Goal: Task Accomplishment & Management: Manage account settings

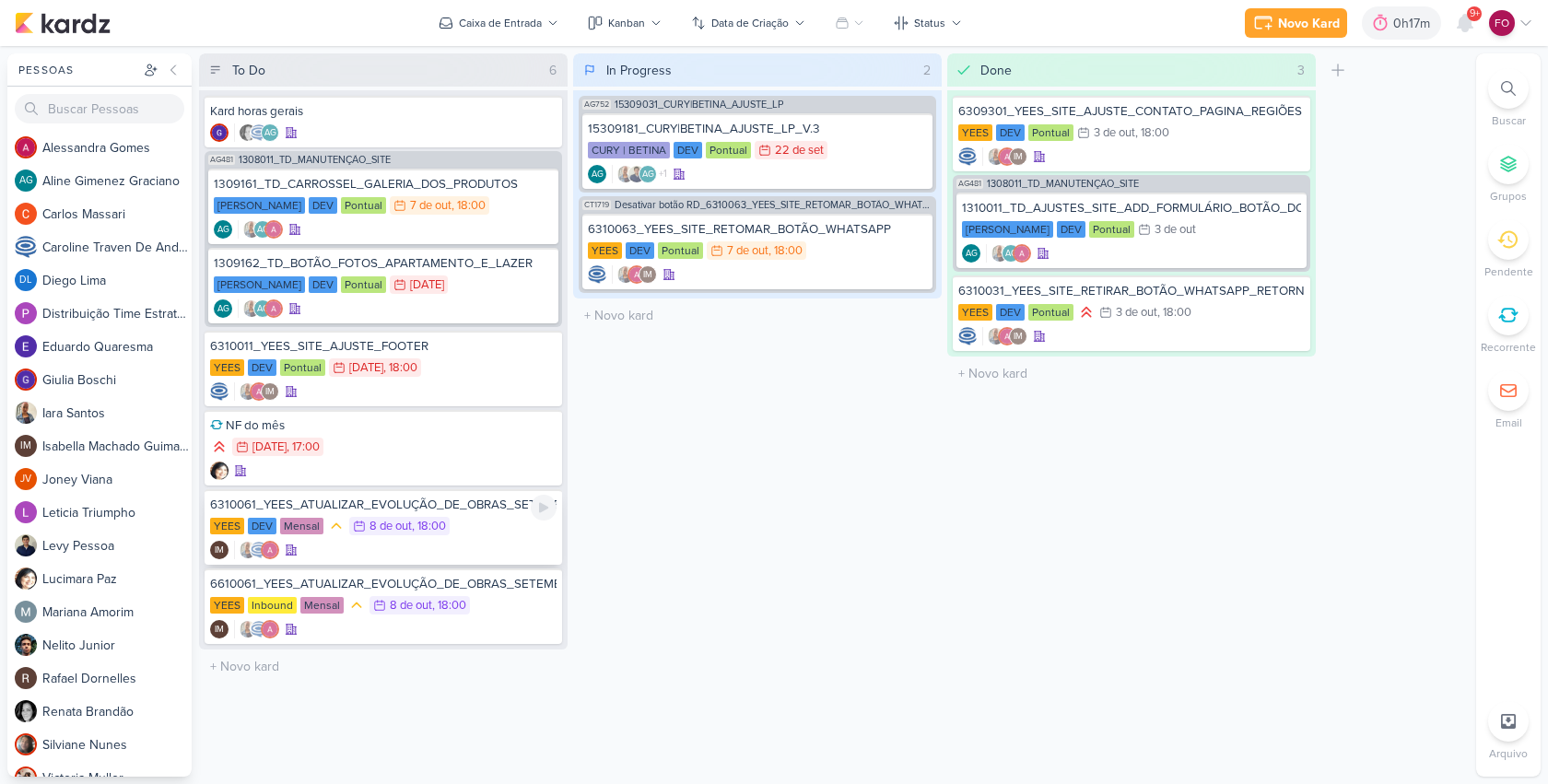
click at [469, 529] on div "YEES DEV Mensal 8/10 [DATE] 18:00" at bounding box center [382, 526] width 346 height 20
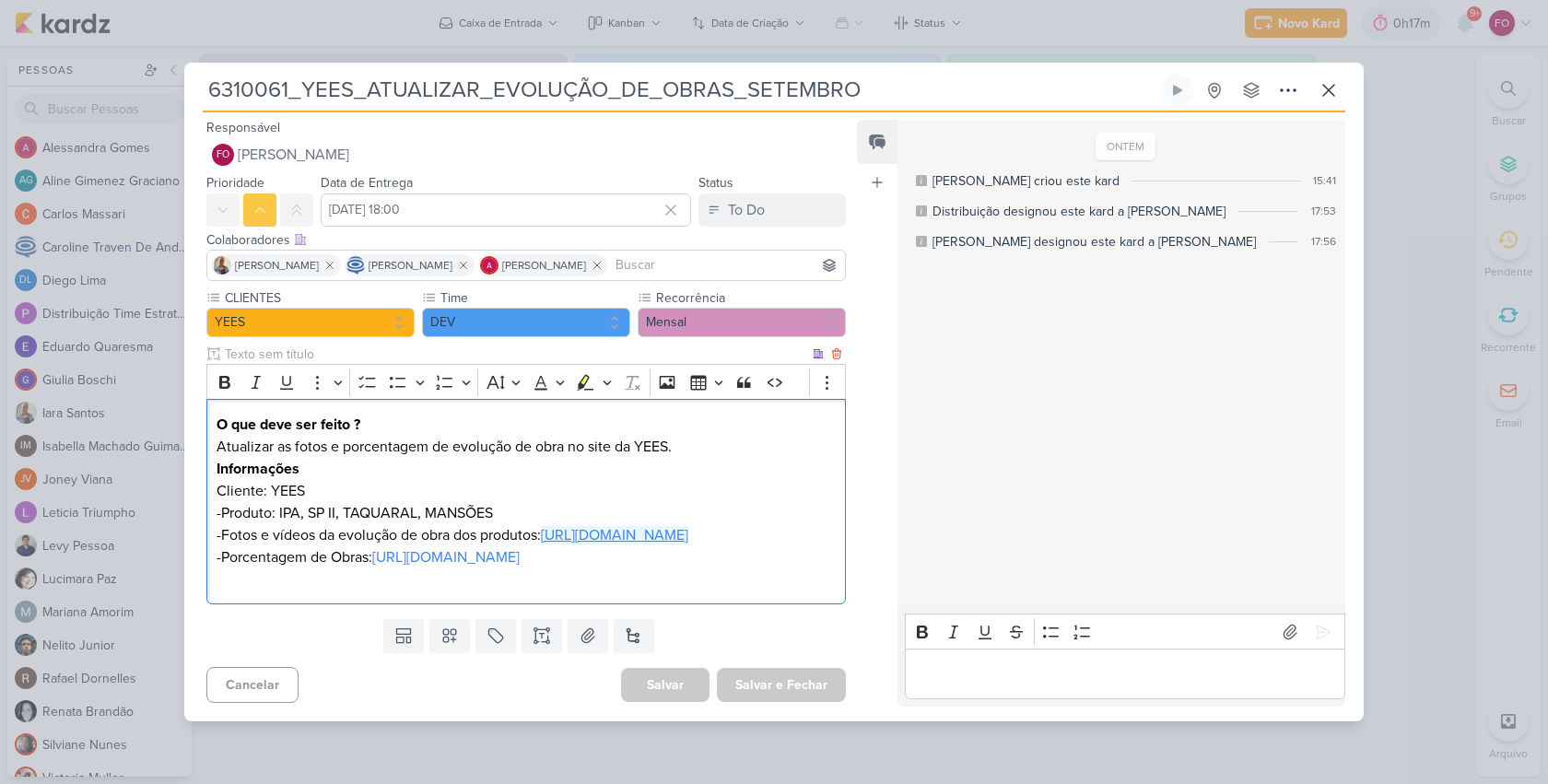
click at [584, 538] on link "[URL][DOMAIN_NAME]" at bounding box center [614, 534] width 148 height 18
click at [520, 567] on link "[URL][DOMAIN_NAME]" at bounding box center [445, 557] width 148 height 18
click at [1335, 79] on icon at bounding box center [1328, 90] width 22 height 22
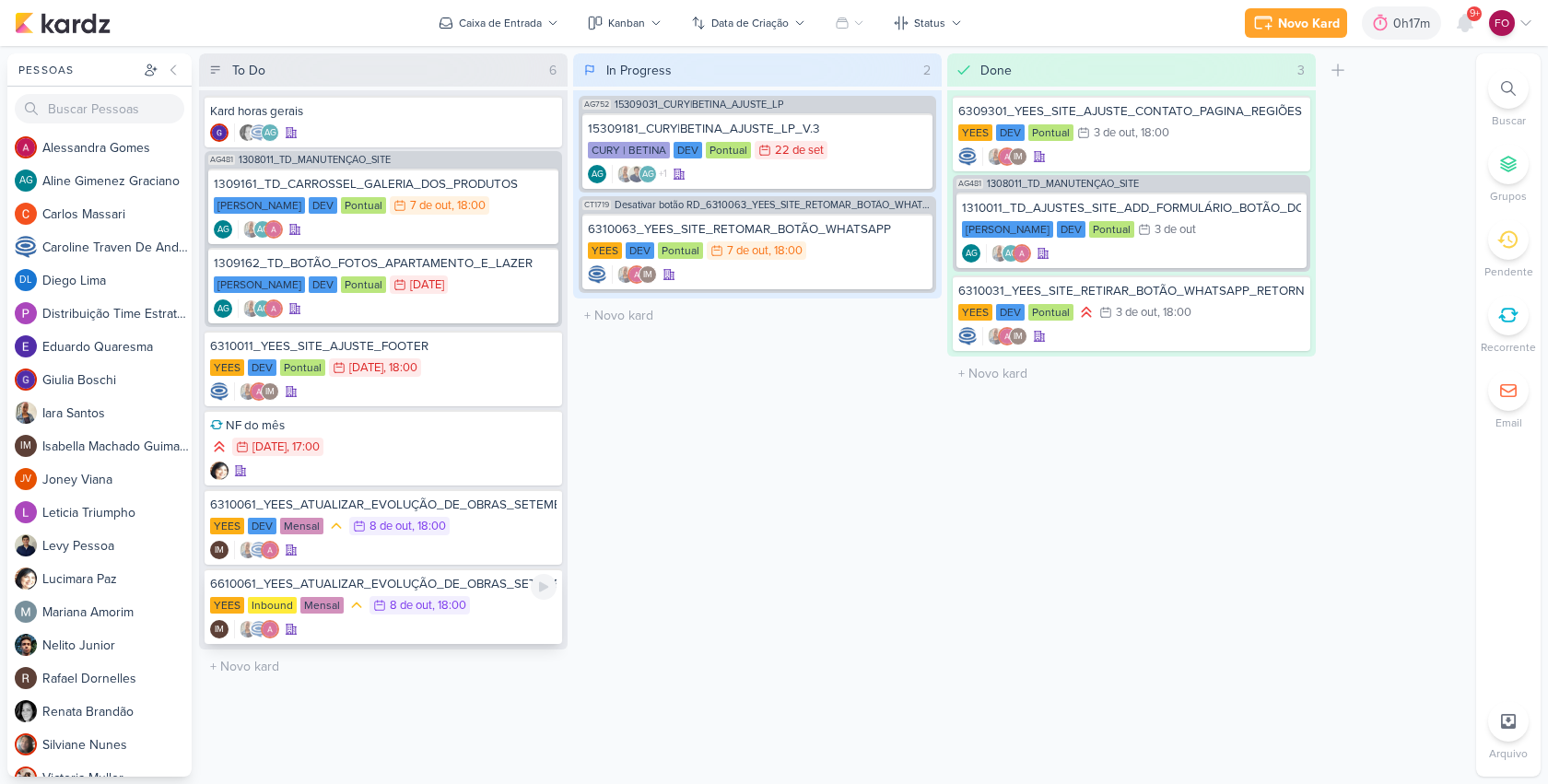
click at [490, 600] on div "YEES Inbound Mensal 8/10 [DATE] 18:00" at bounding box center [382, 606] width 346 height 20
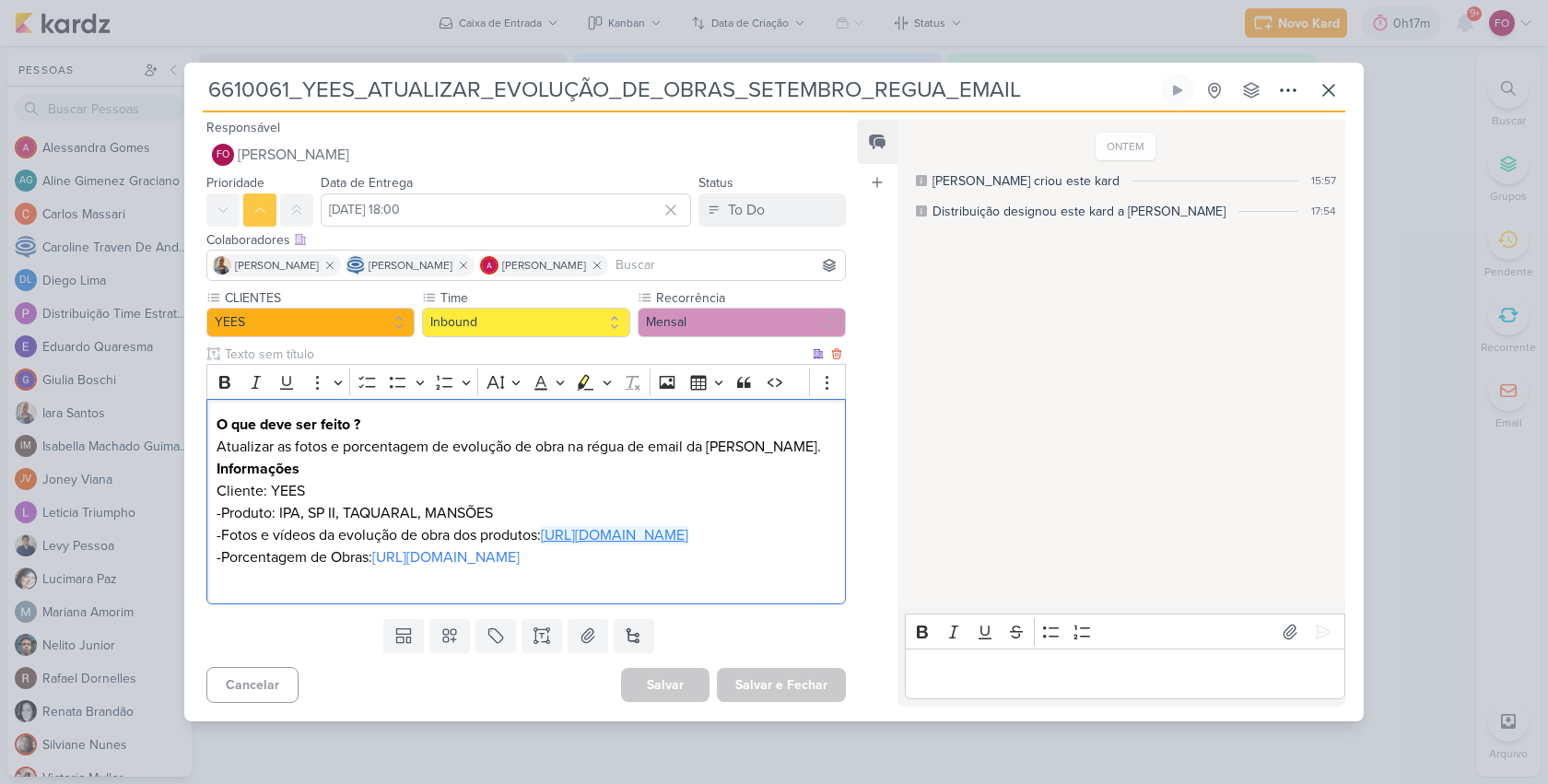
click at [606, 526] on link "[URL][DOMAIN_NAME]" at bounding box center [614, 534] width 148 height 18
click at [520, 567] on link "[URL][DOMAIN_NAME]" at bounding box center [445, 557] width 148 height 18
click at [1007, 699] on div "Editor editing area: main" at bounding box center [1125, 673] width 441 height 51
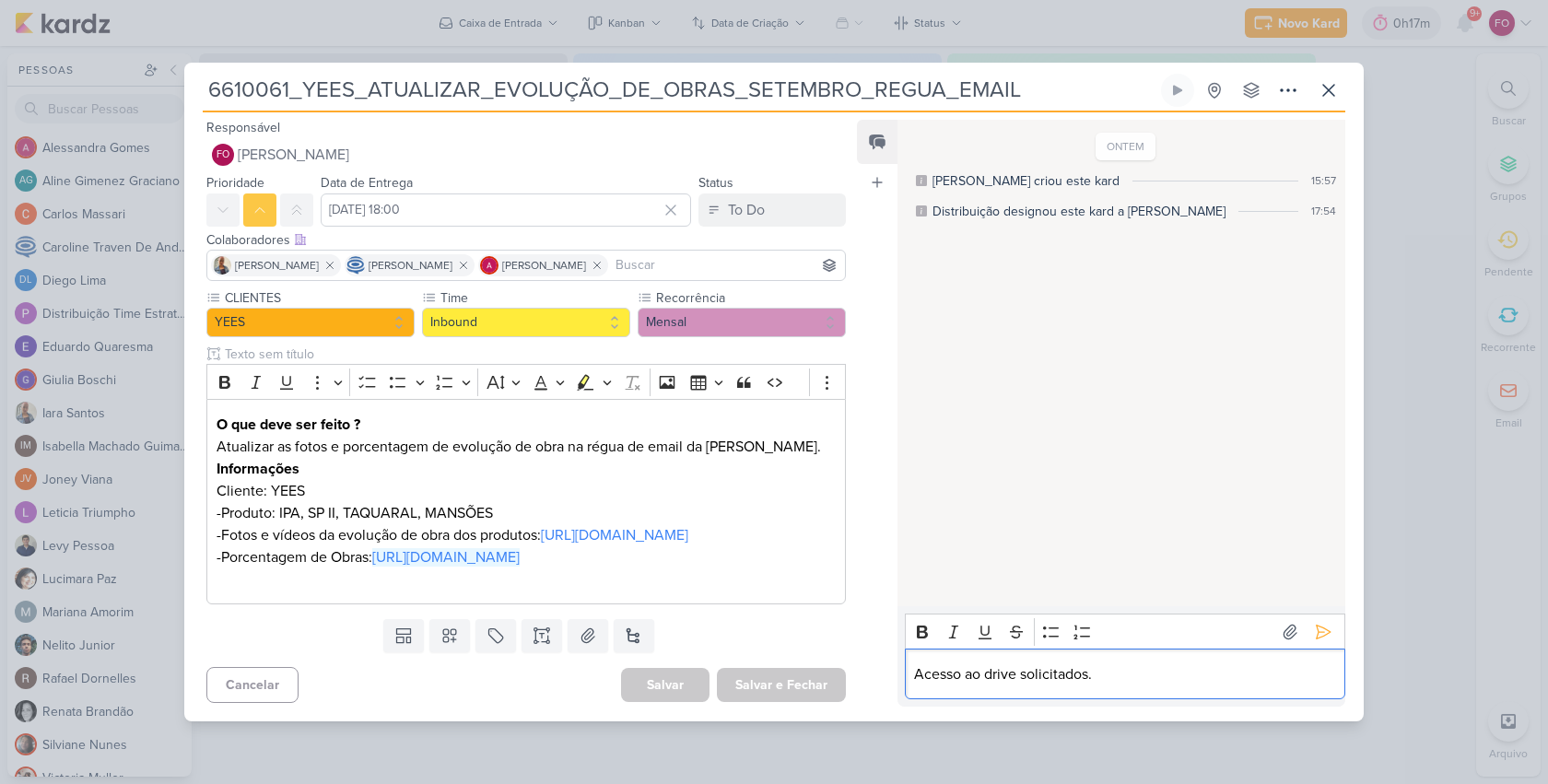
click at [978, 686] on p "Acesso ao drive solicitados." at bounding box center [1124, 673] width 421 height 22
click at [1022, 686] on p "Acesso aos drive solicitados." at bounding box center [1124, 673] width 421 height 22
click at [1322, 641] on icon at bounding box center [1322, 631] width 18 height 18
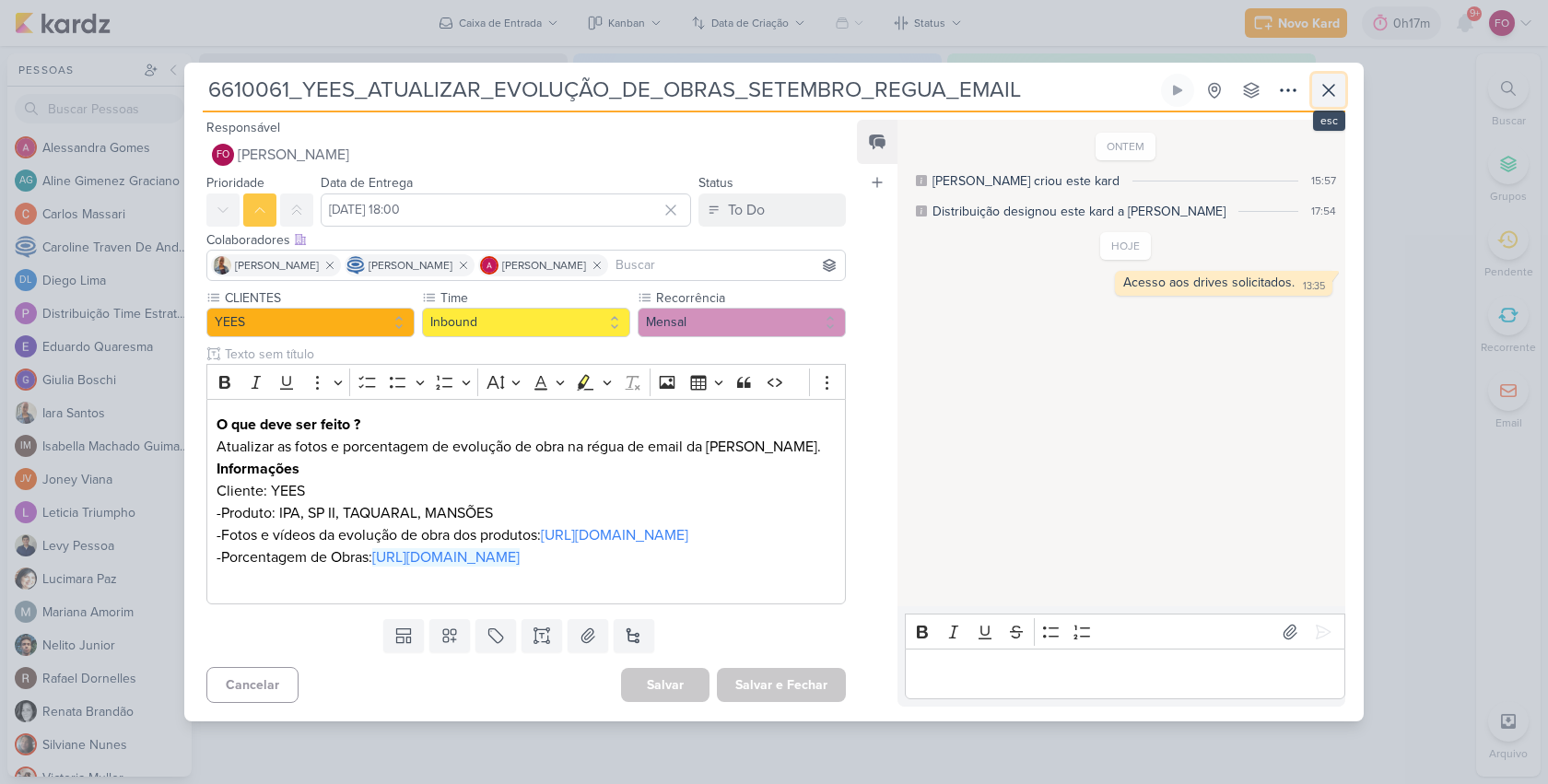
click at [1333, 79] on icon at bounding box center [1328, 90] width 22 height 22
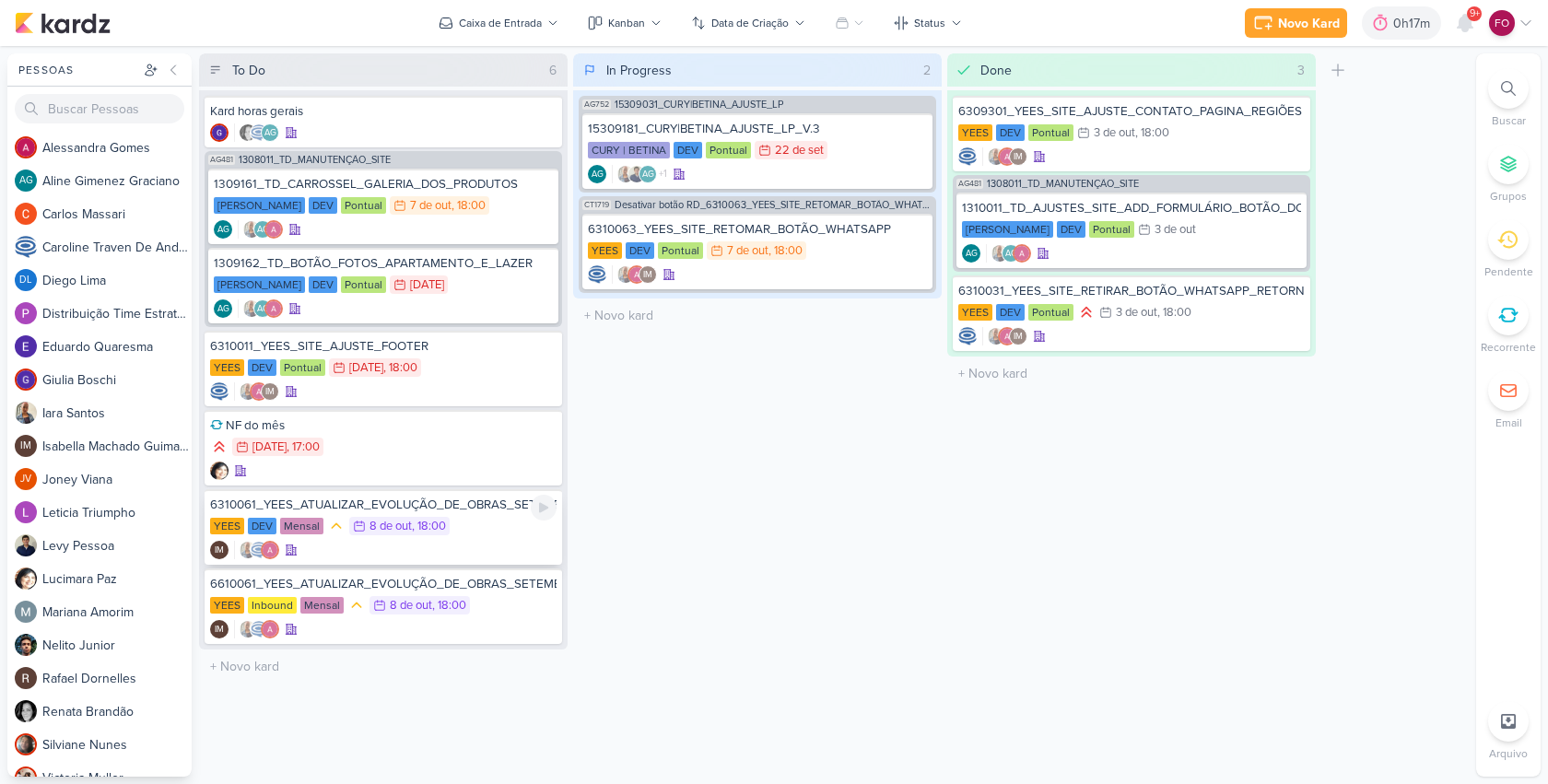
click at [491, 533] on div "YEES DEV Mensal 8/10 [DATE] 18:00" at bounding box center [382, 526] width 346 height 20
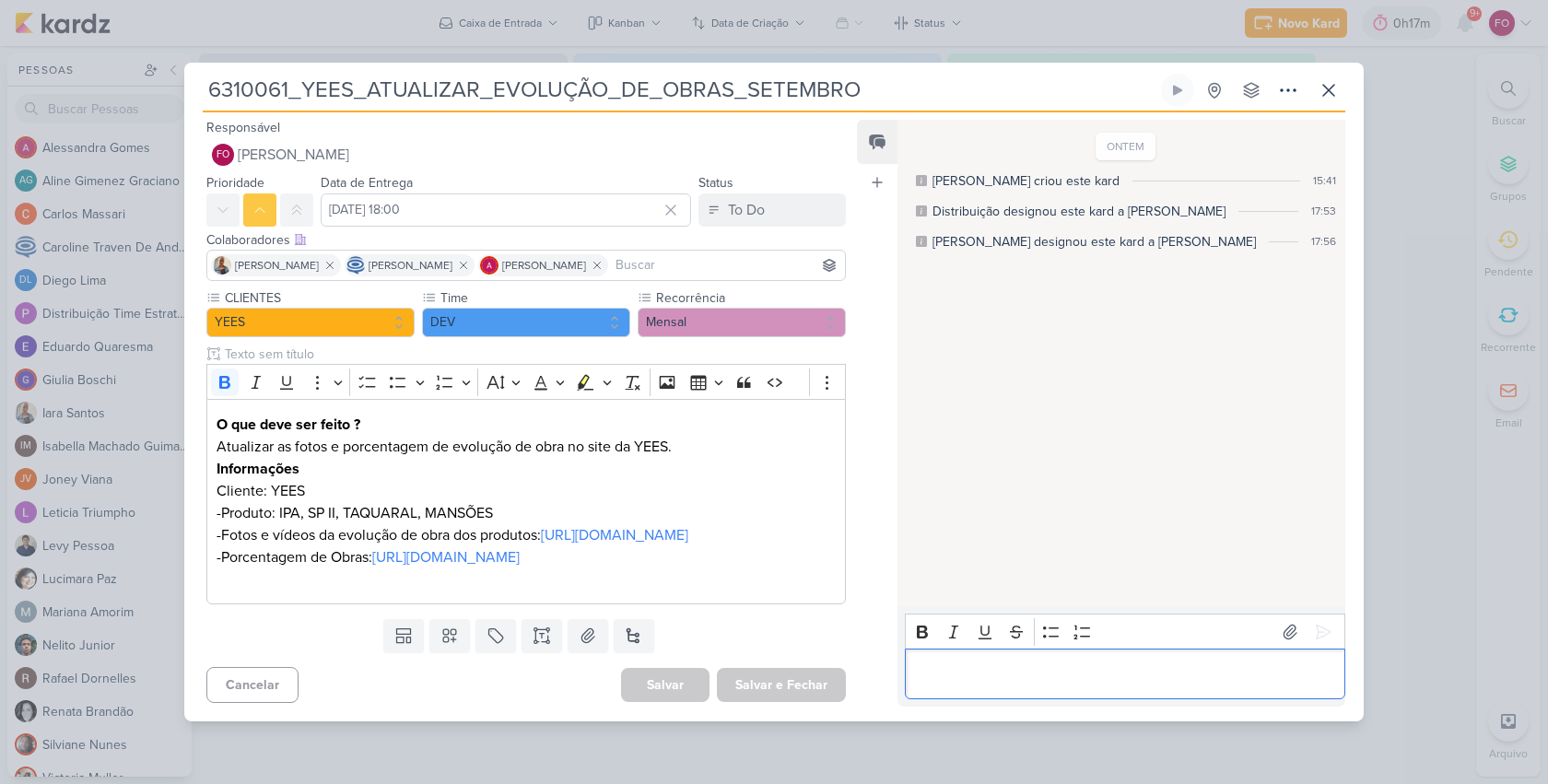
click at [981, 699] on div "Editor editing area: main" at bounding box center [1125, 673] width 441 height 51
click at [1308, 647] on button at bounding box center [1322, 631] width 30 height 30
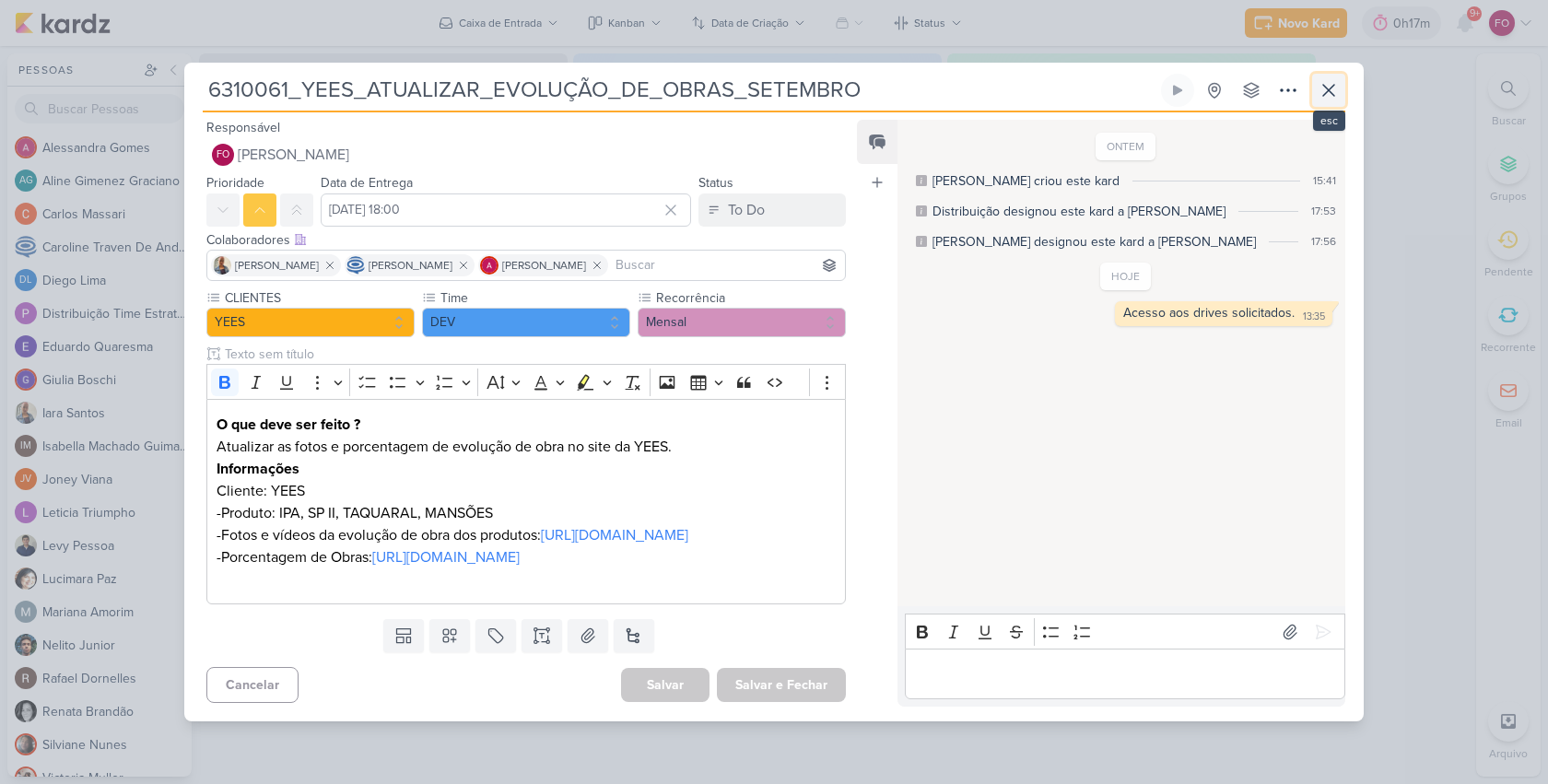
click at [1331, 79] on icon at bounding box center [1328, 90] width 22 height 22
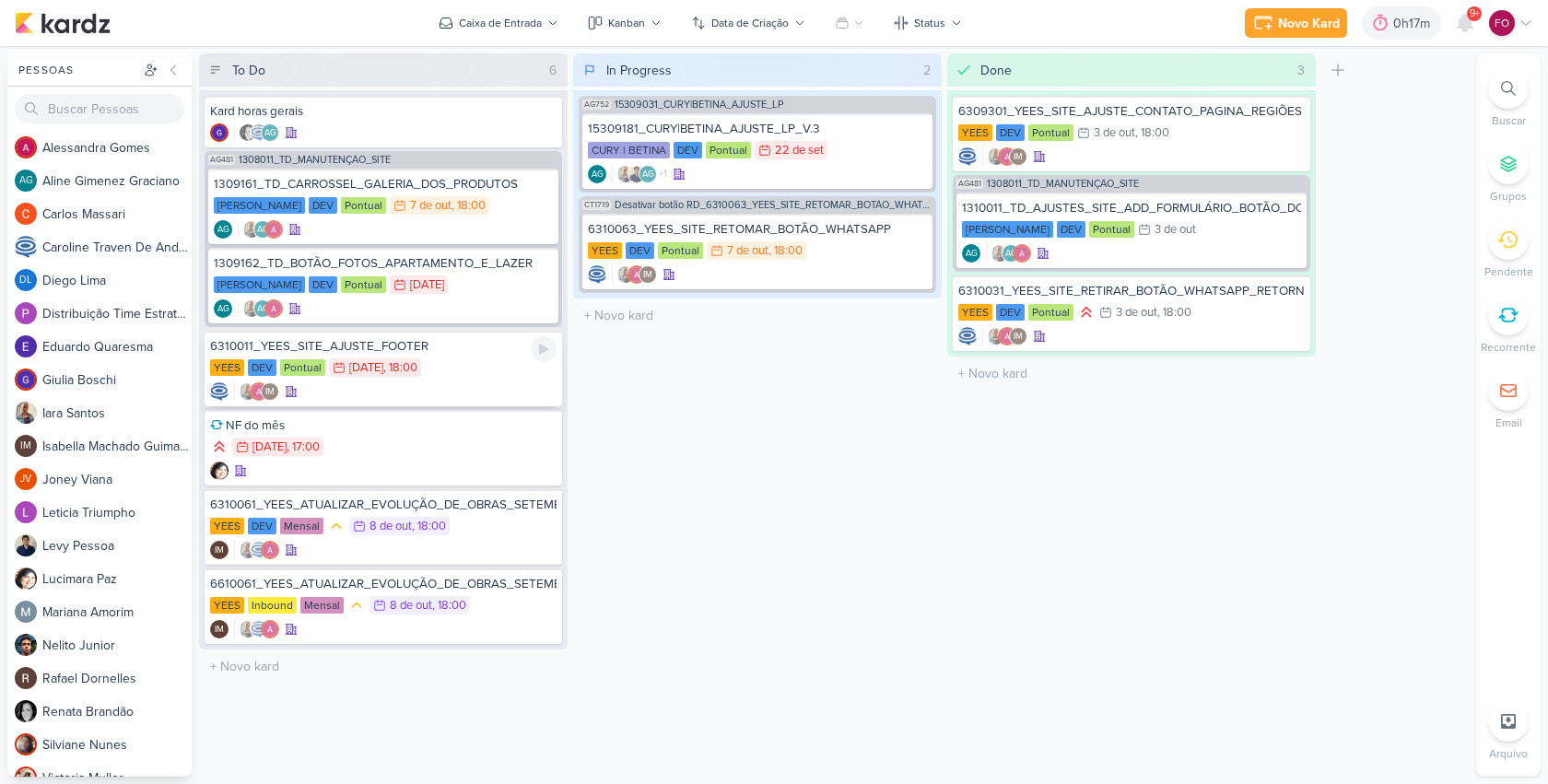
click at [493, 374] on div "YEES DEV Pontual 6/10 [DATE] 18:00" at bounding box center [382, 368] width 346 height 20
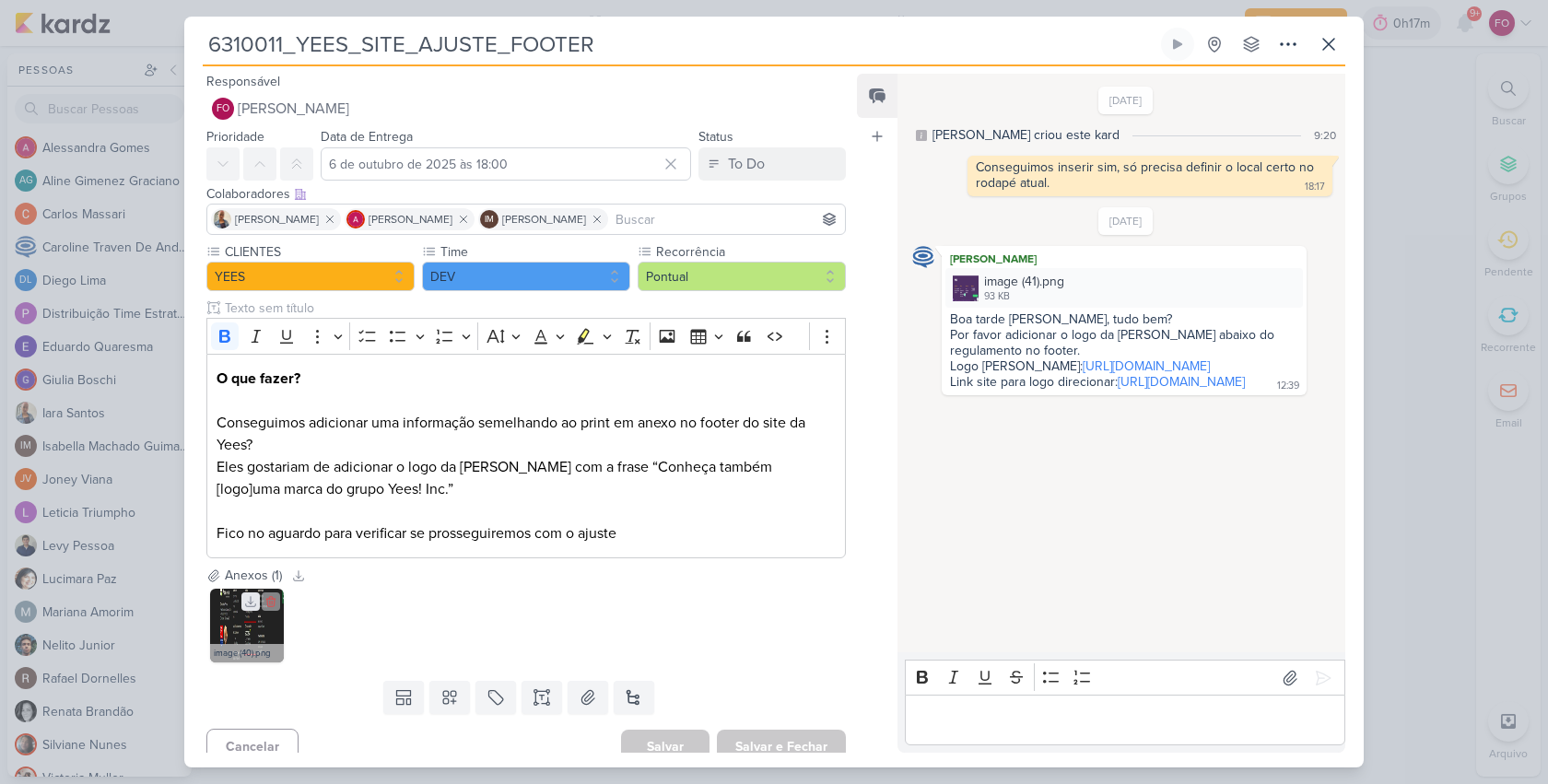
click at [252, 605] on icon at bounding box center [251, 602] width 13 height 13
click at [270, 622] on img at bounding box center [246, 625] width 73 height 73
click at [239, 629] on img at bounding box center [246, 625] width 73 height 73
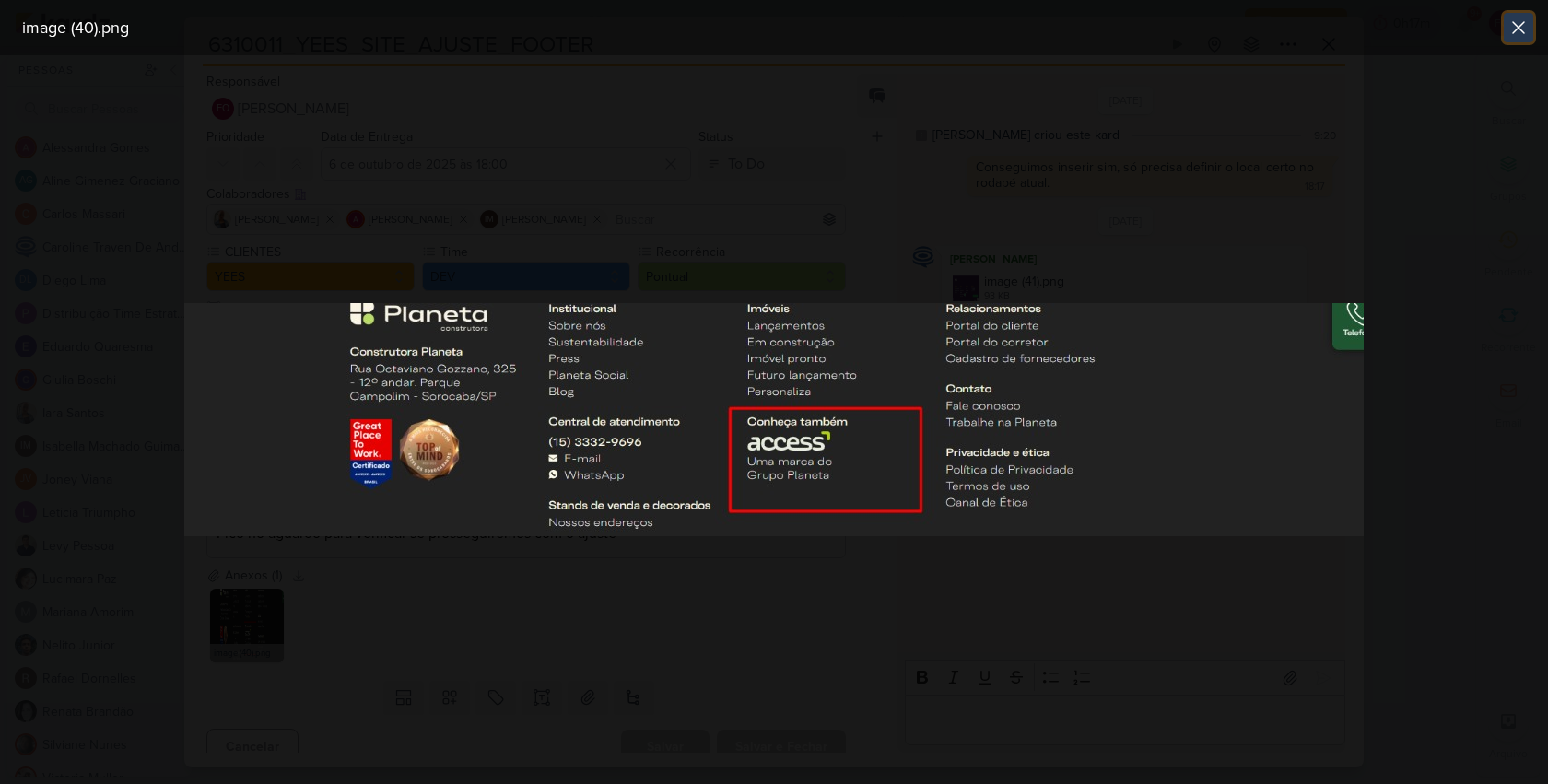
click at [1524, 24] on icon at bounding box center [1517, 27] width 22 height 22
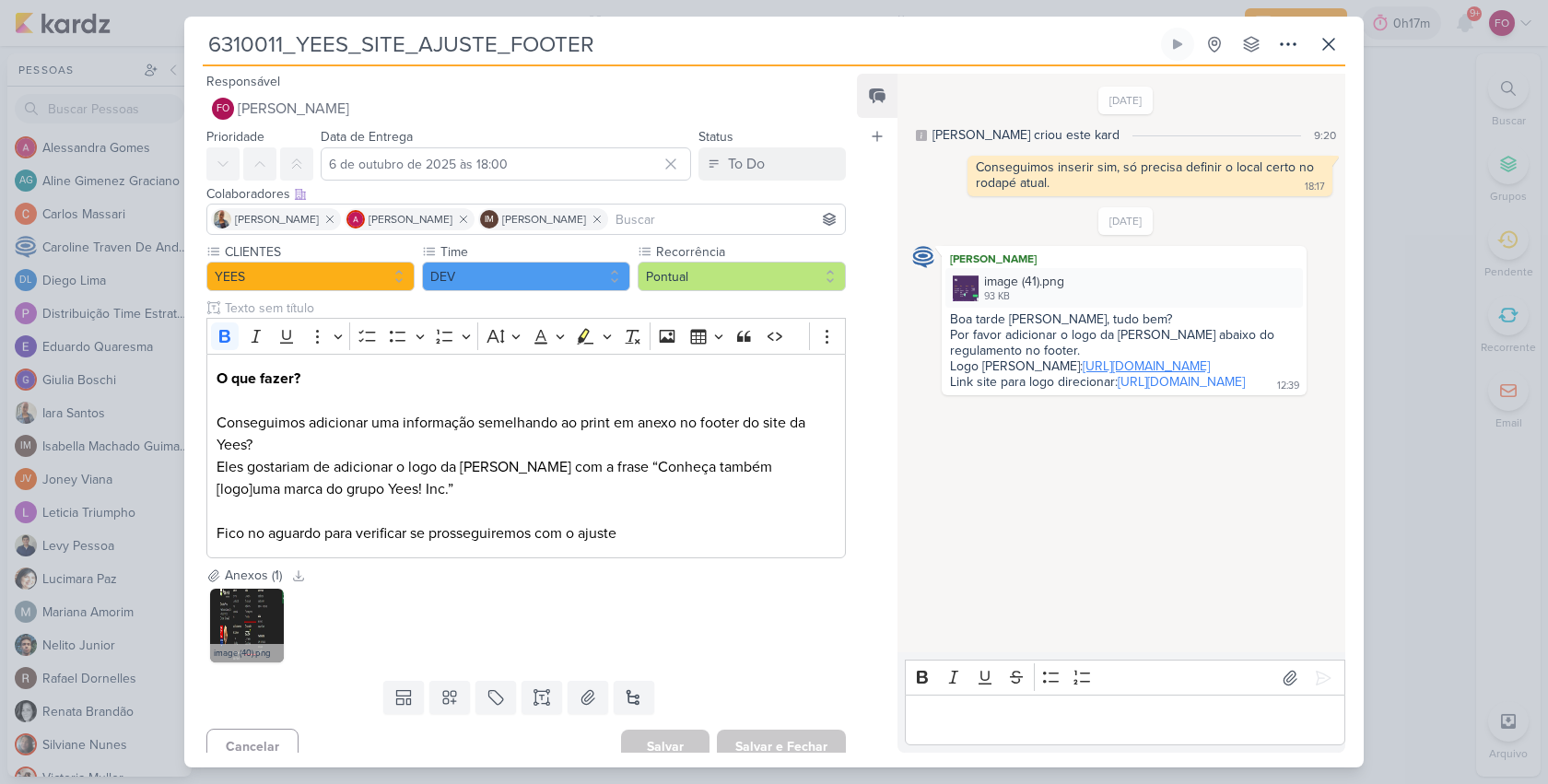
click at [1116, 374] on link "[URL][DOMAIN_NAME]" at bounding box center [1146, 366] width 127 height 15
click at [237, 633] on img at bounding box center [246, 625] width 73 height 73
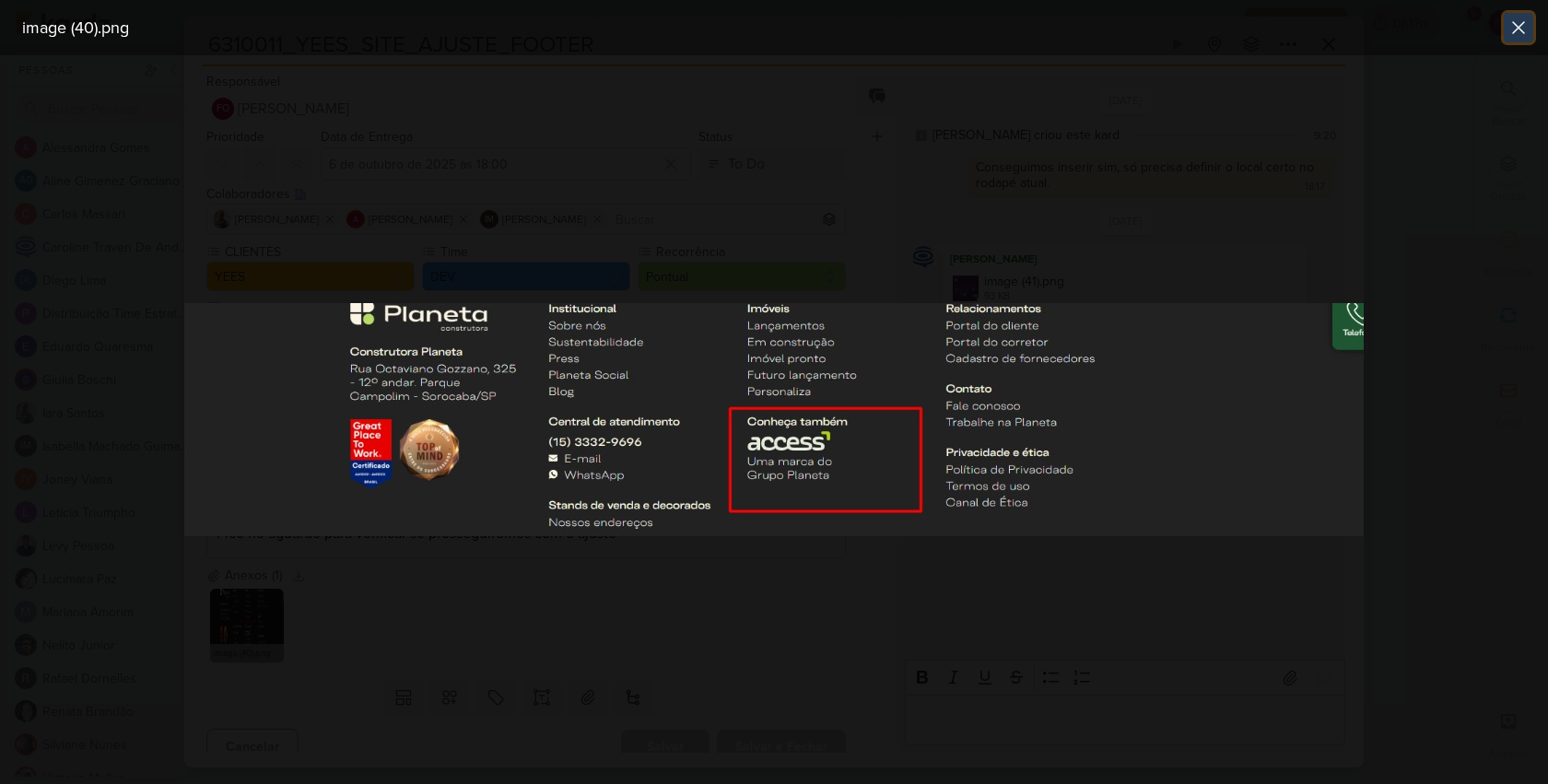
click at [1518, 25] on icon at bounding box center [1517, 27] width 22 height 22
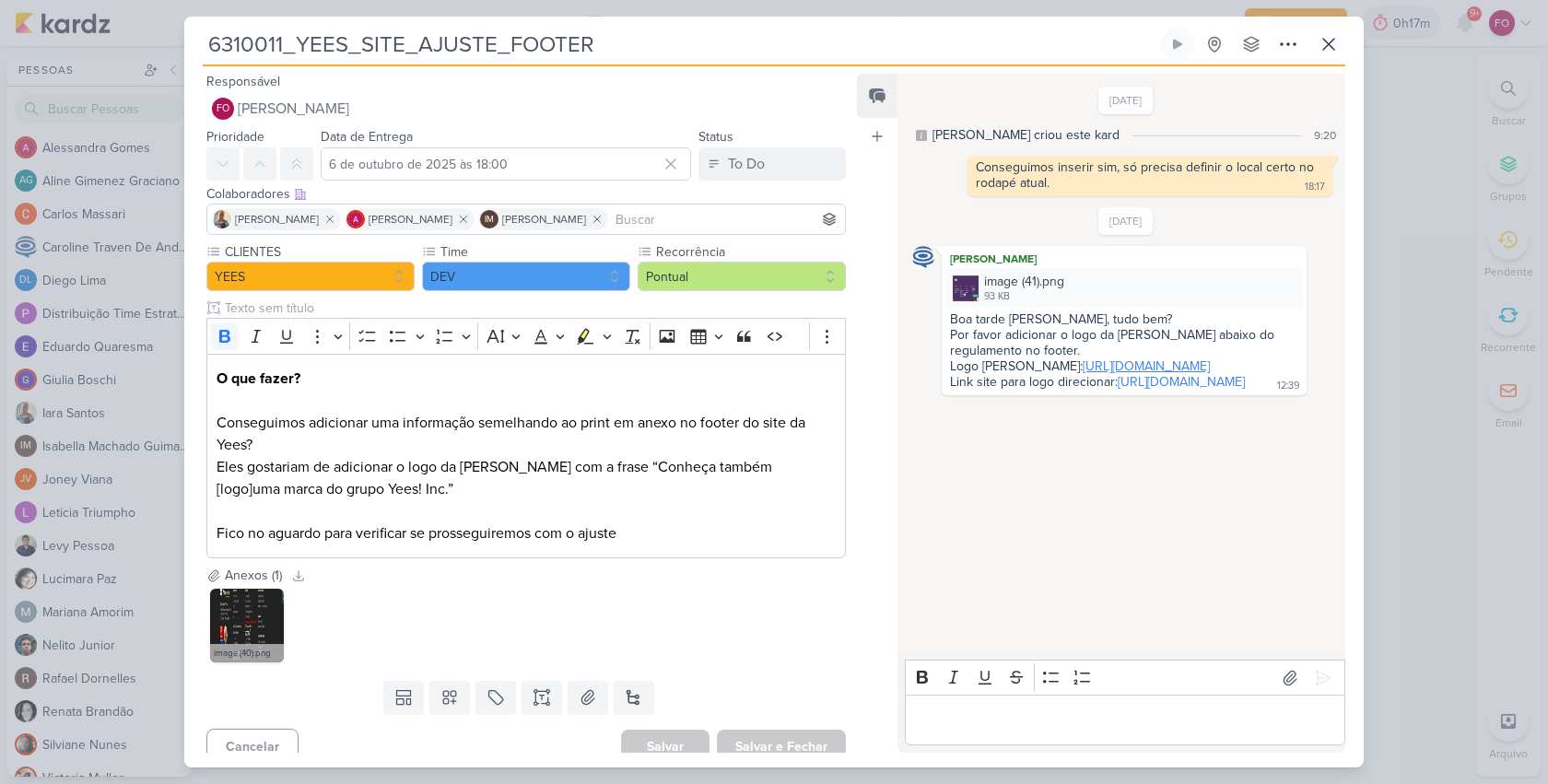
click at [1118, 374] on link "[URL][DOMAIN_NAME]" at bounding box center [1146, 366] width 127 height 15
click at [1338, 33] on icon at bounding box center [1328, 44] width 22 height 22
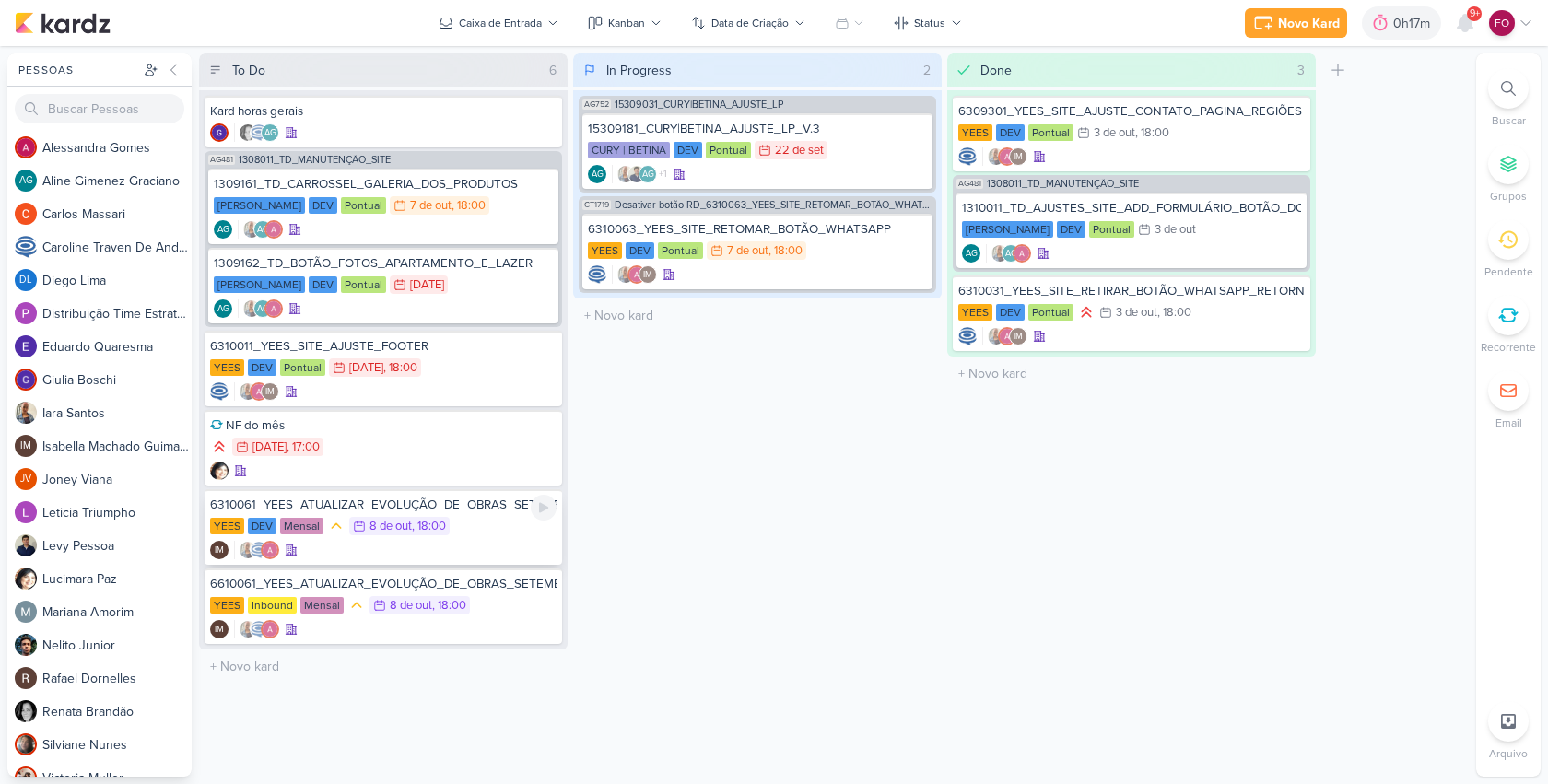
click at [494, 526] on div "YEES DEV Mensal 8/10 [DATE] 18:00" at bounding box center [382, 526] width 346 height 20
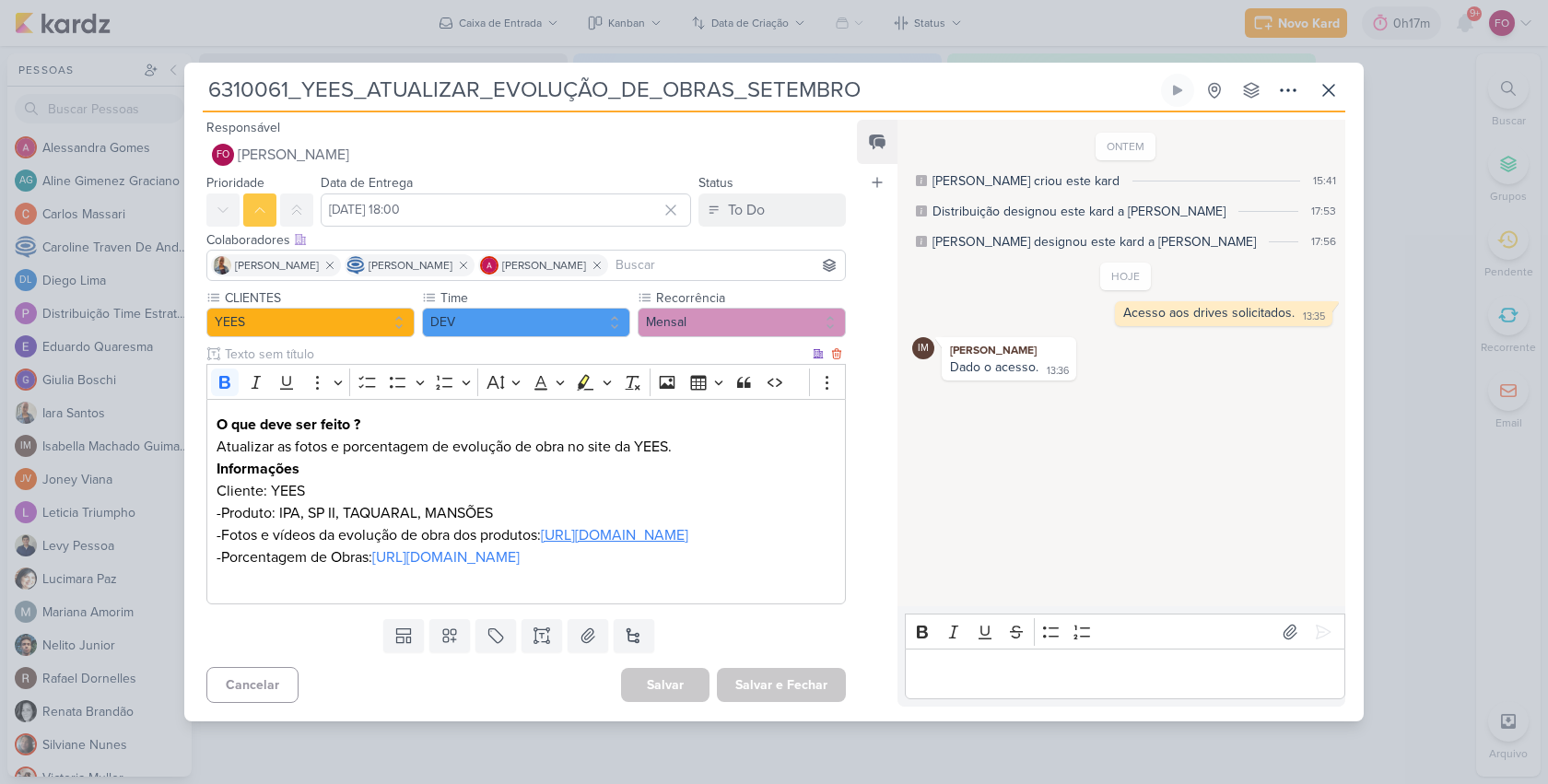
click at [580, 535] on link "[URL][DOMAIN_NAME]" at bounding box center [614, 534] width 148 height 18
click at [520, 567] on link "[URL][DOMAIN_NAME]" at bounding box center [445, 557] width 148 height 18
click at [1327, 79] on icon at bounding box center [1328, 90] width 22 height 22
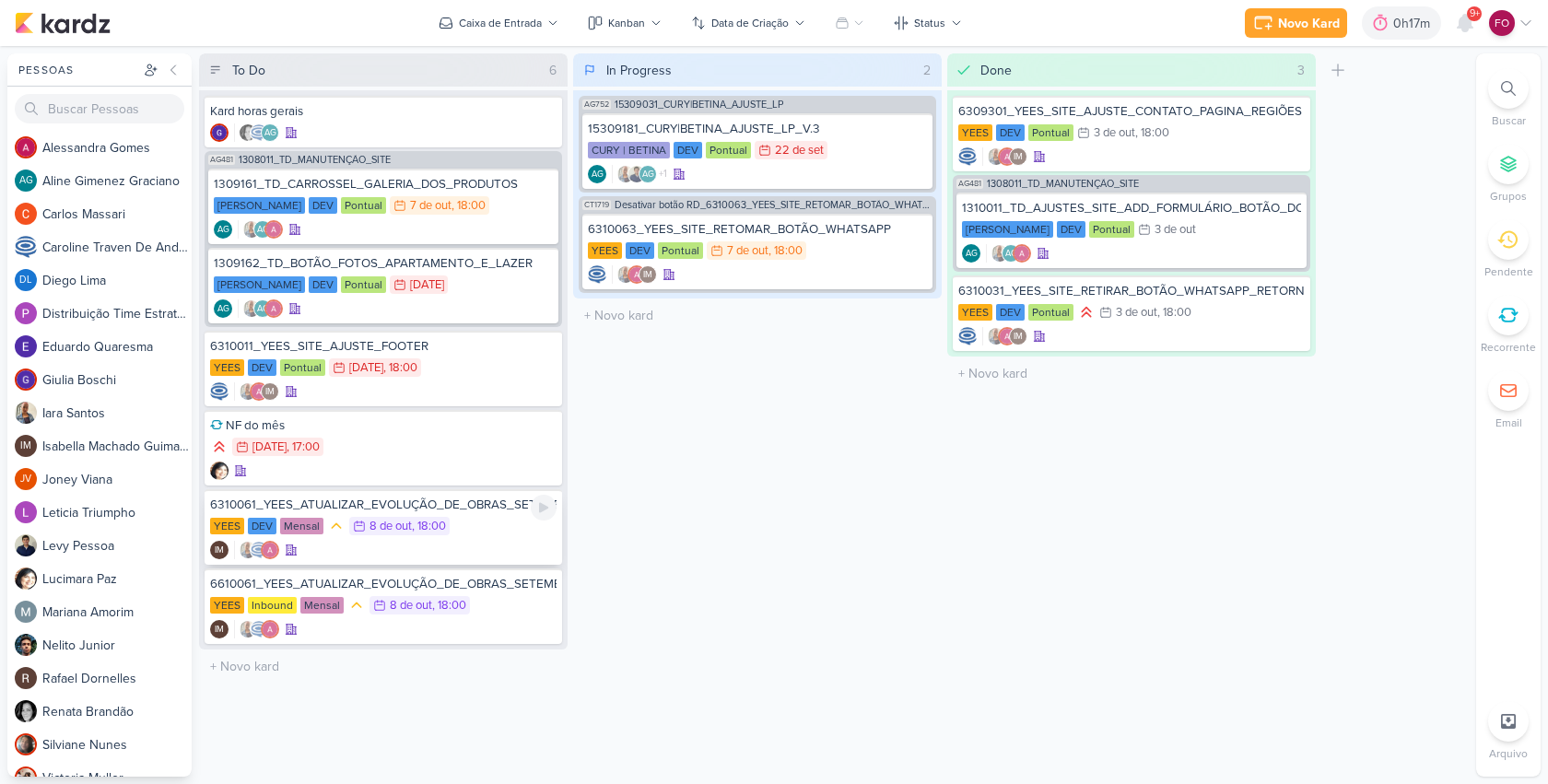
click at [466, 506] on div "6310061_YEES_ATUALIZAR_EVOLUÇÃO_DE_OBRAS_SETEMBRO" at bounding box center [382, 505] width 346 height 16
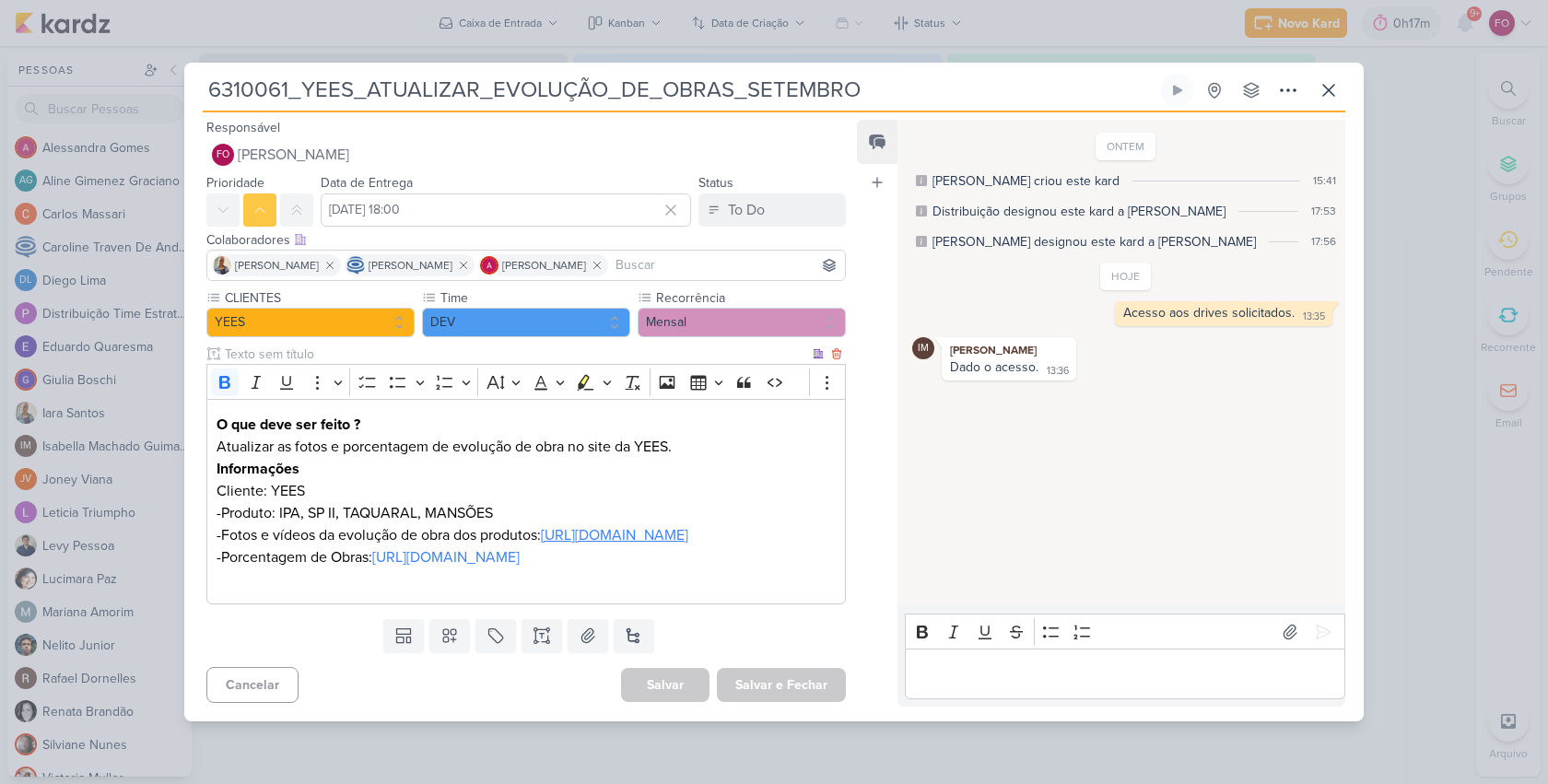
click at [647, 532] on link "[URL][DOMAIN_NAME]" at bounding box center [614, 534] width 148 height 18
click at [1334, 79] on icon at bounding box center [1328, 90] width 22 height 22
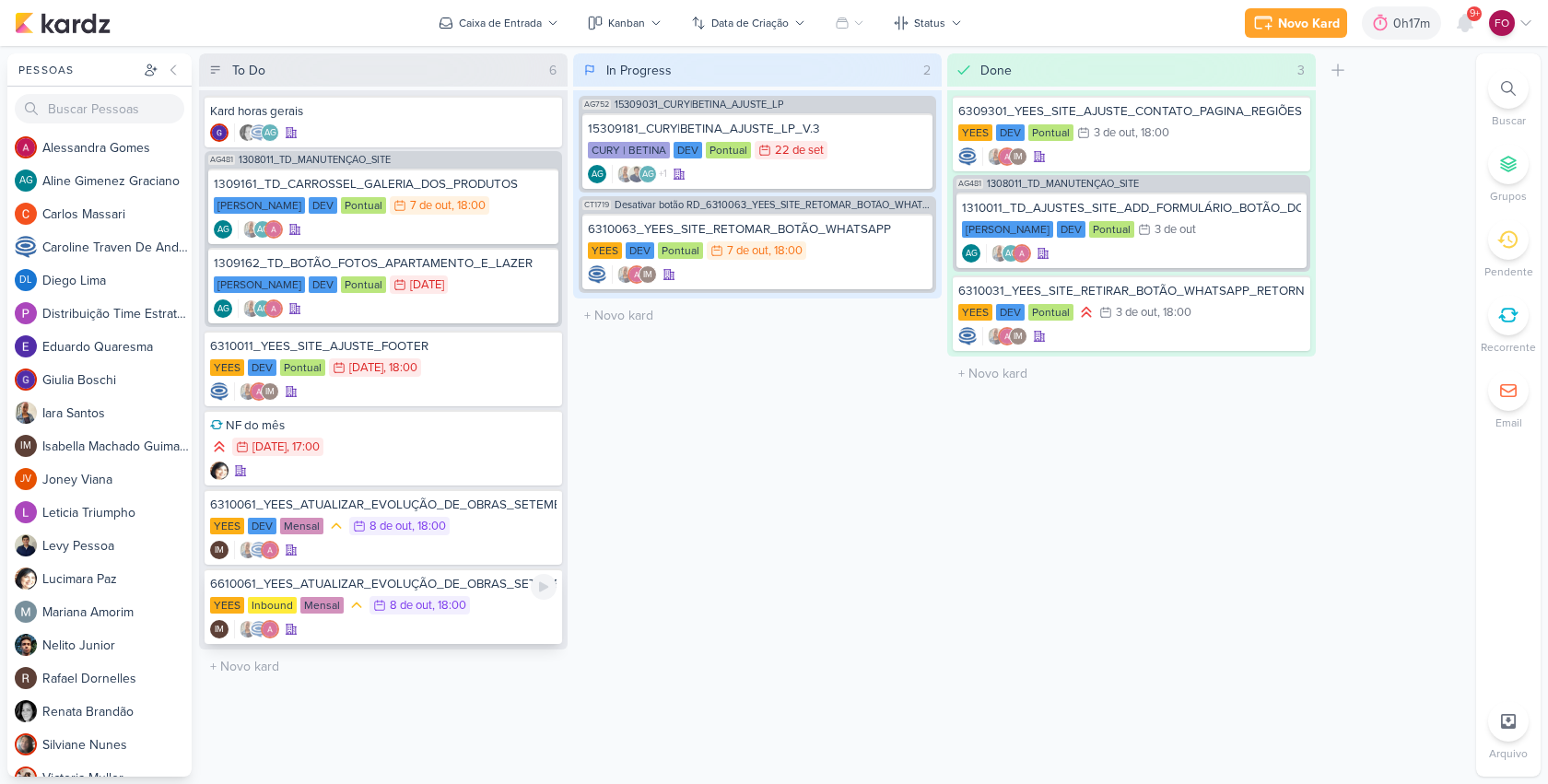
click at [482, 622] on div "IM" at bounding box center [382, 629] width 346 height 18
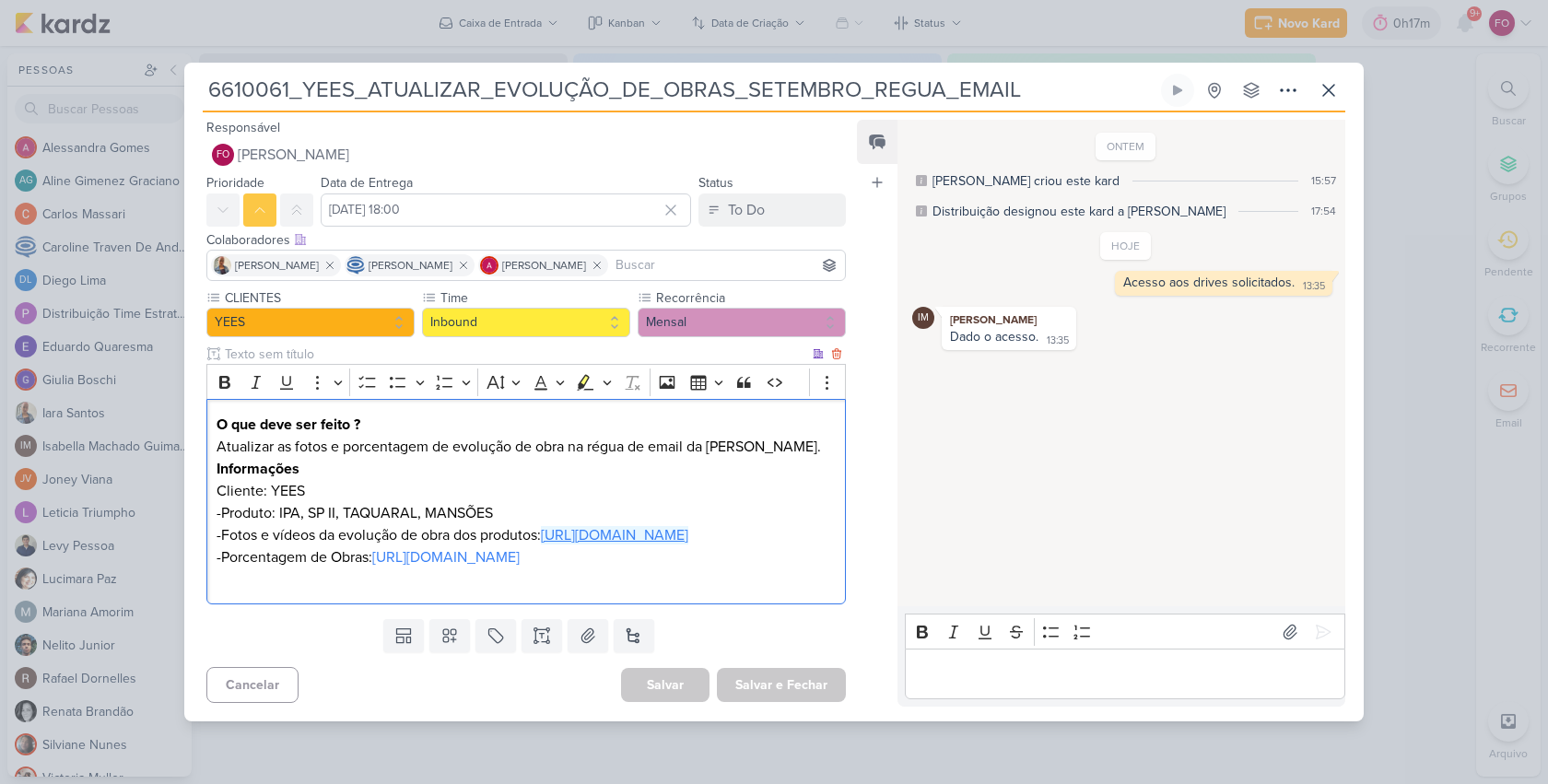
click at [657, 536] on link "[URL][DOMAIN_NAME]" at bounding box center [614, 534] width 148 height 18
click at [669, 533] on link "[URL][DOMAIN_NAME]" at bounding box center [614, 534] width 148 height 18
click at [520, 567] on link "[URL][DOMAIN_NAME]" at bounding box center [445, 557] width 148 height 18
click at [638, 533] on link "[URL][DOMAIN_NAME]" at bounding box center [614, 534] width 148 height 18
click at [642, 532] on link "[URL][DOMAIN_NAME]" at bounding box center [614, 534] width 148 height 18
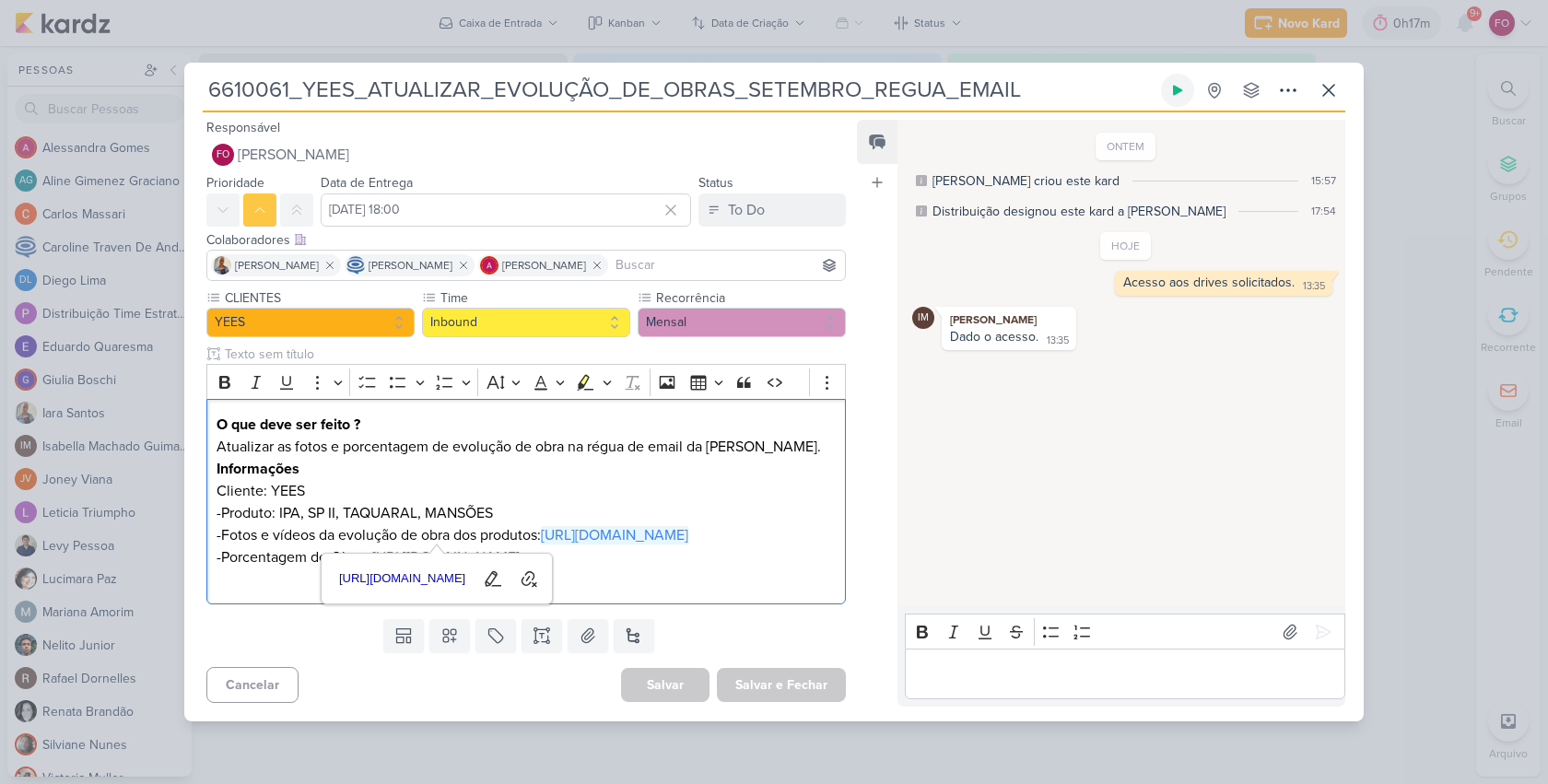
click at [1189, 73] on button at bounding box center [1177, 90] width 33 height 33
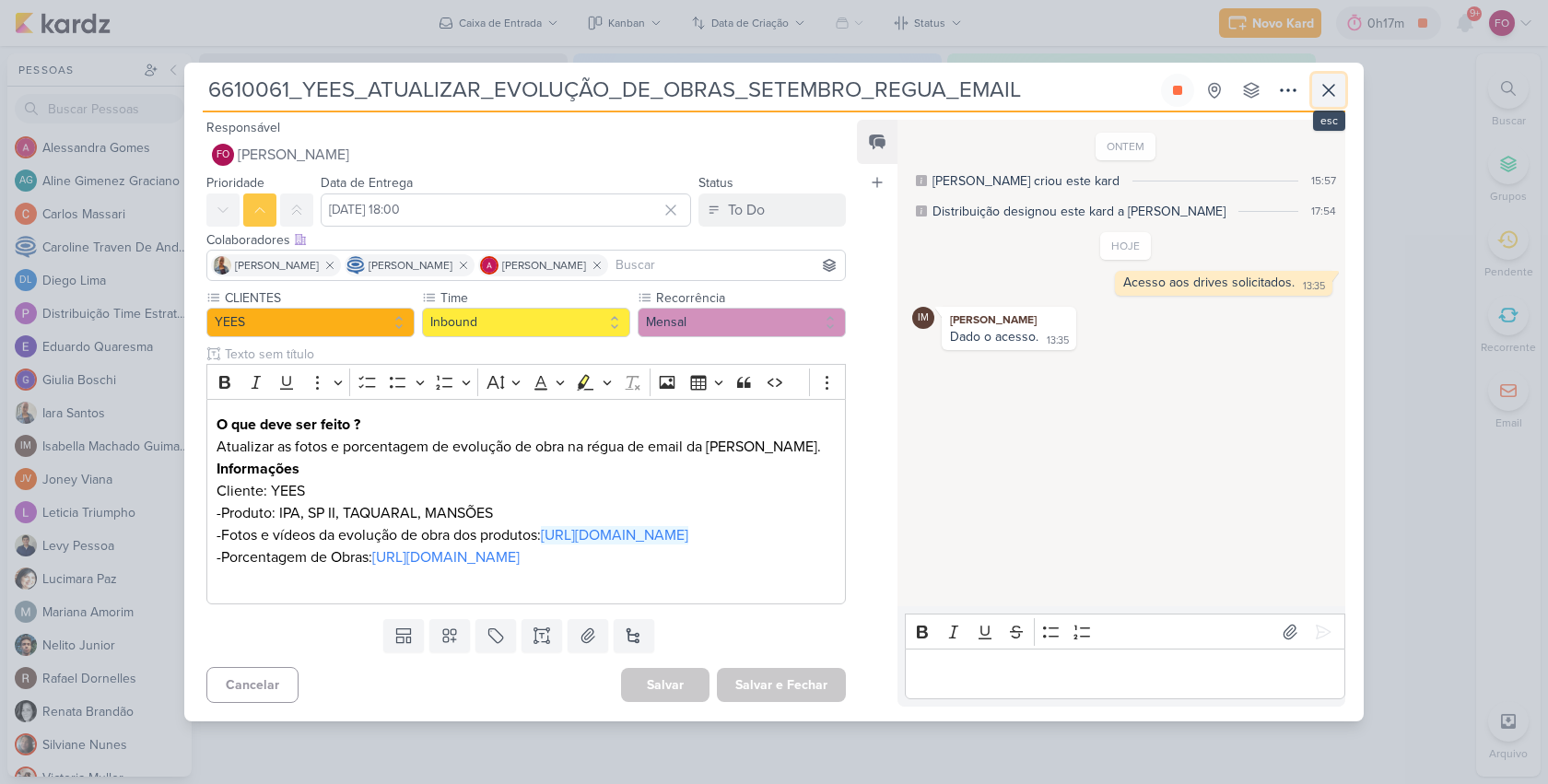
click at [1329, 79] on icon at bounding box center [1328, 90] width 22 height 22
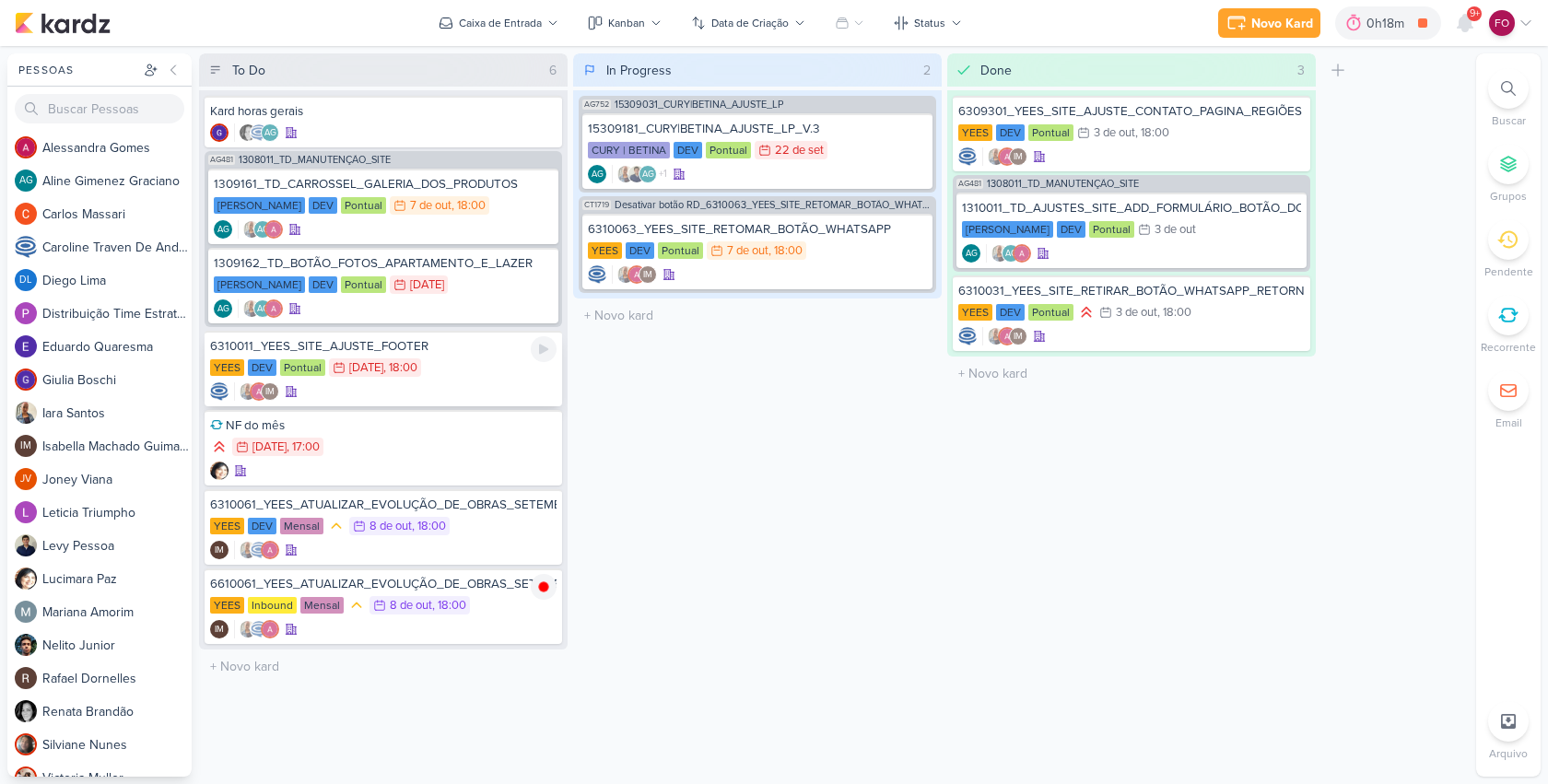
click at [487, 365] on div "YEES DEV Pontual 6/10 [DATE] 18:00" at bounding box center [382, 368] width 346 height 20
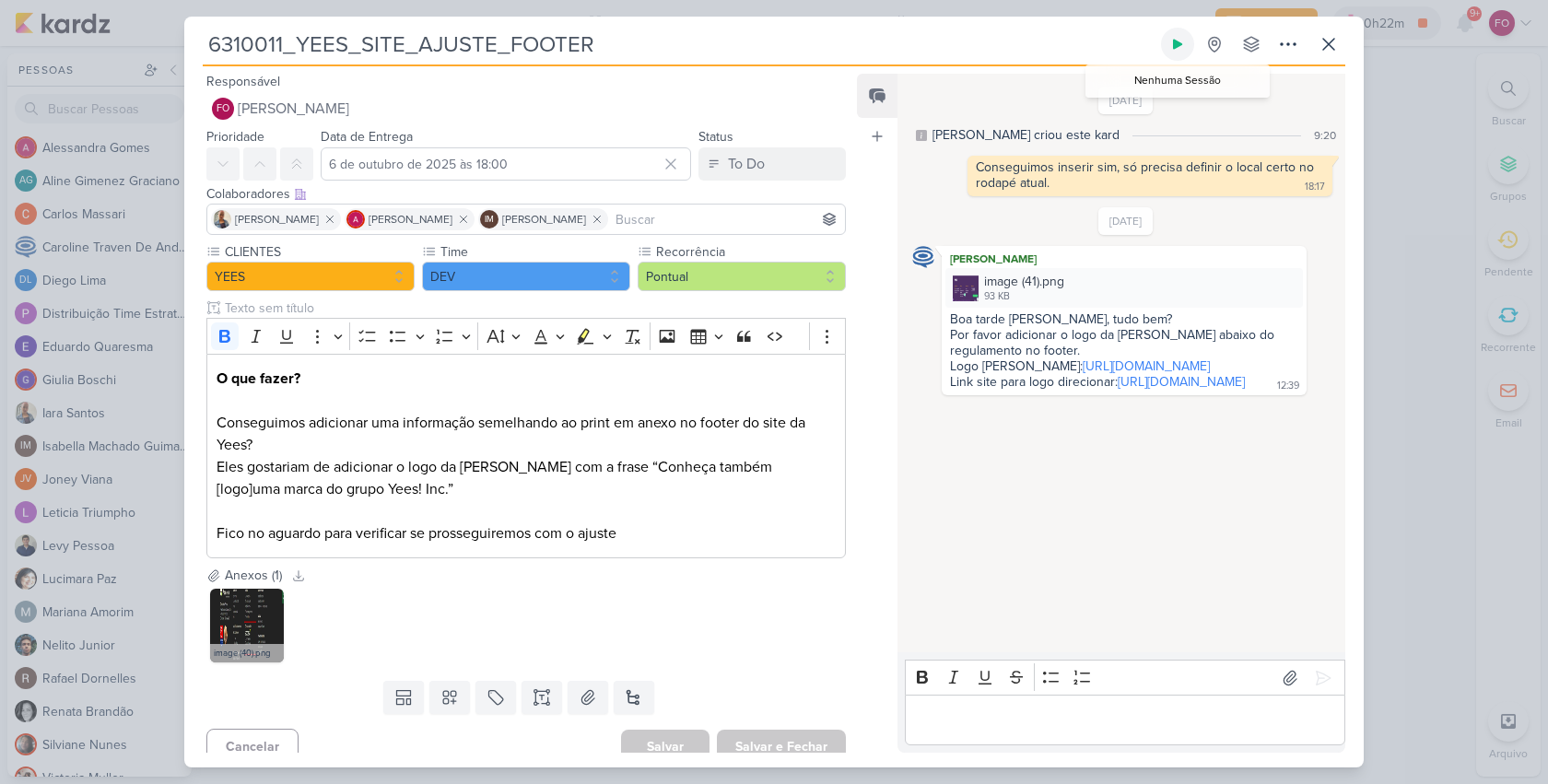
click at [1179, 41] on icon at bounding box center [1177, 44] width 14 height 14
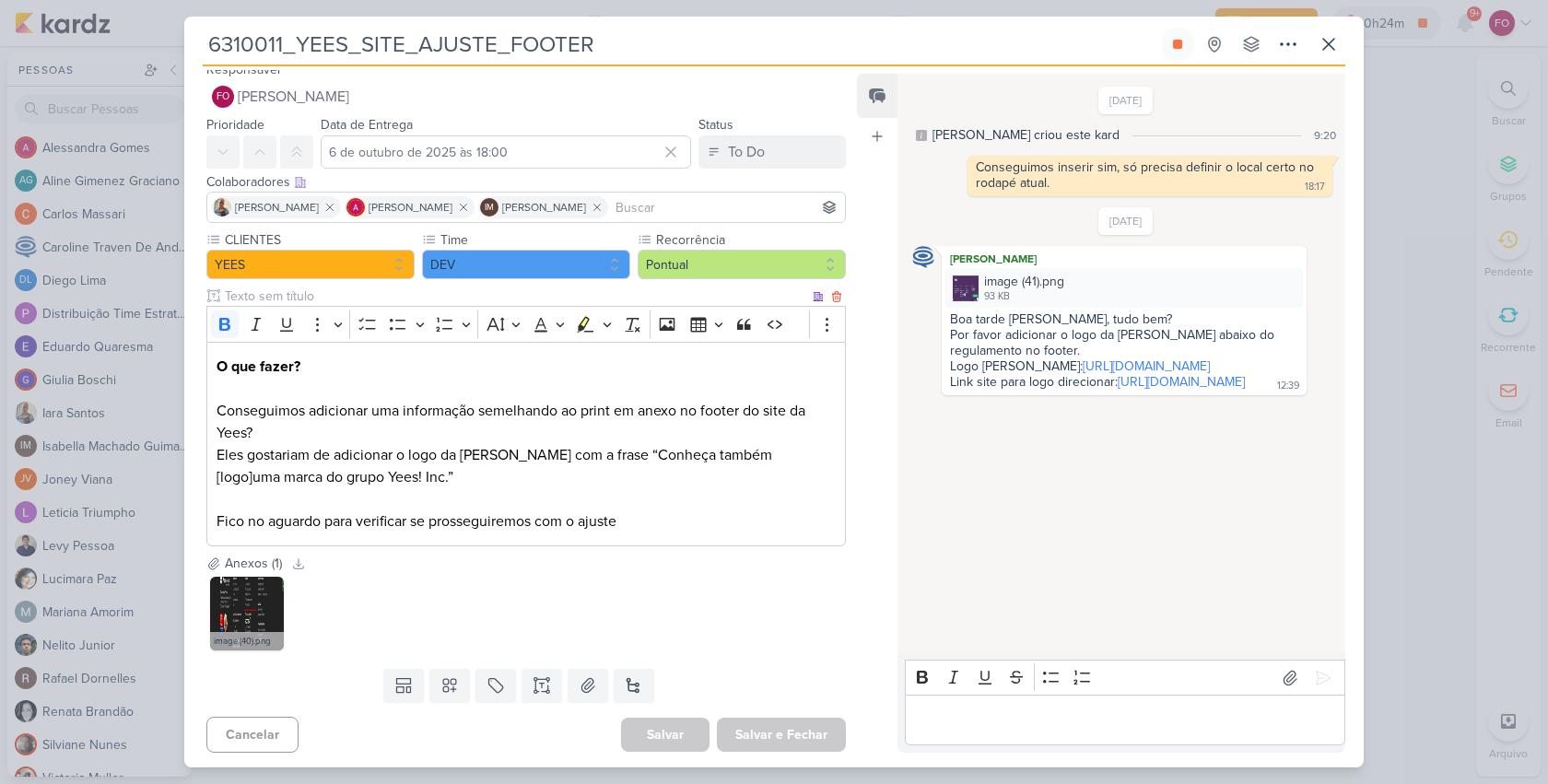
scroll to position [15, 0]
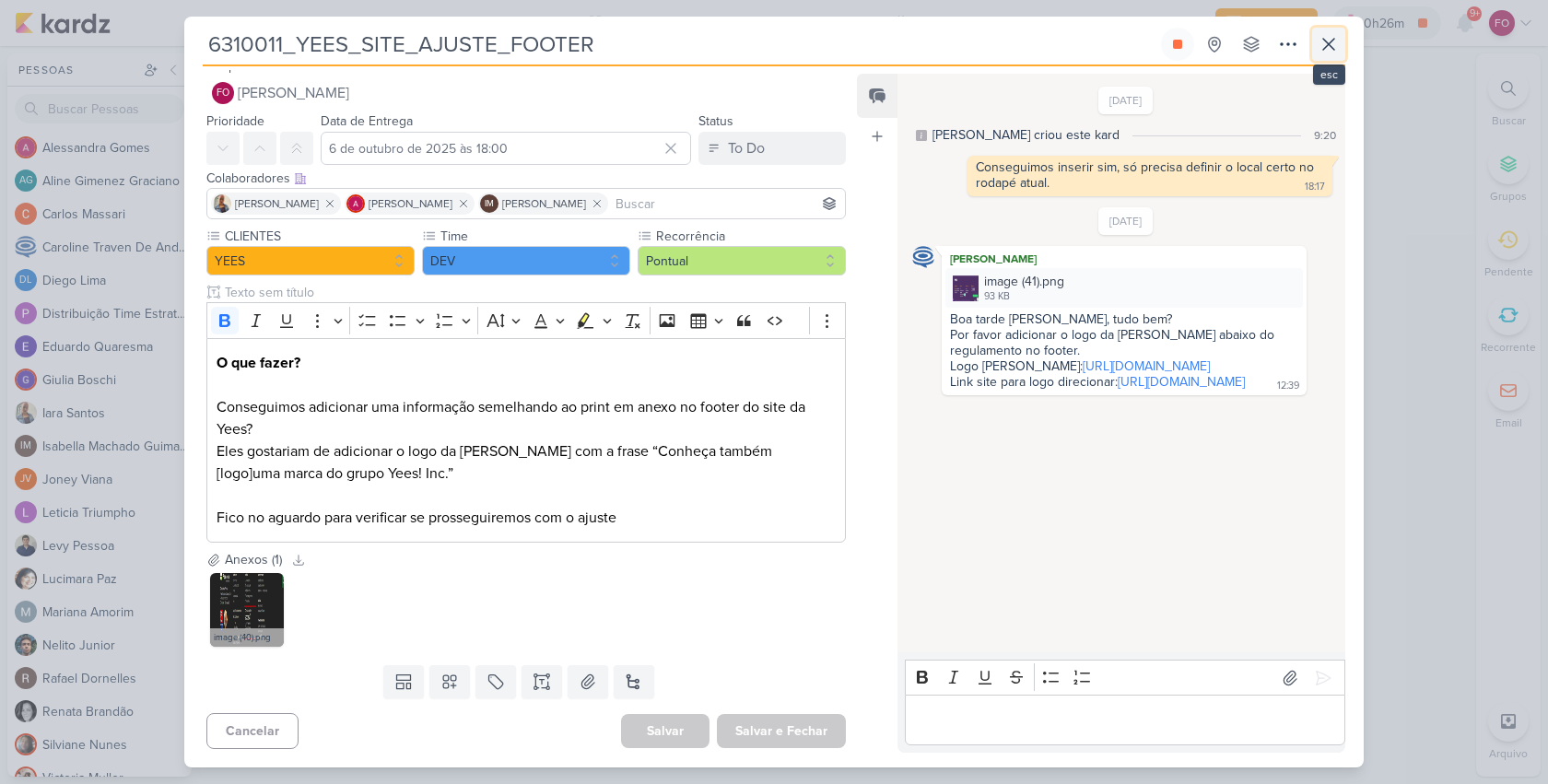
click at [1331, 45] on icon at bounding box center [1328, 44] width 22 height 22
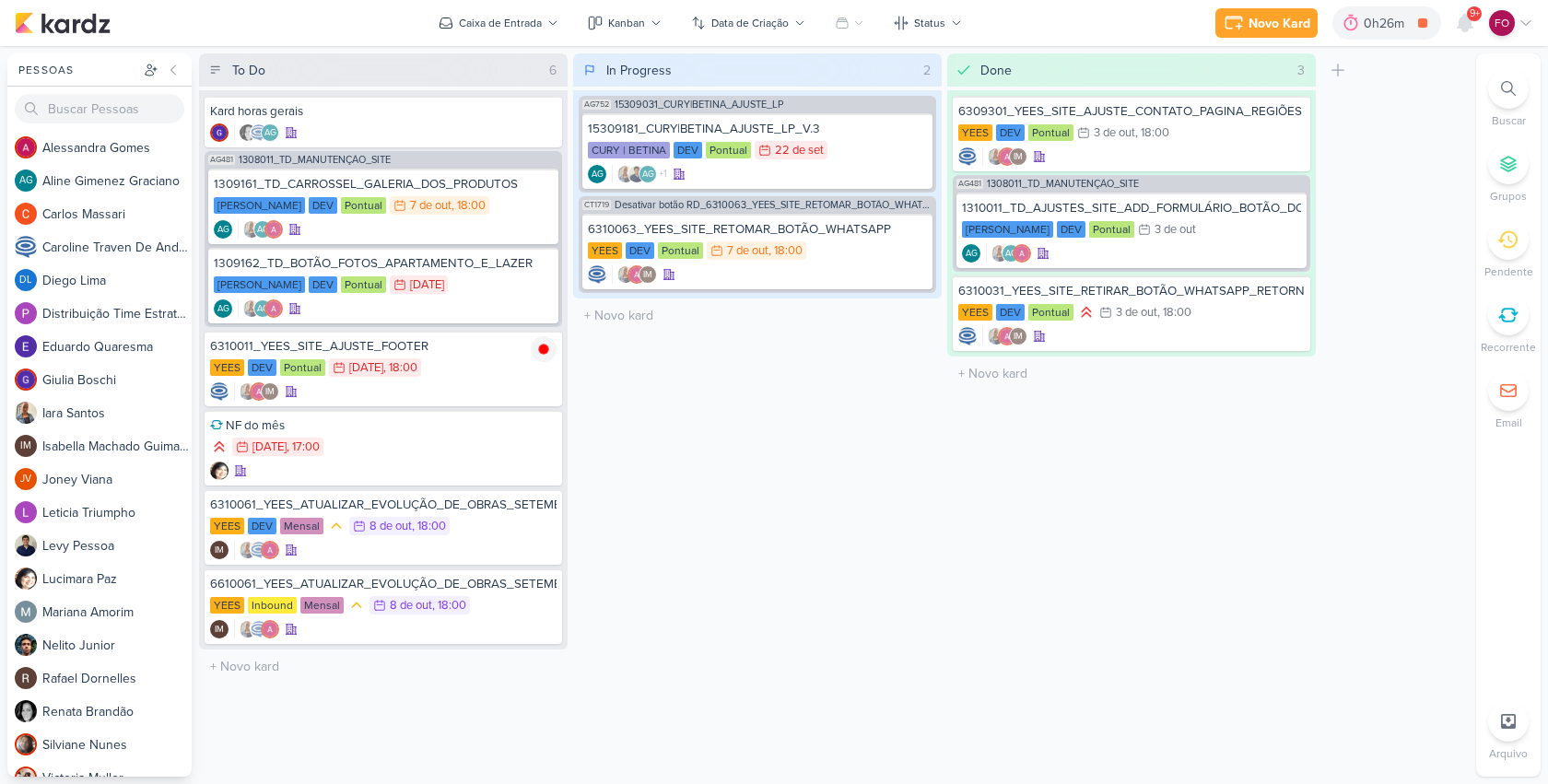
click at [815, 548] on div "In Progress 2 Mover Para Esquerda Mover Para Direita [GEOGRAPHIC_DATA] AG752 15…" at bounding box center [757, 415] width 368 height 723
click at [477, 535] on div "YEES DEV Mensal 8/10 [DATE] 18:00" at bounding box center [382, 526] width 346 height 20
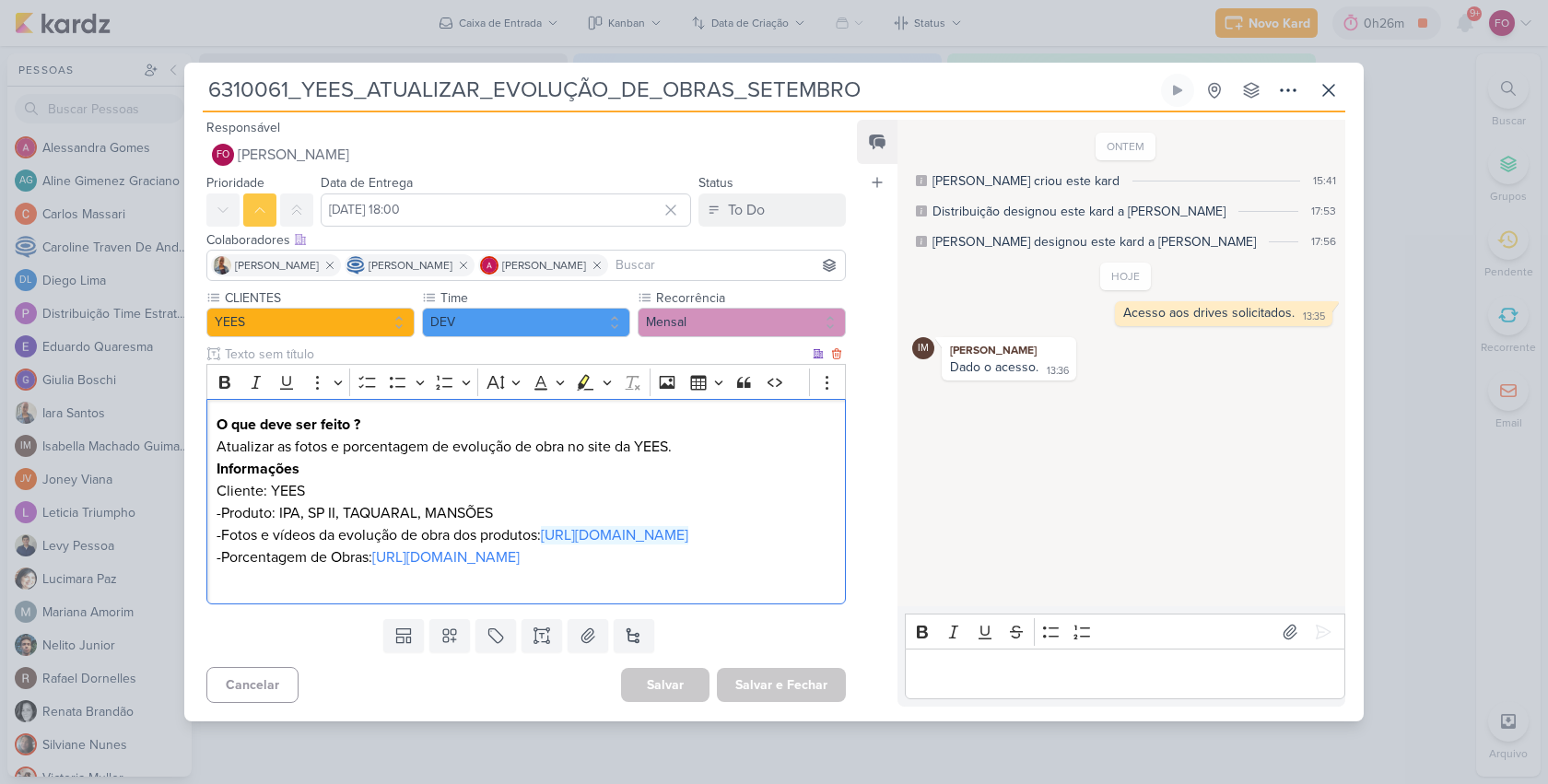
click at [616, 545] on p "-Fotos e vídeos da evolução de obra dos produtos: [URL][DOMAIN_NAME]" at bounding box center [526, 535] width 619 height 22
click at [615, 534] on link "[URL][DOMAIN_NAME]" at bounding box center [614, 534] width 148 height 18
click at [1326, 85] on icon at bounding box center [1329, 91] width 11 height 11
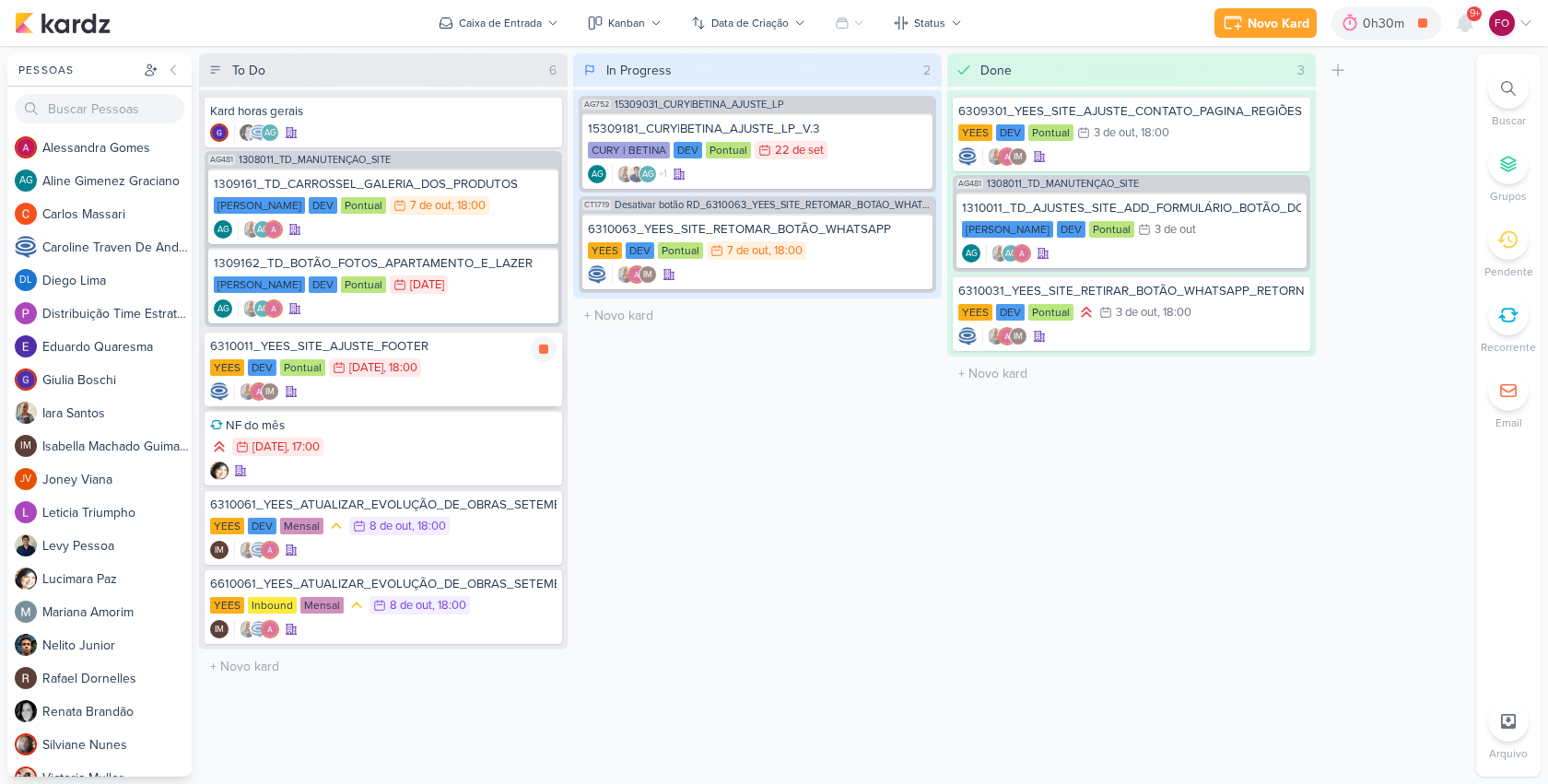
click at [523, 349] on div "6310011_YEES_SITE_AJUSTE_FOOTER" at bounding box center [382, 345] width 346 height 16
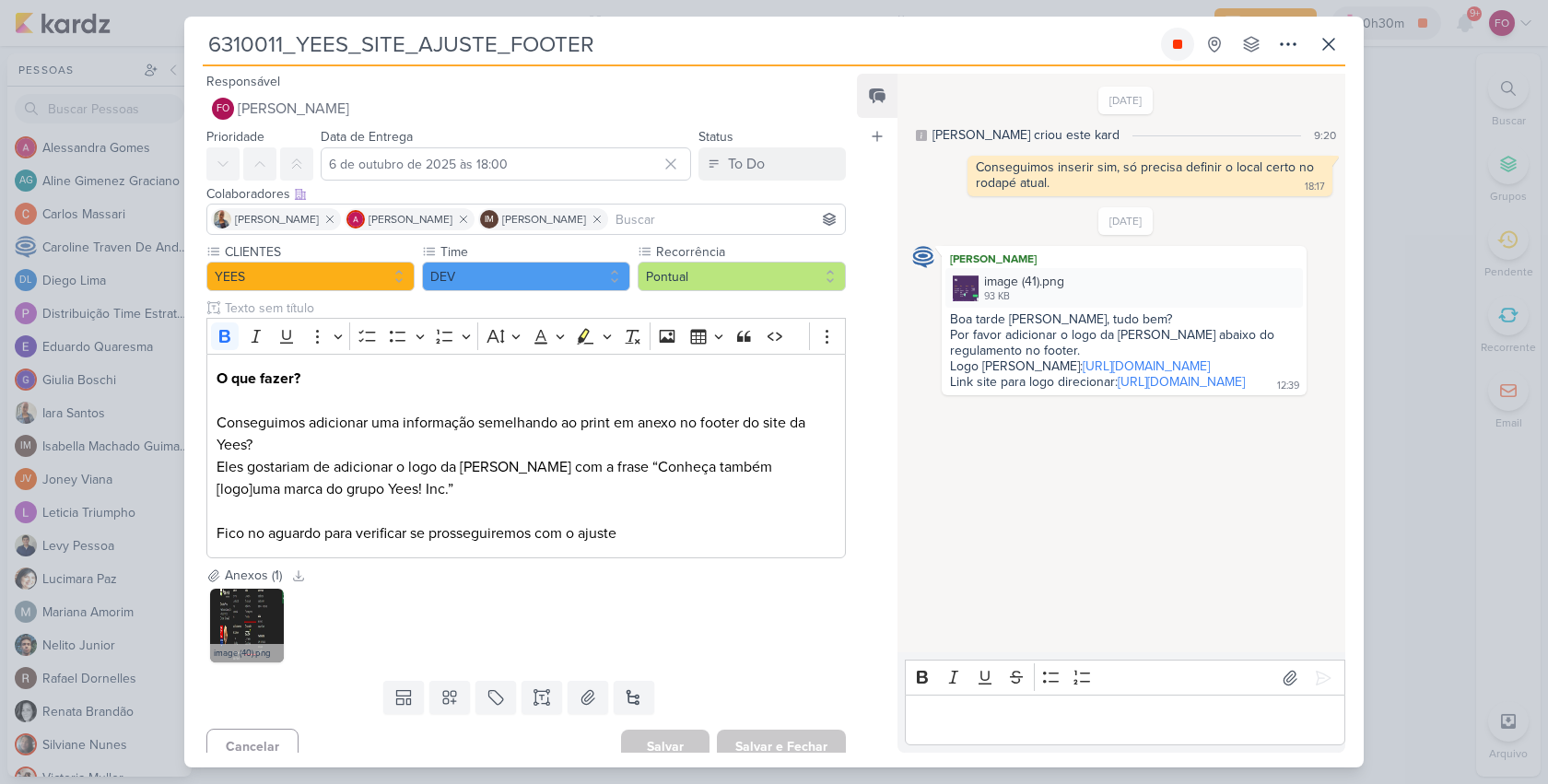
click at [1173, 37] on icon at bounding box center [1177, 44] width 14 height 14
click at [1025, 705] on div "Editor editing area: main" at bounding box center [1125, 719] width 441 height 51
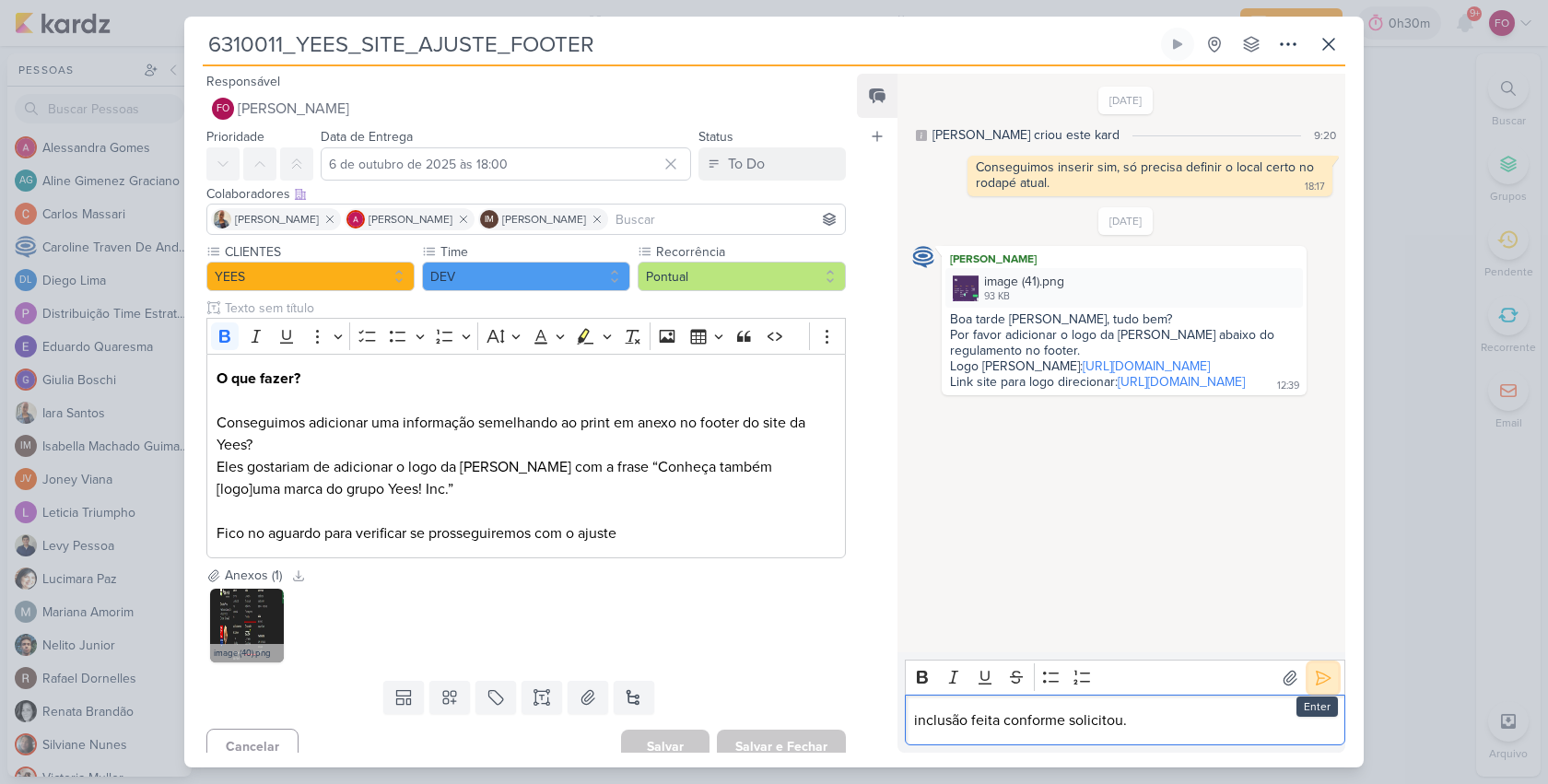
click at [1313, 673] on icon at bounding box center [1322, 677] width 18 height 18
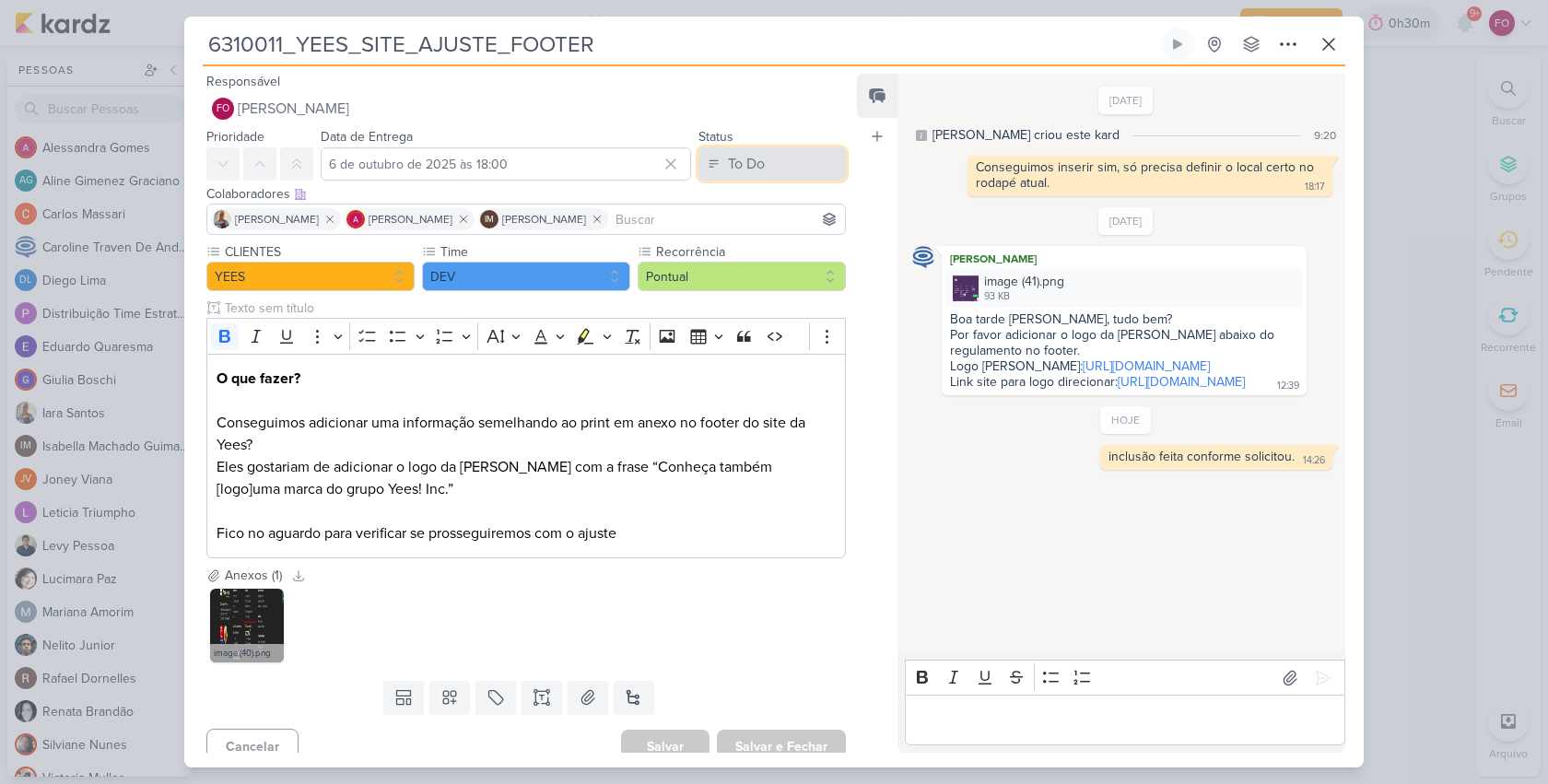
click at [728, 156] on div "To Do" at bounding box center [746, 163] width 37 height 22
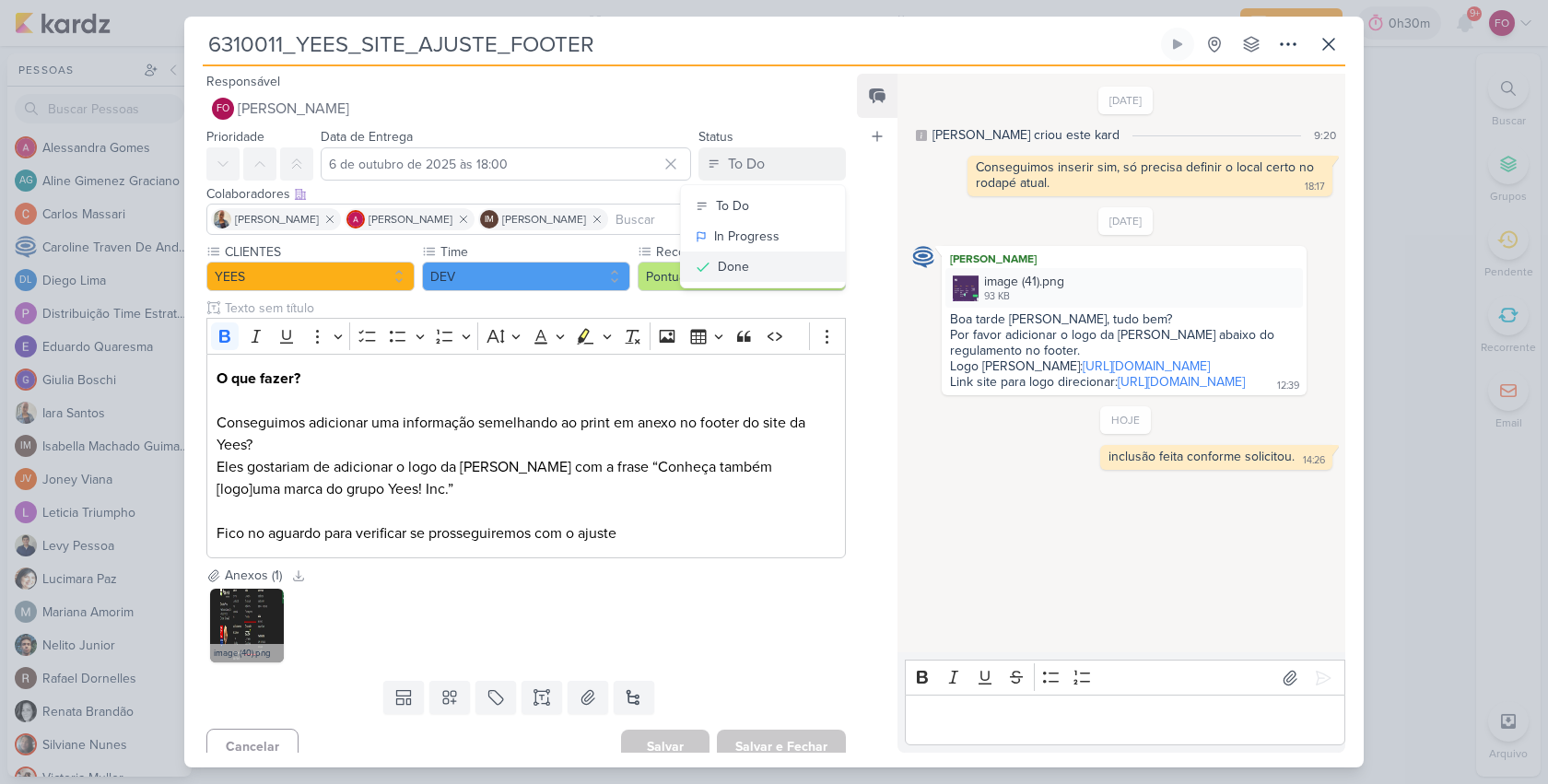
click at [740, 271] on button "Done" at bounding box center [763, 267] width 164 height 31
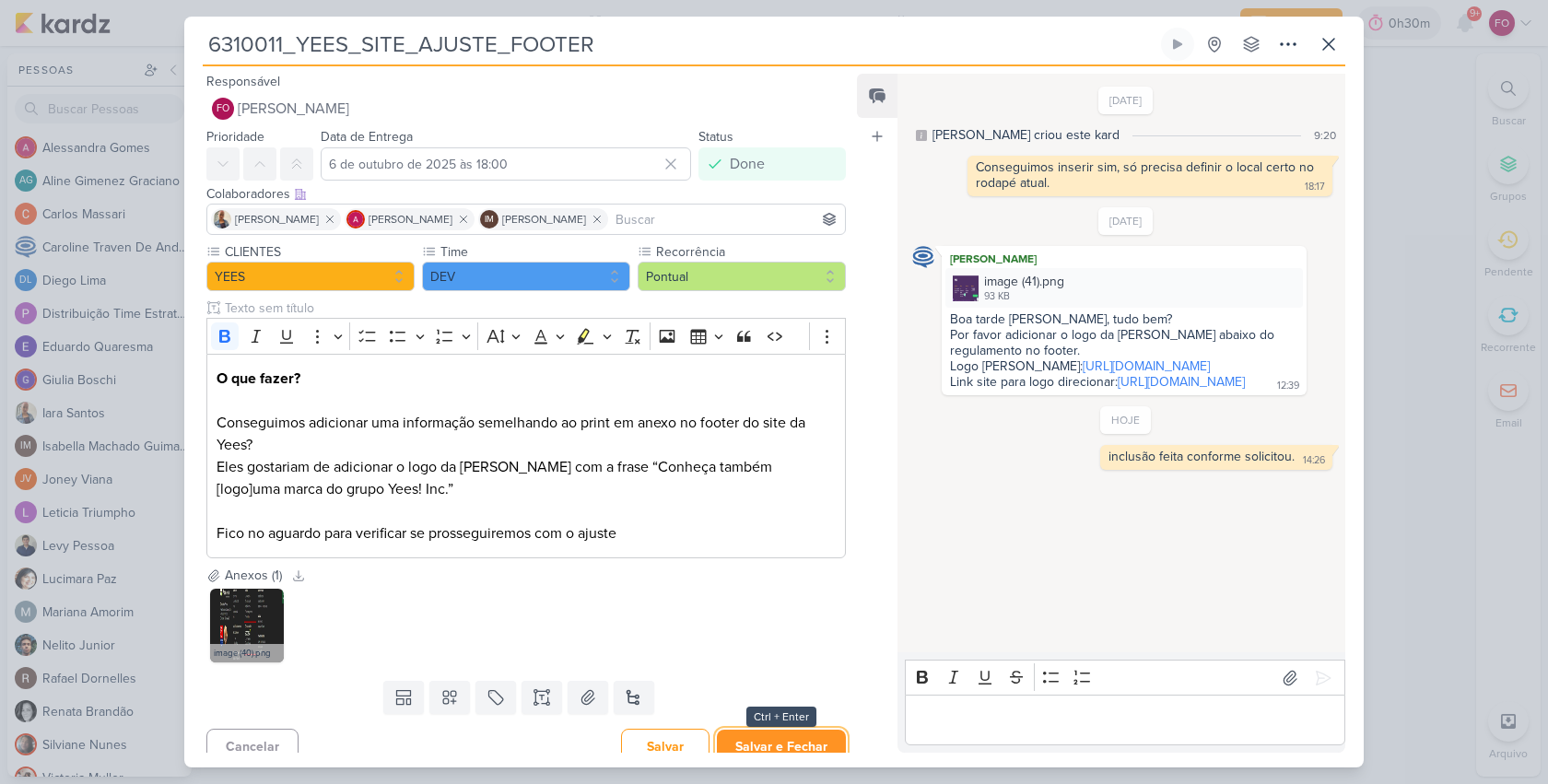
click at [788, 743] on button "Salvar e Fechar" at bounding box center [780, 747] width 129 height 34
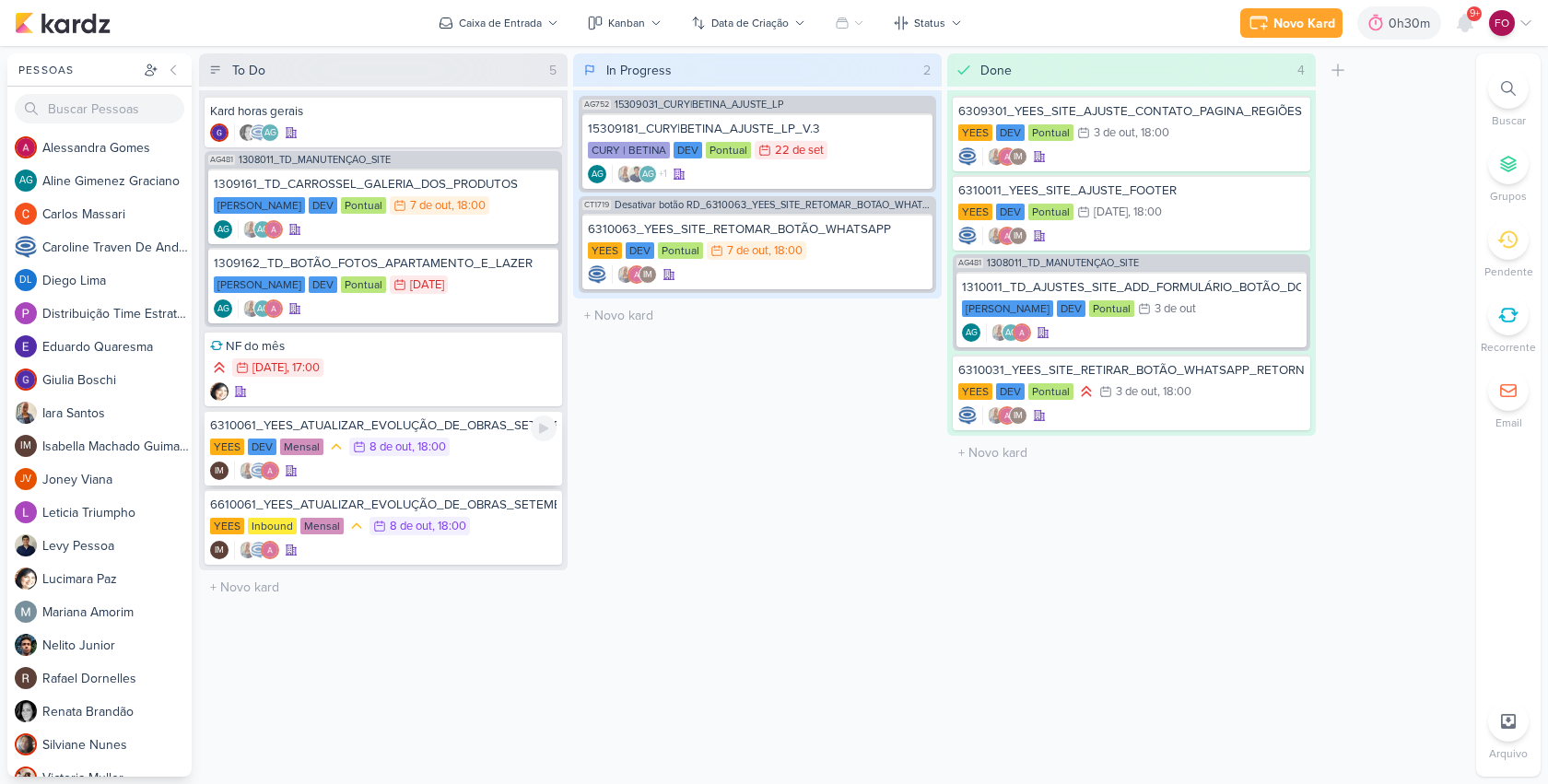
click at [506, 438] on div "YEES DEV Mensal 8/10 [DATE] 18:00" at bounding box center [382, 447] width 346 height 20
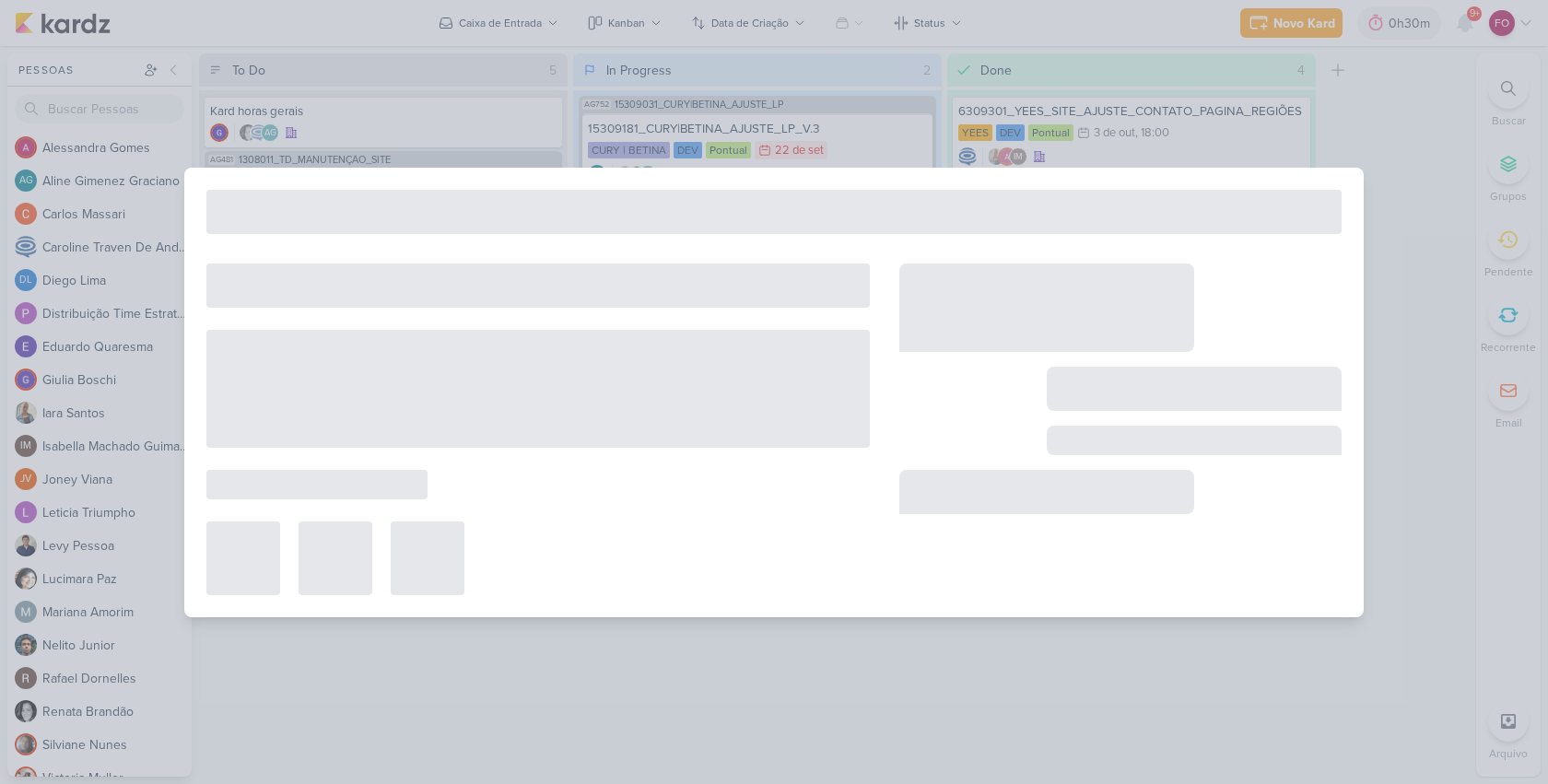
type input "6310061_YEES_ATUALIZAR_EVOLUÇÃO_DE_OBRAS_SETEMBRO"
type input "[DATE] 18:00"
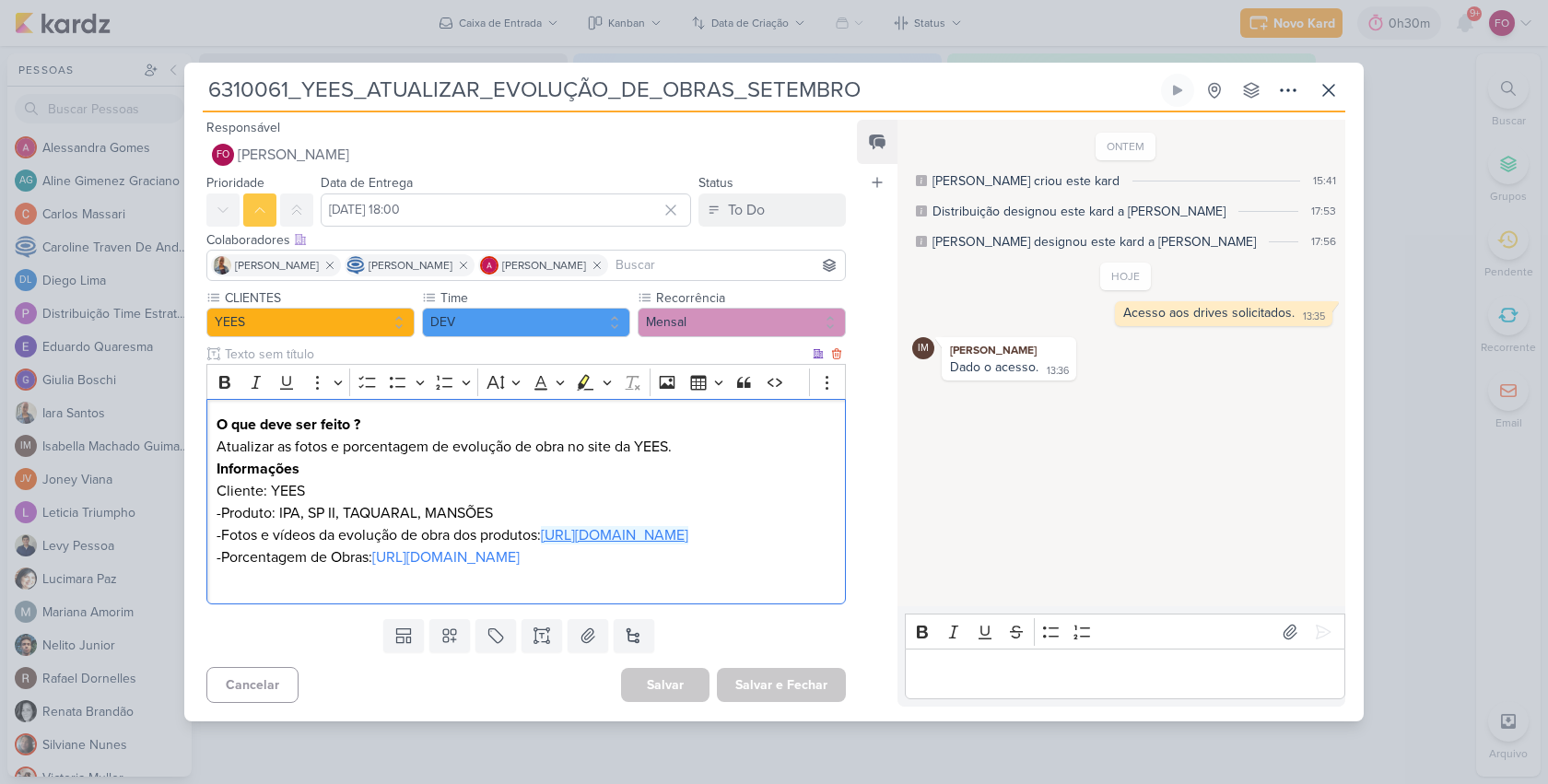
click at [632, 539] on link "[URL][DOMAIN_NAME]" at bounding box center [614, 534] width 148 height 18
click at [1181, 85] on icon at bounding box center [1177, 90] width 10 height 10
click at [1001, 686] on p "Editor editing area: main" at bounding box center [1124, 673] width 421 height 22
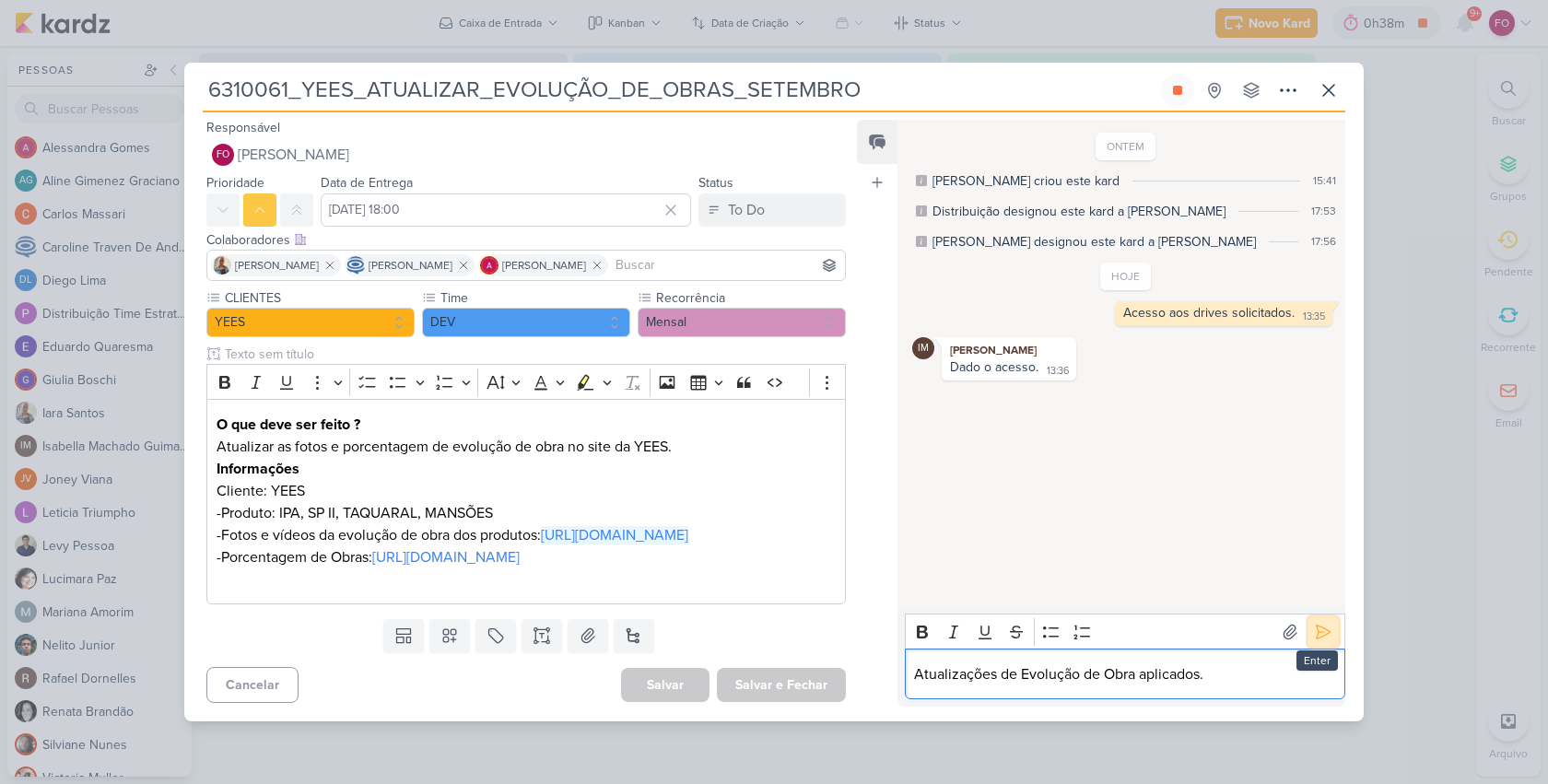
click at [1317, 641] on icon at bounding box center [1322, 631] width 18 height 18
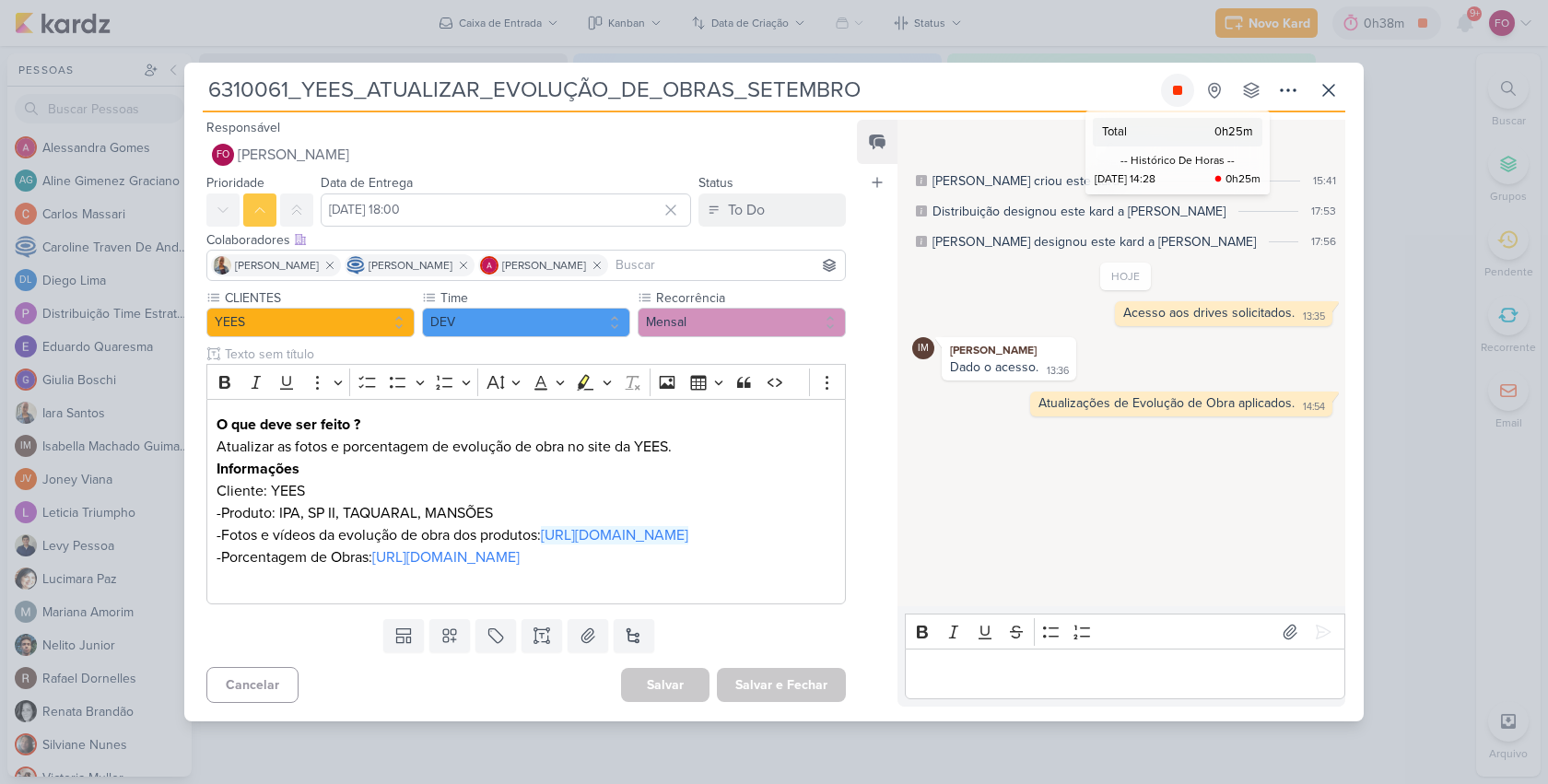
click at [1175, 86] on icon at bounding box center [1177, 91] width 10 height 10
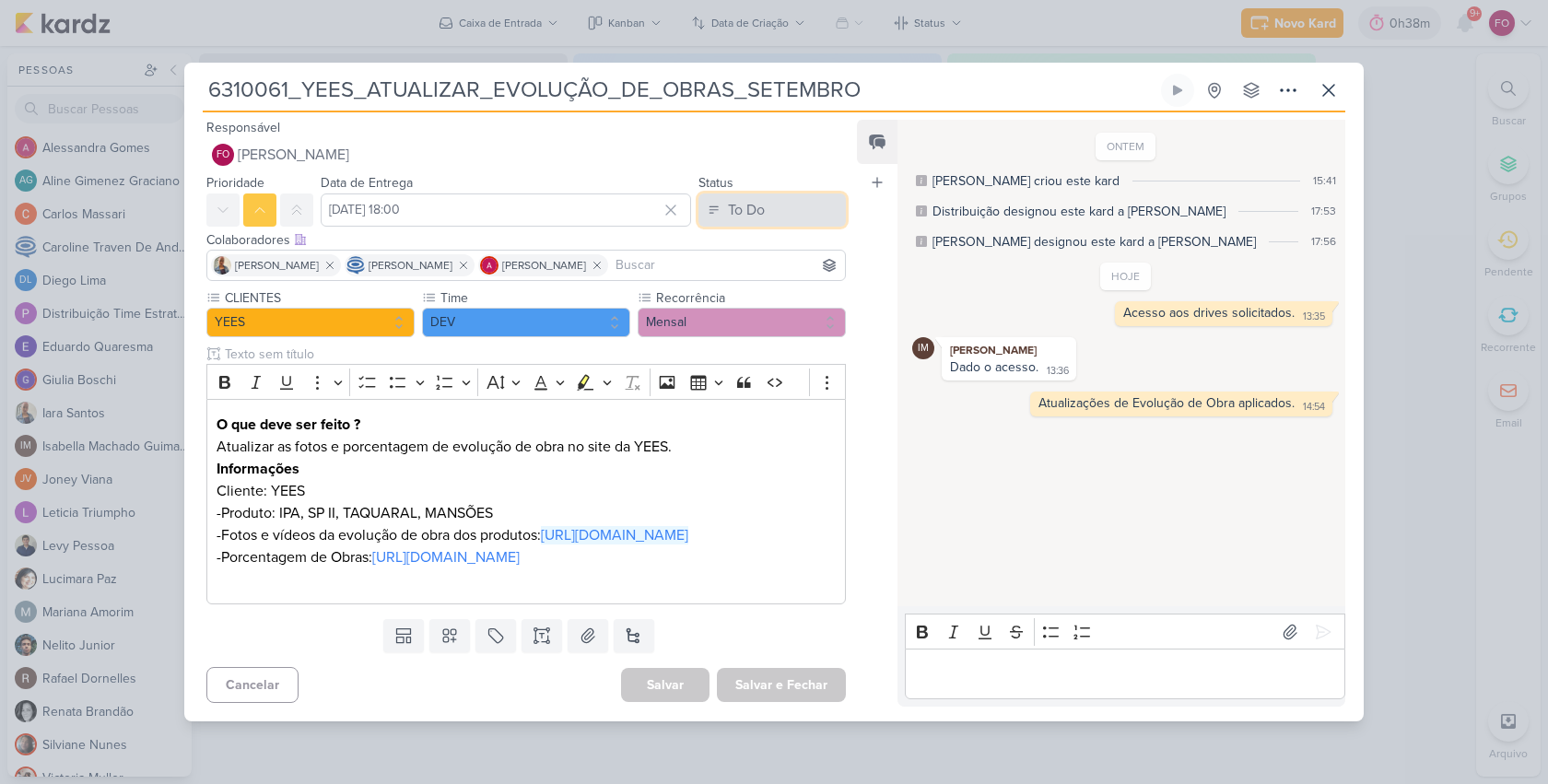
click at [755, 199] on div "To Do" at bounding box center [746, 210] width 37 height 22
click at [746, 298] on button "Done" at bounding box center [763, 313] width 164 height 31
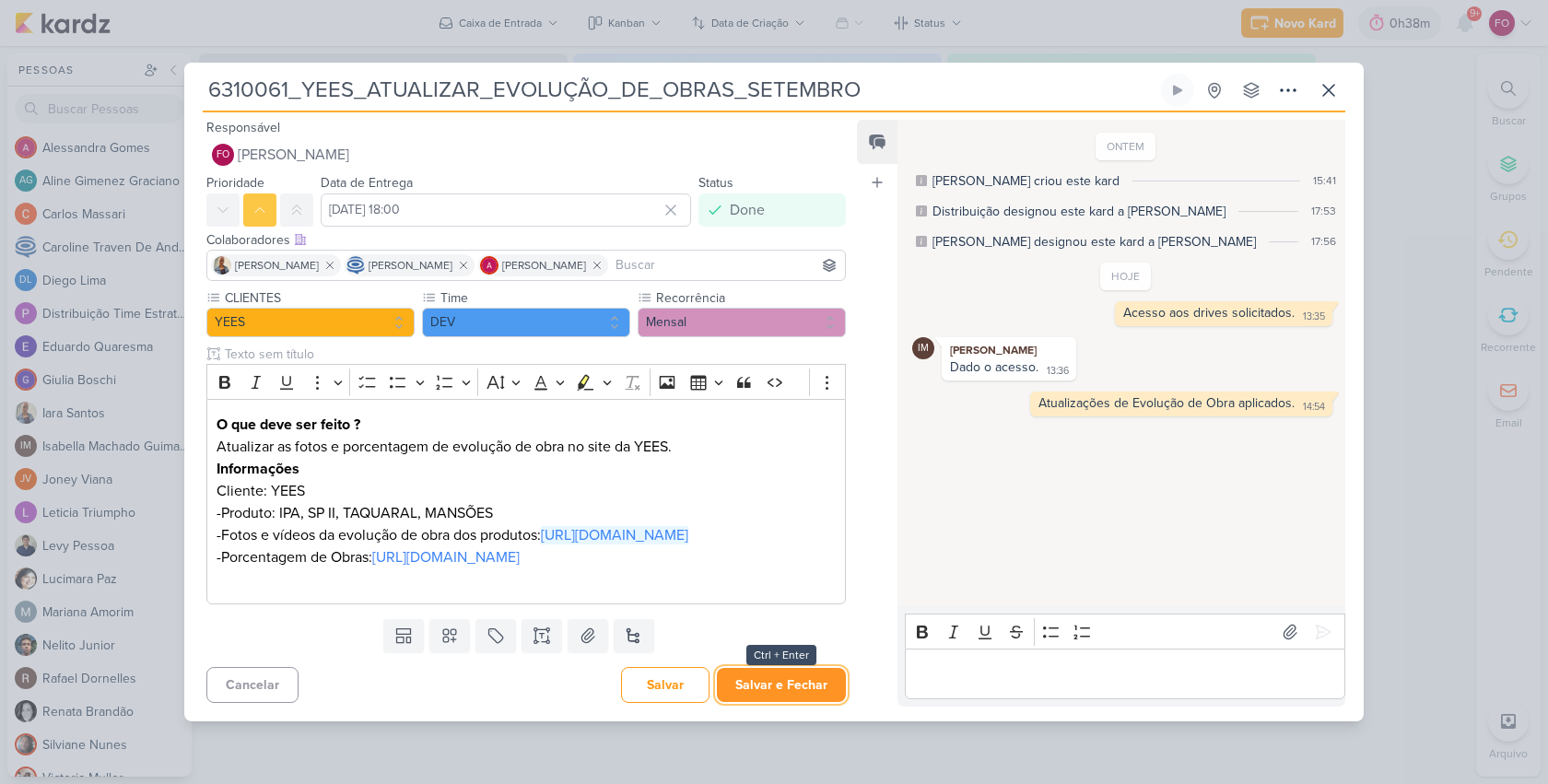
click at [755, 700] on button "Salvar e Fechar" at bounding box center [780, 685] width 129 height 34
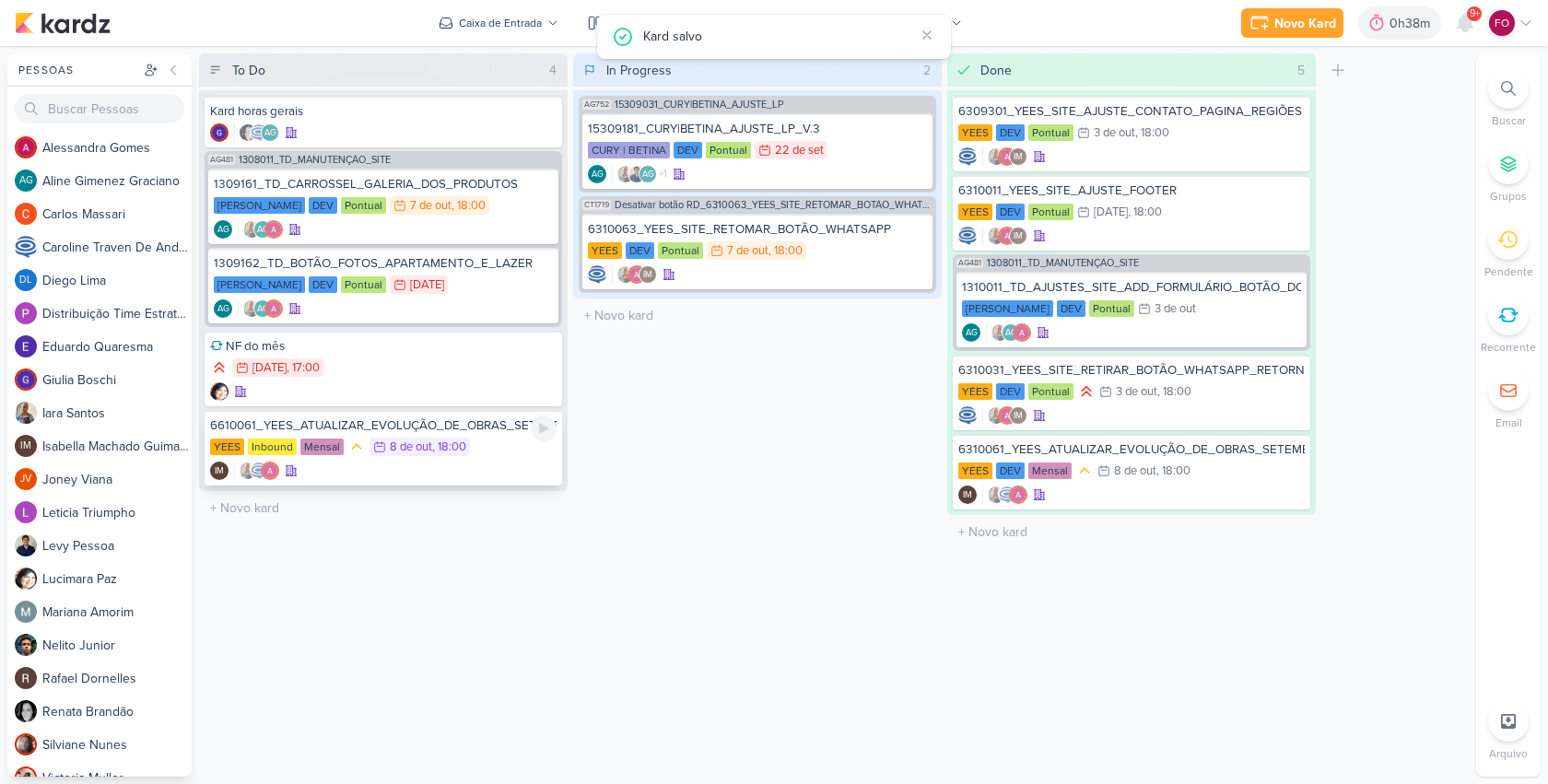
click at [506, 442] on div "YEES Inbound Mensal 8/10 [DATE] 18:00" at bounding box center [382, 447] width 346 height 20
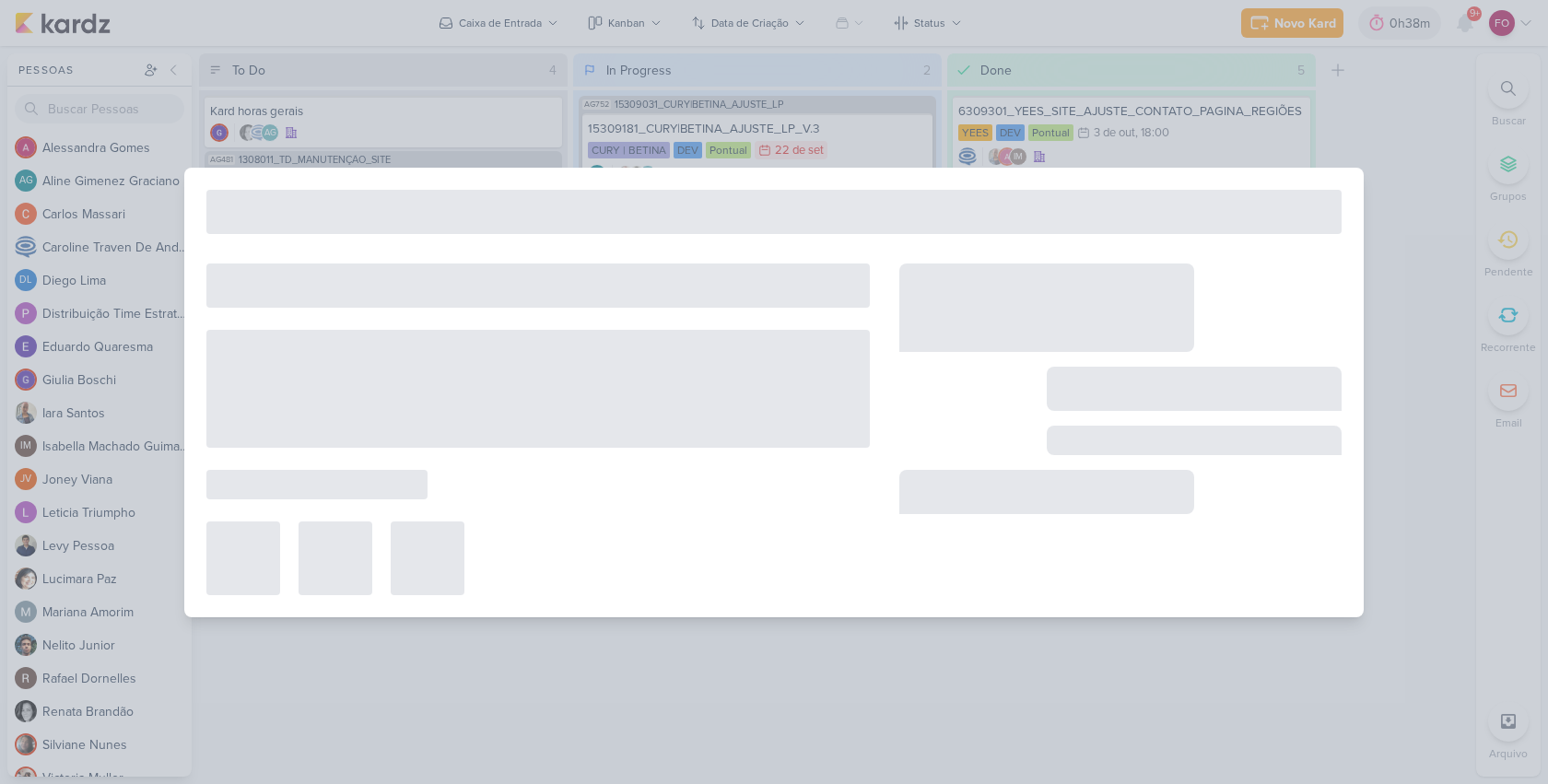
type input "6610061_YEES_ATUALIZAR_EVOLUÇÃO_DE_OBRAS_SETEMBRO_REGUA_EMAIL"
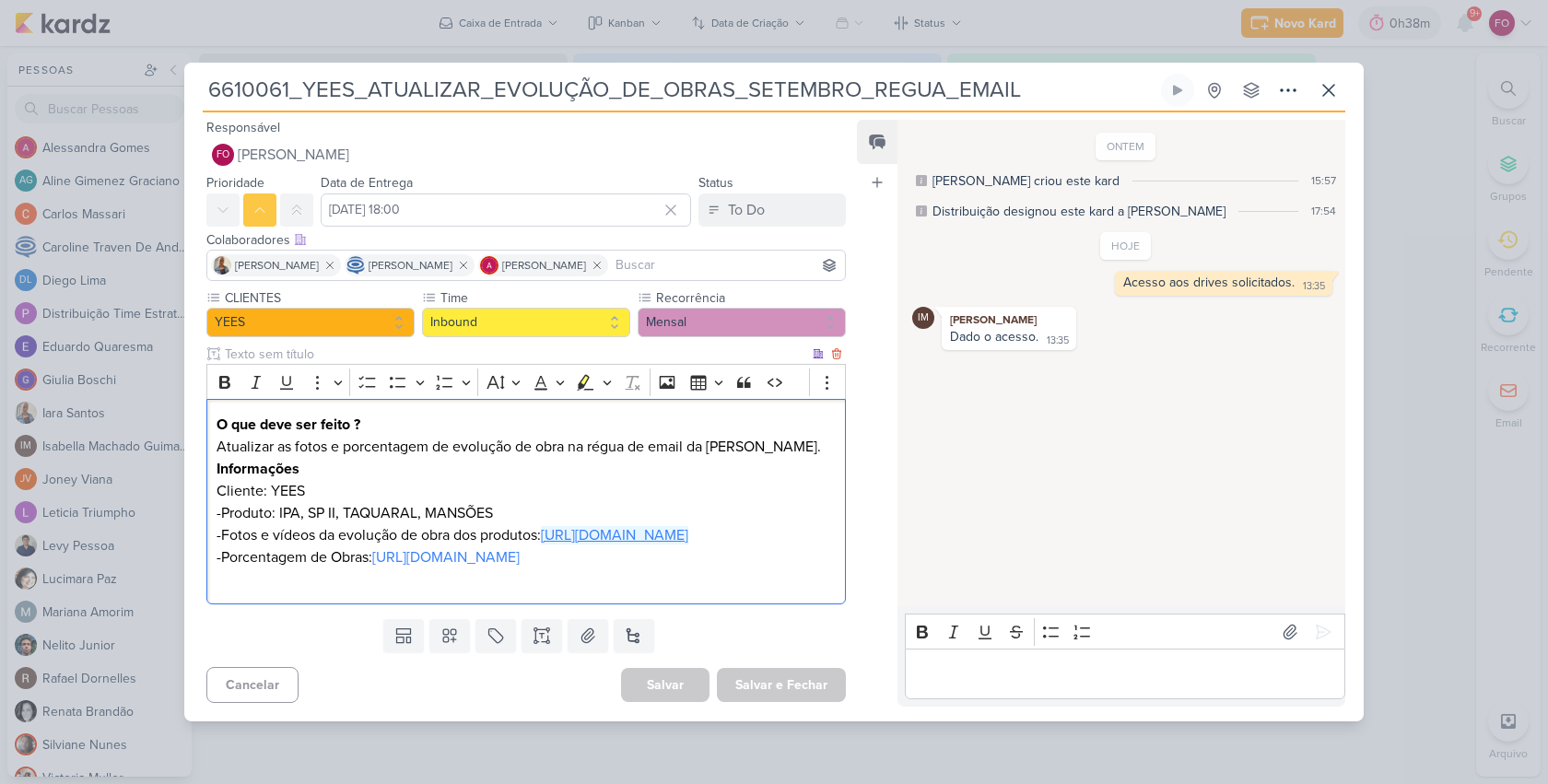
click at [568, 539] on link "[URL][DOMAIN_NAME]" at bounding box center [614, 534] width 148 height 18
click at [1328, 79] on icon at bounding box center [1328, 90] width 22 height 22
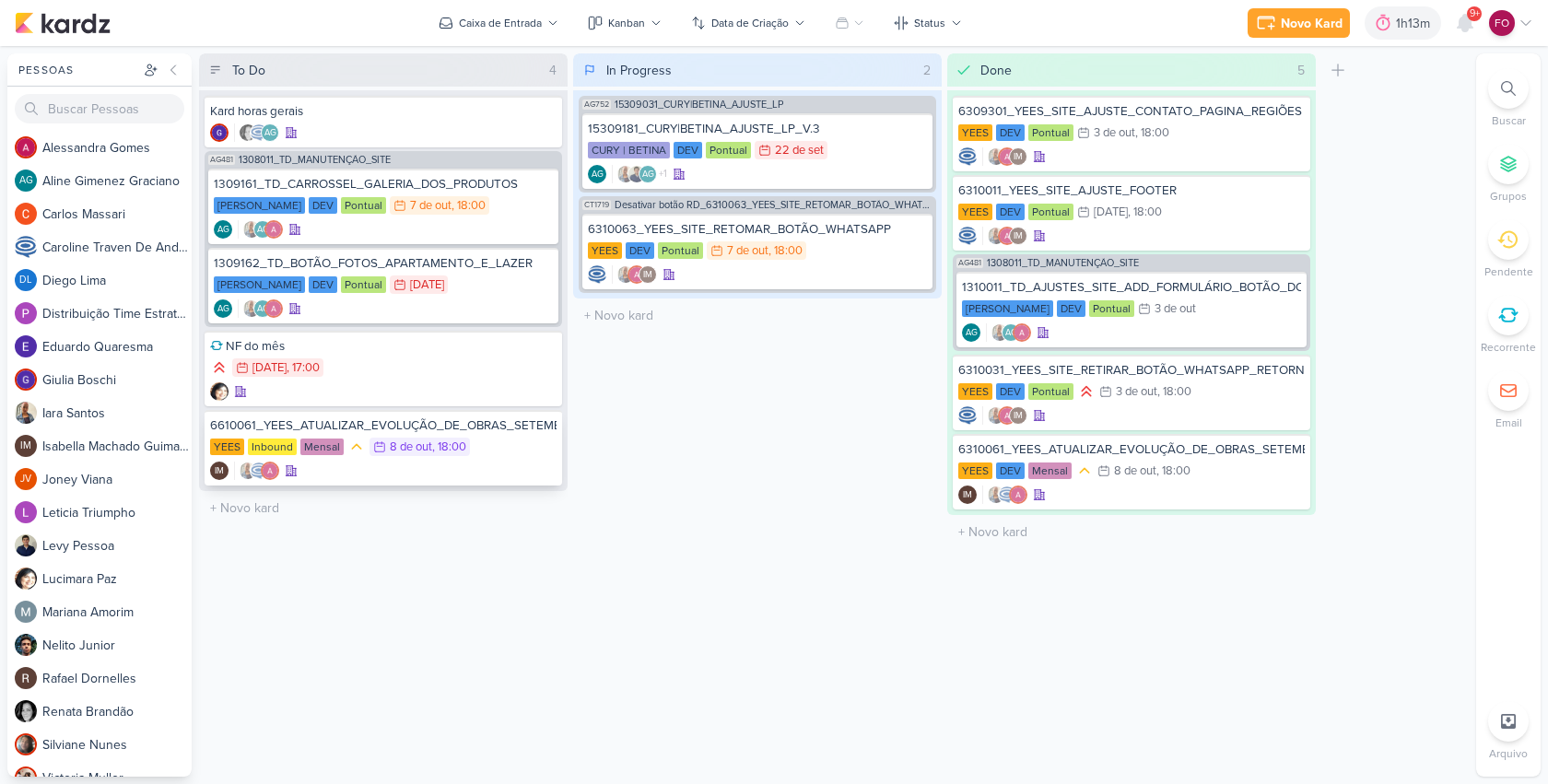
click at [498, 449] on div "YEES Inbound Mensal 8/10 8 de out , 18:00" at bounding box center [382, 447] width 346 height 20
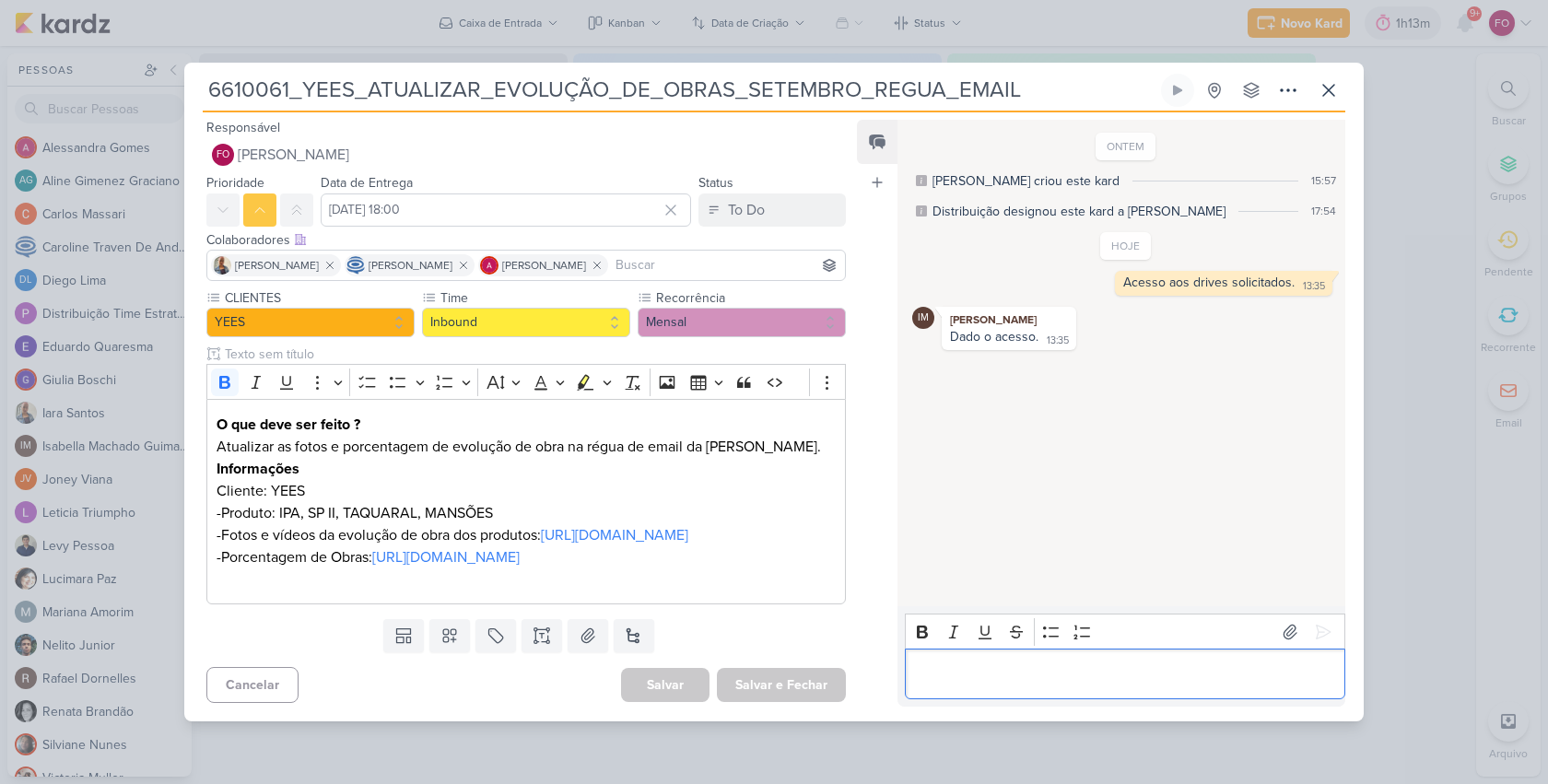
click at [1008, 686] on p "Editor editing area: main" at bounding box center [1124, 673] width 421 height 22
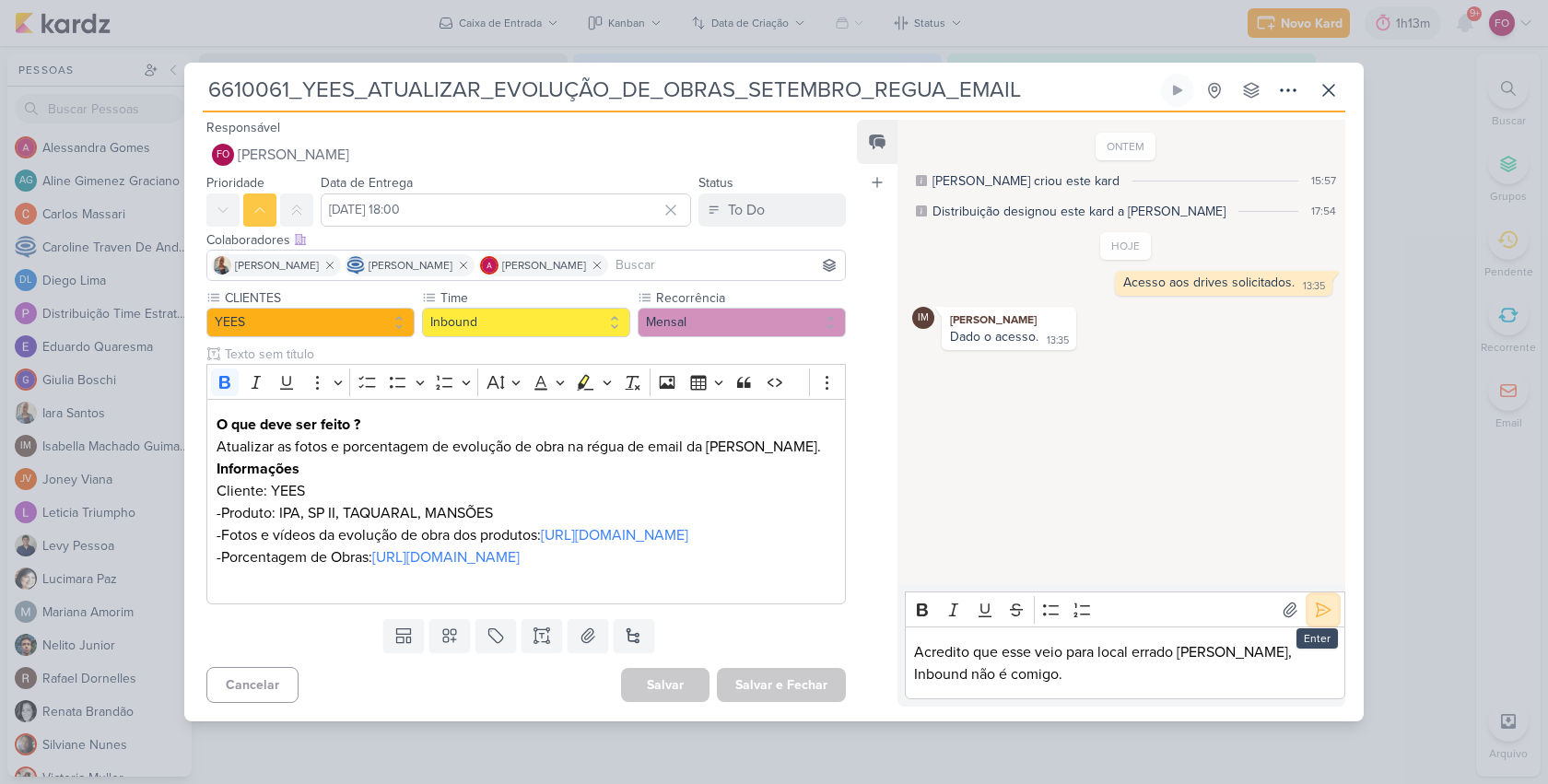
click at [1313, 619] on icon at bounding box center [1322, 609] width 18 height 18
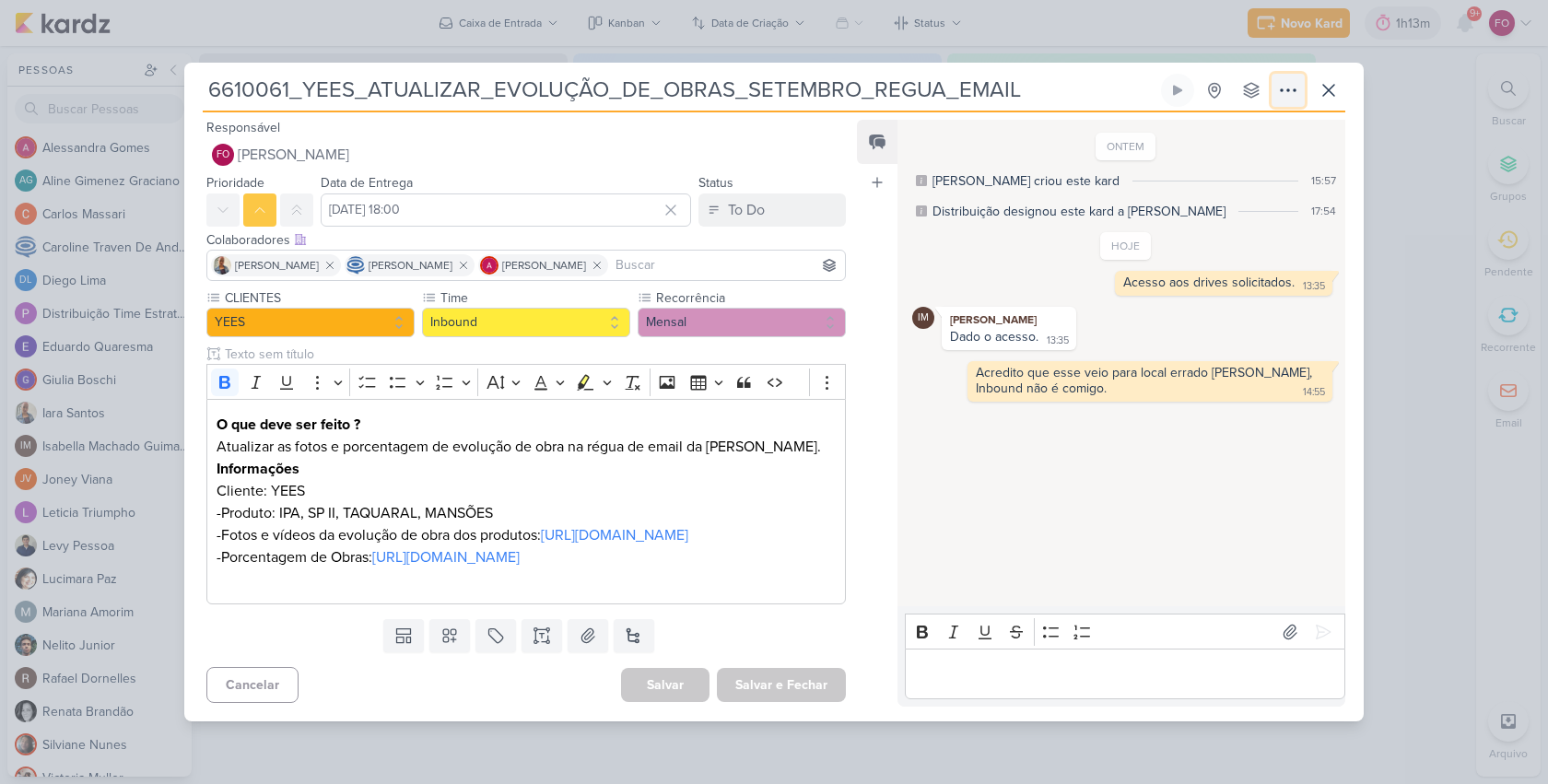
click at [1287, 90] on icon at bounding box center [1287, 91] width 14 height 2
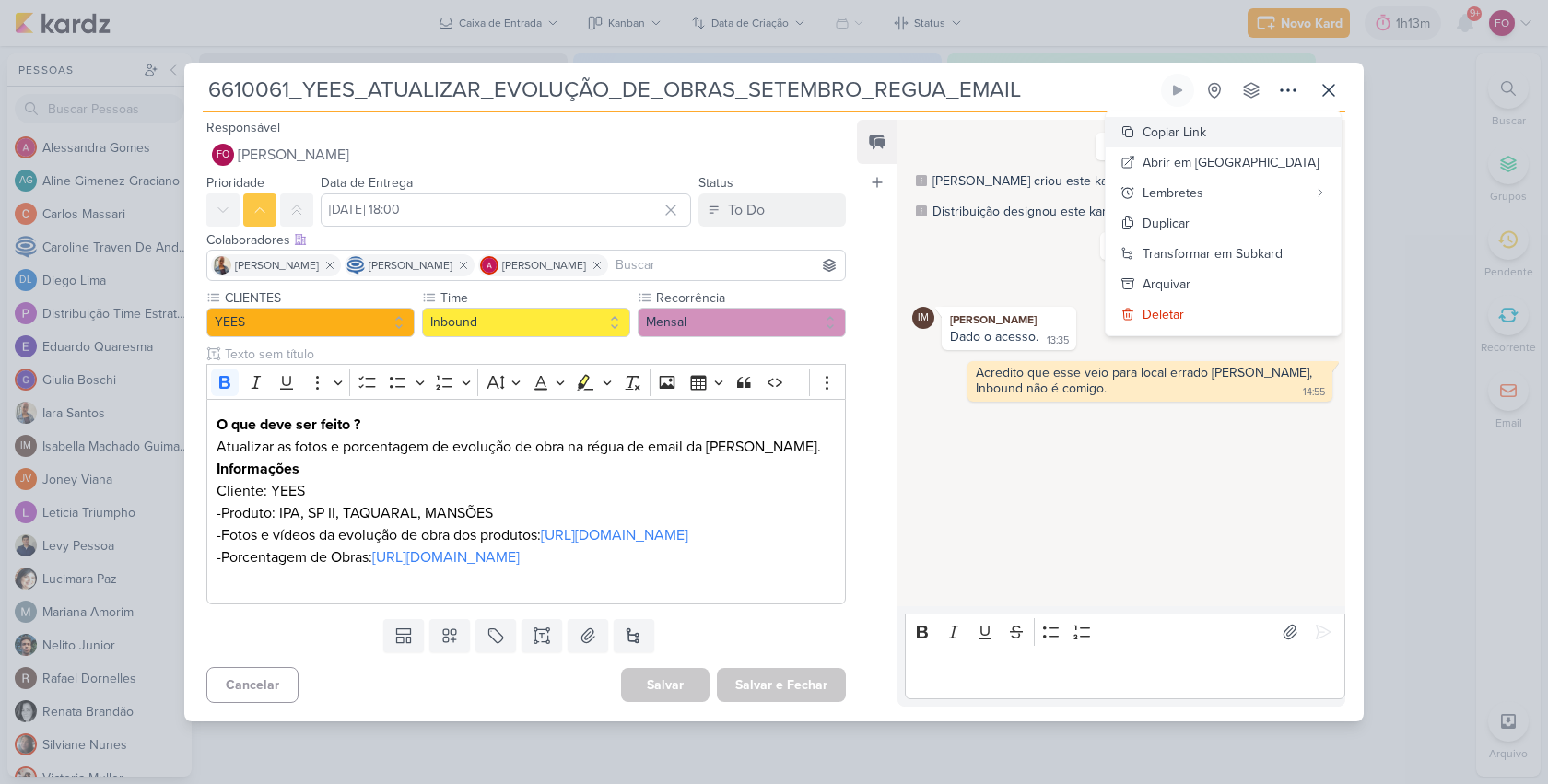
click at [1206, 122] on div "Copiar Link" at bounding box center [1174, 132] width 64 height 19
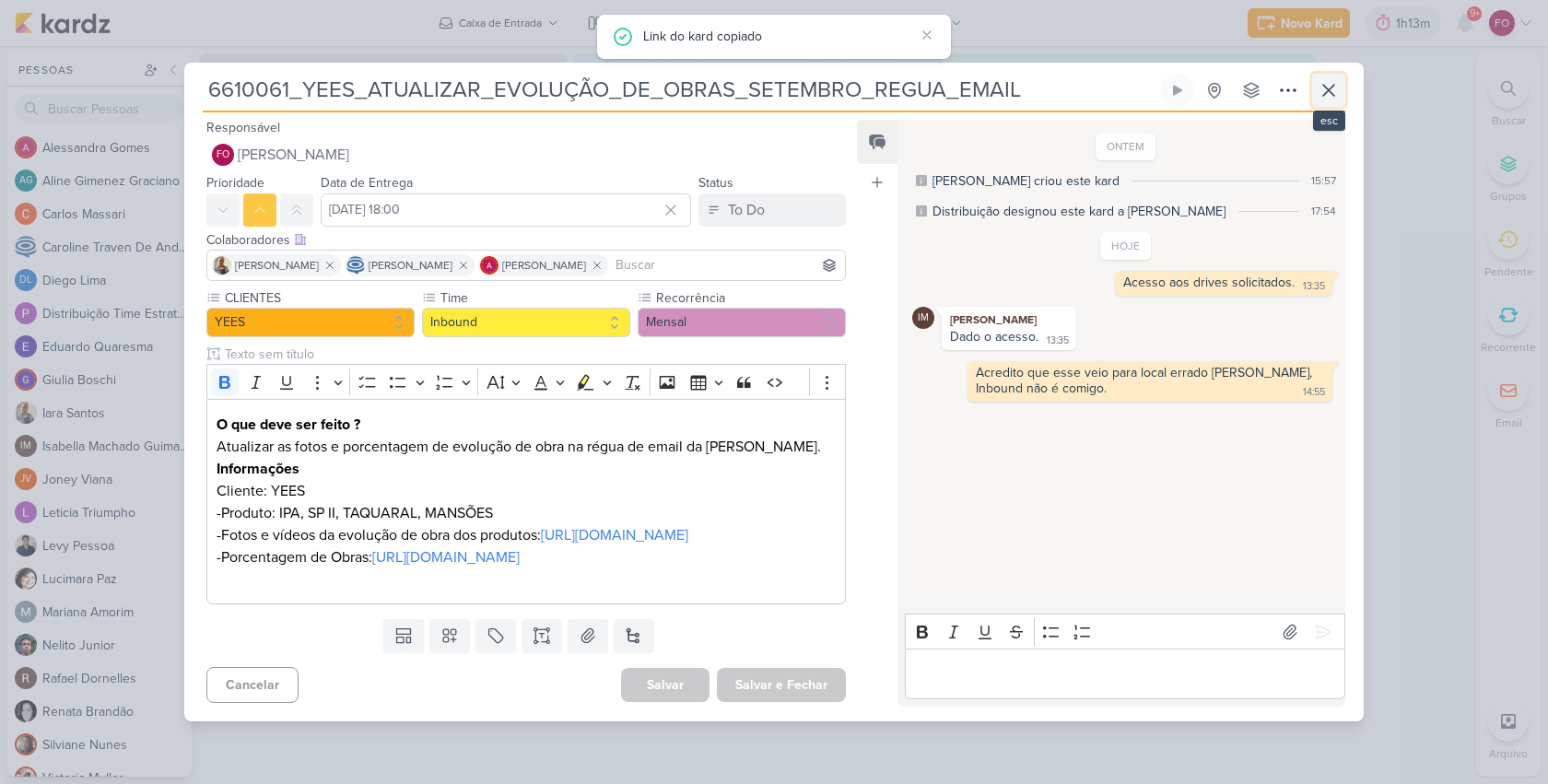
click at [1320, 79] on icon at bounding box center [1328, 90] width 22 height 22
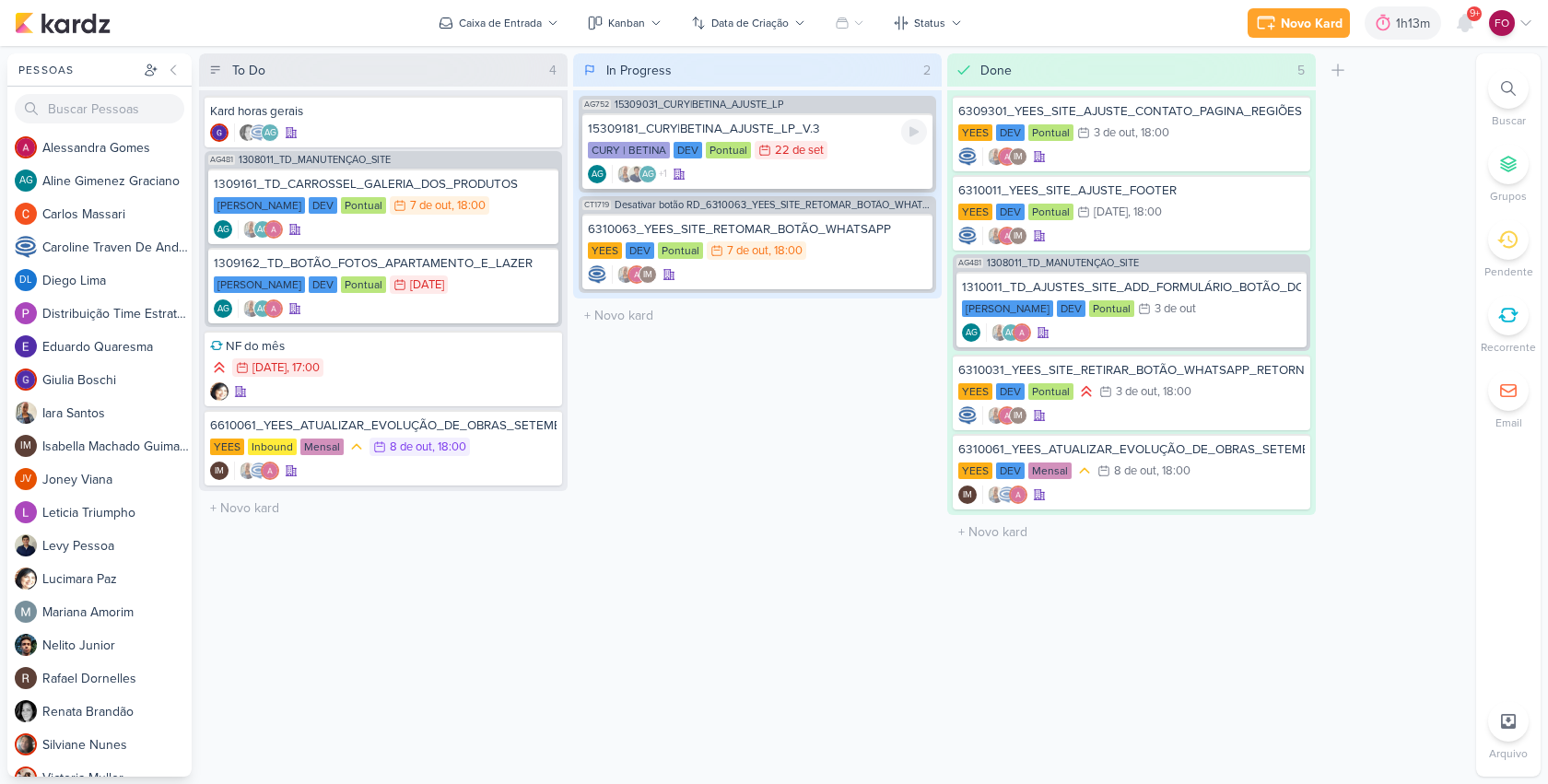
click at [867, 153] on div "CURY | BETINA DEV Pontual 22/9 22 de set" at bounding box center [756, 151] width 339 height 20
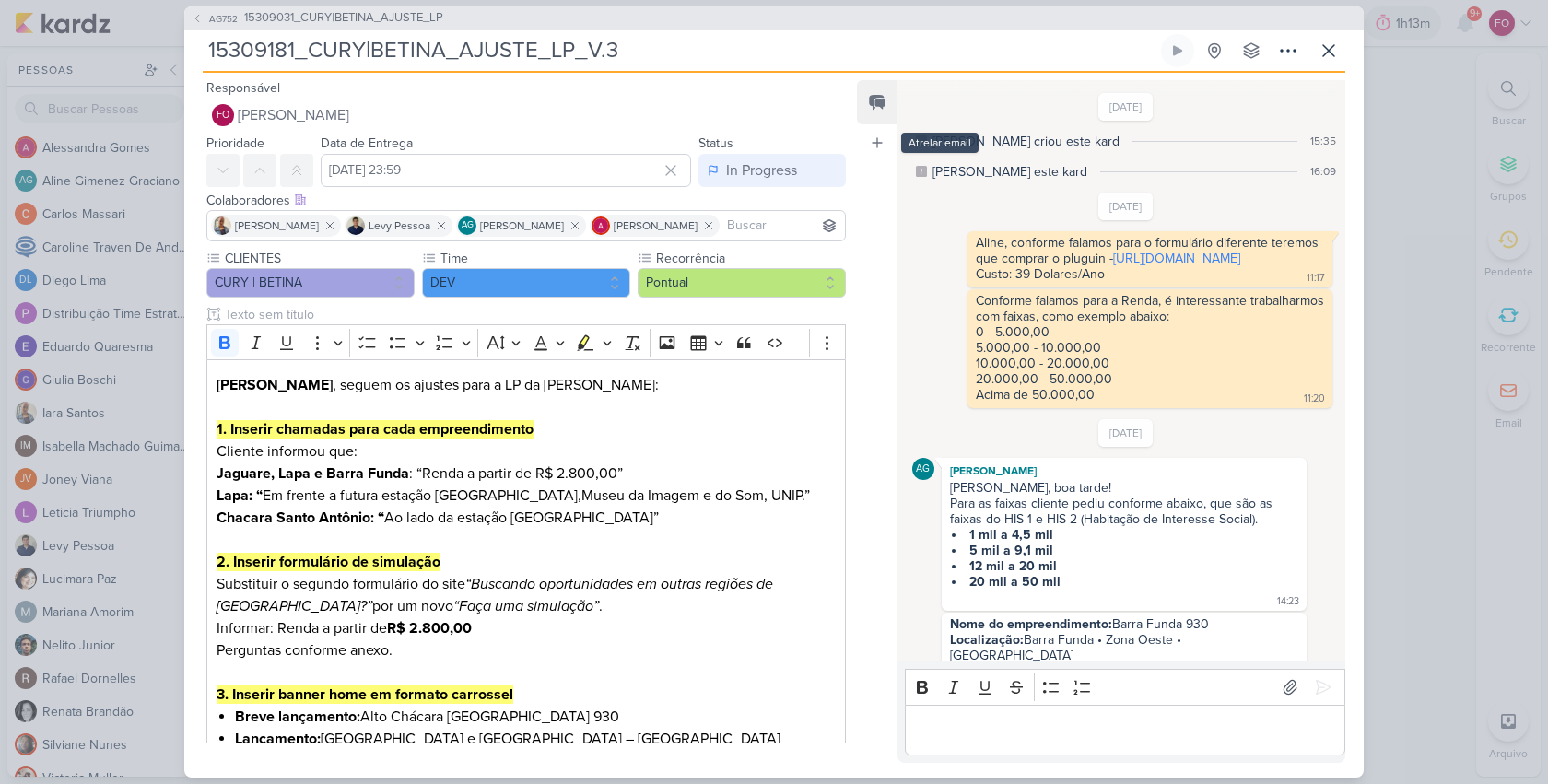
scroll to position [1170, 0]
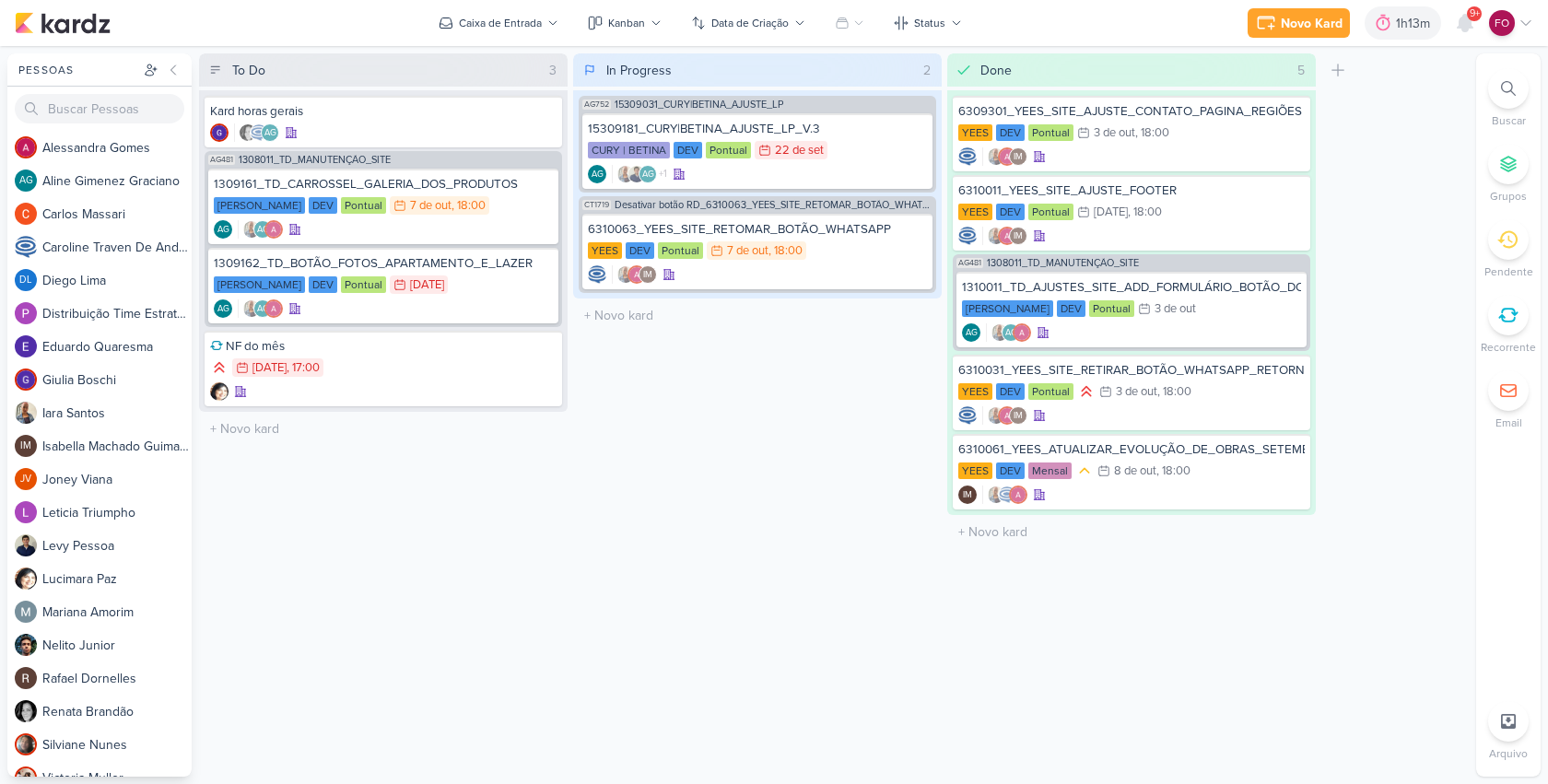
click at [1519, 27] on icon at bounding box center [1525, 22] width 14 height 14
click at [1440, 128] on link "Configurações" at bounding box center [1402, 126] width 275 height 31
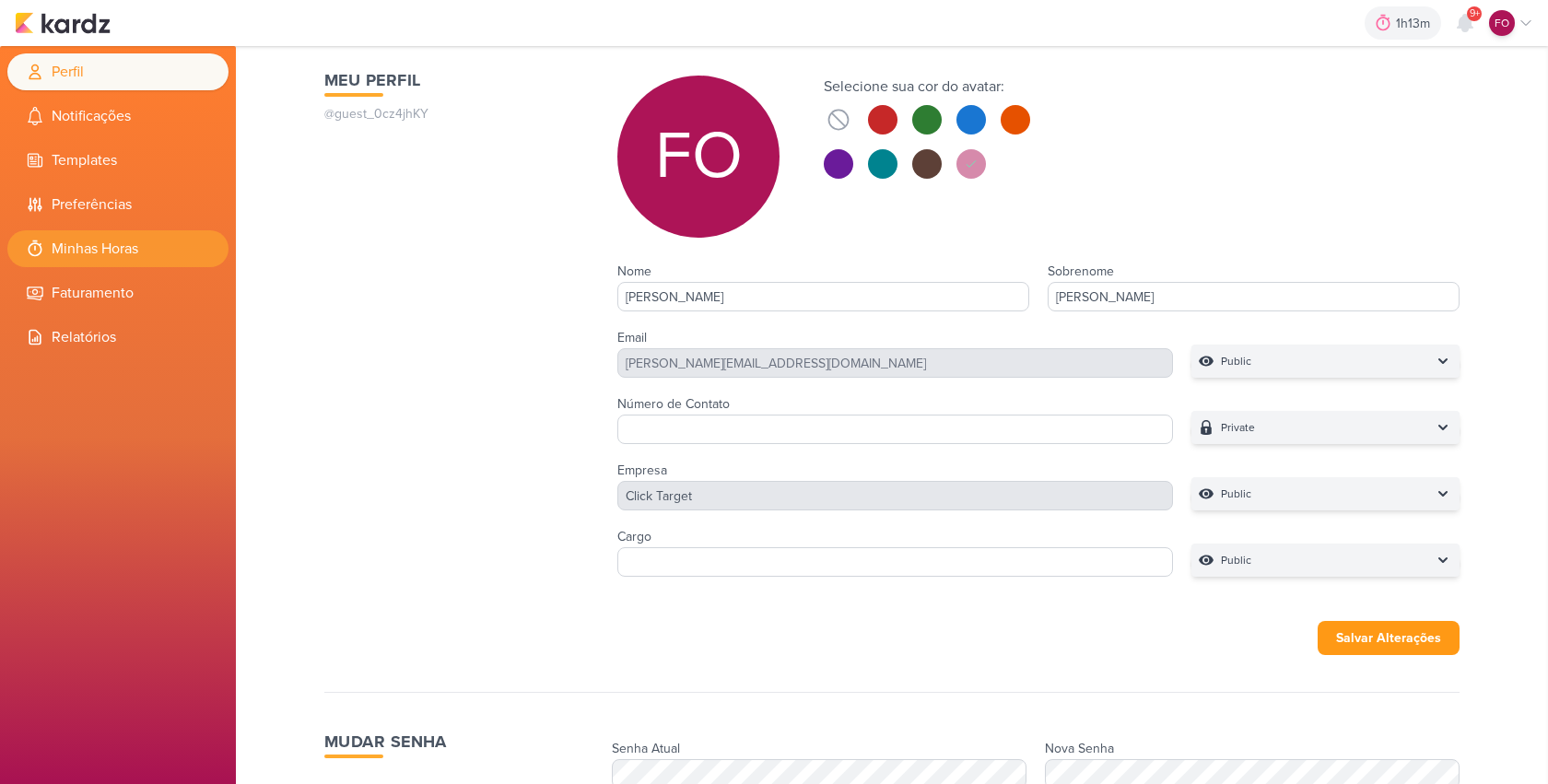
click at [102, 248] on li "Minhas Horas" at bounding box center [118, 248] width 221 height 37
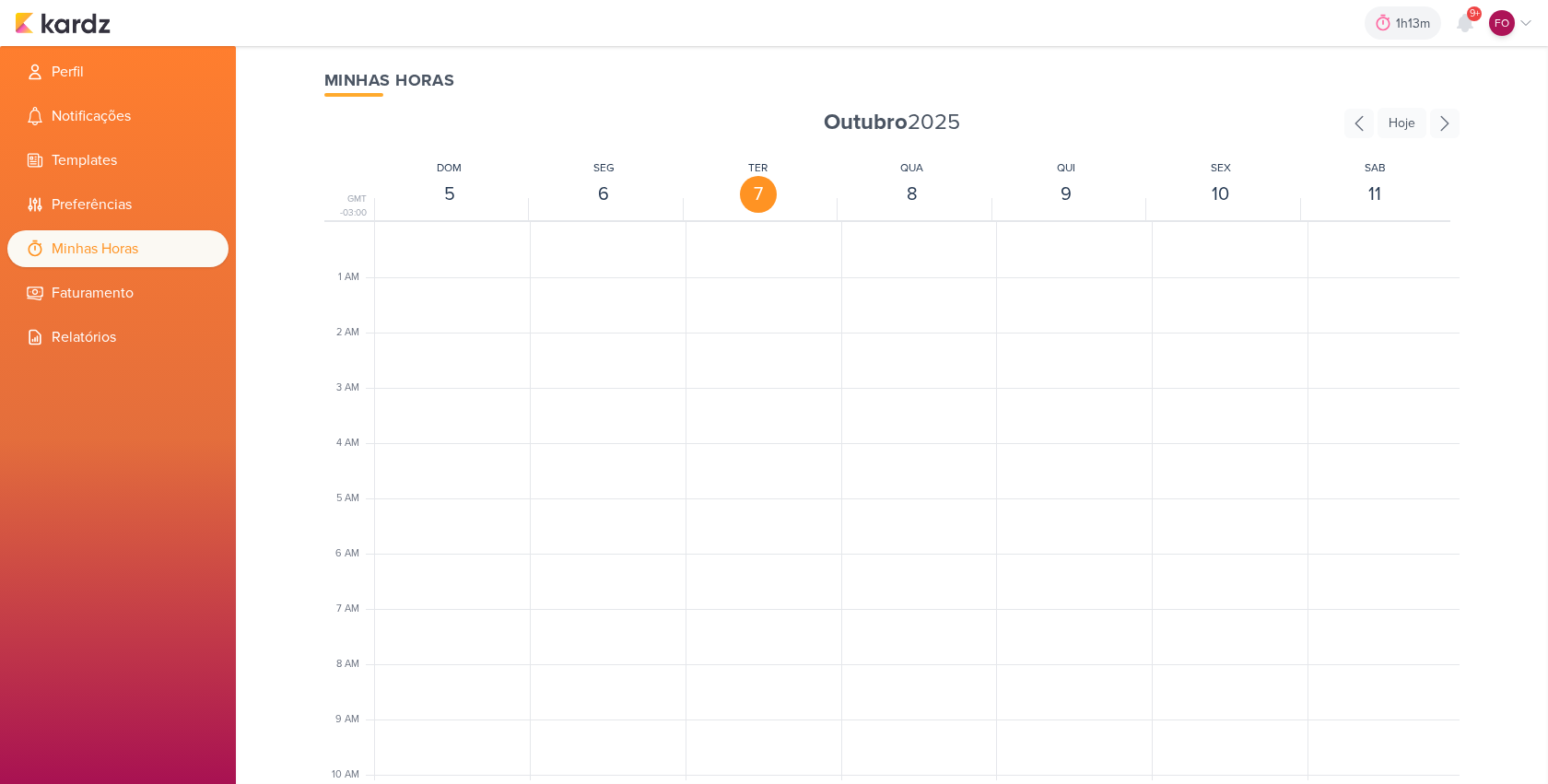
scroll to position [435, 0]
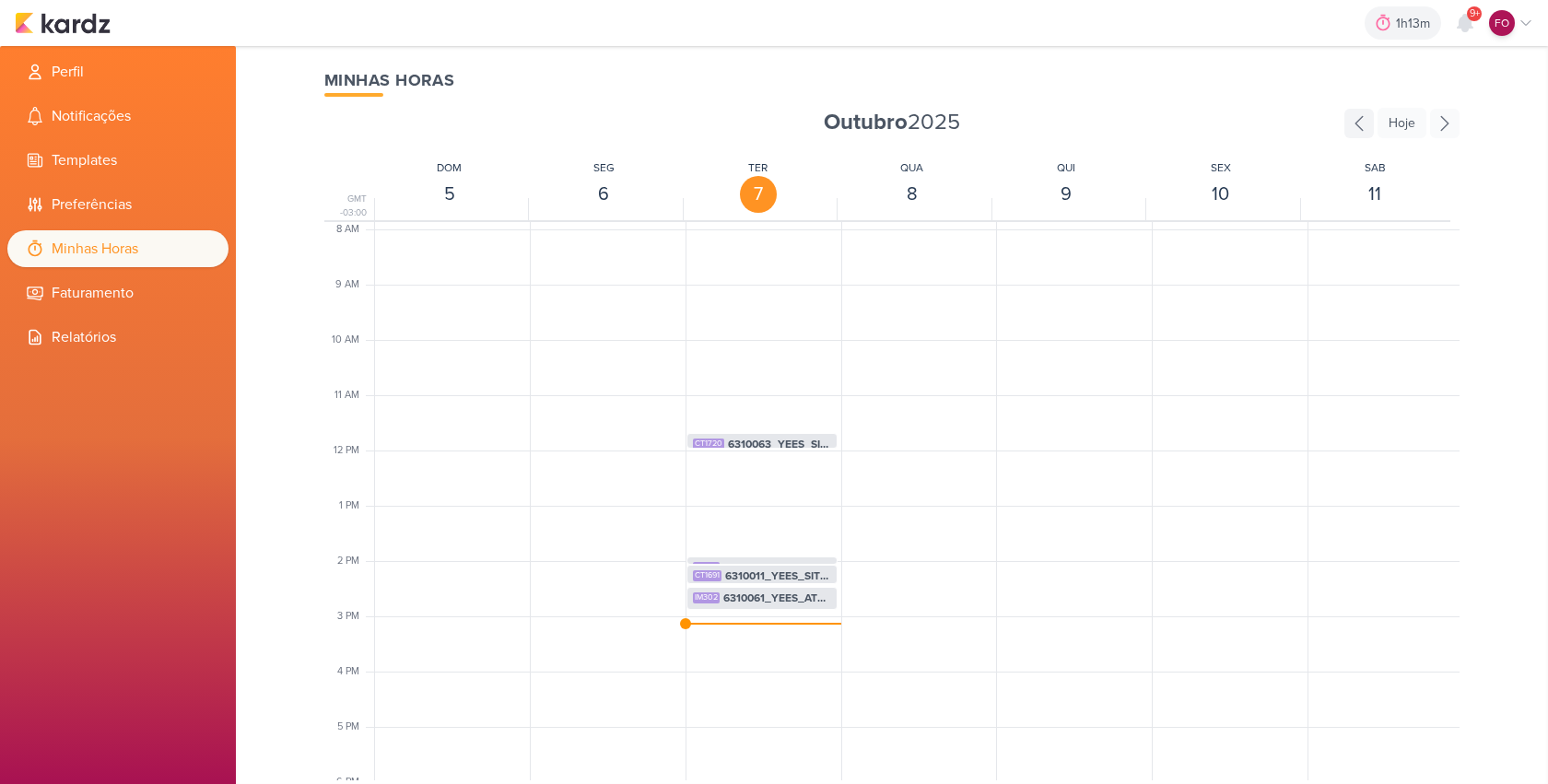
click at [1364, 121] on icon at bounding box center [1358, 123] width 30 height 30
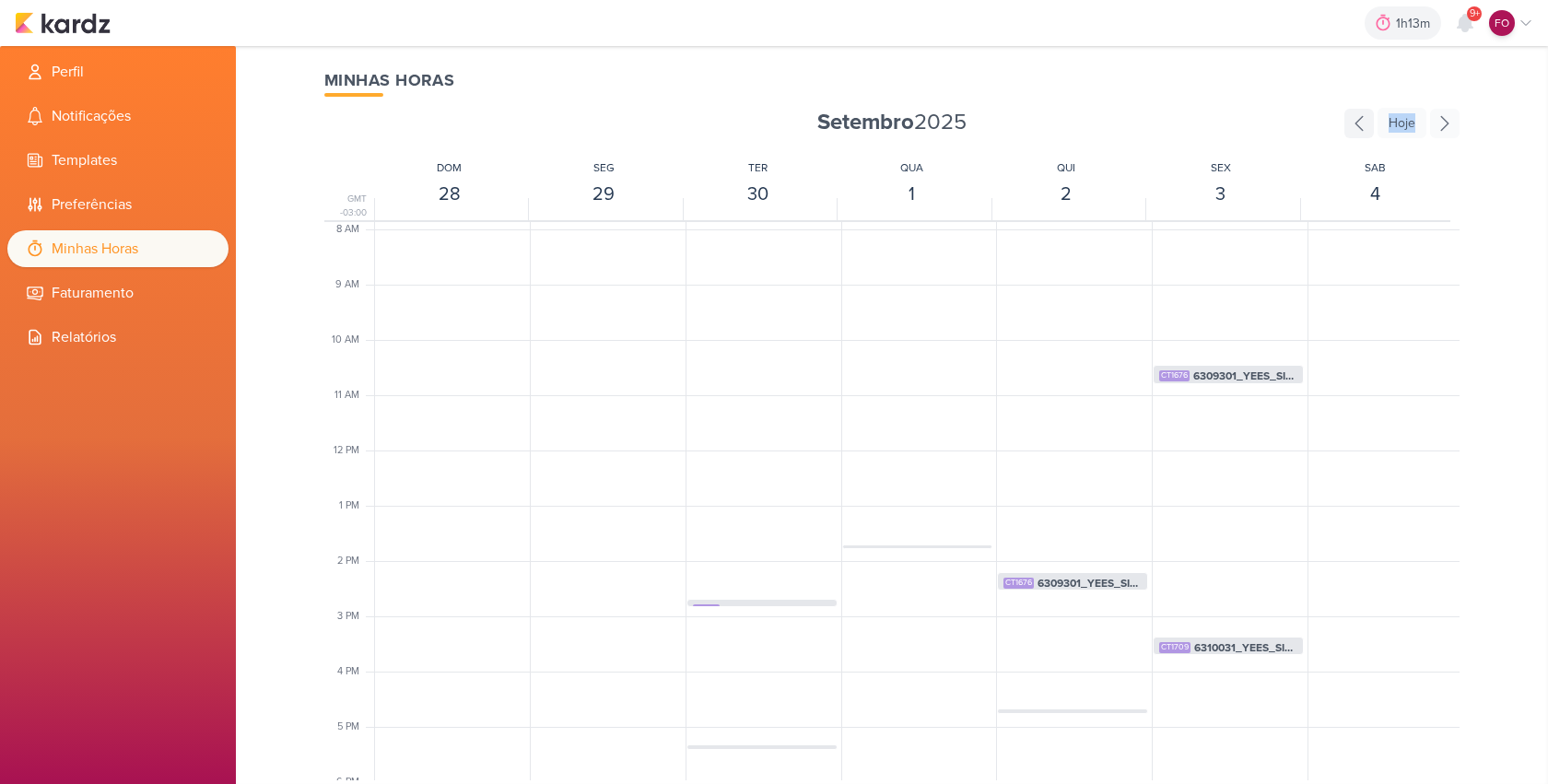
click at [1364, 121] on icon at bounding box center [1358, 123] width 30 height 30
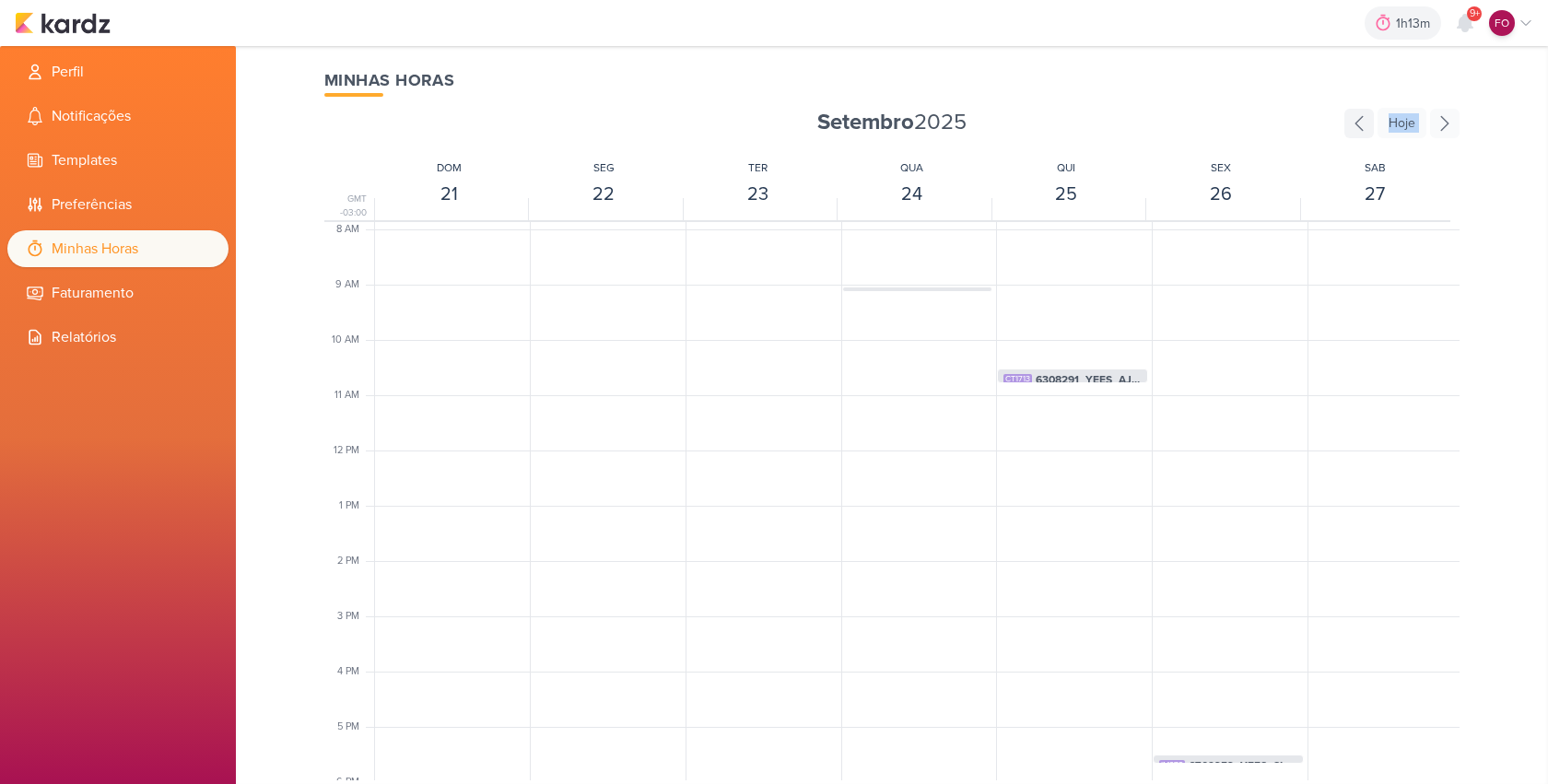
click at [1364, 121] on icon at bounding box center [1358, 123] width 30 height 30
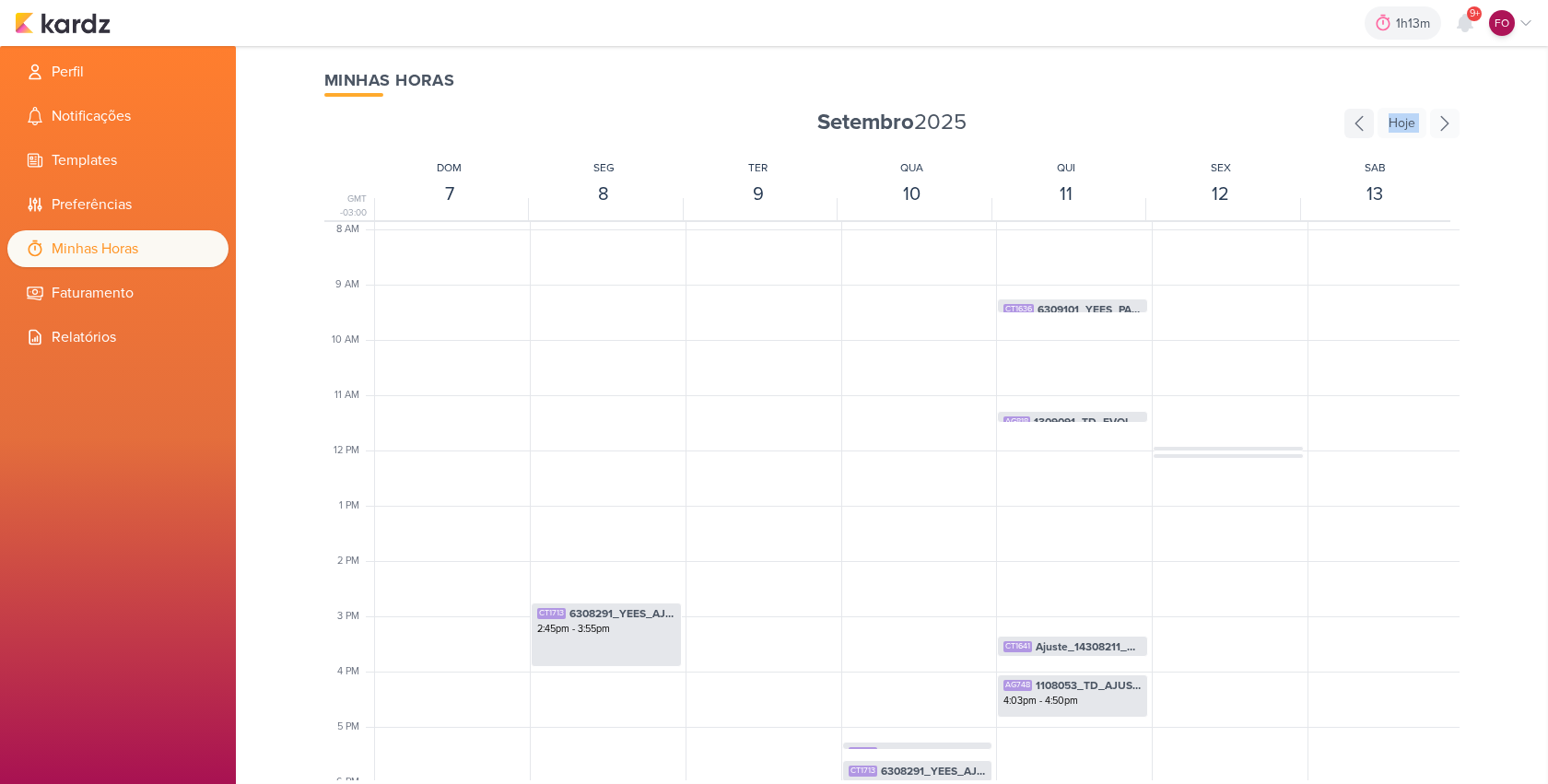
click at [1364, 121] on icon at bounding box center [1358, 123] width 30 height 30
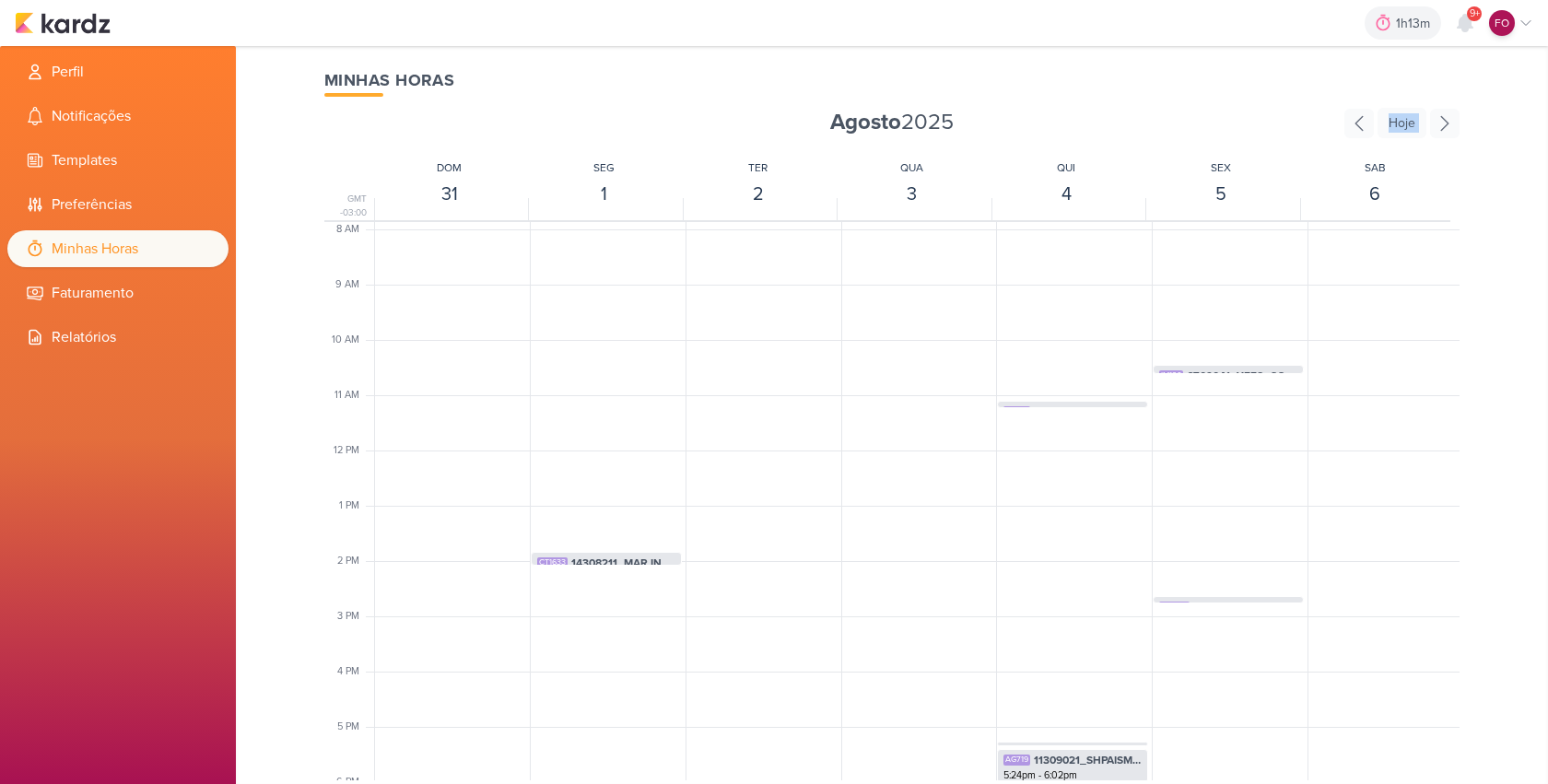
scroll to position [559, 0]
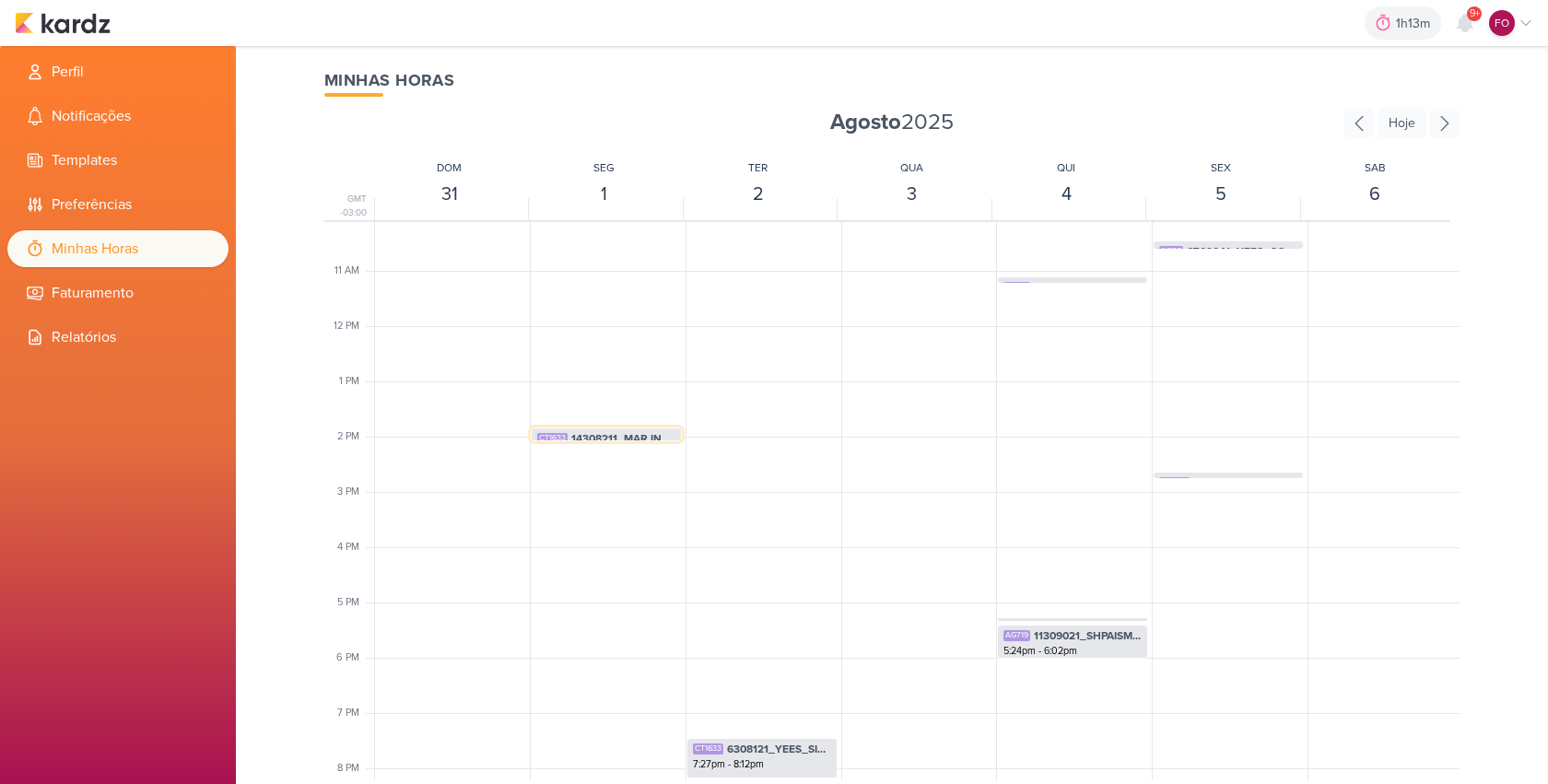
click at [609, 434] on span "14308211_MAR INC_SITE_ALIMENTAÇÃO_PAGINA_SUBLIME_JARDINS" at bounding box center [623, 438] width 104 height 16
select select "pm"
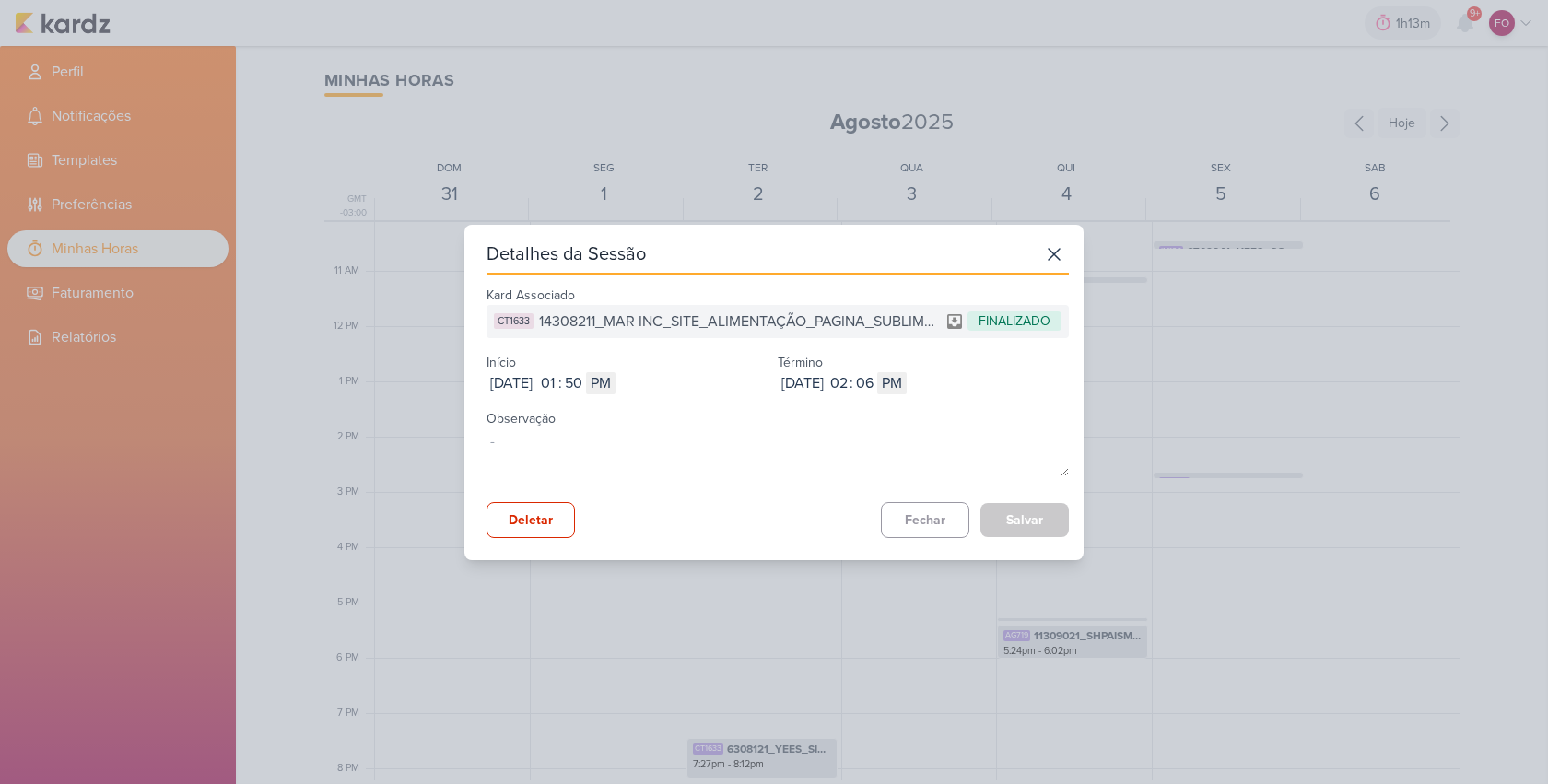
drag, startPoint x: 541, startPoint y: 318, endPoint x: 1014, endPoint y: 324, distance: 473.0
click at [1014, 324] on div "CT1633 14308211_MAR INC_SITE_ALIMENTAÇÃO_PAGINA_SUBLIME_JARDINS FINALIZADO" at bounding box center [777, 321] width 582 height 33
copy div "14308211_MAR INC_SITE_ALIMENTAÇÃO_PAGINA_SUBLIME_JARDINS FINALIZ"
click at [927, 510] on button "Fechar" at bounding box center [924, 520] width 89 height 36
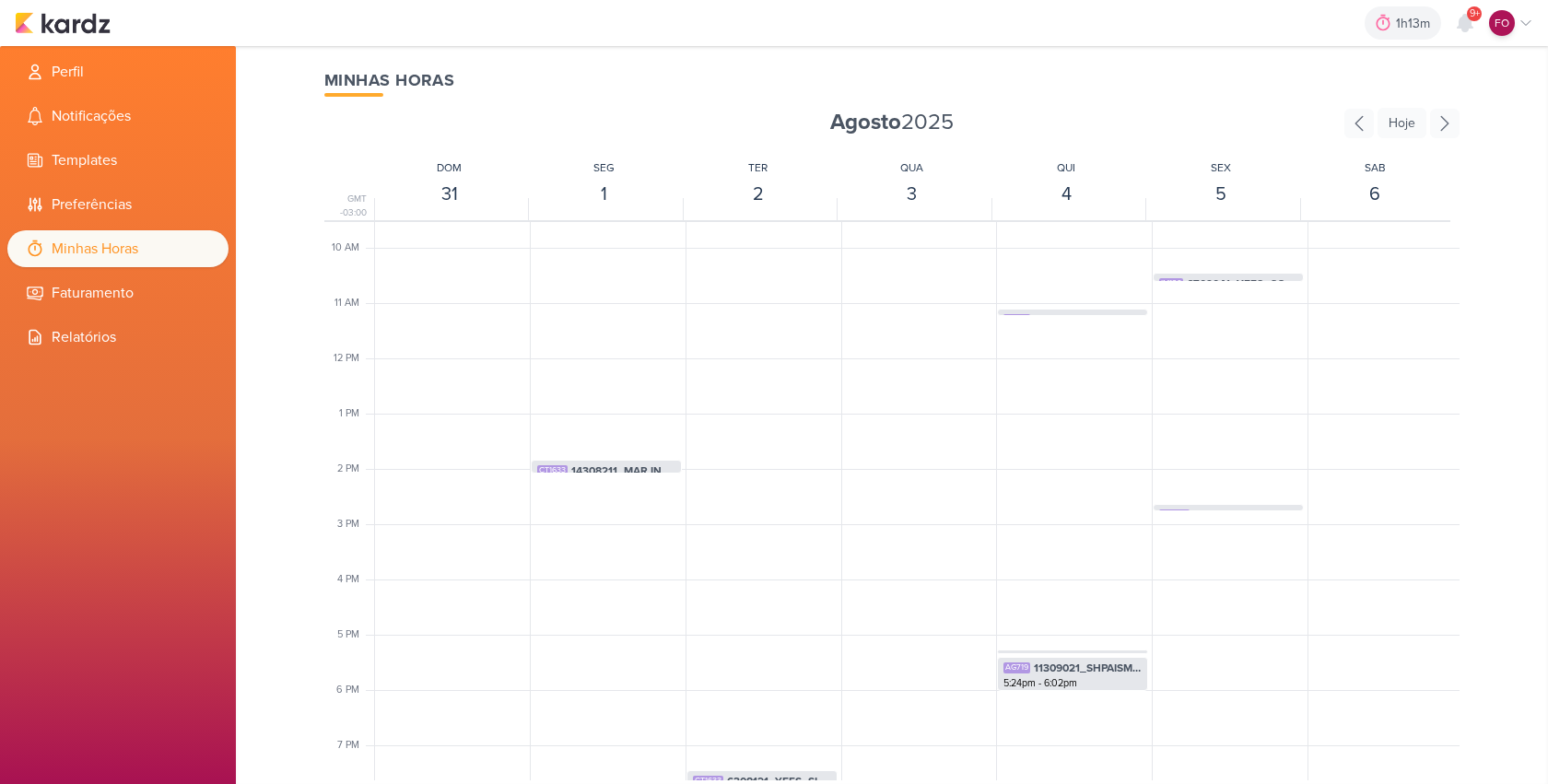
scroll to position [768, 0]
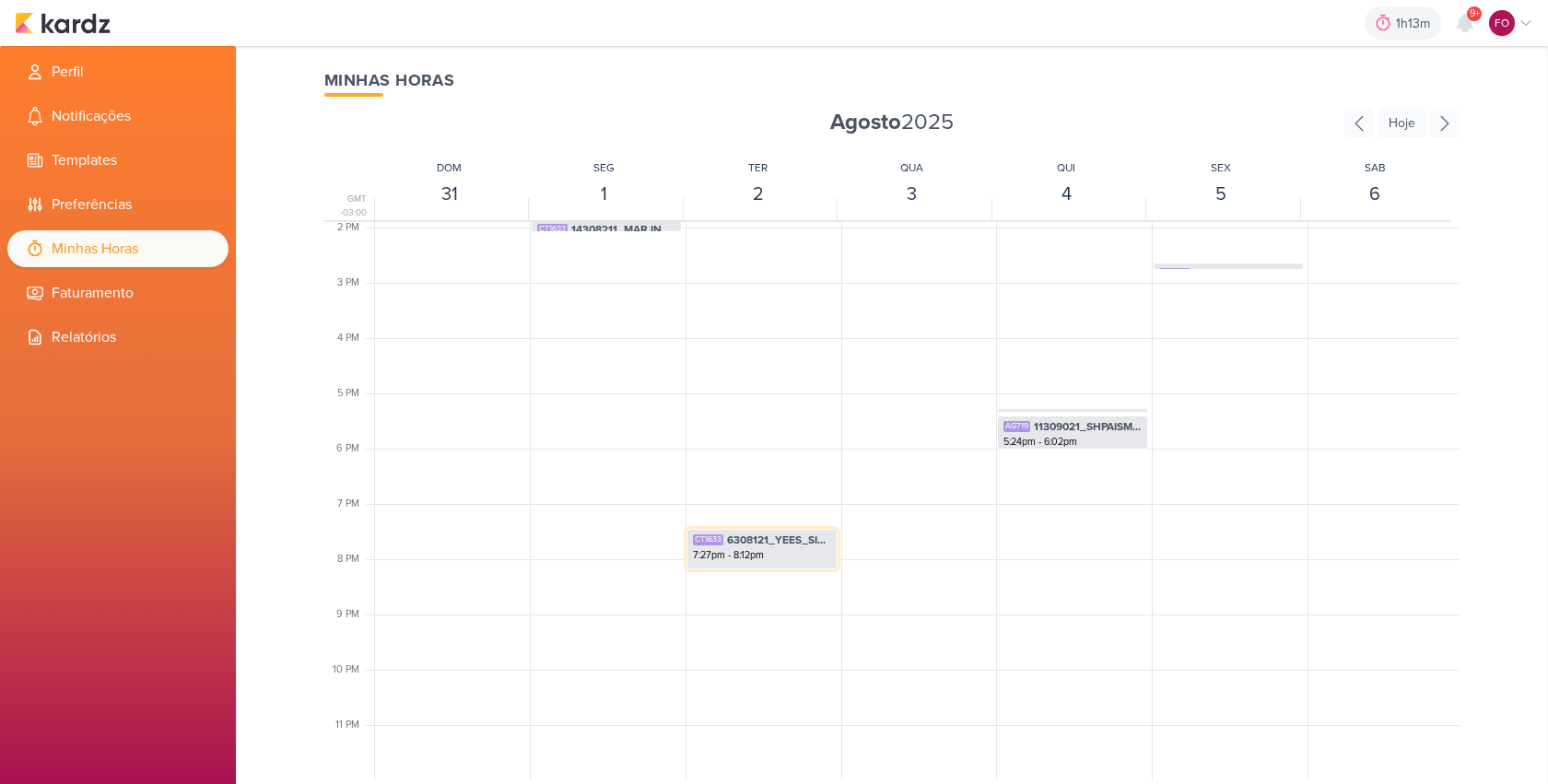
click at [776, 541] on span "6308121_YEES_SITE_AJUSTES" at bounding box center [778, 539] width 104 height 16
select select "pm"
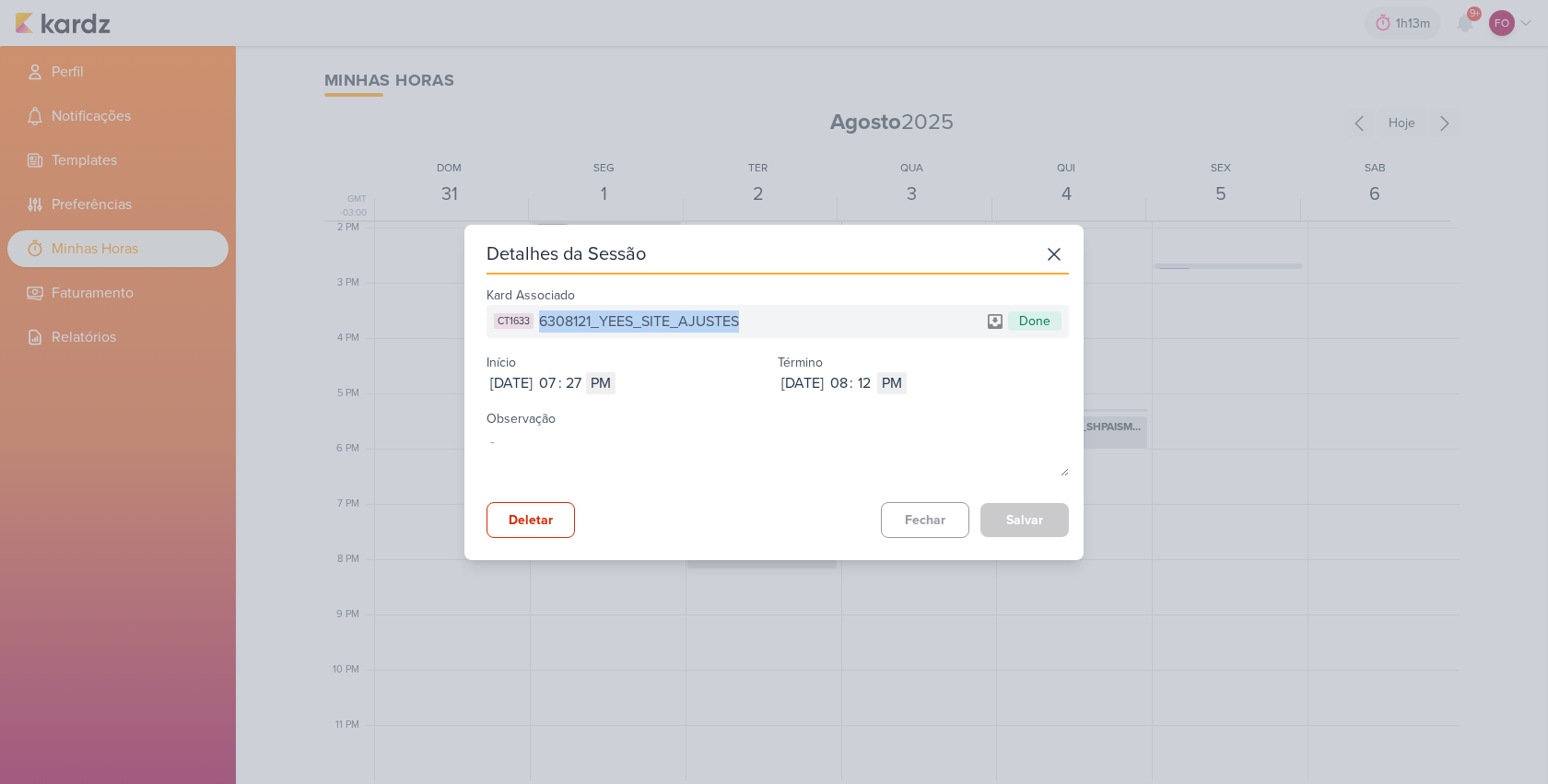
drag, startPoint x: 556, startPoint y: 320, endPoint x: 784, endPoint y: 310, distance: 228.2
click at [784, 310] on div "CT1633 6308121_YEES_SITE_AJUSTES Done" at bounding box center [777, 321] width 582 height 33
copy span "6308121_YEES_SITE_AJUSTES"
click at [928, 512] on button "Fechar" at bounding box center [924, 520] width 89 height 36
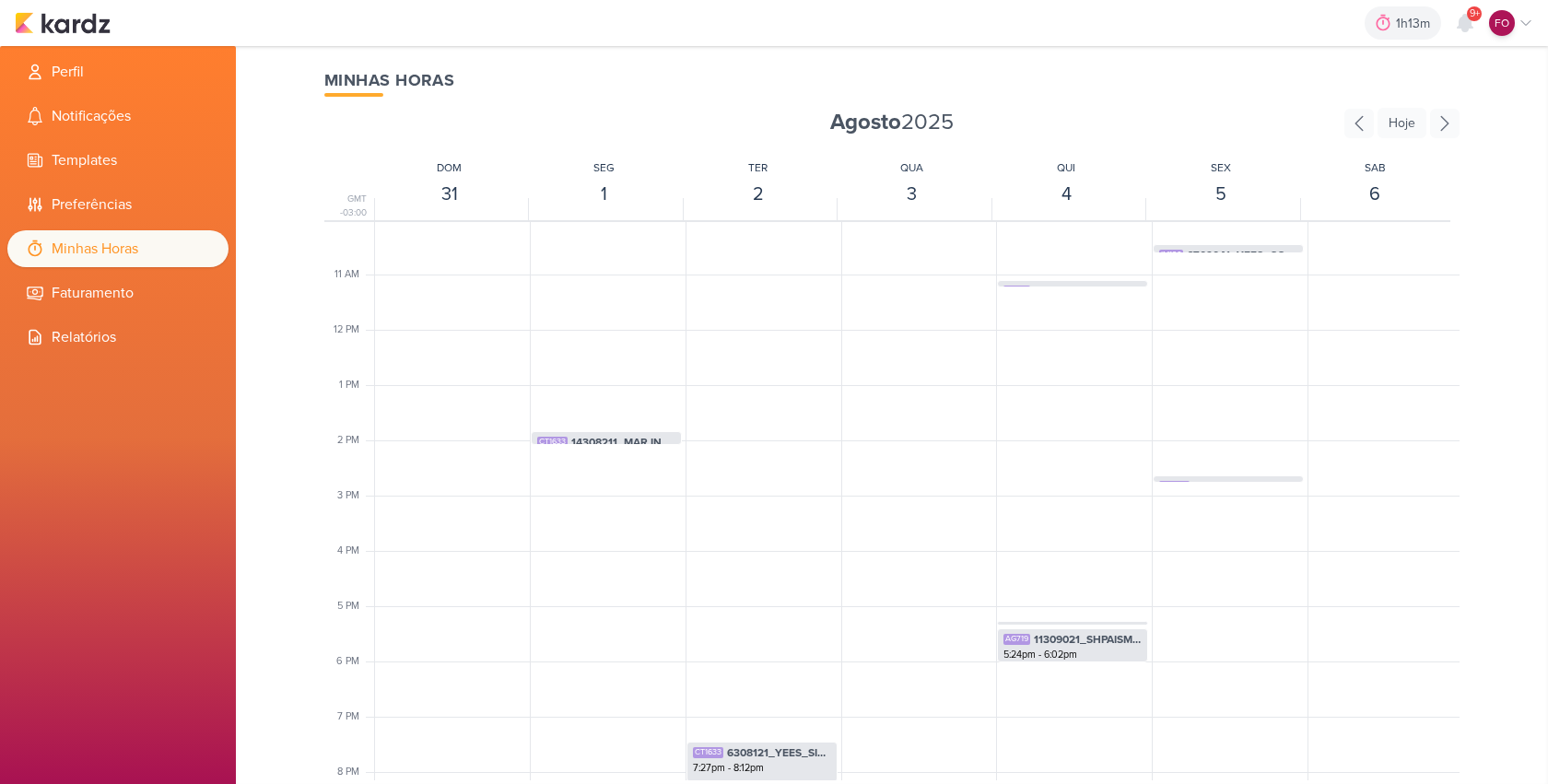
scroll to position [340, 0]
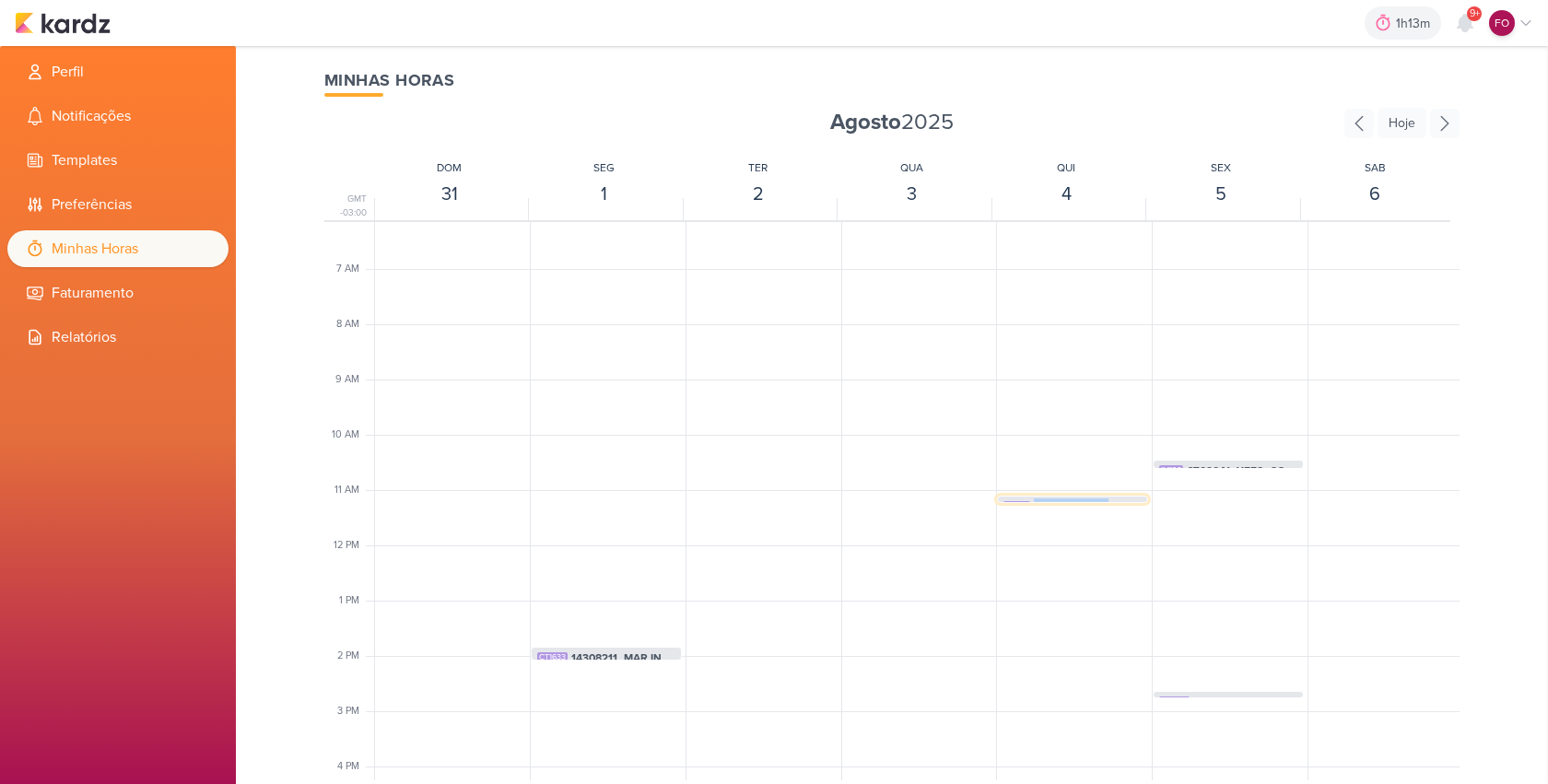
click at [1107, 498] on span "11309022_SHPAISMAN_AJUSTES_TIE_AGOSTO" at bounding box center [1087, 505] width 108 height 16
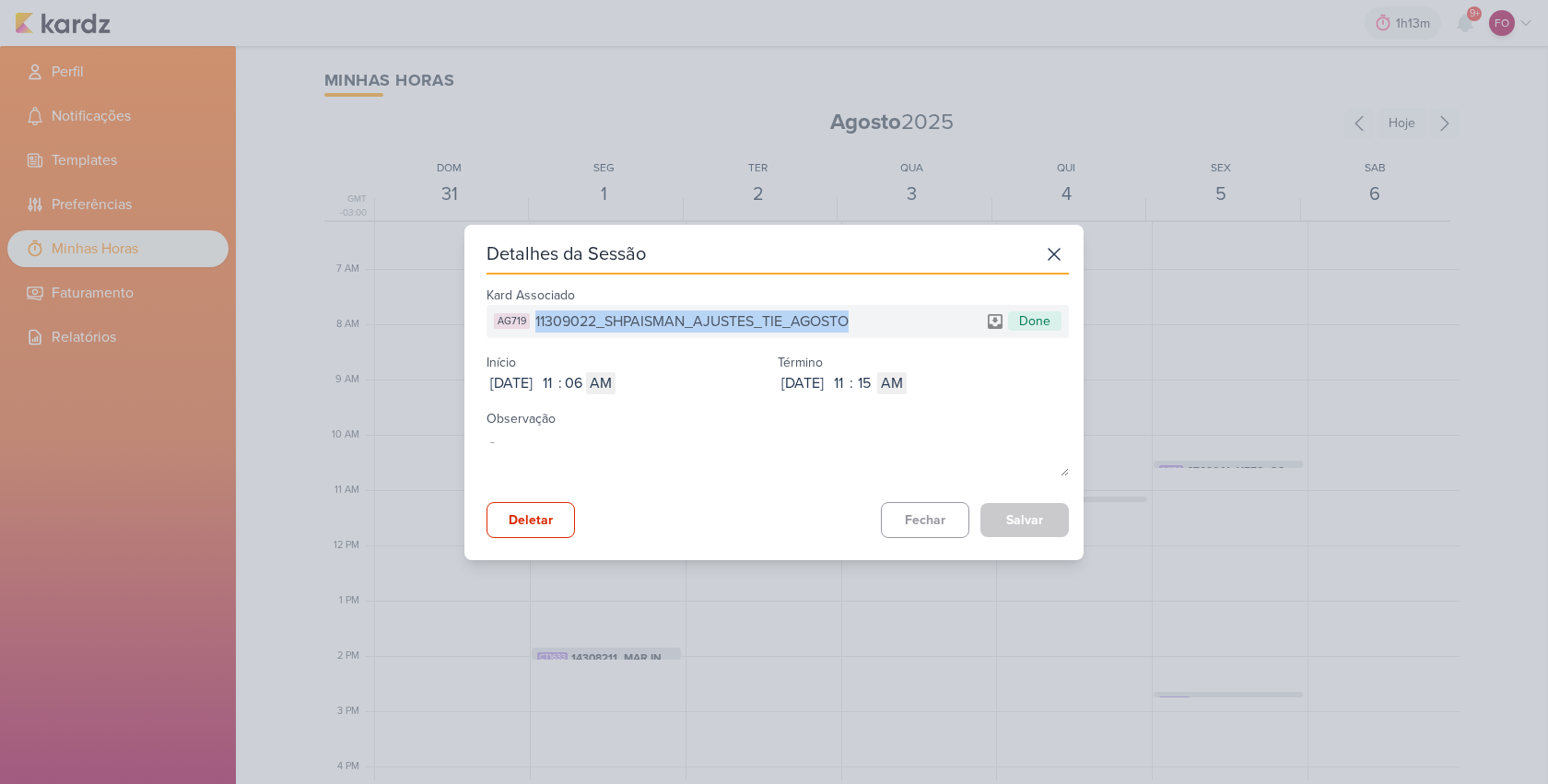
drag, startPoint x: 540, startPoint y: 319, endPoint x: 856, endPoint y: 319, distance: 316.0
click at [856, 319] on div "AG719 11309022_SHPAISMAN_AJUSTES_TIE_AGOSTO Done" at bounding box center [777, 321] width 582 height 33
copy span "11309022_SHPAISMAN_AJUSTES_TIE_AGOSTO"
click at [920, 515] on button "Fechar" at bounding box center [924, 520] width 89 height 36
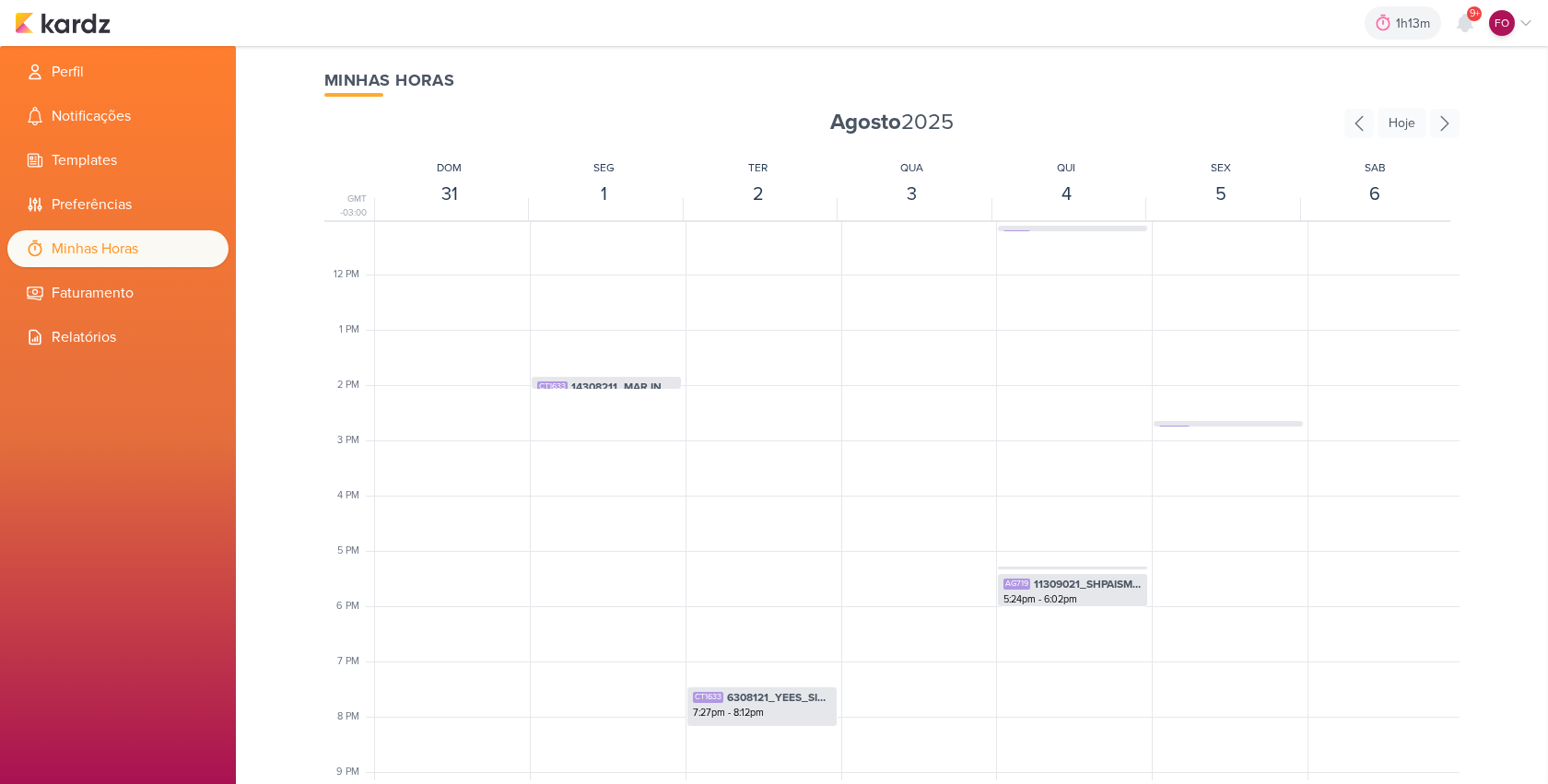
scroll to position [634, 0]
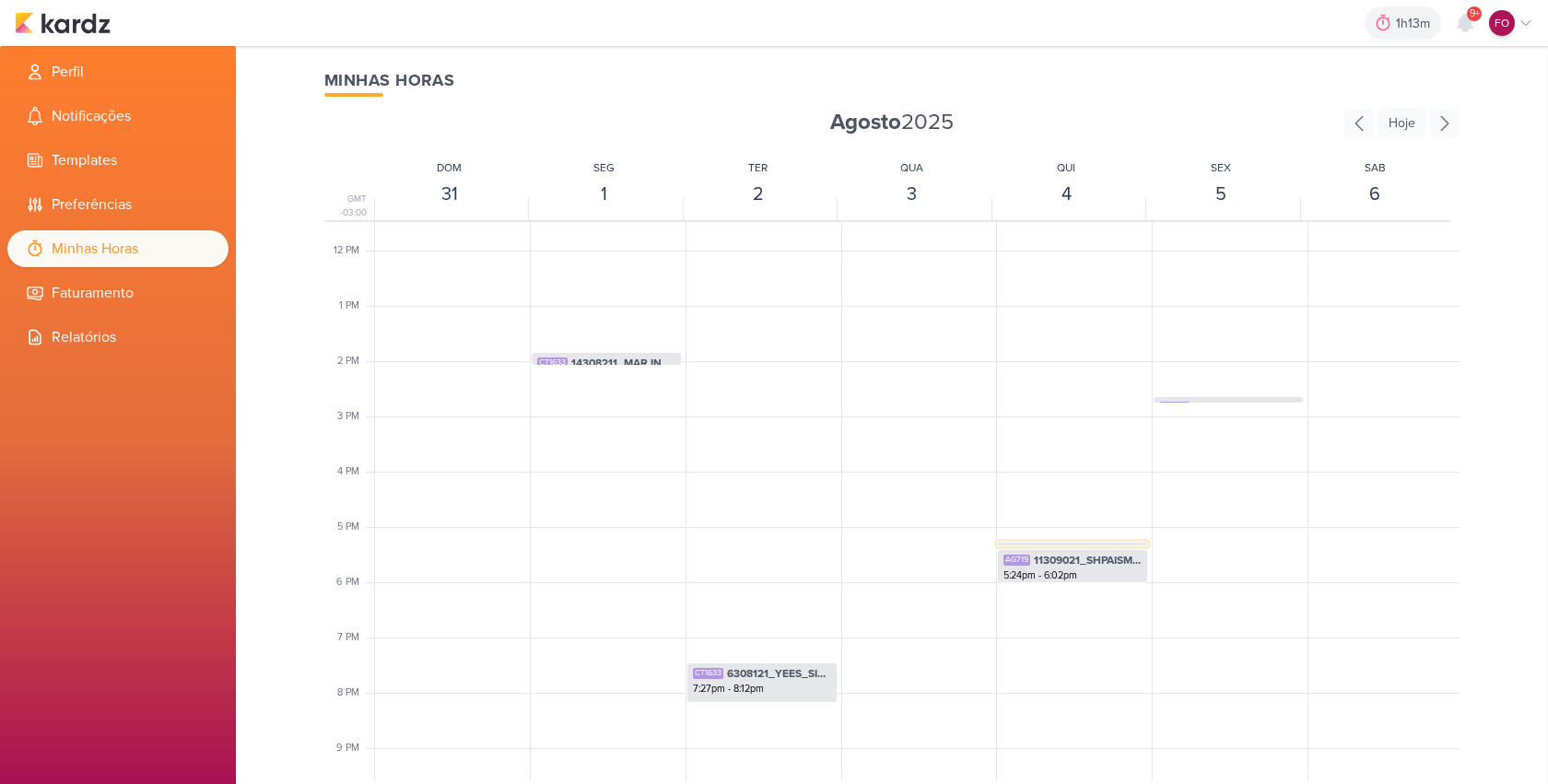
click at [1062, 543] on div "IM117 6709022_YEES_REGULAMENTO SITE_ESSÊNCIA 5:16pm - 5:21pm" at bounding box center [1072, 560] width 149 height 35
select select "pm"
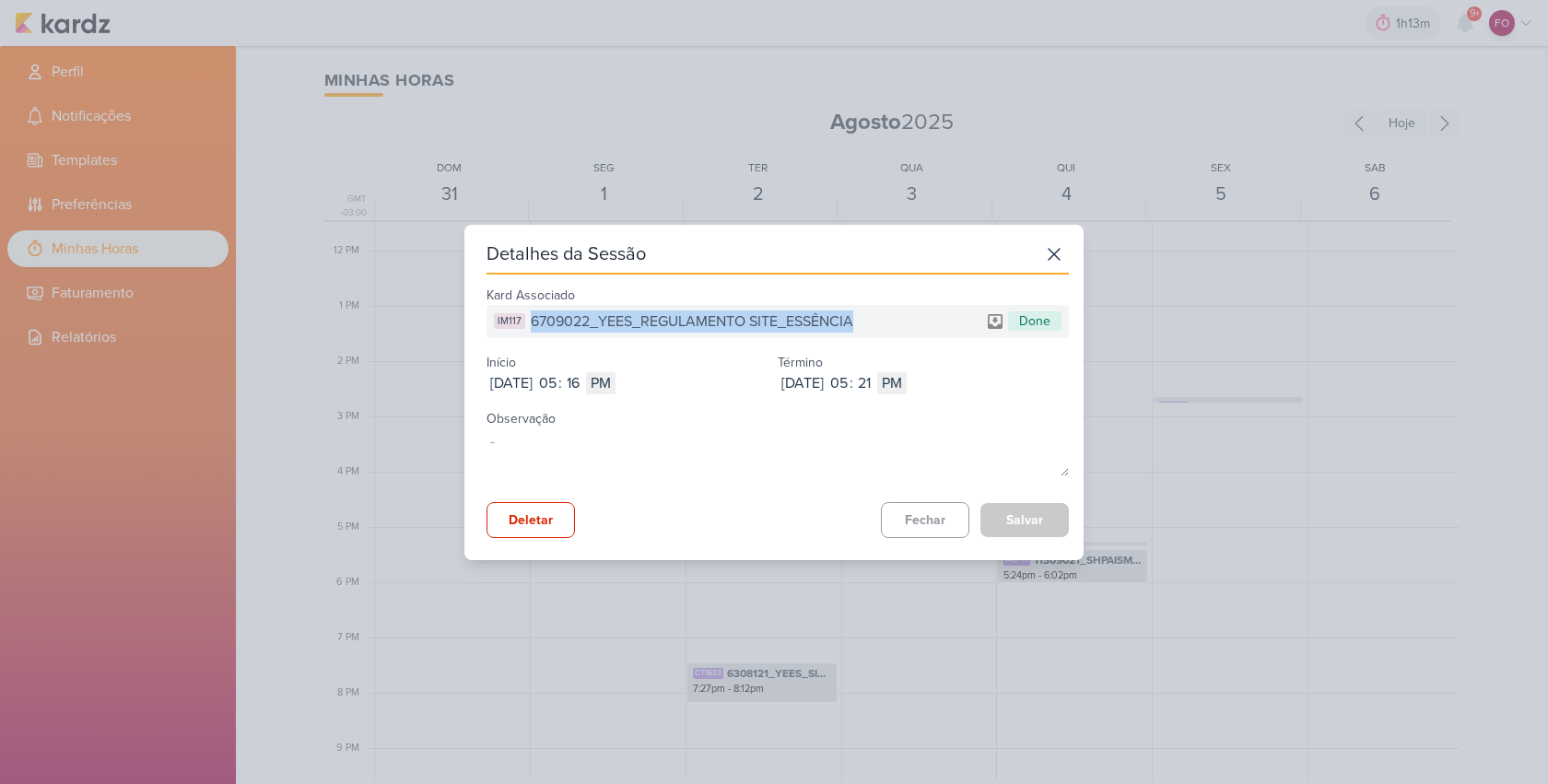
drag, startPoint x: 530, startPoint y: 319, endPoint x: 871, endPoint y: 319, distance: 341.0
click at [871, 319] on div "IM117 6709022_YEES_REGULAMENTO SITE_ESSÊNCIA Done" at bounding box center [777, 321] width 582 height 33
copy span "6709022_YEES_REGULAMENTO SITE_ESSÊNCIA"
click at [927, 525] on button "Fechar" at bounding box center [924, 520] width 89 height 36
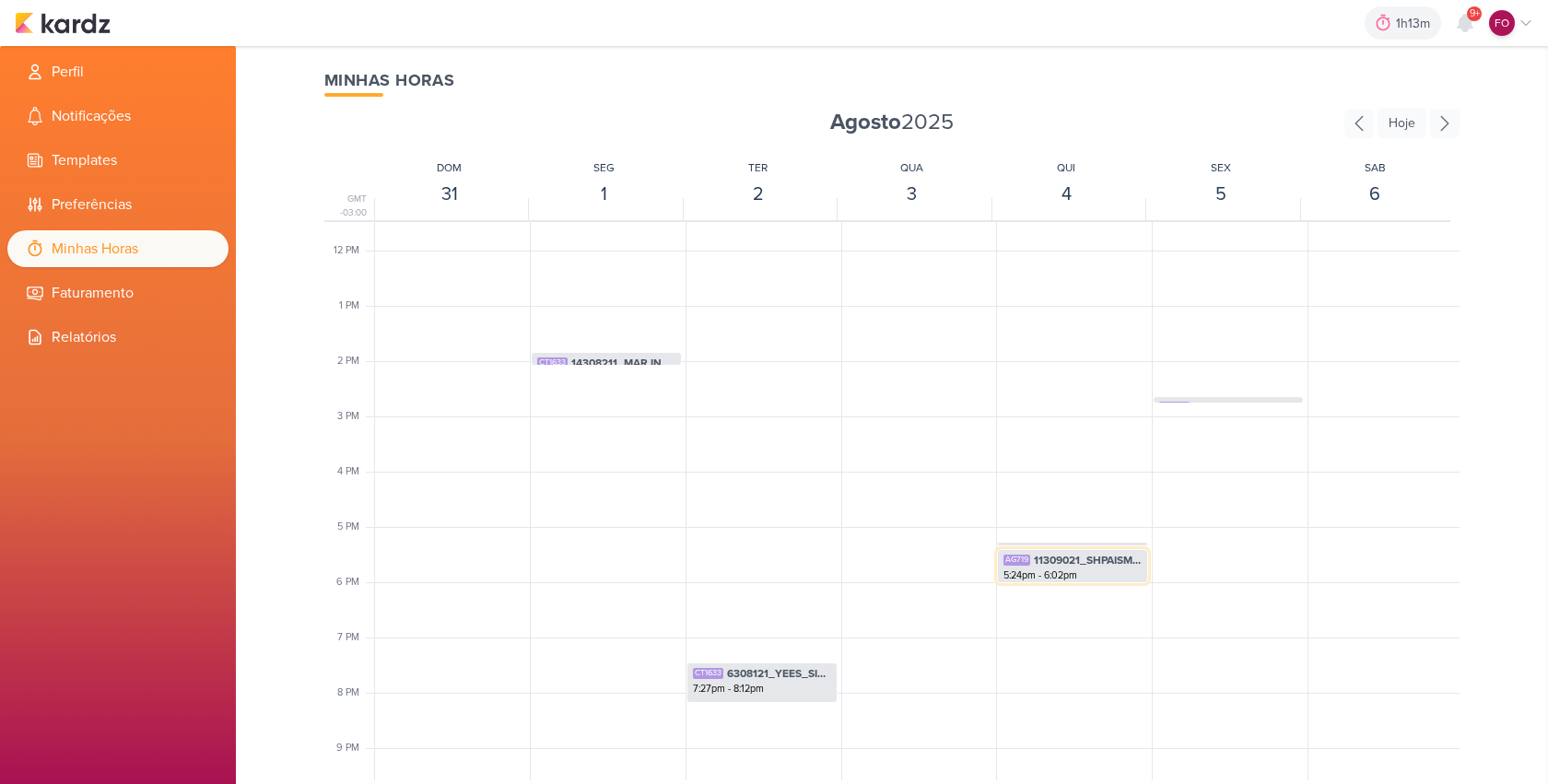
click at [1079, 572] on div "5:24pm - 6:02pm" at bounding box center [1072, 575] width 138 height 14
select select "pm"
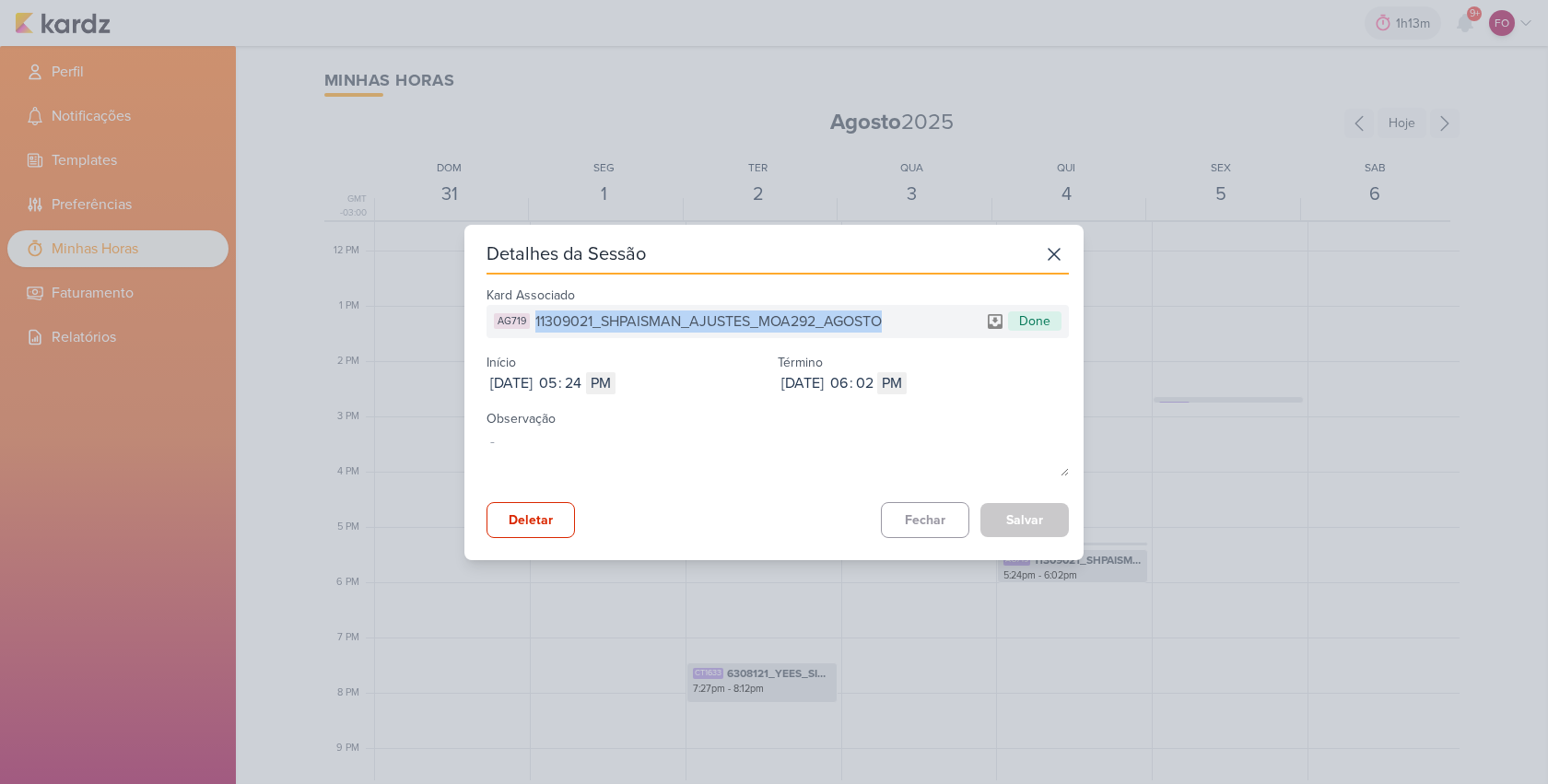
drag, startPoint x: 536, startPoint y: 318, endPoint x: 884, endPoint y: 320, distance: 348.0
click at [881, 320] on span "11309021_SHPAISMAN_AJUSTES_MOA292_AGOSTO" at bounding box center [708, 320] width 346 height 22
copy span "11309021_SHPAISMAN_AJUSTES_MOA292_AGOSTO"
click at [909, 523] on button "Fechar" at bounding box center [924, 520] width 89 height 36
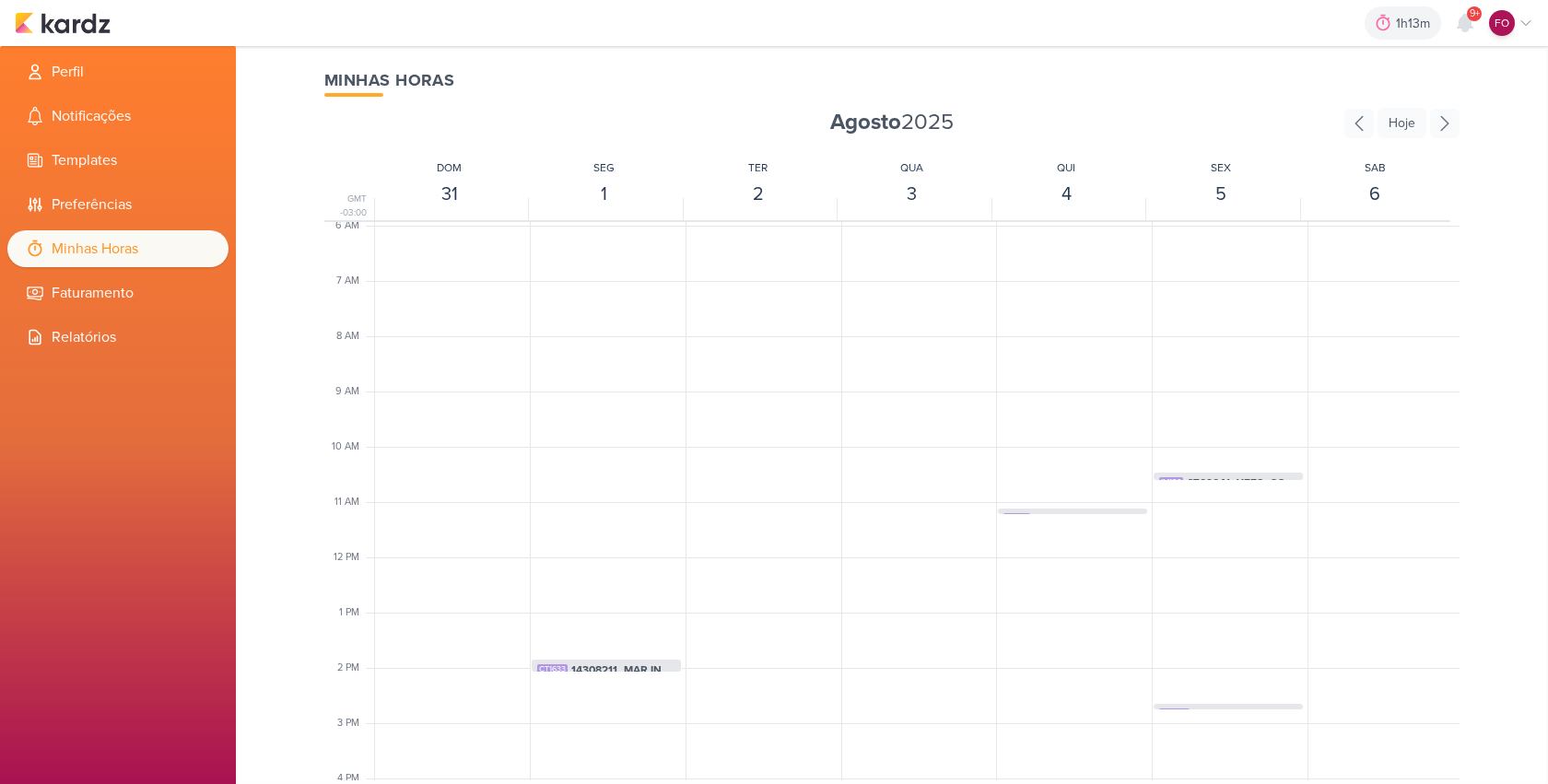
scroll to position [457, 0]
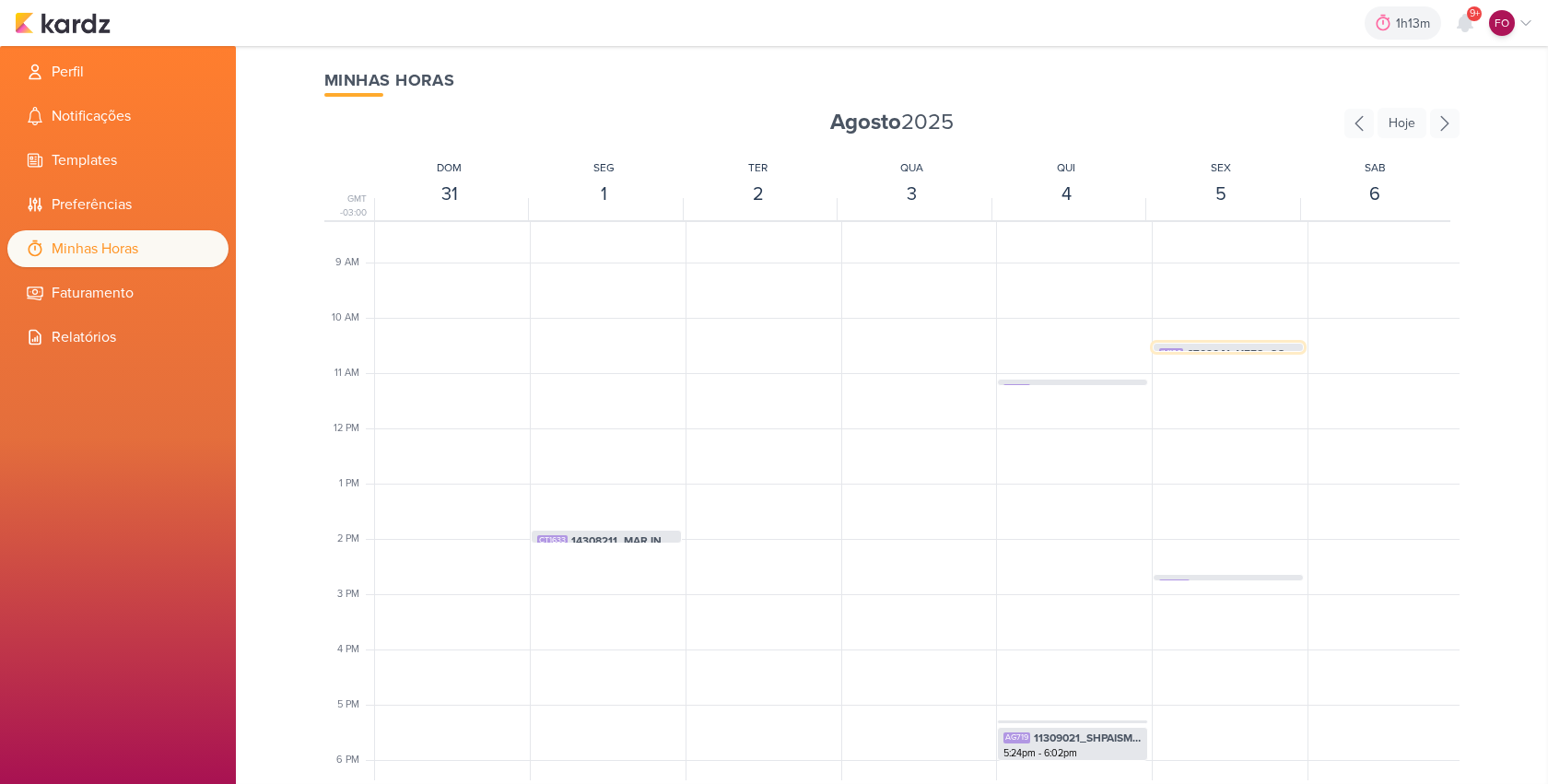
click at [1225, 349] on span "6709041_YEES_COLOCAR_POP UP_HOME_SITE" at bounding box center [1242, 353] width 111 height 16
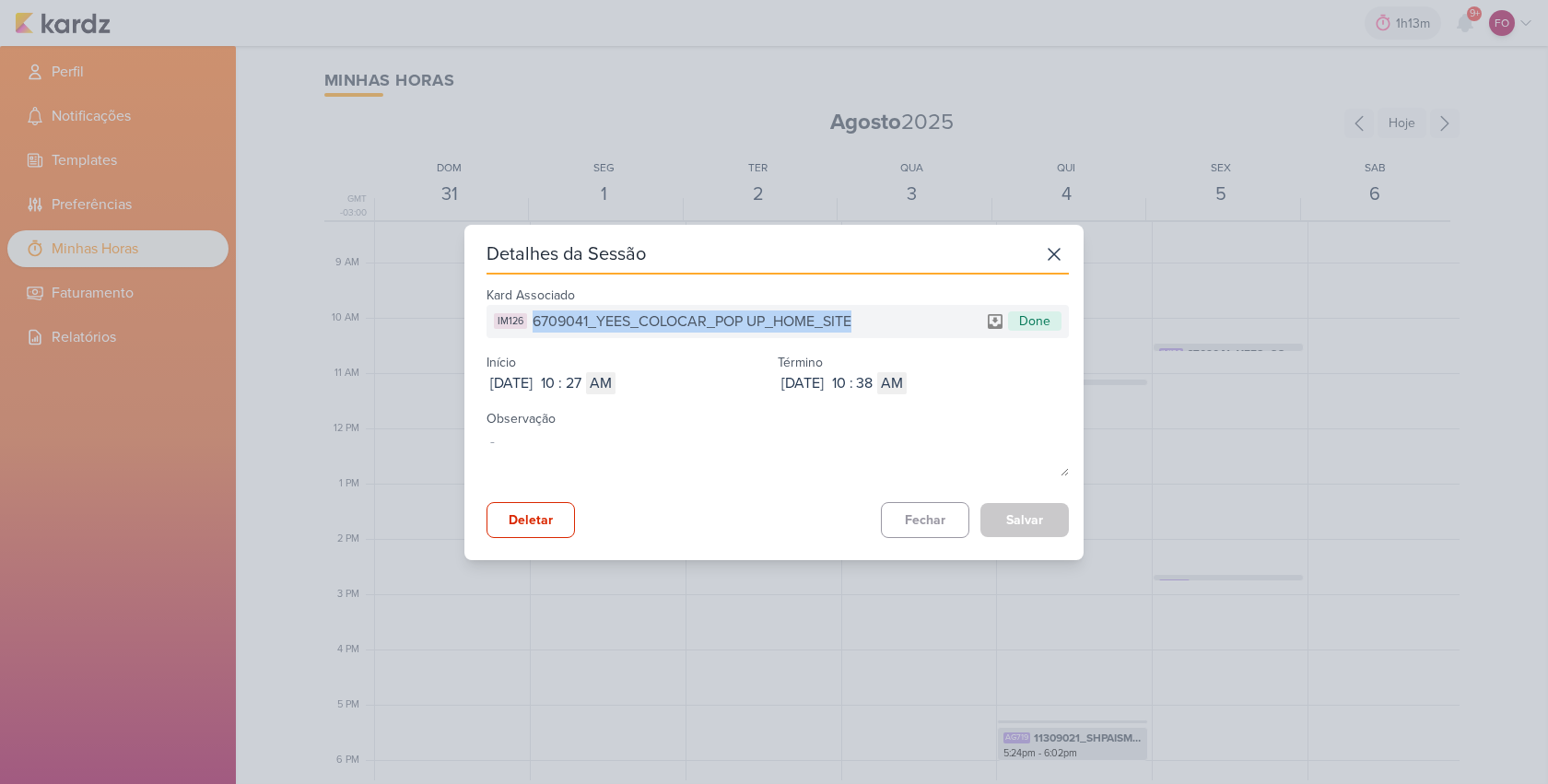
drag, startPoint x: 536, startPoint y: 319, endPoint x: 878, endPoint y: 324, distance: 342.0
click at [878, 324] on div "IM126 6709041_YEES_COLOCAR_POP UP_HOME_SITE Done" at bounding box center [777, 321] width 582 height 33
copy span "6709041_YEES_COLOCAR_POP UP_HOME_SITE"
click at [929, 519] on button "Fechar" at bounding box center [924, 520] width 89 height 36
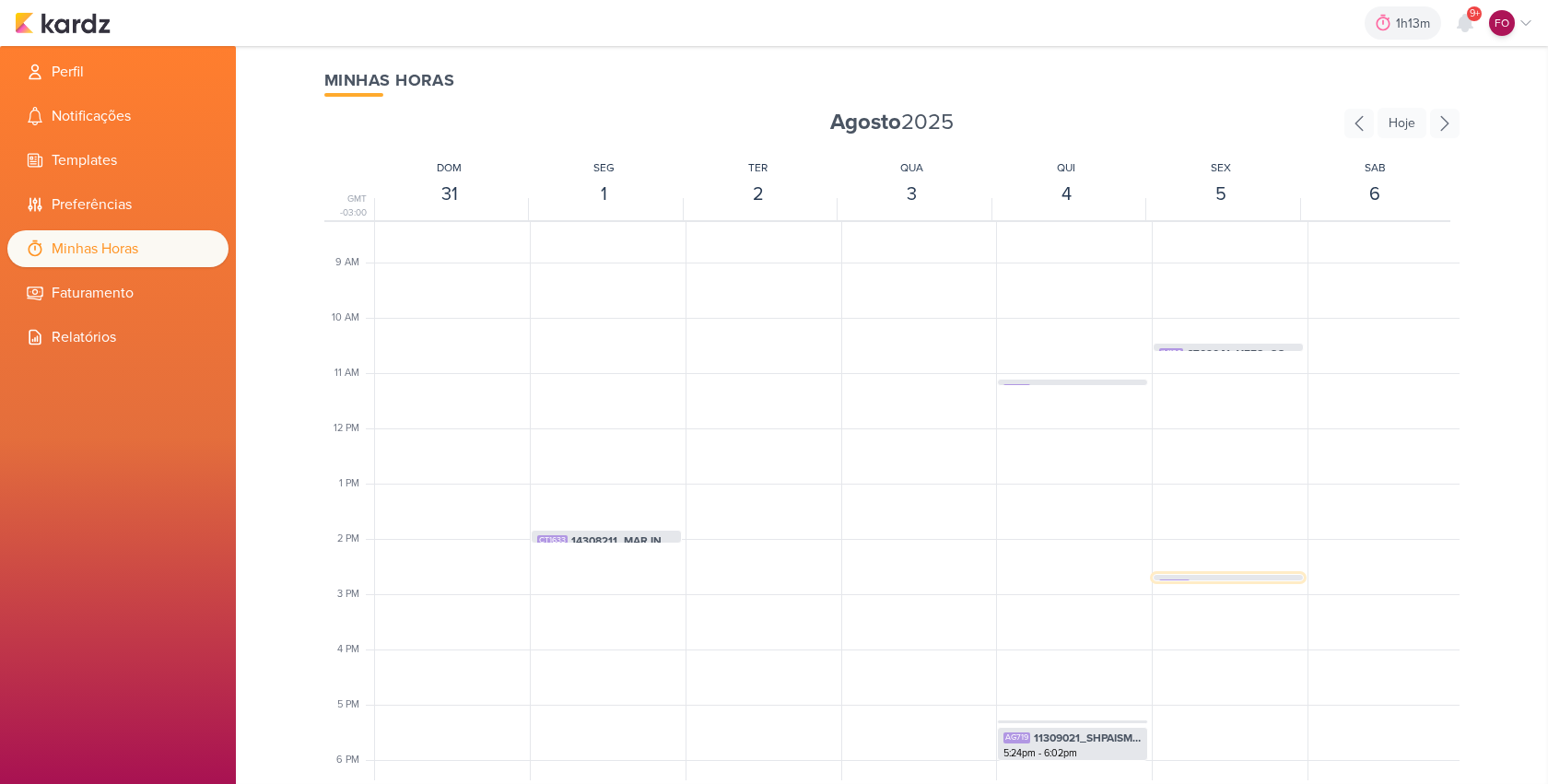
click at [1217, 577] on span "6308121_YEES_SITE_AJUSTES" at bounding box center [1245, 585] width 104 height 16
select select "pm"
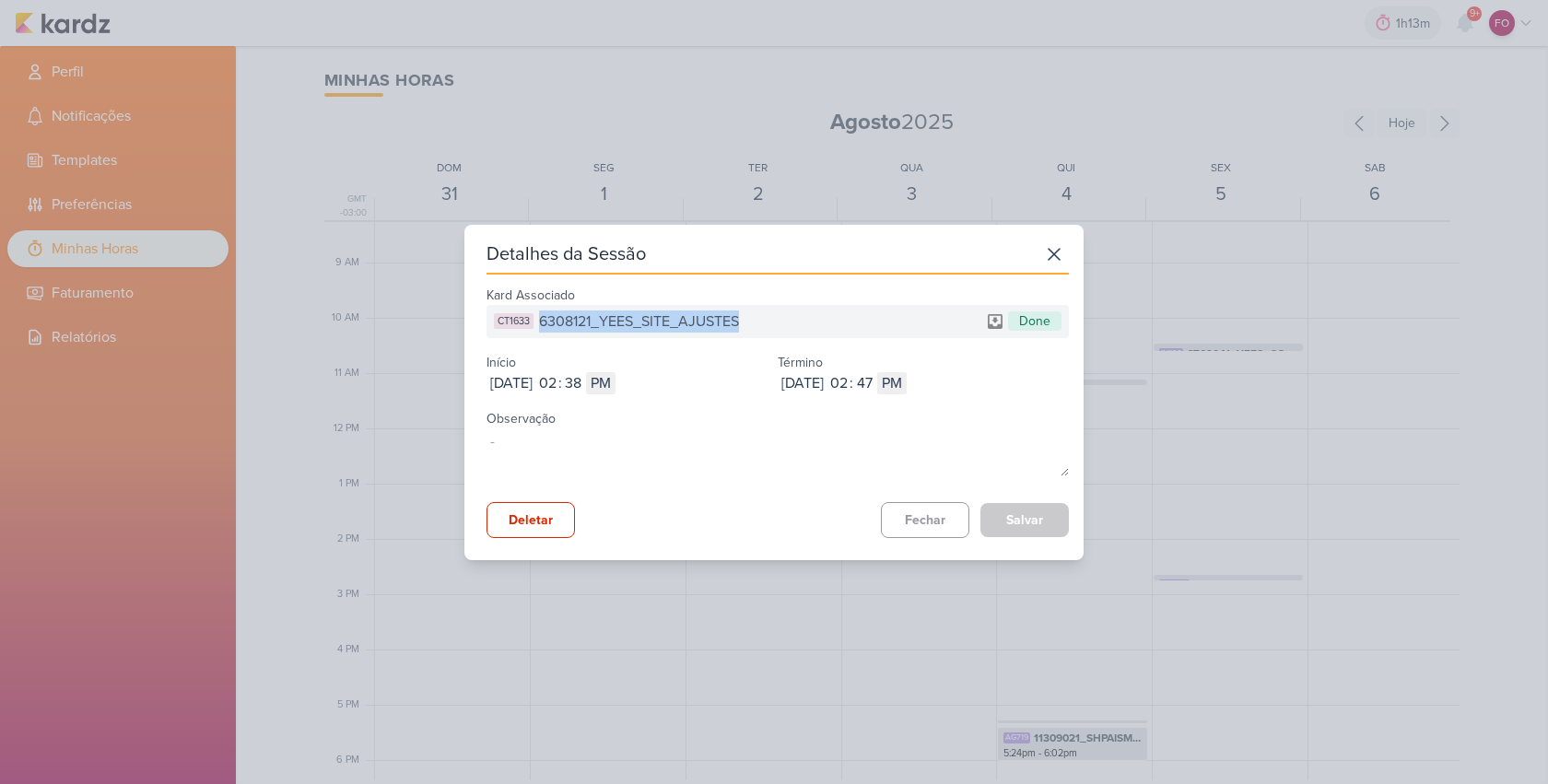
drag, startPoint x: 538, startPoint y: 319, endPoint x: 808, endPoint y: 325, distance: 270.1
click at [808, 325] on div "CT1633 6308121_YEES_SITE_AJUSTES Done" at bounding box center [777, 321] width 582 height 33
copy span "6308121_YEES_SITE_AJUSTES"
click at [927, 519] on button "Fechar" at bounding box center [924, 520] width 89 height 36
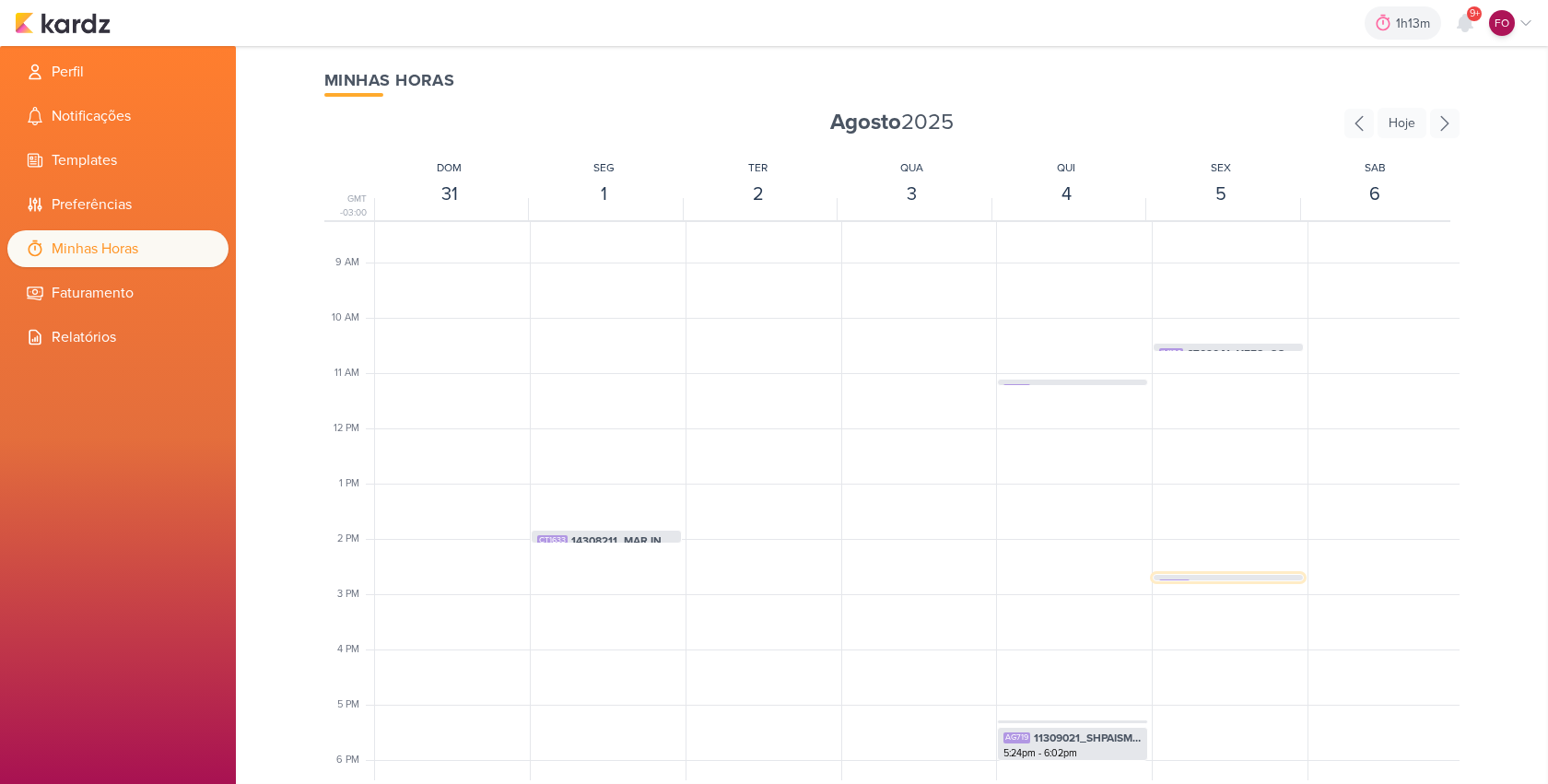
click at [1242, 579] on span "6308121_YEES_SITE_AJUSTES" at bounding box center [1245, 585] width 104 height 16
select select "pm"
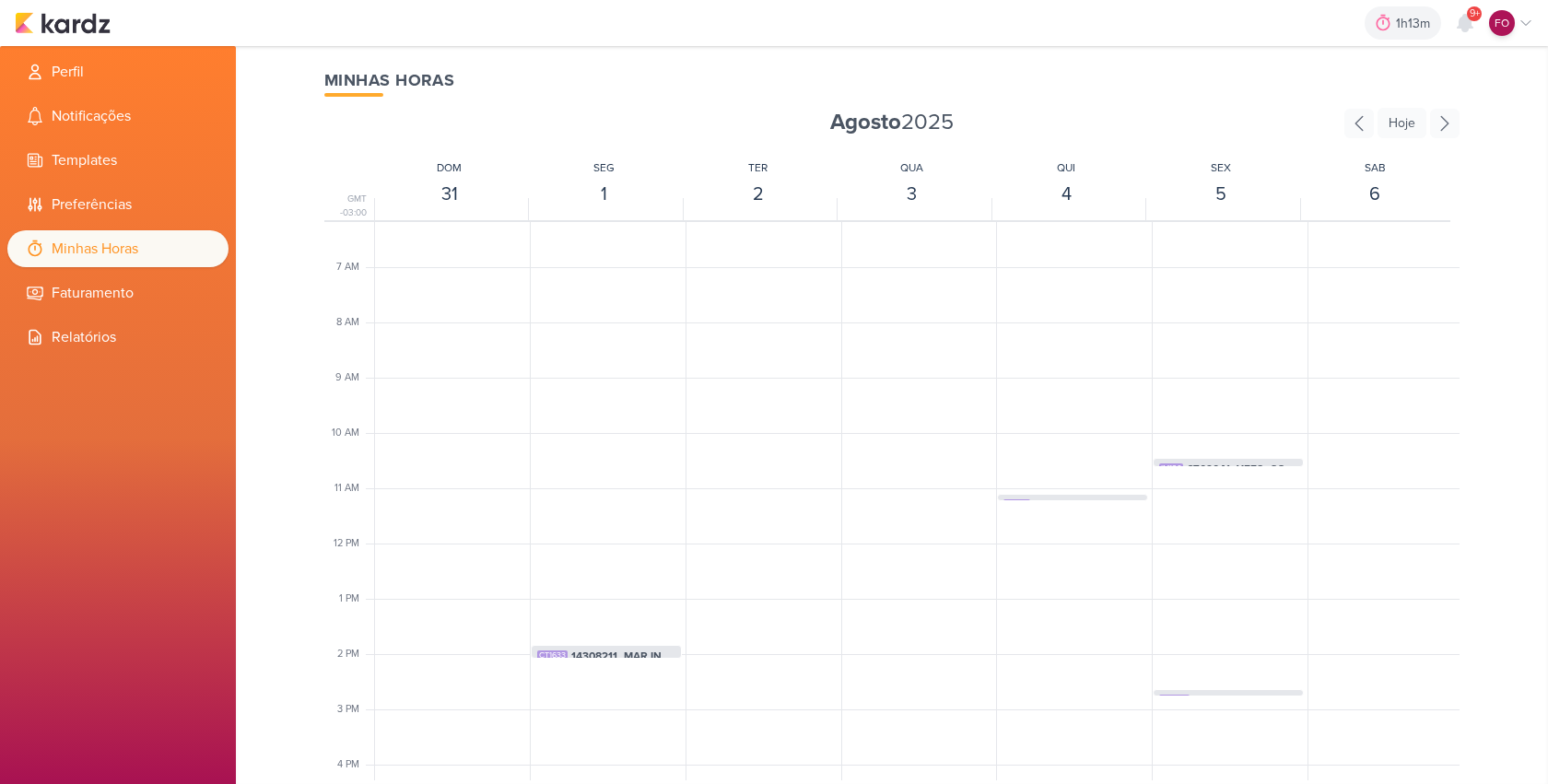
scroll to position [115, 0]
click at [1439, 120] on icon at bounding box center [1444, 123] width 30 height 30
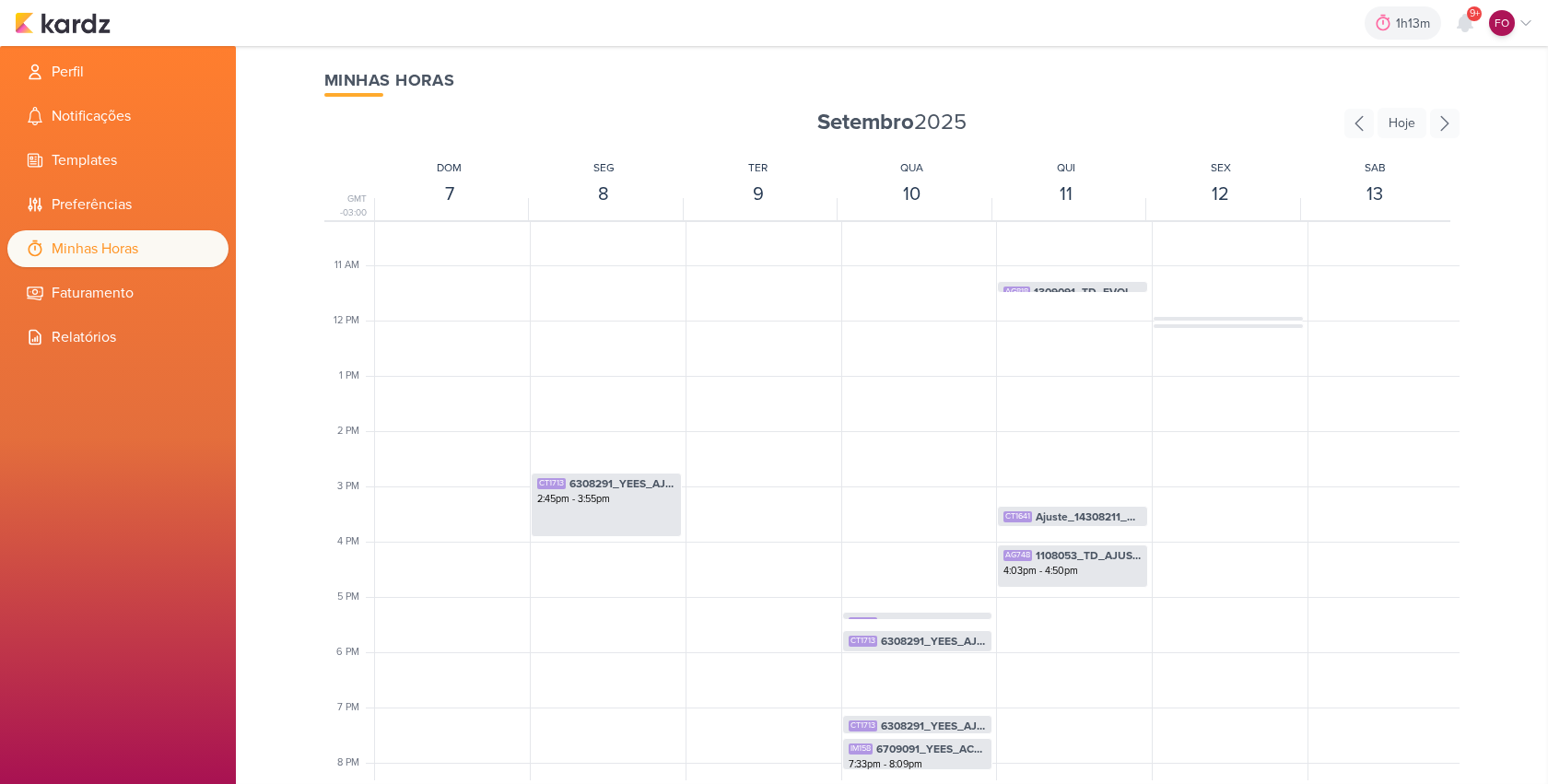
scroll to position [584, 0]
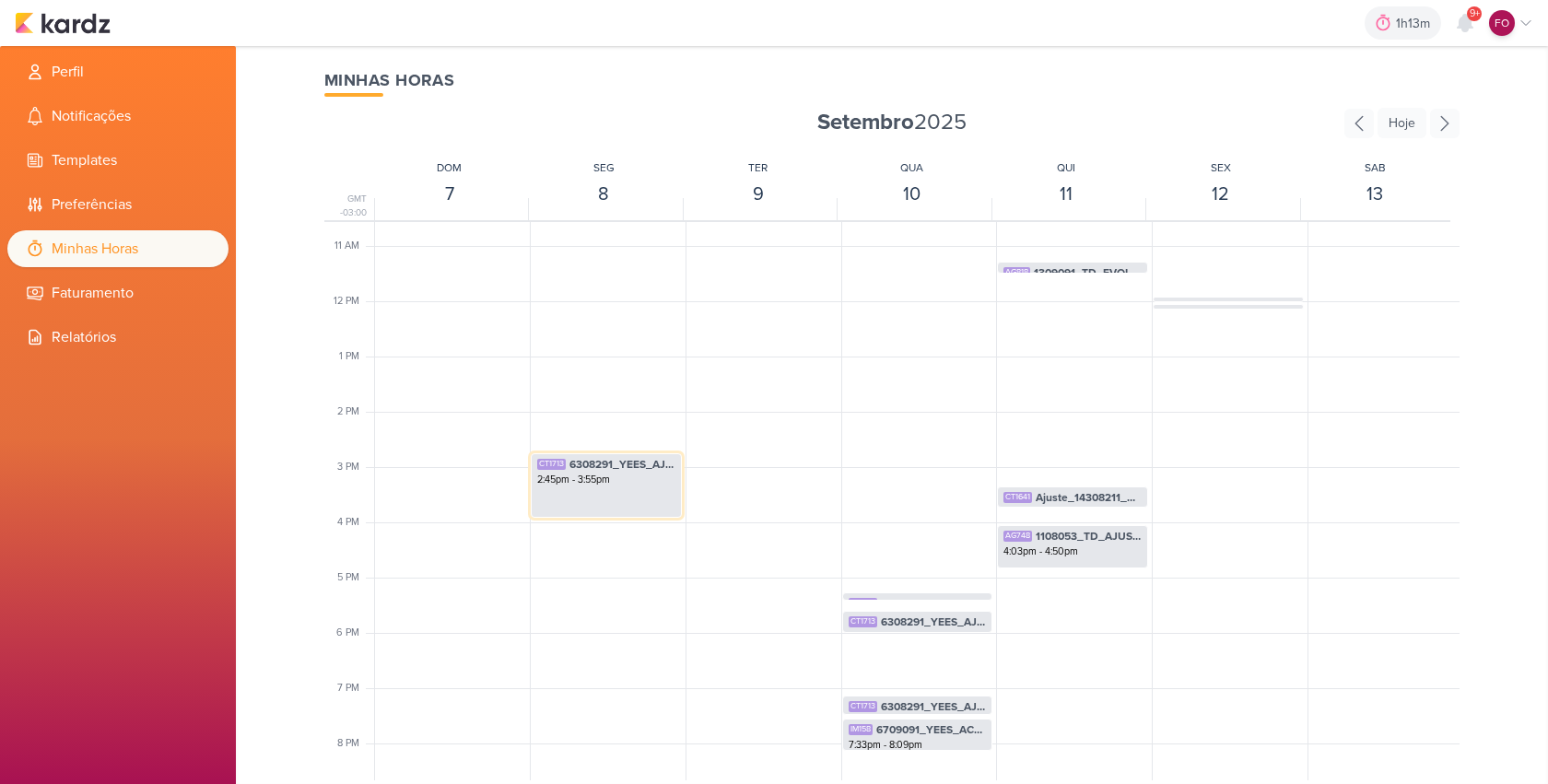
click at [615, 483] on div "2:45pm - 3:55pm" at bounding box center [606, 479] width 138 height 14
select select "pm"
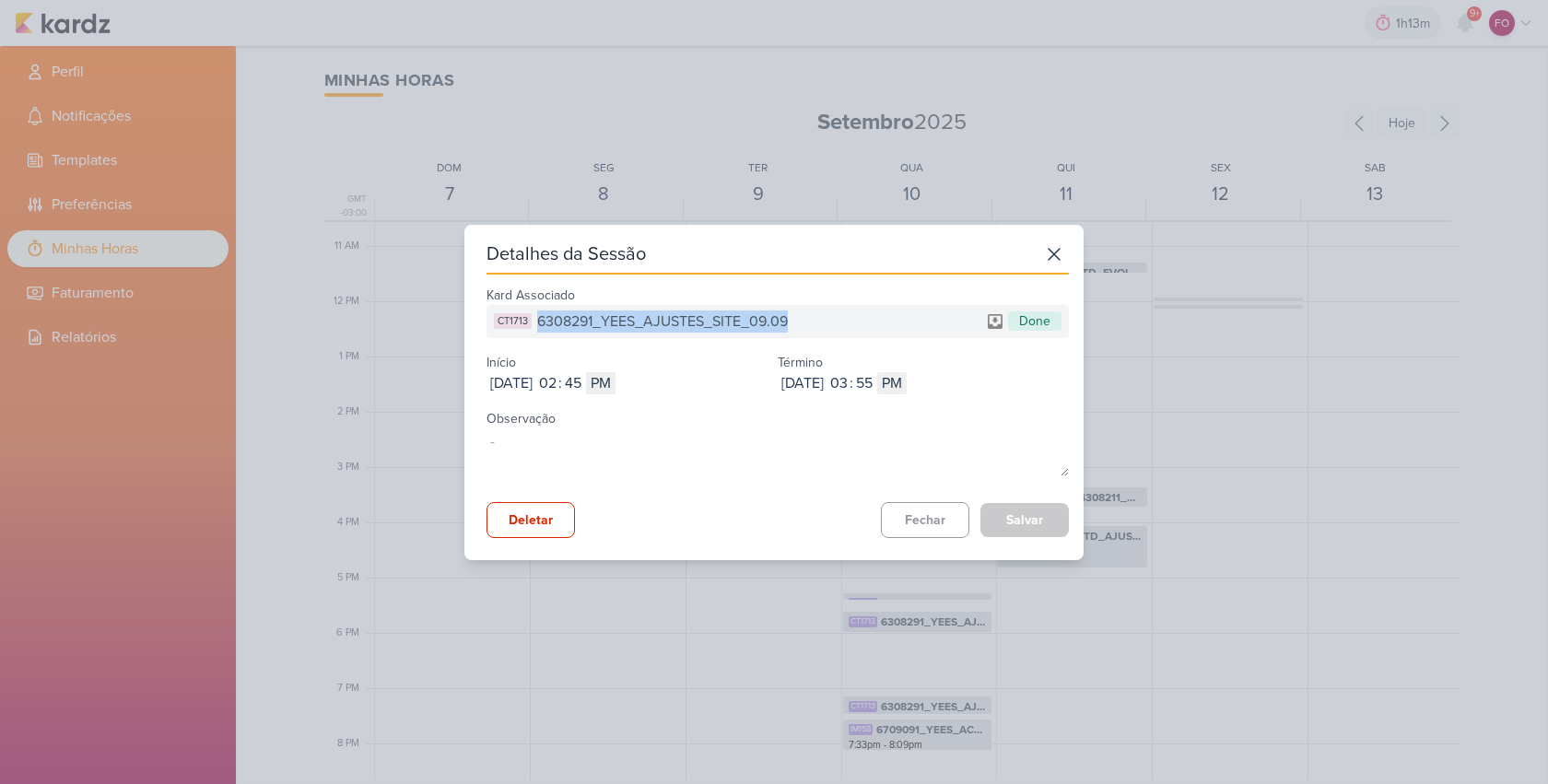
drag, startPoint x: 537, startPoint y: 314, endPoint x: 820, endPoint y: 311, distance: 283.0
click at [820, 311] on div "CT1713 6308291_YEES_AJUSTES_SITE_09.09 Done" at bounding box center [777, 321] width 582 height 33
copy span "6308291_YEES_AJUSTES_SITE_09.09"
click at [912, 520] on button "Fechar" at bounding box center [924, 520] width 89 height 36
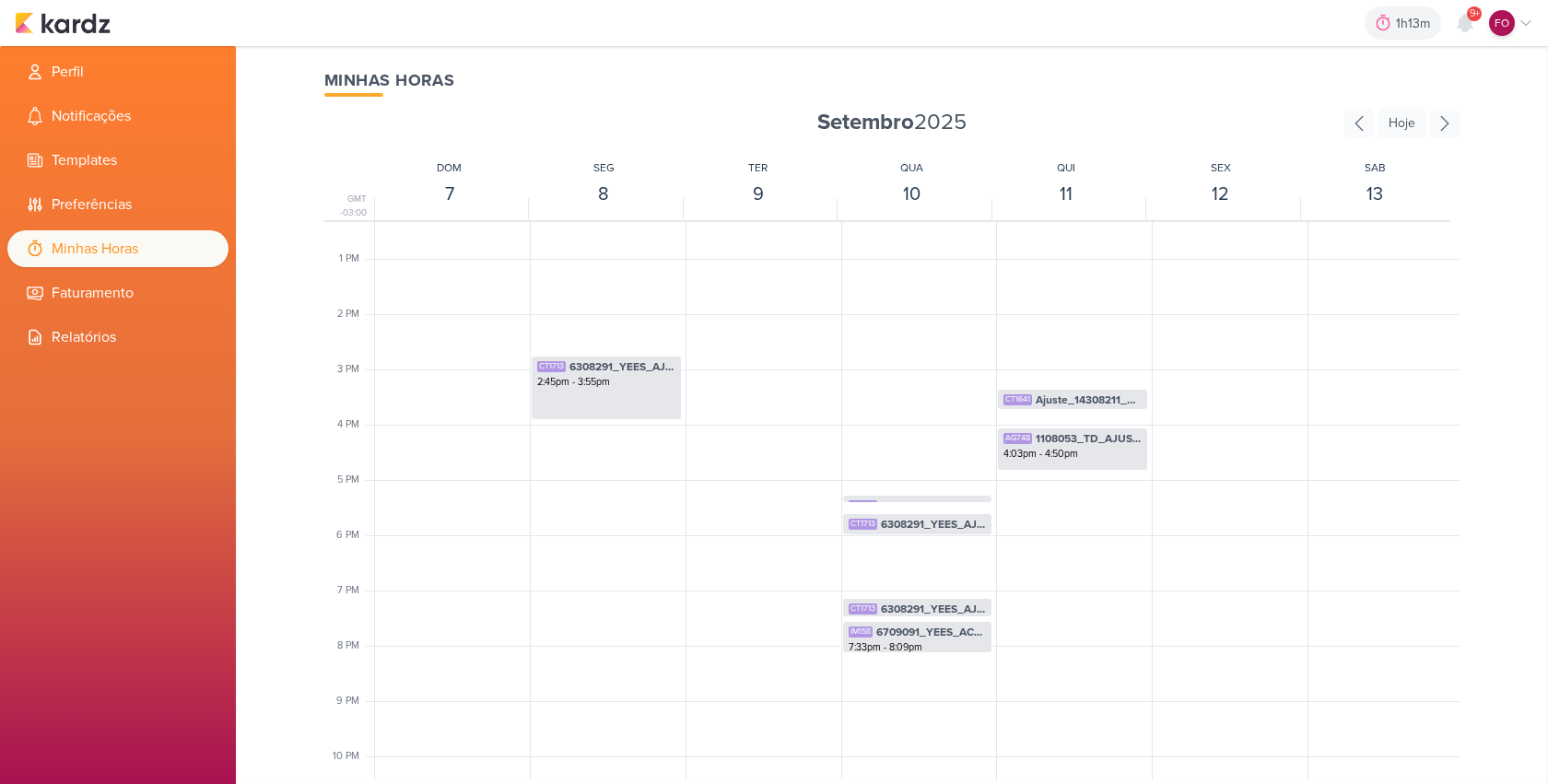
scroll to position [768, 0]
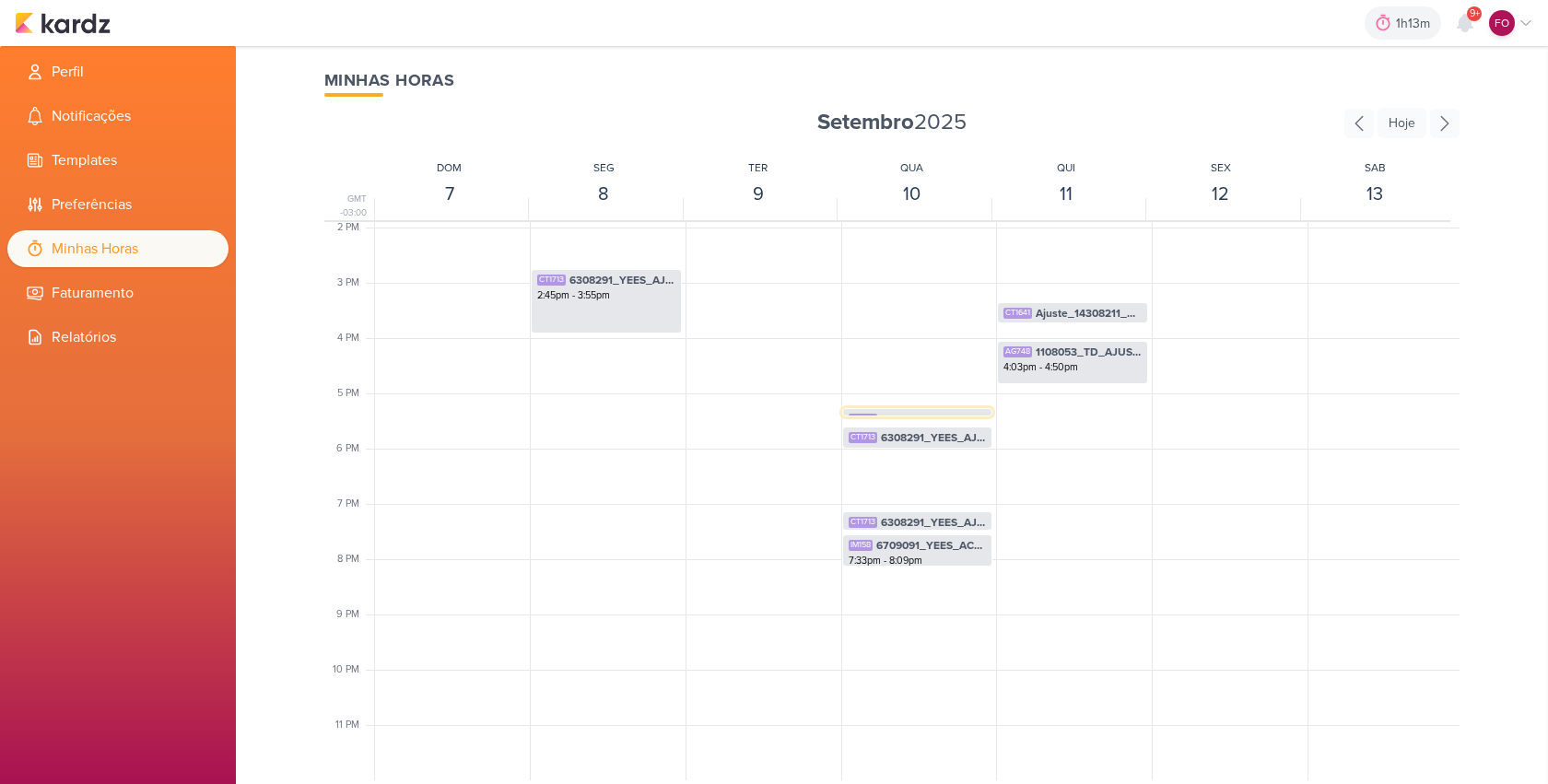
click at [916, 412] on span "6308291_YEES_AJUSTES_SITE_09.09" at bounding box center [933, 419] width 106 height 16
select select "pm"
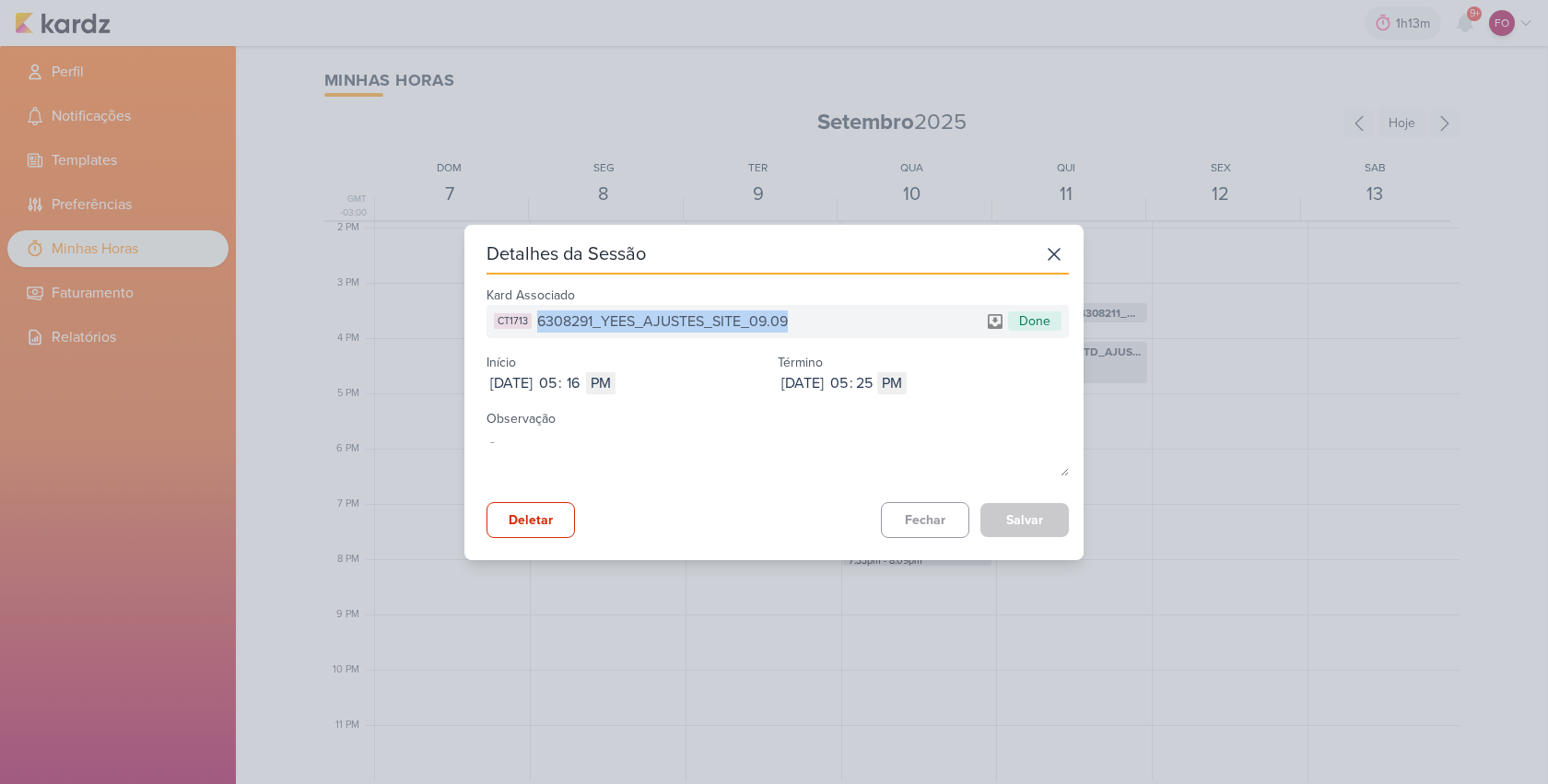
drag, startPoint x: 540, startPoint y: 320, endPoint x: 795, endPoint y: 320, distance: 255.0
click at [795, 320] on div "CT1713 6308291_YEES_AJUSTES_SITE_09.09 Done" at bounding box center [777, 321] width 582 height 33
copy span "6308291_YEES_AJUSTES_SITE_09.09"
drag, startPoint x: 932, startPoint y: 519, endPoint x: 938, endPoint y: 547, distance: 28.6
click at [932, 519] on button "Fechar" at bounding box center [924, 520] width 89 height 36
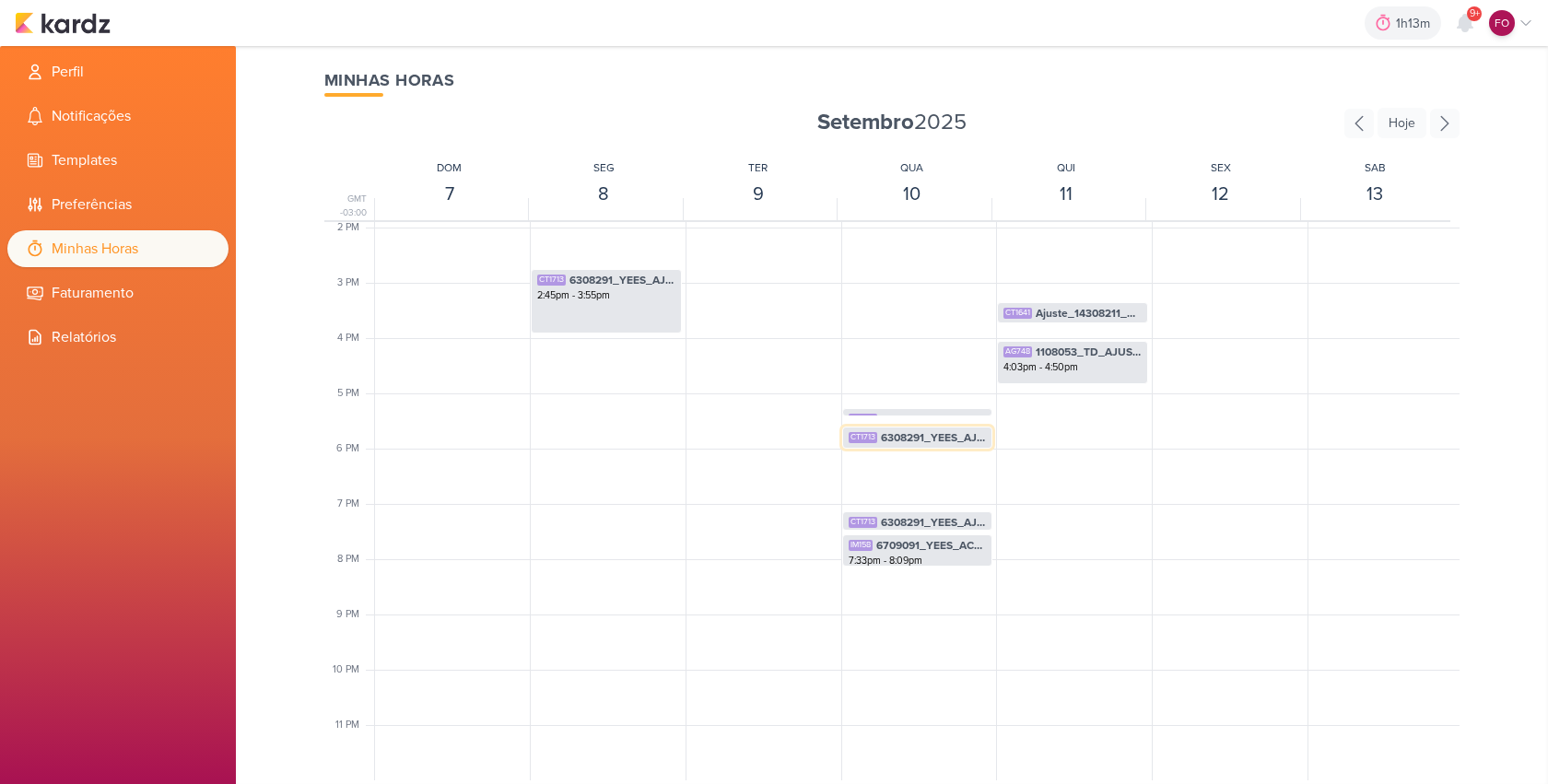
click at [913, 438] on span "6308291_YEES_AJUSTES_SITE_09.09" at bounding box center [933, 437] width 106 height 16
select select "pm"
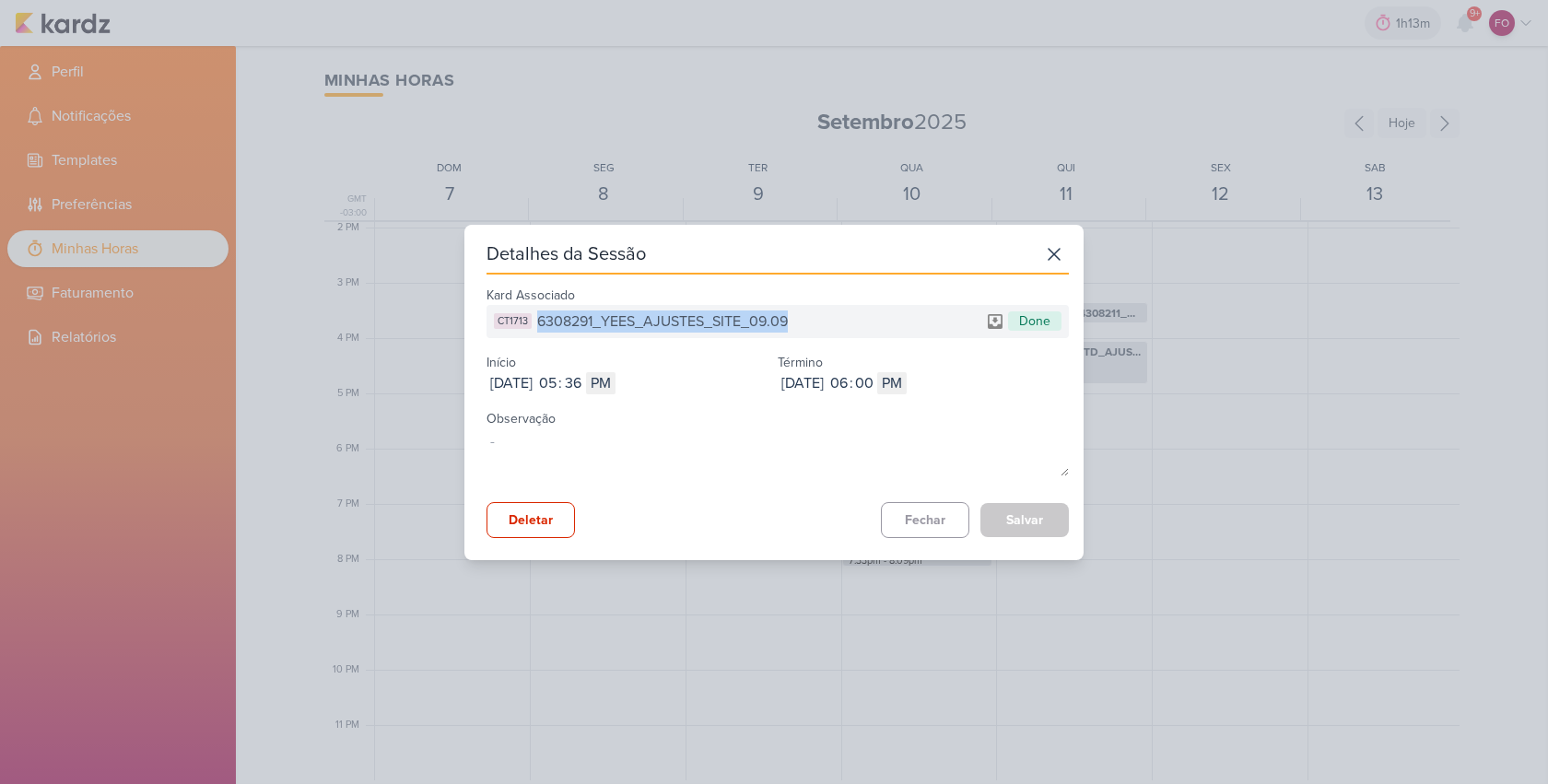
drag, startPoint x: 539, startPoint y: 322, endPoint x: 771, endPoint y: 329, distance: 232.1
click at [794, 315] on div "CT1713 6308291_YEES_AJUSTES_SITE_09.09 Done" at bounding box center [777, 321] width 582 height 33
copy span "6308291_YEES_AJUSTES_SITE_09.09"
click at [906, 517] on button "Fechar" at bounding box center [924, 520] width 89 height 36
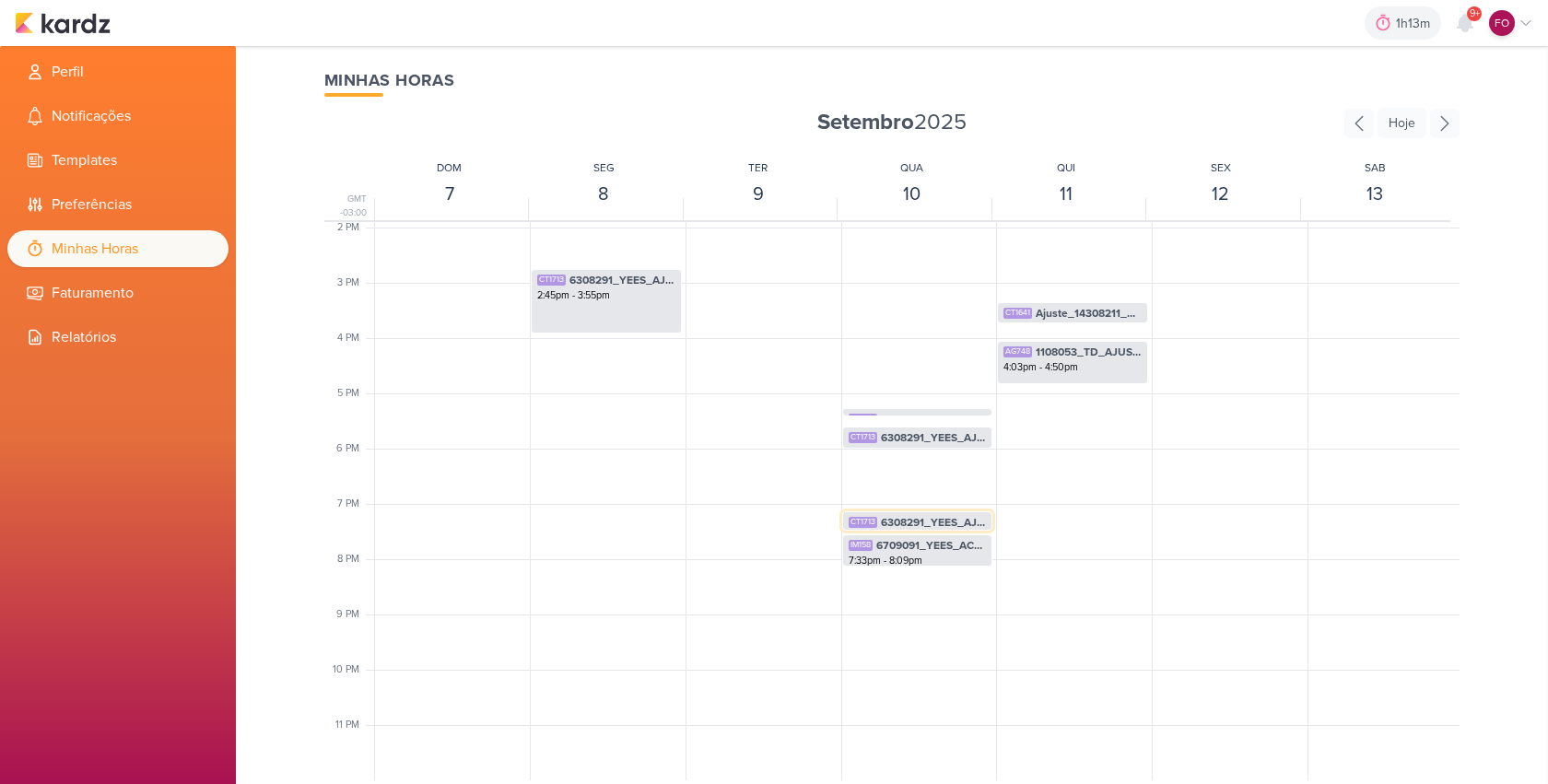
click at [926, 515] on span "6308291_YEES_AJUSTES_SITE_09.09" at bounding box center [933, 522] width 106 height 16
select select "pm"
click at [918, 437] on span "6308291_YEES_AJUSTES_SITE_09.09" at bounding box center [933, 437] width 106 height 16
select select "pm"
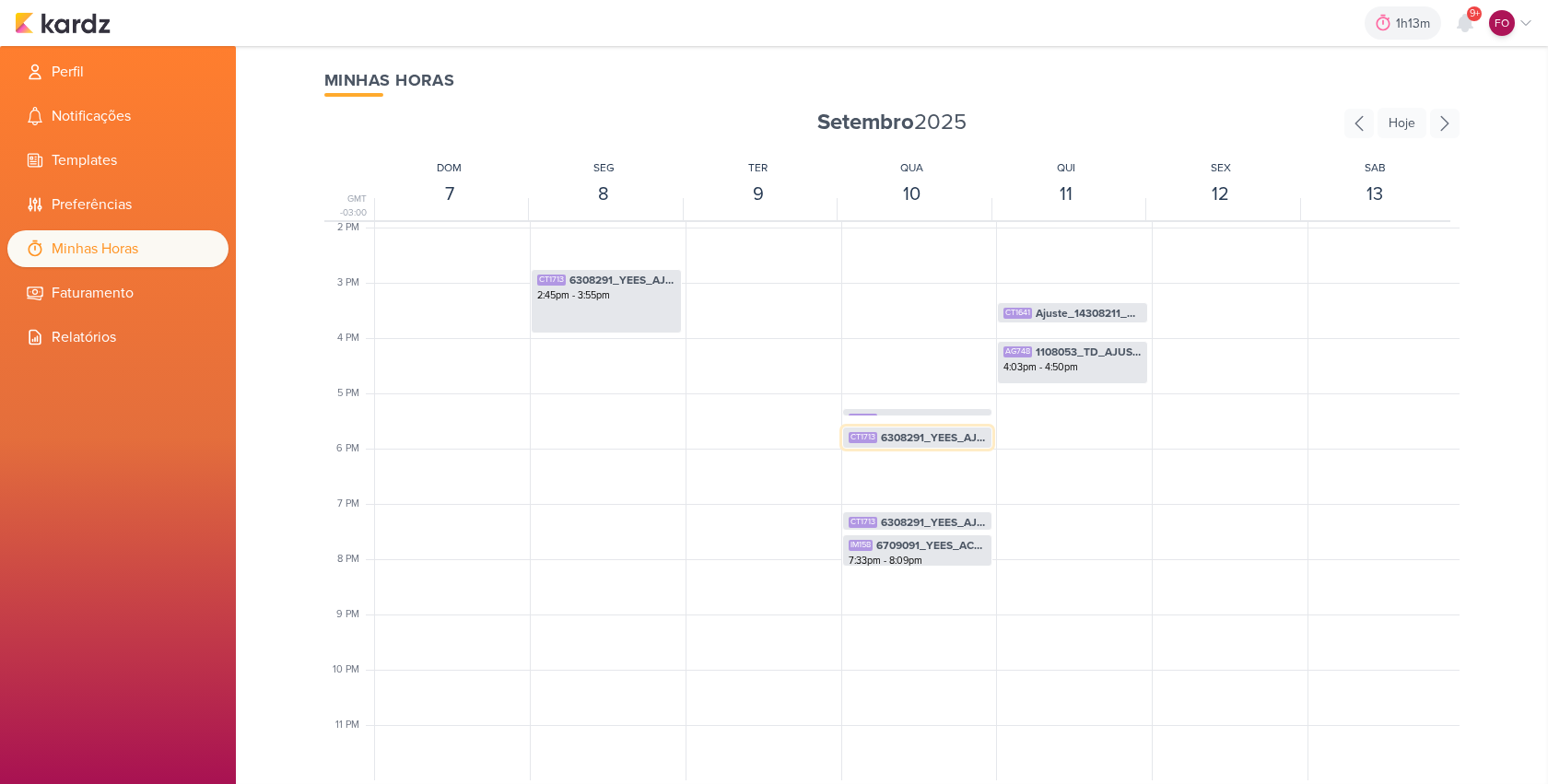
select select "pm"
click at [928, 521] on span "6308291_YEES_AJUSTES_SITE_09.09" at bounding box center [933, 522] width 106 height 16
select select "pm"
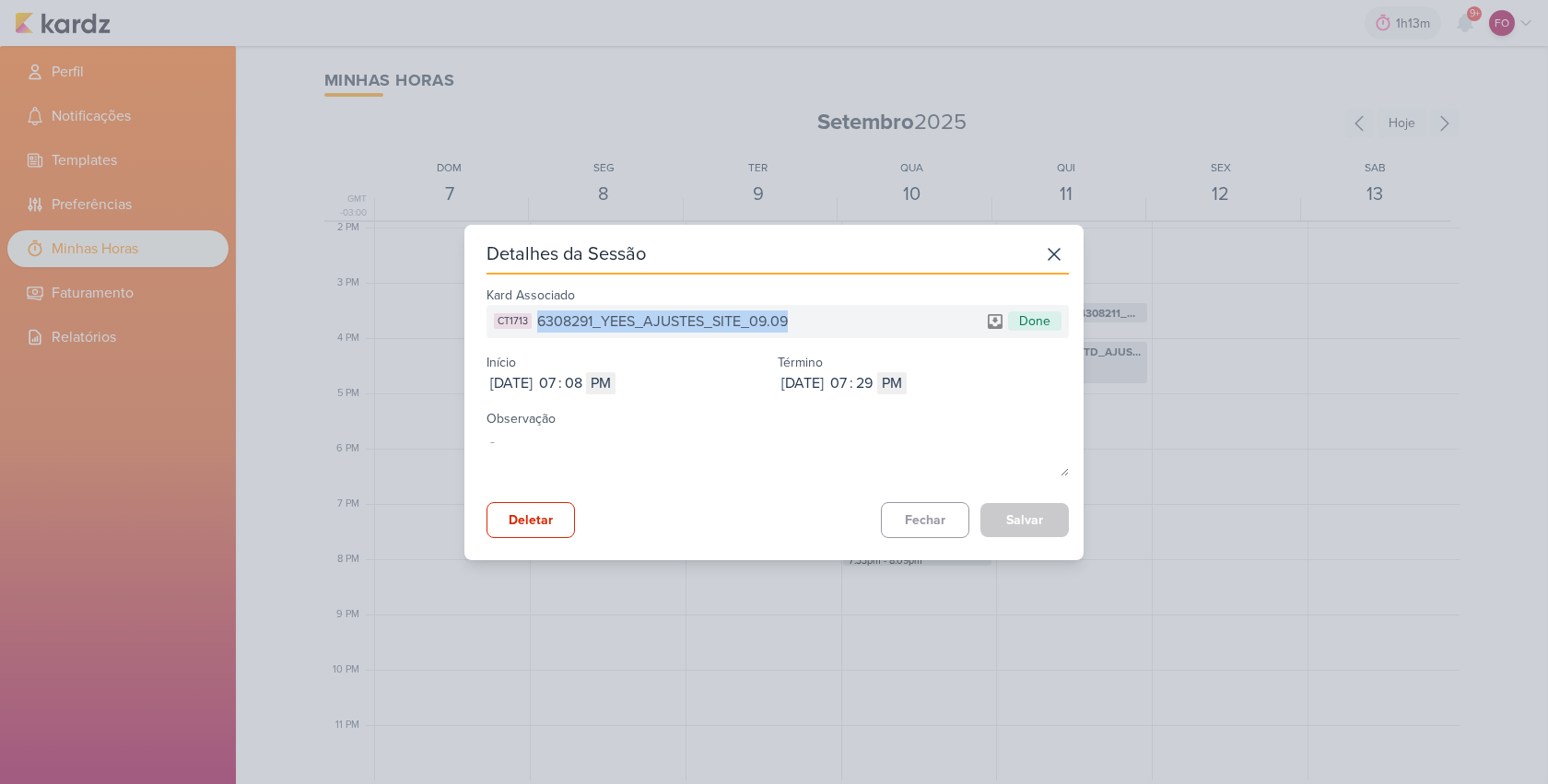
drag, startPoint x: 539, startPoint y: 320, endPoint x: 809, endPoint y: 314, distance: 270.1
click at [809, 314] on div "CT1713 6308291_YEES_AJUSTES_SITE_09.09 Done" at bounding box center [777, 321] width 582 height 33
click at [924, 508] on button "Fechar" at bounding box center [924, 520] width 89 height 36
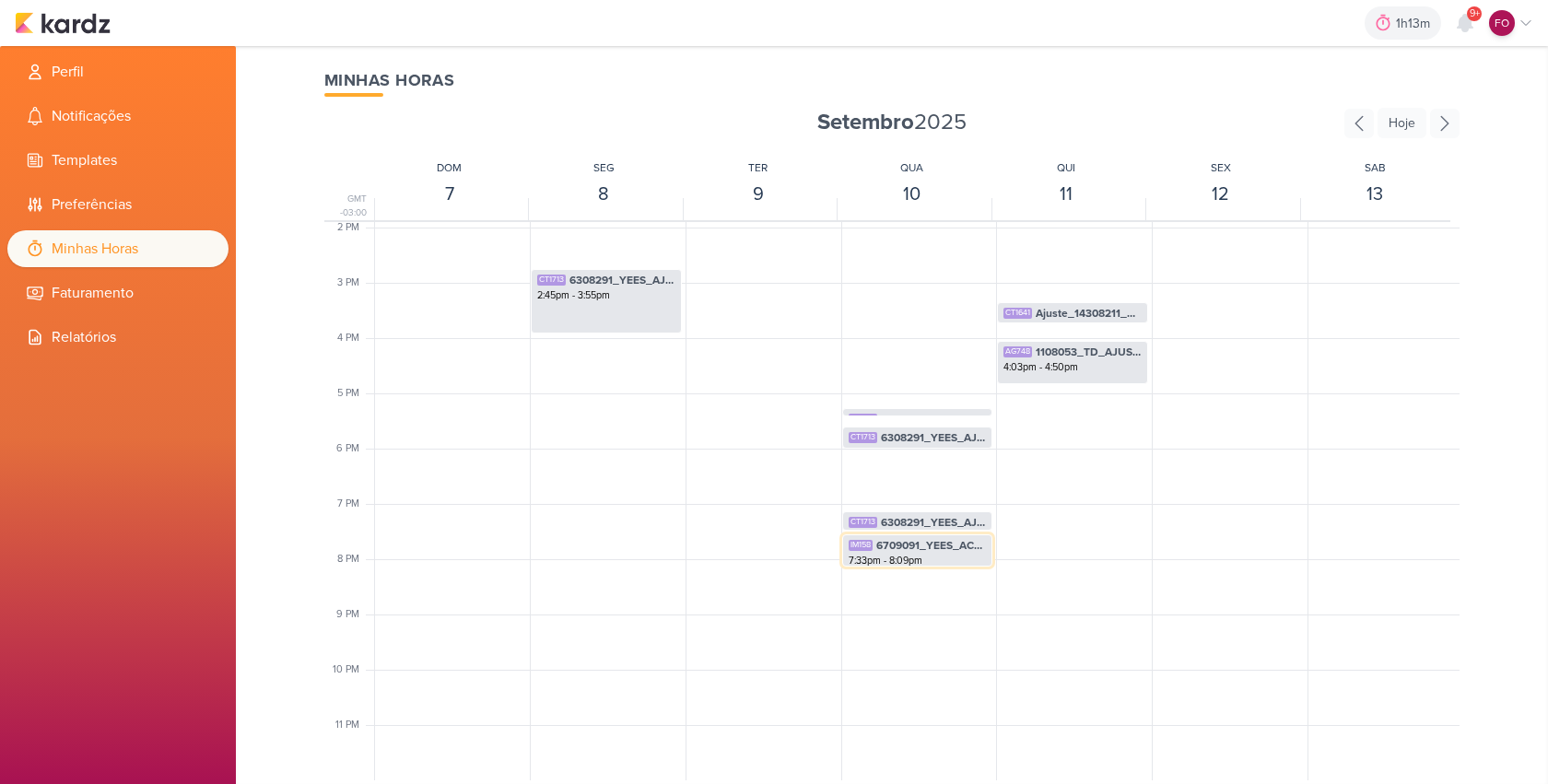
click at [920, 550] on span "6709091_YEES_ACOMPANHAMENTO_EVOLUÇÃO DE OBRAS_SETEMBRO" at bounding box center [931, 545] width 111 height 16
select select "pm"
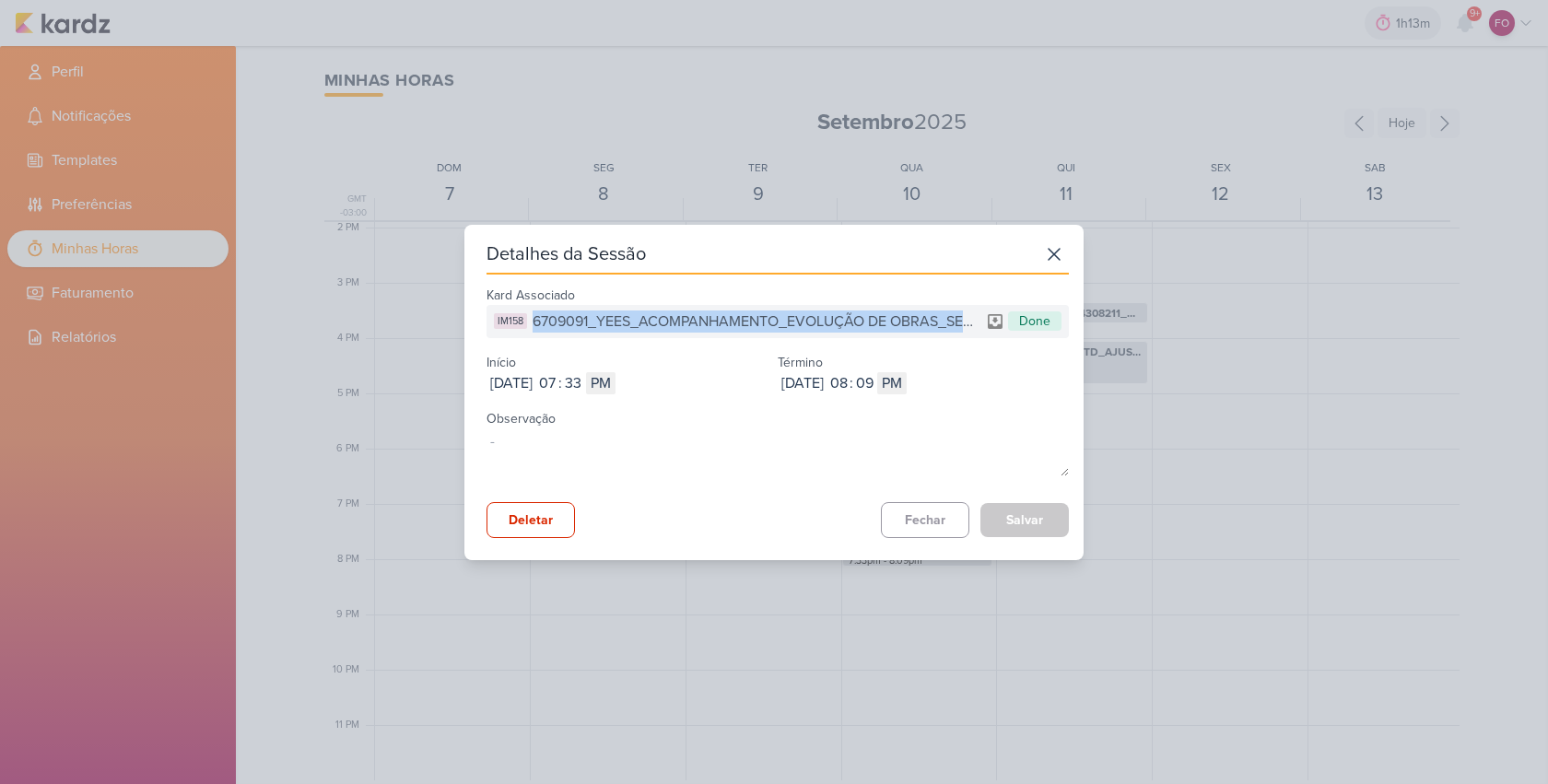
drag, startPoint x: 533, startPoint y: 318, endPoint x: 977, endPoint y: 324, distance: 444.0
click at [977, 324] on div "IM158 6709091_YEES_ACOMPANHAMENTO_EVOLUÇÃO DE OBRAS_SETEMBRO Done" at bounding box center [777, 321] width 582 height 33
click at [931, 513] on button "Fechar" at bounding box center [924, 520] width 89 height 36
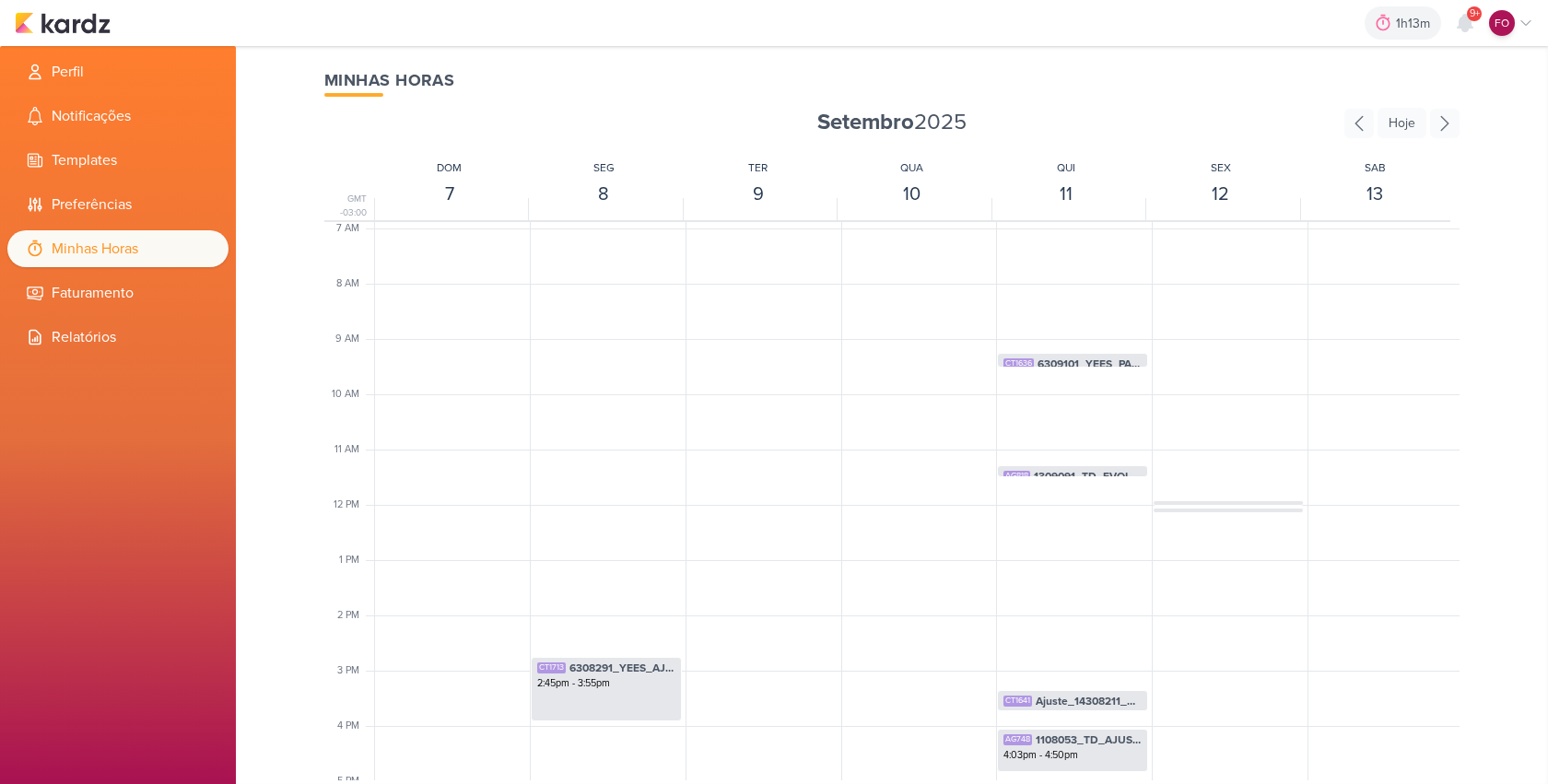
scroll to position [294, 0]
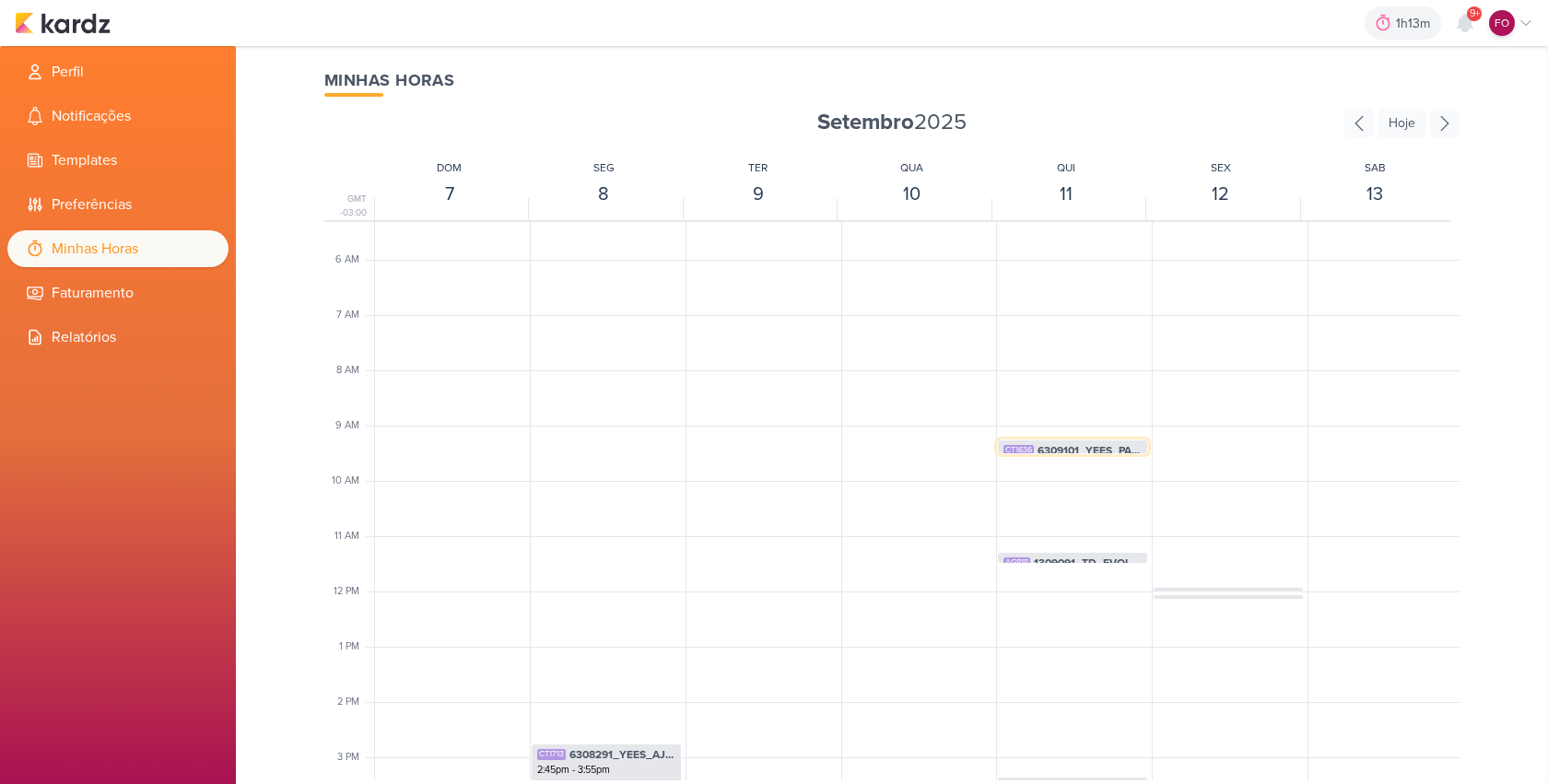
click at [1074, 448] on span "6309101_YEES_PARQUE_BUENA_VISTA_ALIMENTAÇAO_PAGINA_SITE" at bounding box center [1088, 450] width 104 height 16
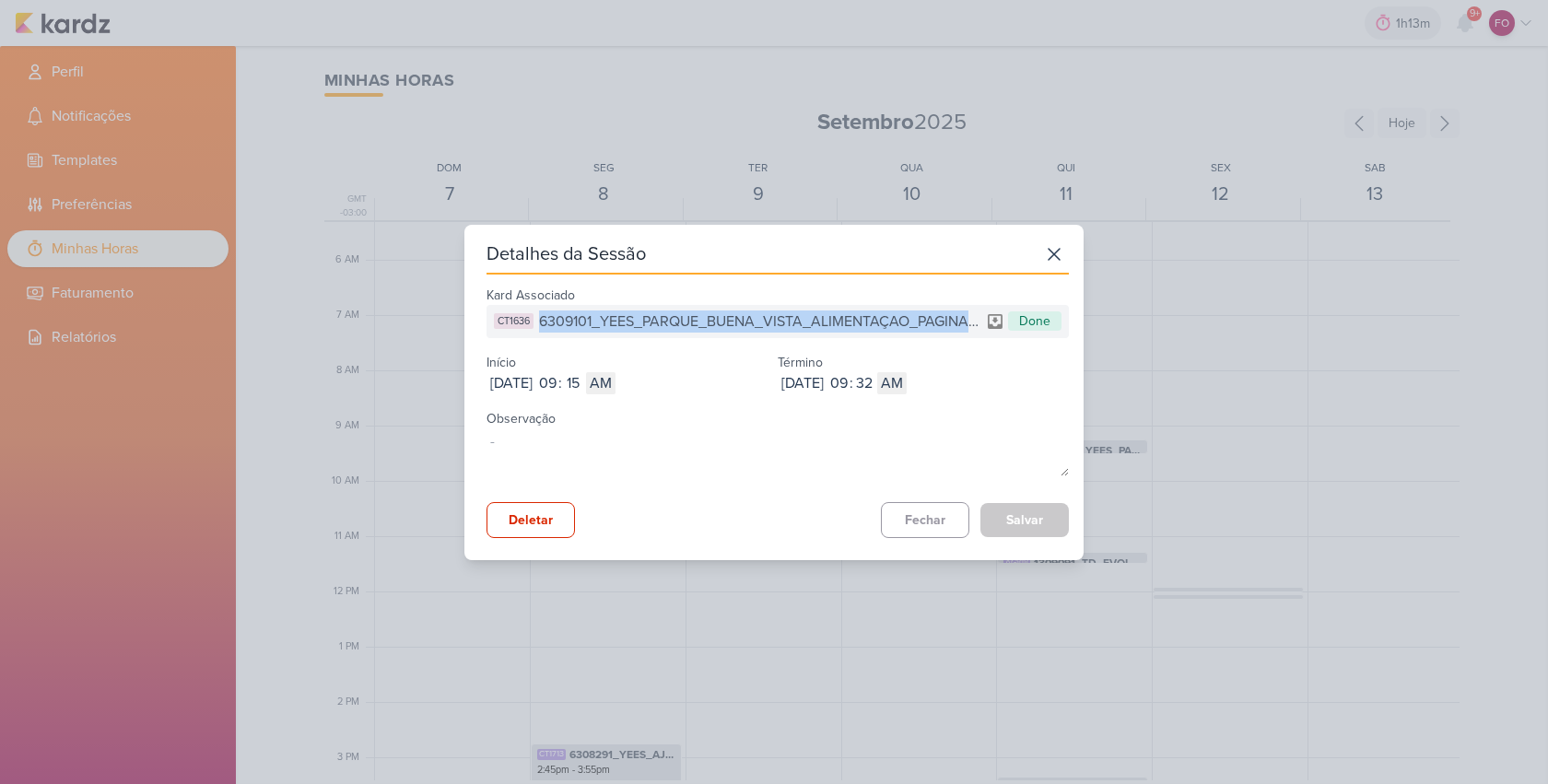
drag, startPoint x: 541, startPoint y: 318, endPoint x: 972, endPoint y: 332, distance: 431.2
click at [972, 332] on span "6309101_YEES_PARQUE_BUENA_VISTA_ALIMENTAÇAO_PAGINA_SITE" at bounding box center [759, 320] width 442 height 22
click at [918, 502] on button "Fechar" at bounding box center [924, 520] width 89 height 36
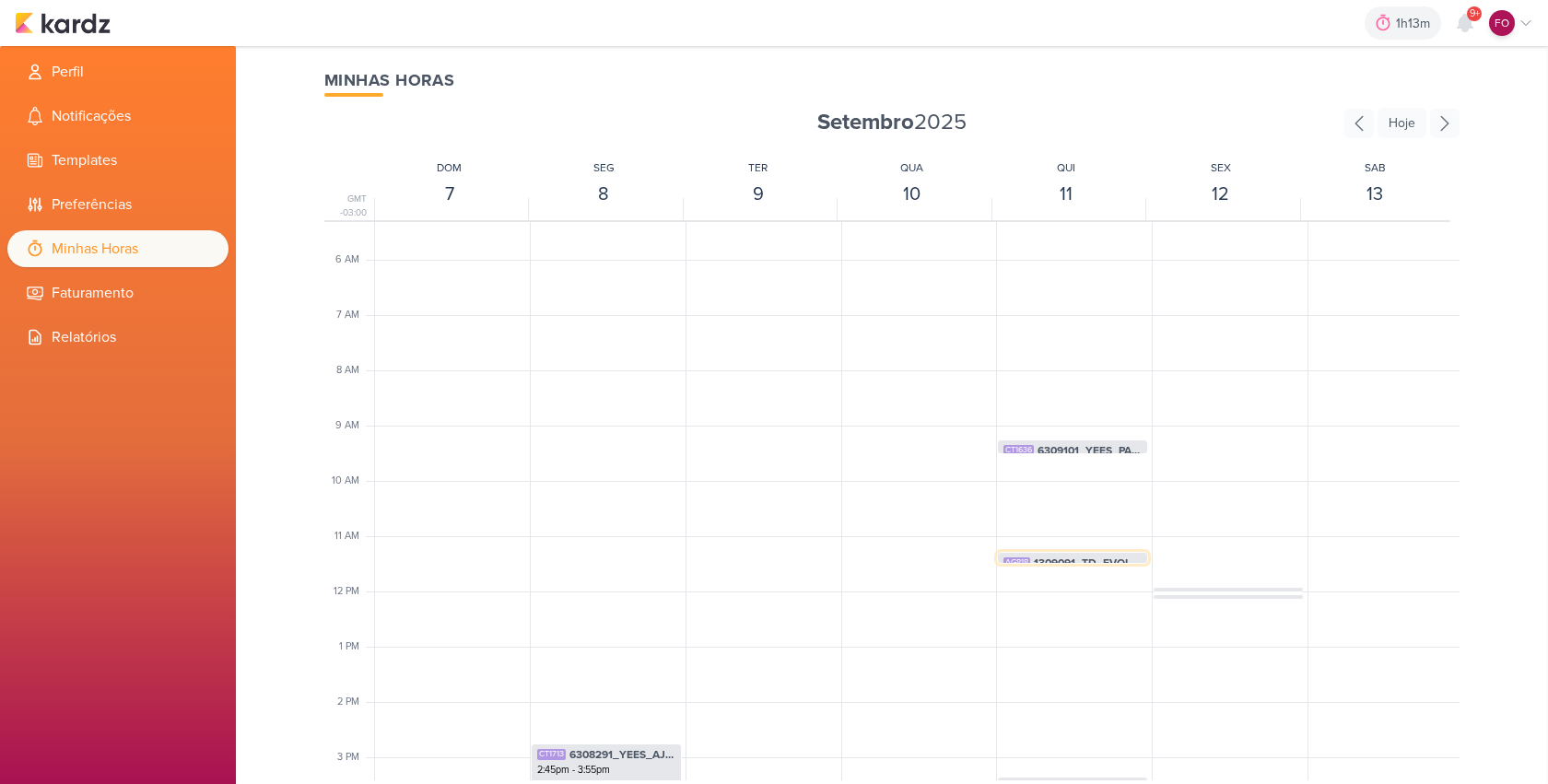
click at [1074, 557] on span "1309091_TD_EVOLUÇÃO_DA_OBRA_INFINITY_BROOKLIN" at bounding box center [1087, 562] width 108 height 16
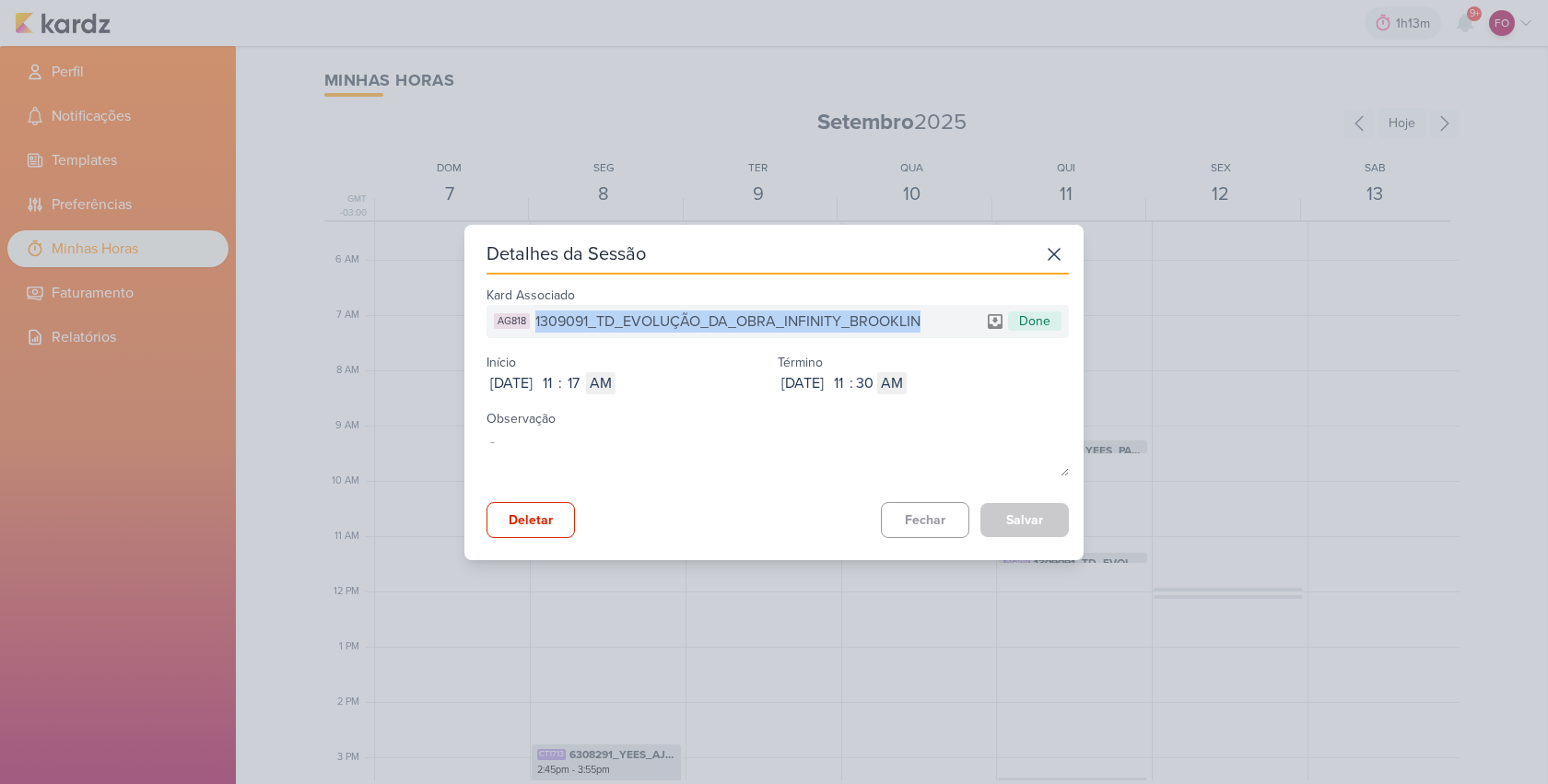
drag, startPoint x: 536, startPoint y: 319, endPoint x: 891, endPoint y: 333, distance: 355.3
click at [891, 333] on div "AG818 1309091_TD_EVOLUÇÃO_DA_OBRA_INFINITY_BROOKLIN Done" at bounding box center [777, 321] width 582 height 33
click at [916, 511] on button "Fechar" at bounding box center [924, 520] width 89 height 36
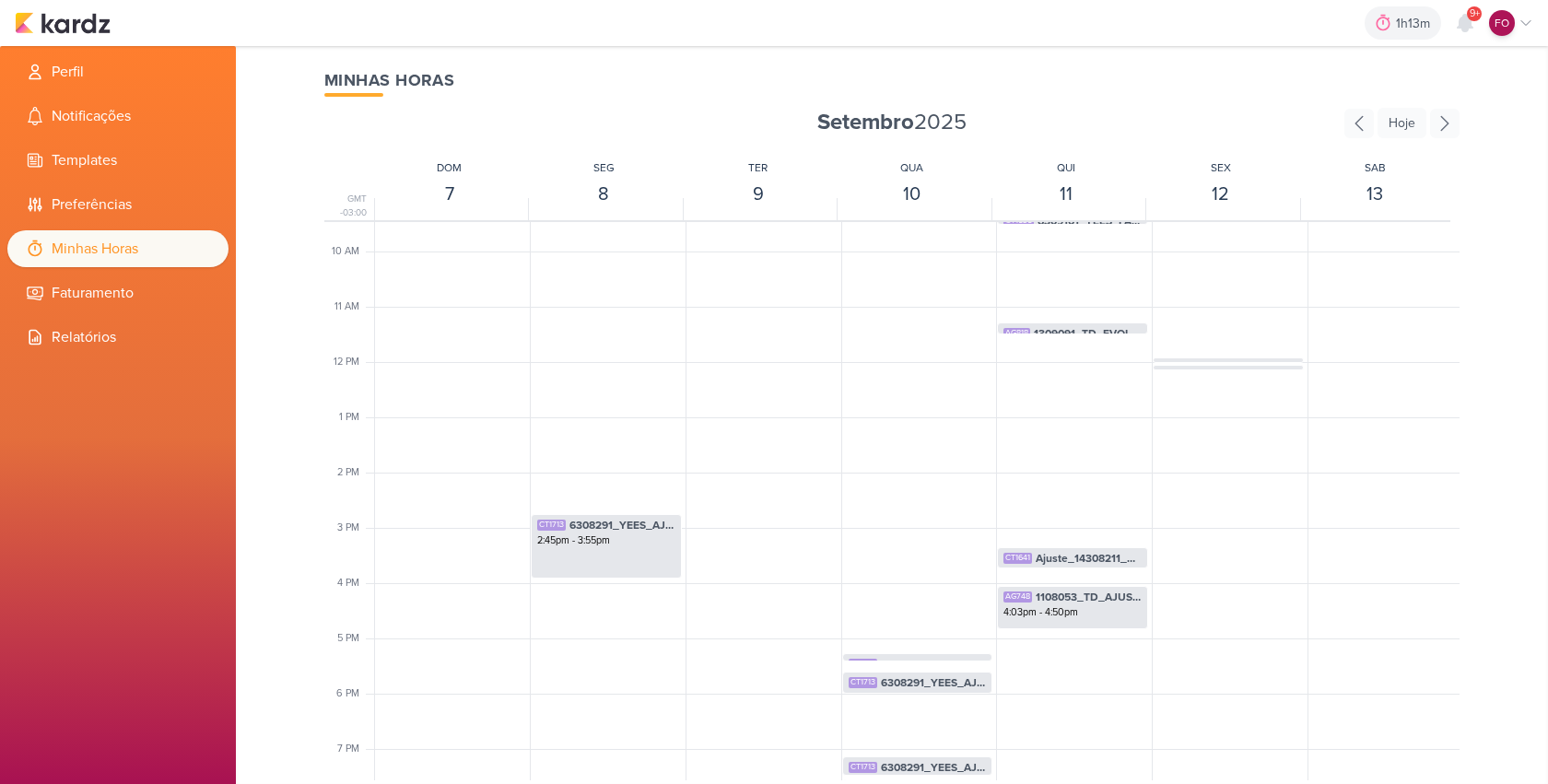
scroll to position [574, 0]
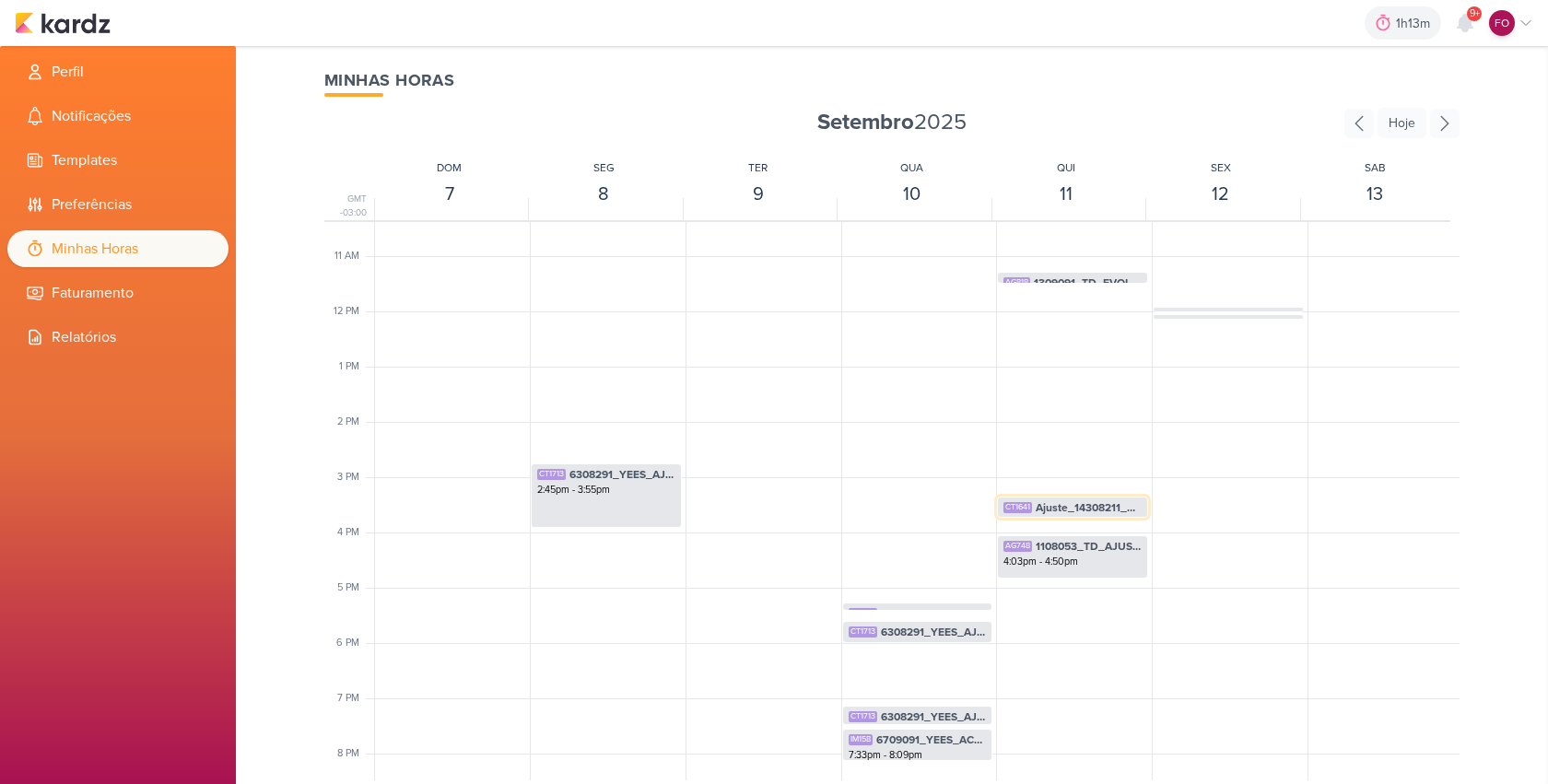
click at [1084, 508] on span "Ajuste_14308211_MAR INC_SITE_ALIMENTAÇÃO_PAGINA_SUBLIME_JARDINS" at bounding box center [1088, 506] width 106 height 16
select select "pm"
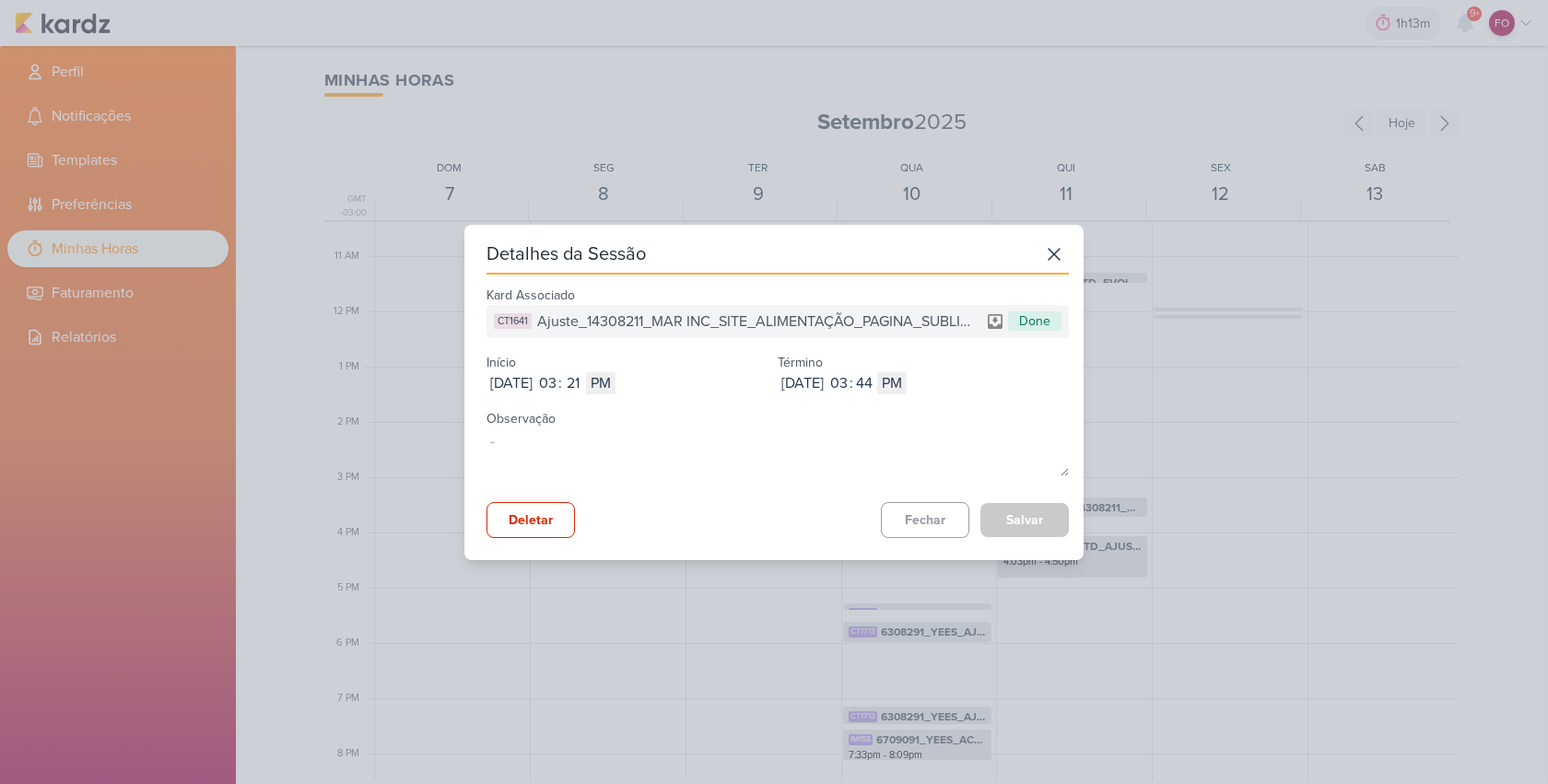
drag, startPoint x: 538, startPoint y: 319, endPoint x: 1110, endPoint y: 317, distance: 572.0
click at [1110, 317] on div "Detalhes da Sessão Kard Associado CT1641 Ajuste_14308211_MAR INC_SITE_ALIMENTAÇ…" at bounding box center [774, 392] width 1548 height 784
click at [917, 521] on button "Fechar" at bounding box center [924, 520] width 89 height 36
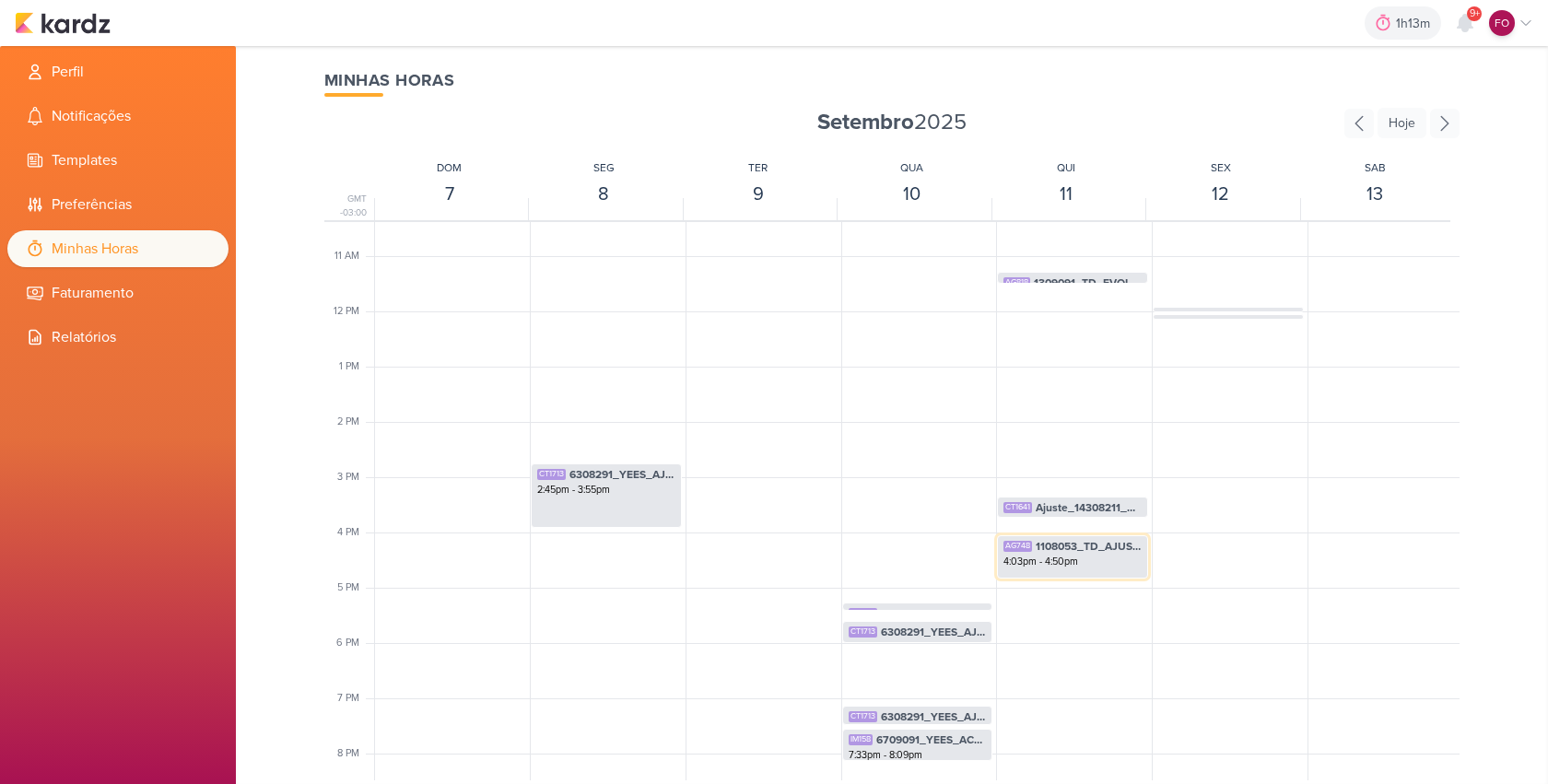
click at [1077, 550] on span "1108053_TD_AJUSTES_SITE_ADD_FORMULÁRIO_BOTÃO_DOWNLOAD_V2" at bounding box center [1088, 546] width 106 height 16
select select "pm"
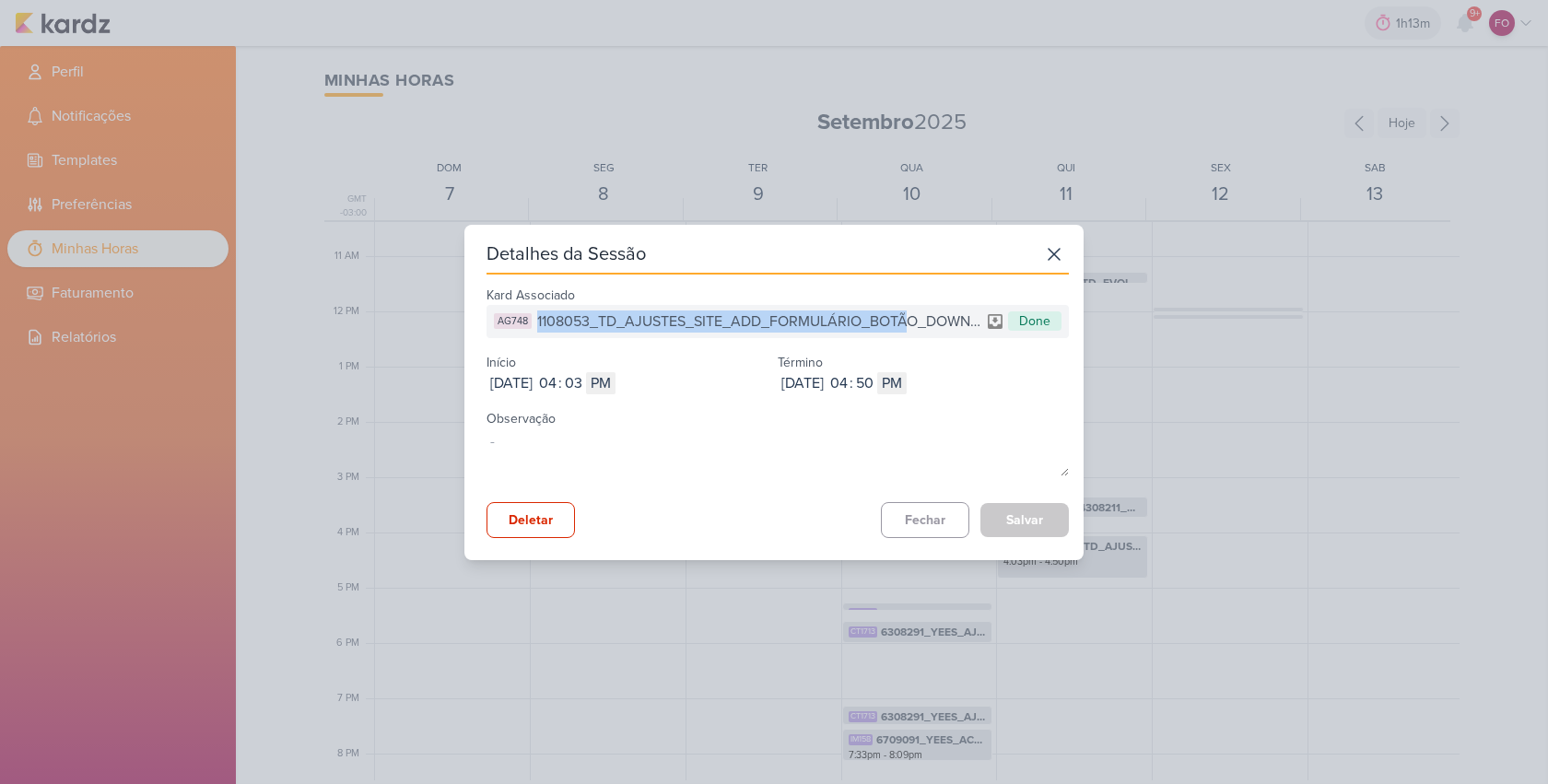
drag, startPoint x: 535, startPoint y: 317, endPoint x: 907, endPoint y: 329, distance: 372.2
click at [907, 329] on div "AG748 1108053_TD_AJUSTES_SITE_ADD_FORMULÁRIO_BOTÃO_DOWNLOAD_V2" at bounding box center [737, 320] width 486 height 22
click at [538, 318] on span "1108053_TD_AJUSTES_SITE_ADD_FORMULÁRIO_BOTÃO_DOWNLOAD_V2" at bounding box center [758, 320] width 444 height 22
drag, startPoint x: 554, startPoint y: 317, endPoint x: 993, endPoint y: 309, distance: 439.1
click at [993, 309] on div "AG748 1108053_TD_AJUSTES_SITE_ADD_FORMULÁRIO_BOTÃO_DOWNLOAD_V2 Done" at bounding box center [777, 321] width 582 height 33
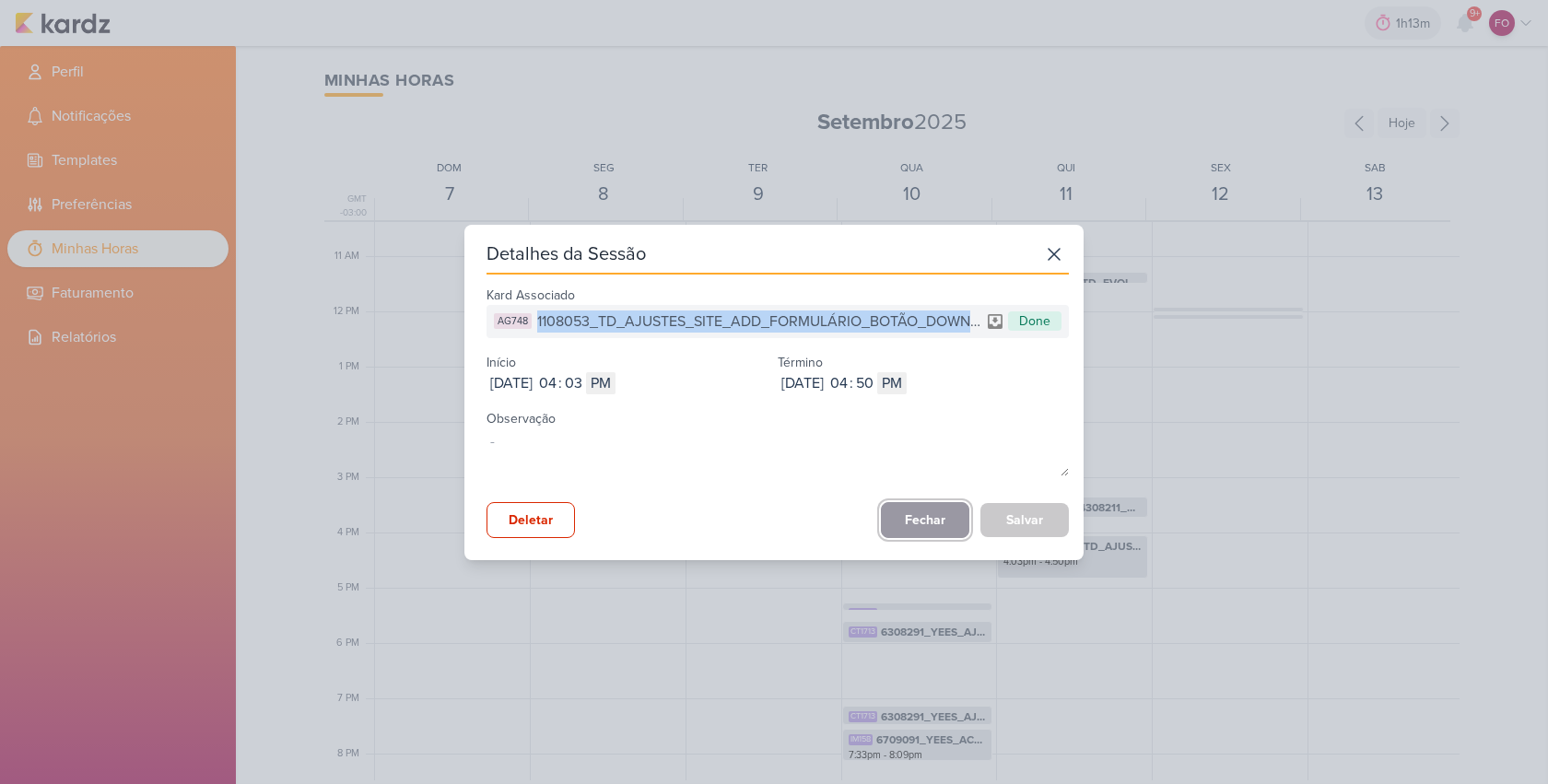
click at [918, 513] on button "Fechar" at bounding box center [924, 520] width 89 height 36
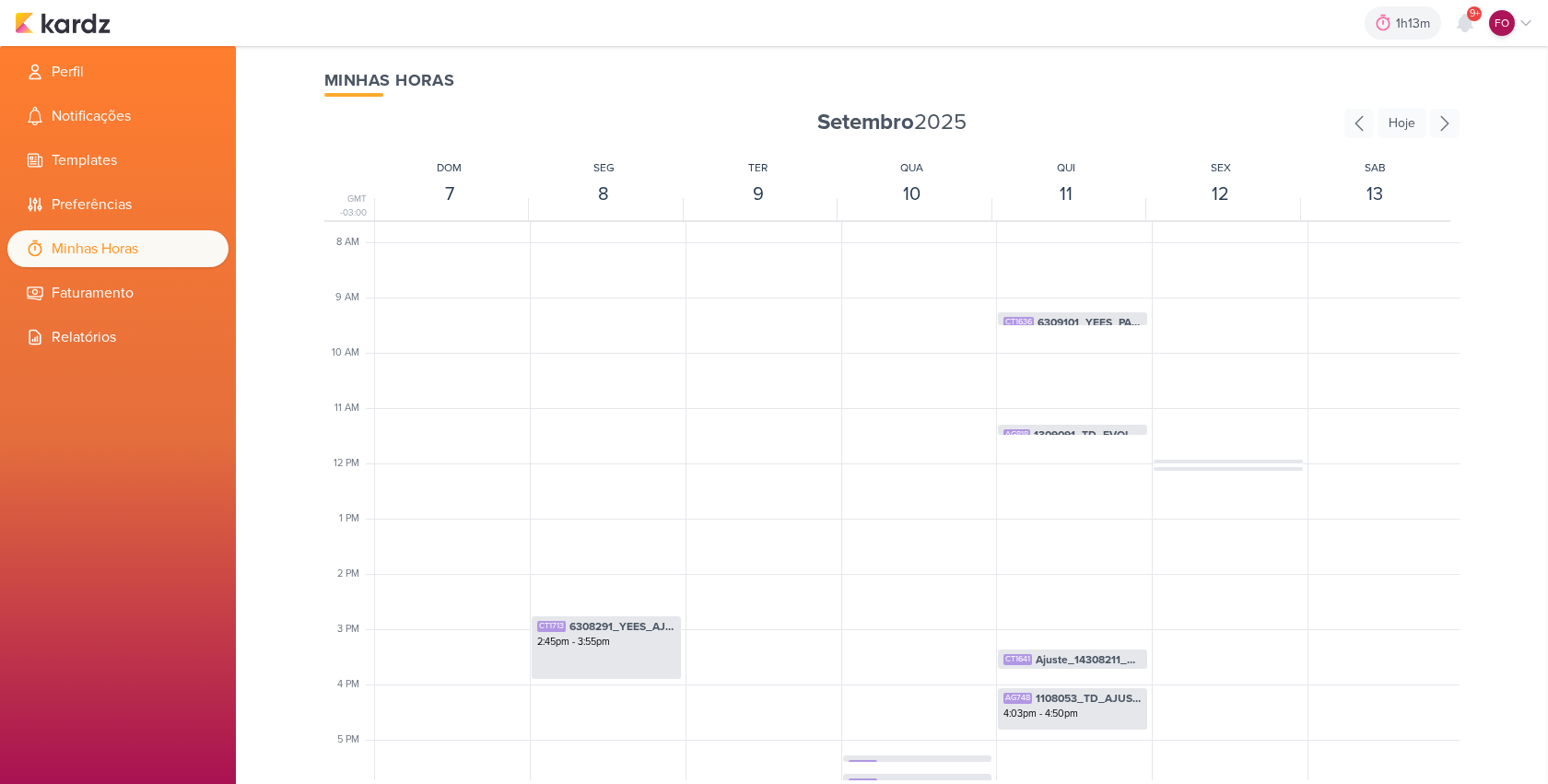
scroll to position [398, 0]
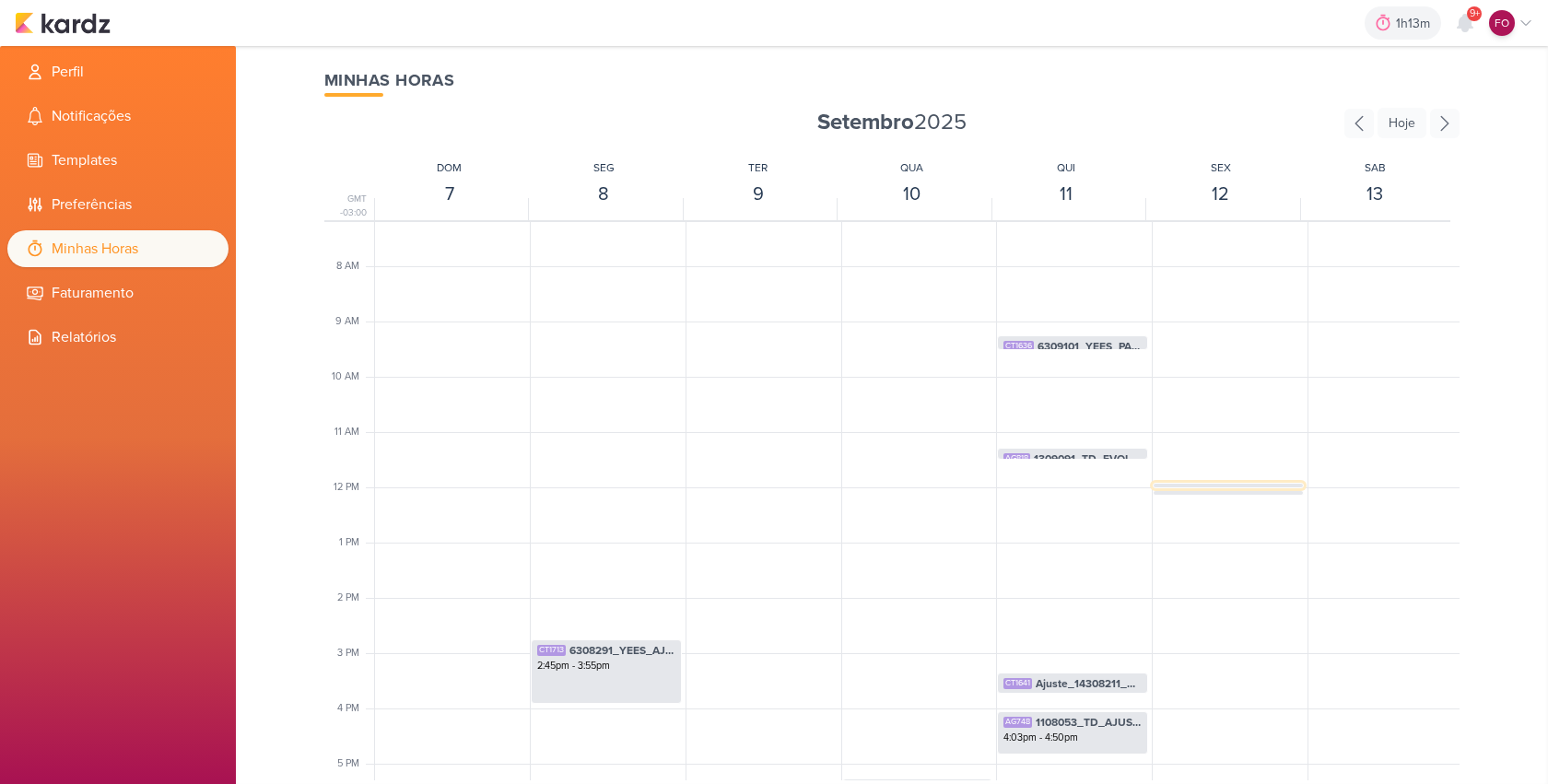
click at [1235, 485] on span "Ajuste_14308211_MAR INC_SITE_ALIMENTAÇÃO_PAGINA_SUBLIME_JARDINS" at bounding box center [1244, 493] width 106 height 16
select select "pm"
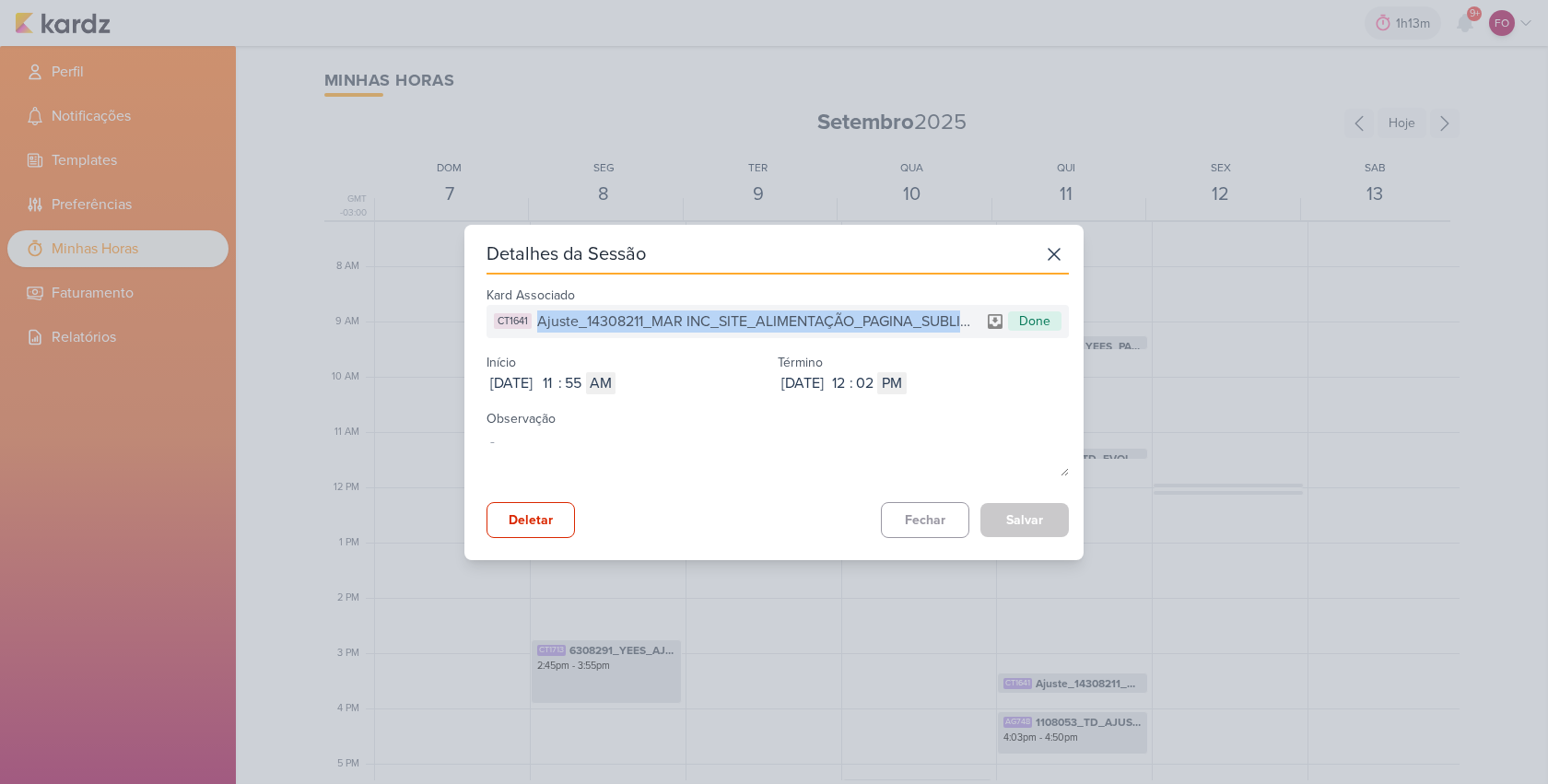
drag, startPoint x: 539, startPoint y: 319, endPoint x: 968, endPoint y: 324, distance: 429.0
click at [968, 324] on span "Ajuste_14308211_MAR INC_SITE_ALIMENTAÇÃO_PAGINA_SUBLIME_JARDINS" at bounding box center [758, 320] width 444 height 22
click at [930, 519] on button "Fechar" at bounding box center [924, 520] width 89 height 36
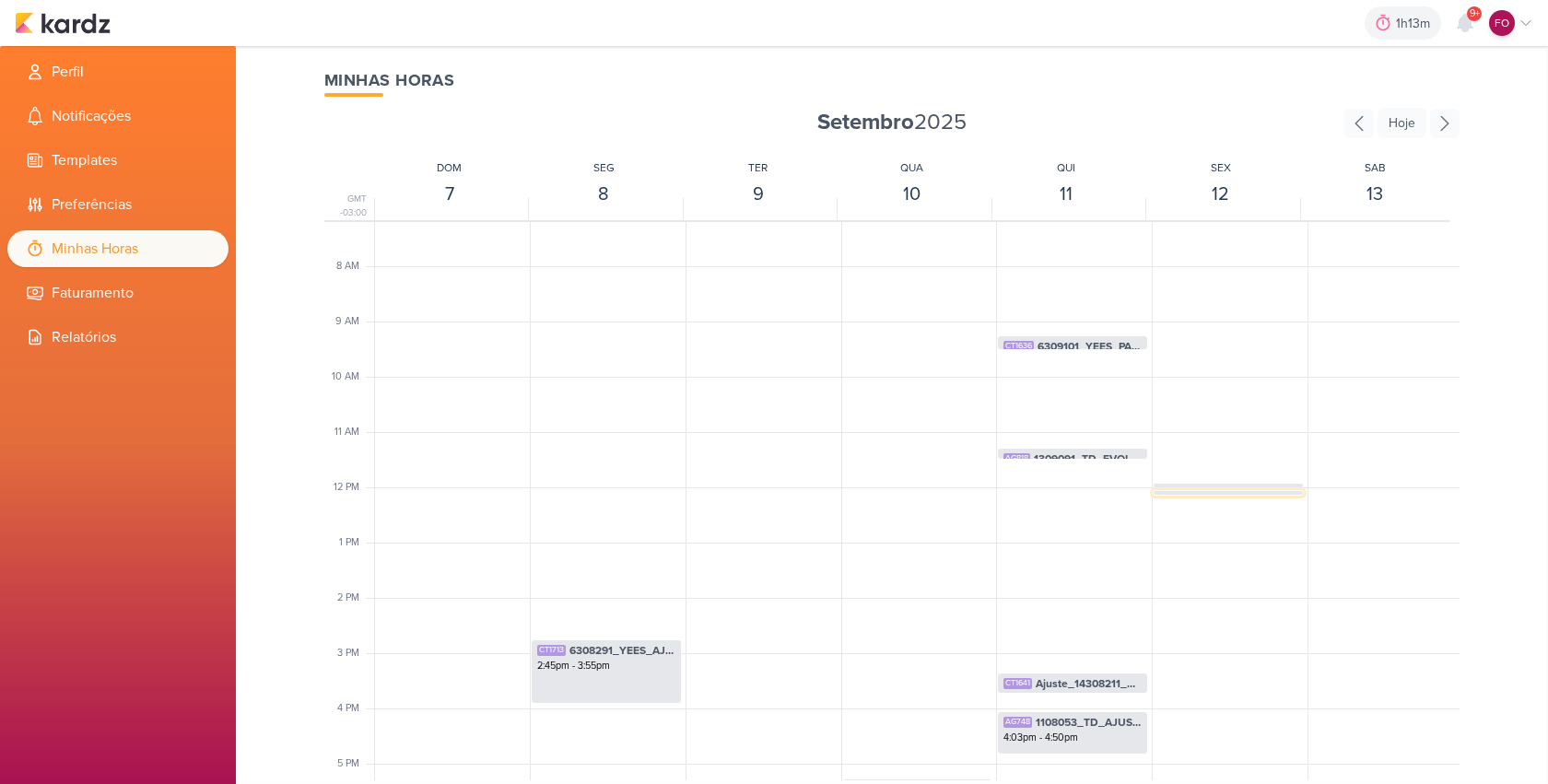
click at [1229, 494] on span "6309121_YEES_ RETIRAR_CONTAGEM_REGRESSIVA_SITE" at bounding box center [1244, 501] width 106 height 16
select select "pm"
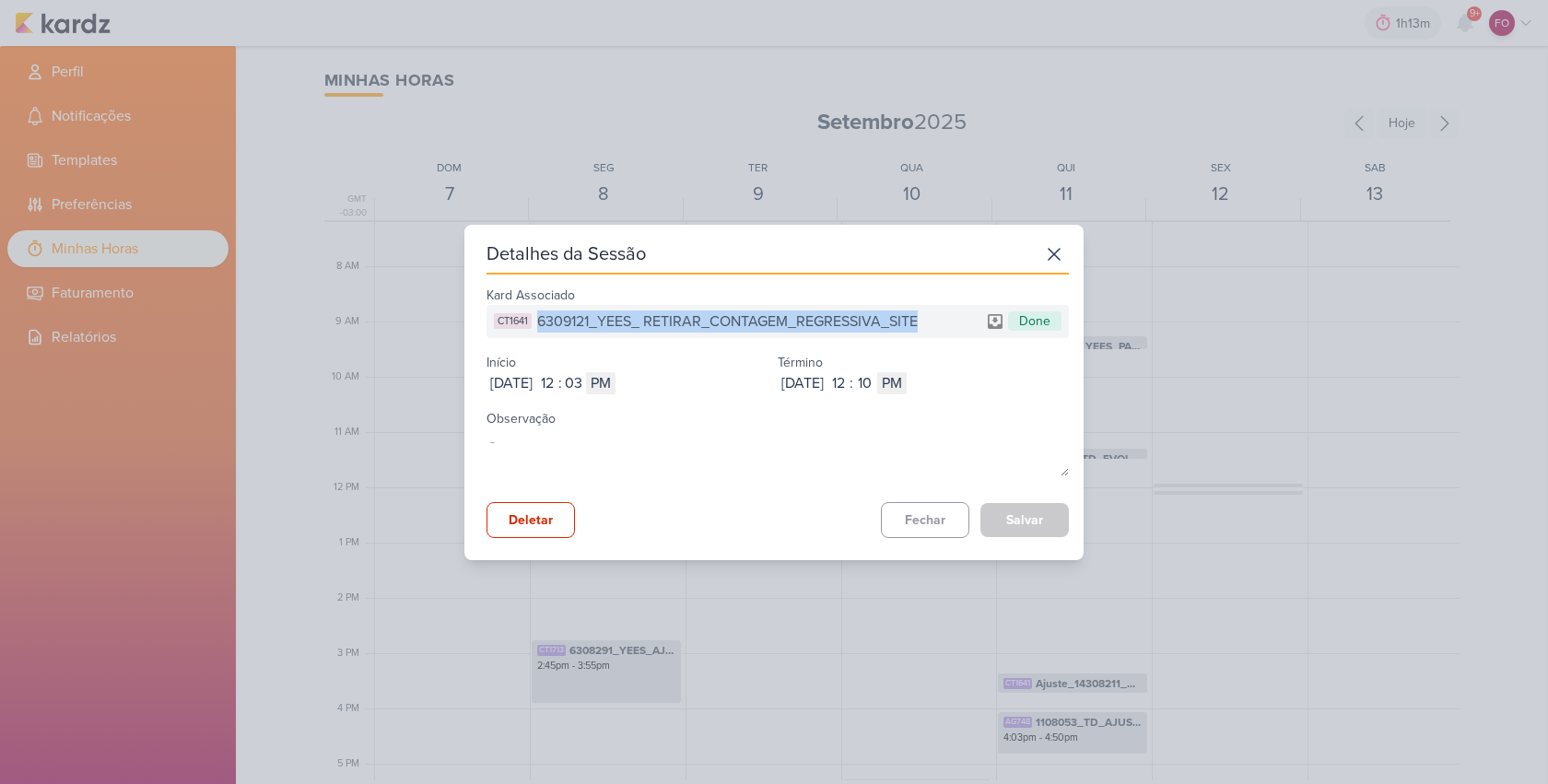
drag, startPoint x: 537, startPoint y: 317, endPoint x: 923, endPoint y: 321, distance: 386.0
click at [923, 321] on div "CT1641 6309121_YEES_ RETIRAR_CONTAGEM_REGRESSIVA_SITE Done" at bounding box center [777, 321] width 582 height 33
click at [918, 524] on button "Fechar" at bounding box center [924, 520] width 89 height 36
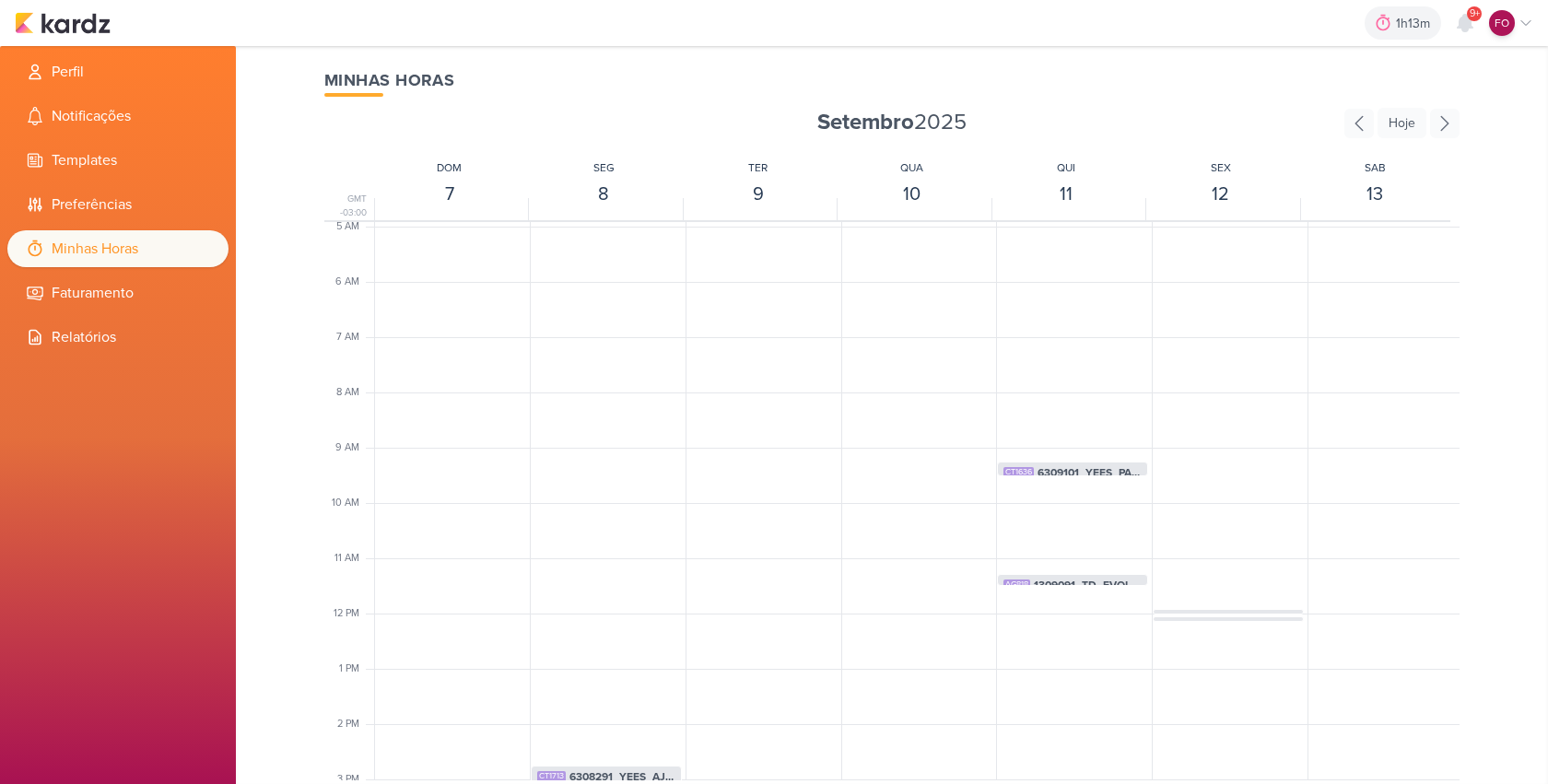
scroll to position [177, 0]
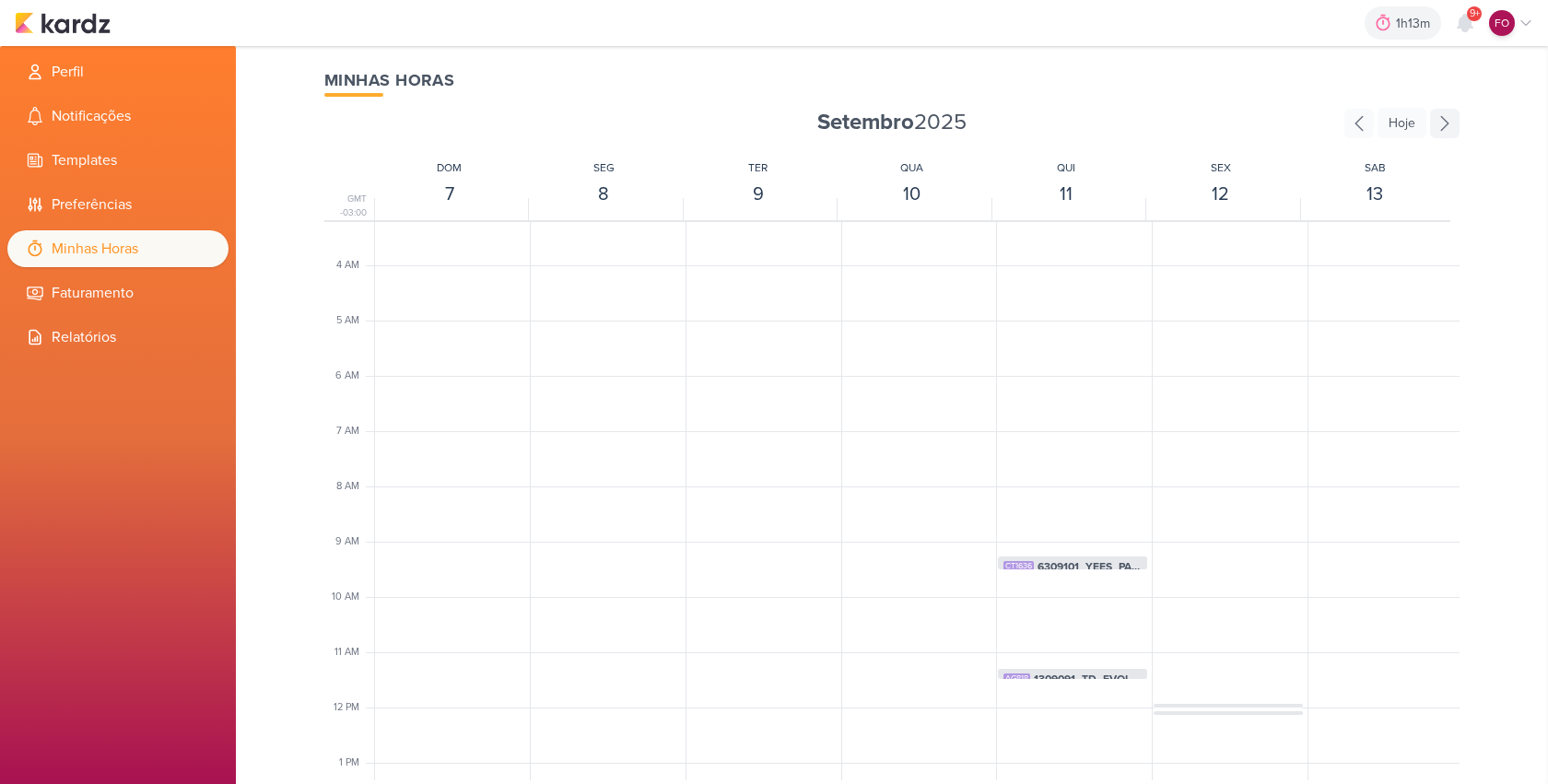
click at [1436, 126] on icon at bounding box center [1444, 123] width 30 height 30
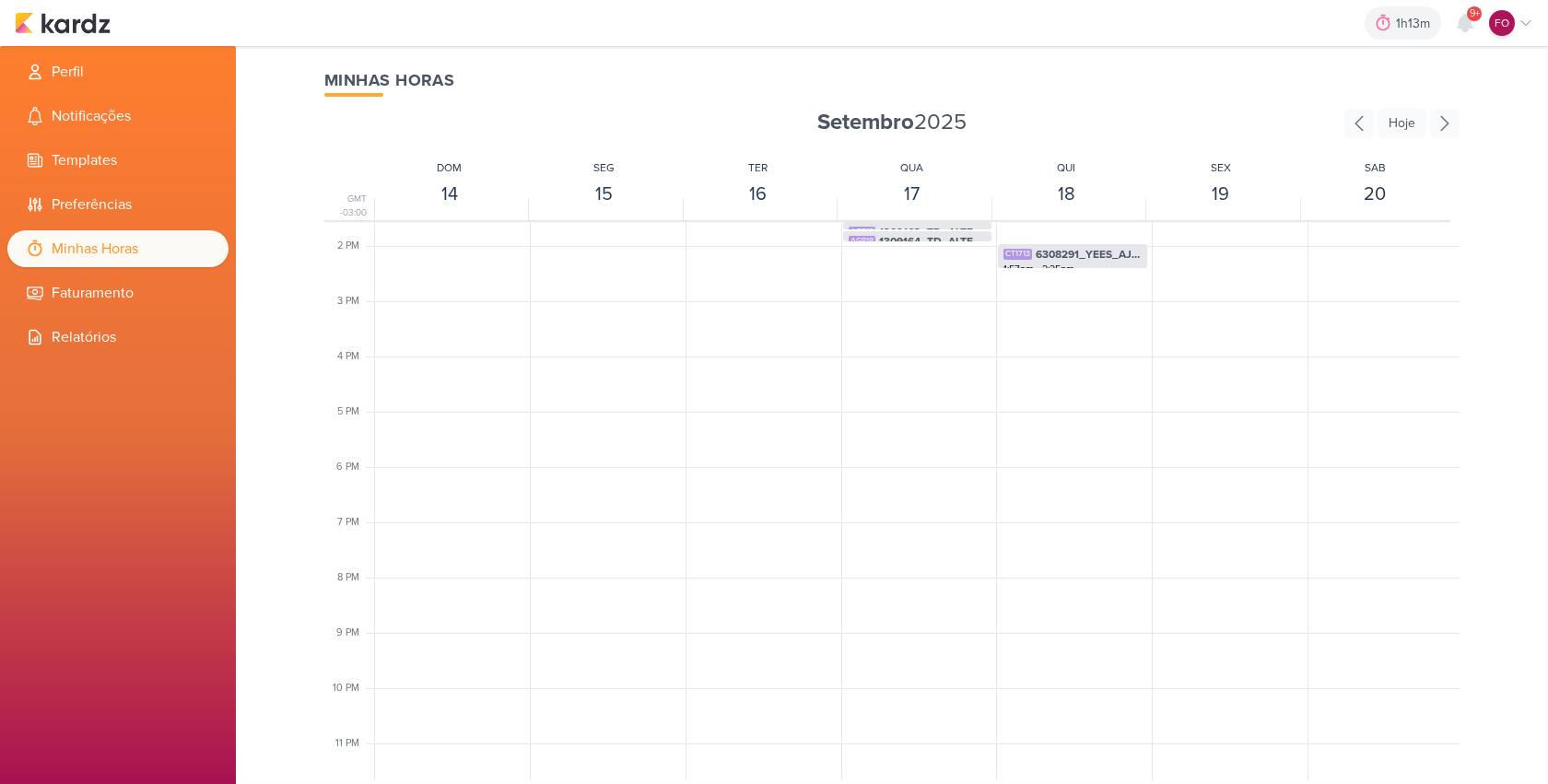
scroll to position [326, 0]
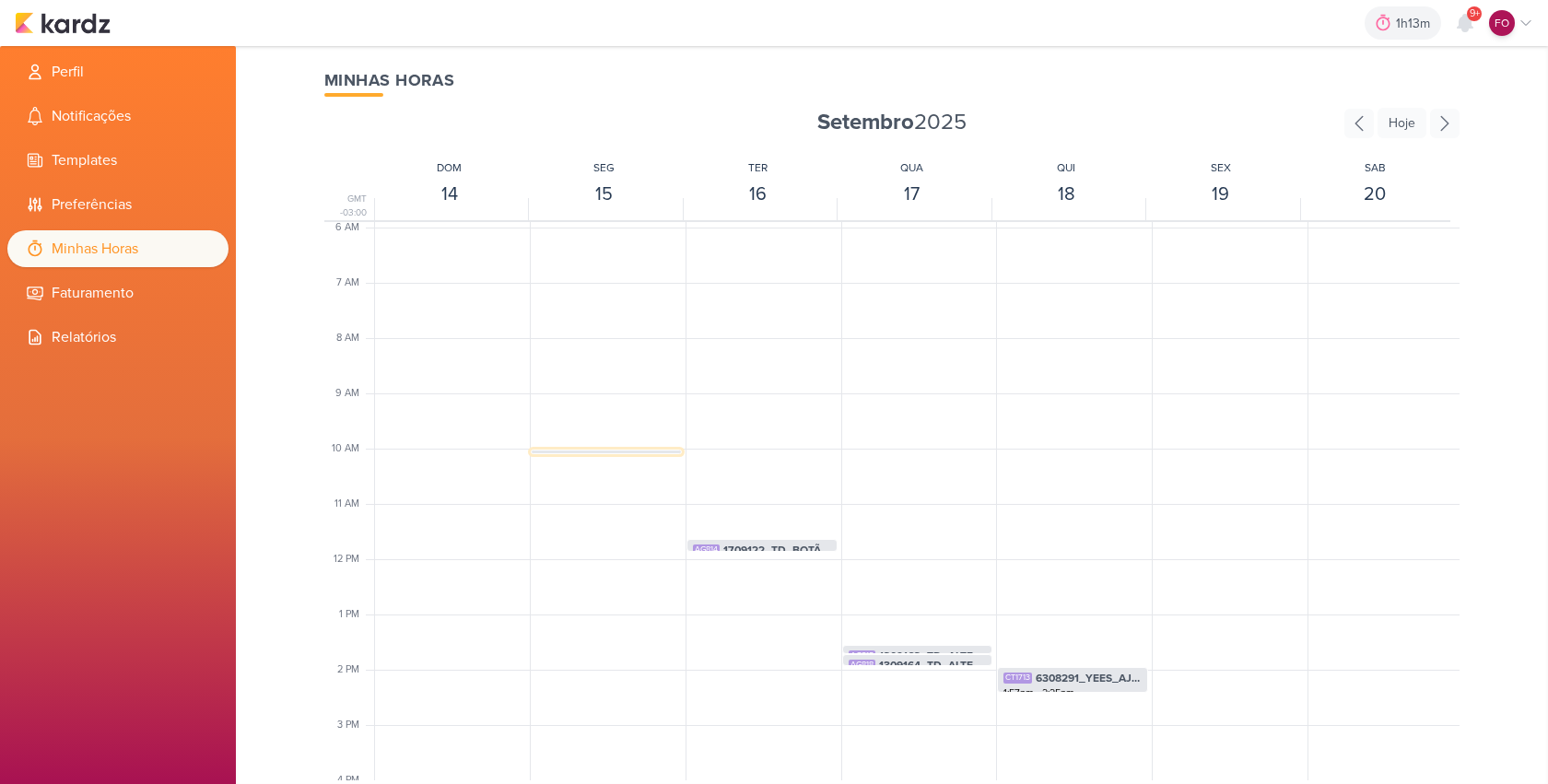
click at [577, 450] on div "CT1647 6309151_YEES_SITE_SUBIR_REGULAMENTO 10:01am - 10:07am" at bounding box center [606, 467] width 149 height 35
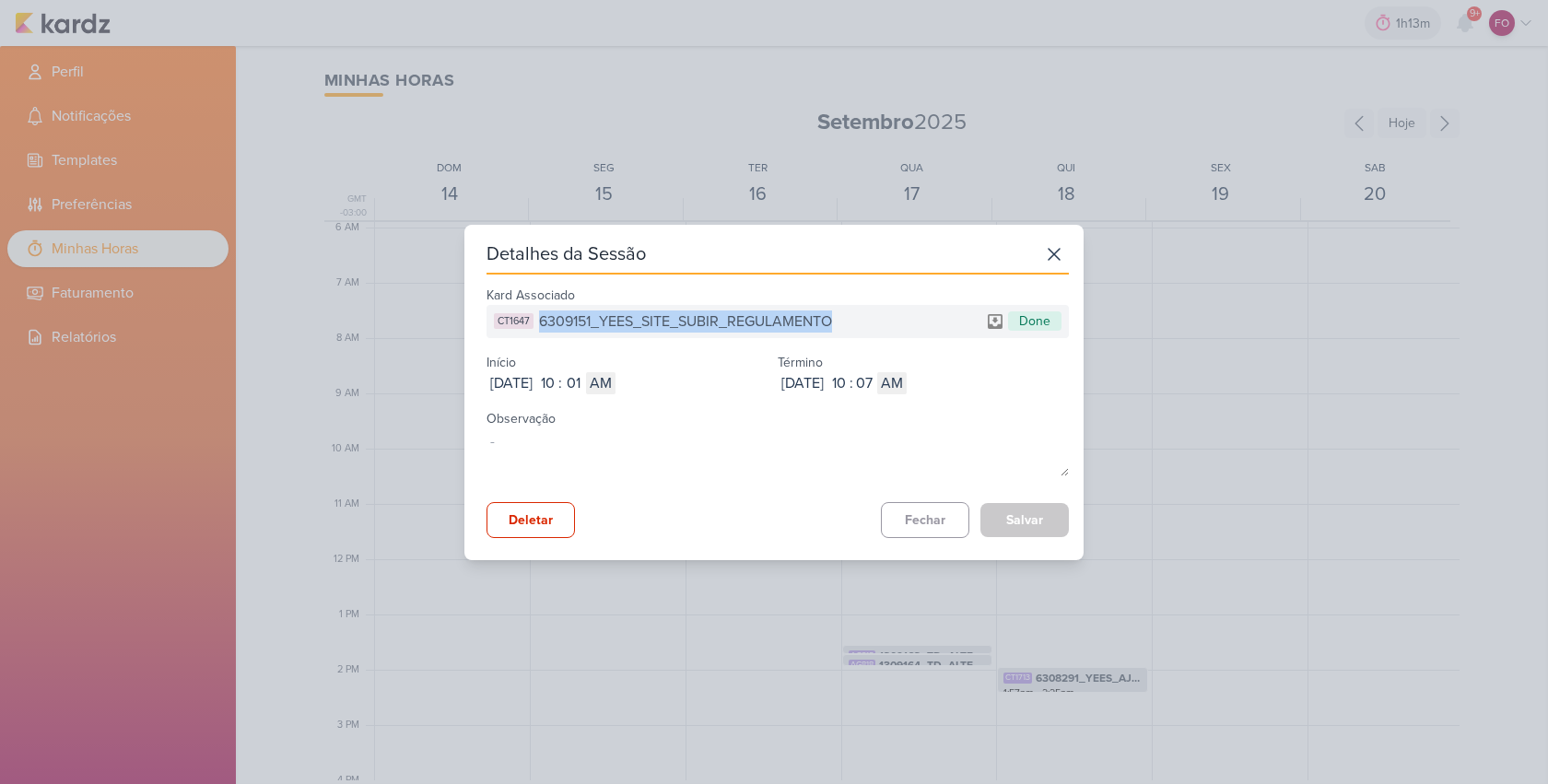
drag, startPoint x: 542, startPoint y: 320, endPoint x: 881, endPoint y: 319, distance: 339.0
click at [881, 319] on div "CT1647 6309151_YEES_SITE_SUBIR_REGULAMENTO Done" at bounding box center [777, 321] width 582 height 33
click at [929, 513] on button "Fechar" at bounding box center [924, 520] width 89 height 36
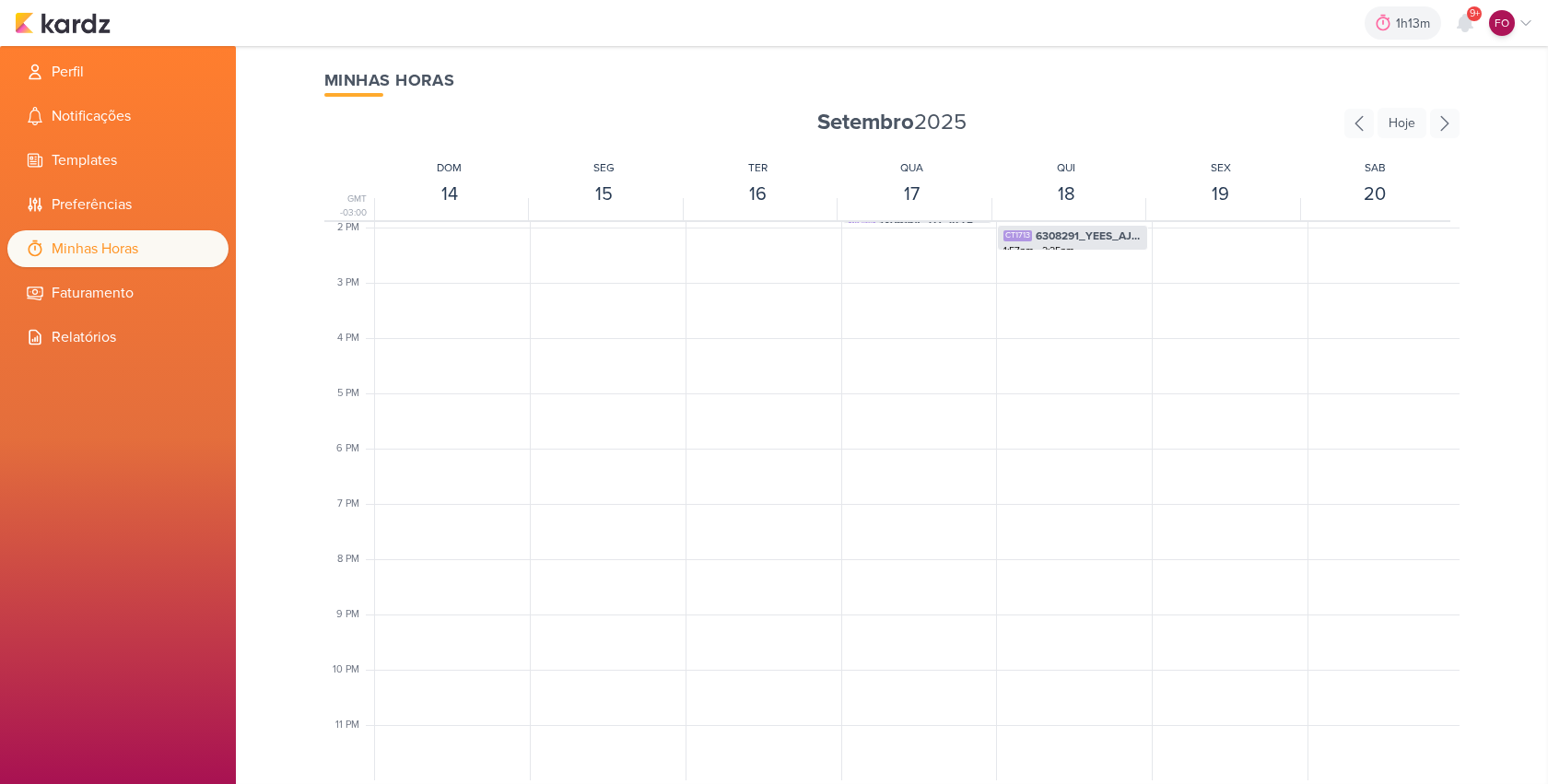
scroll to position [254, 0]
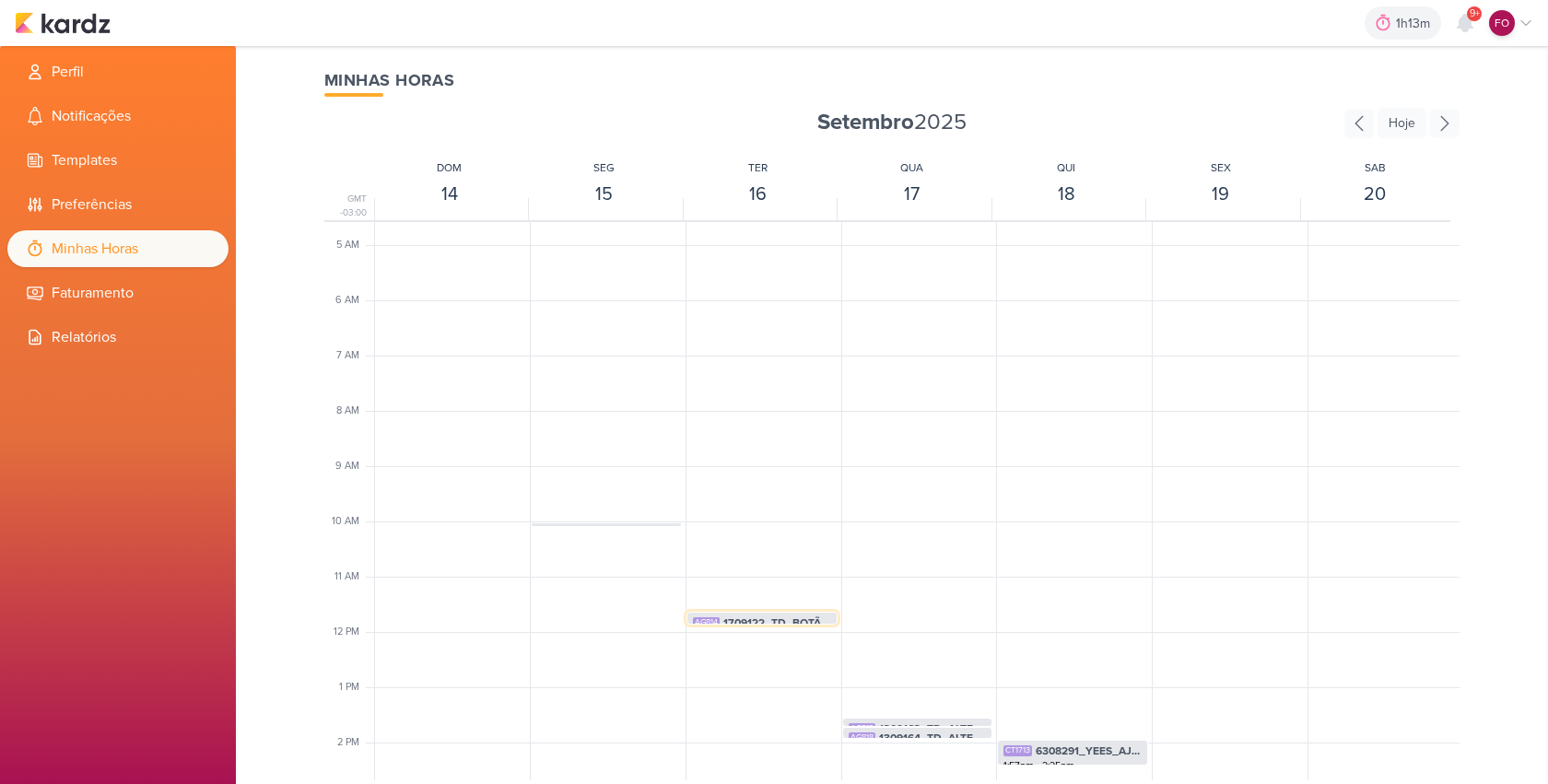
click at [784, 618] on span "1709122_TD_BOTÃO_FLUTUANTE_WHATSAPP_V2" at bounding box center [776, 622] width 108 height 16
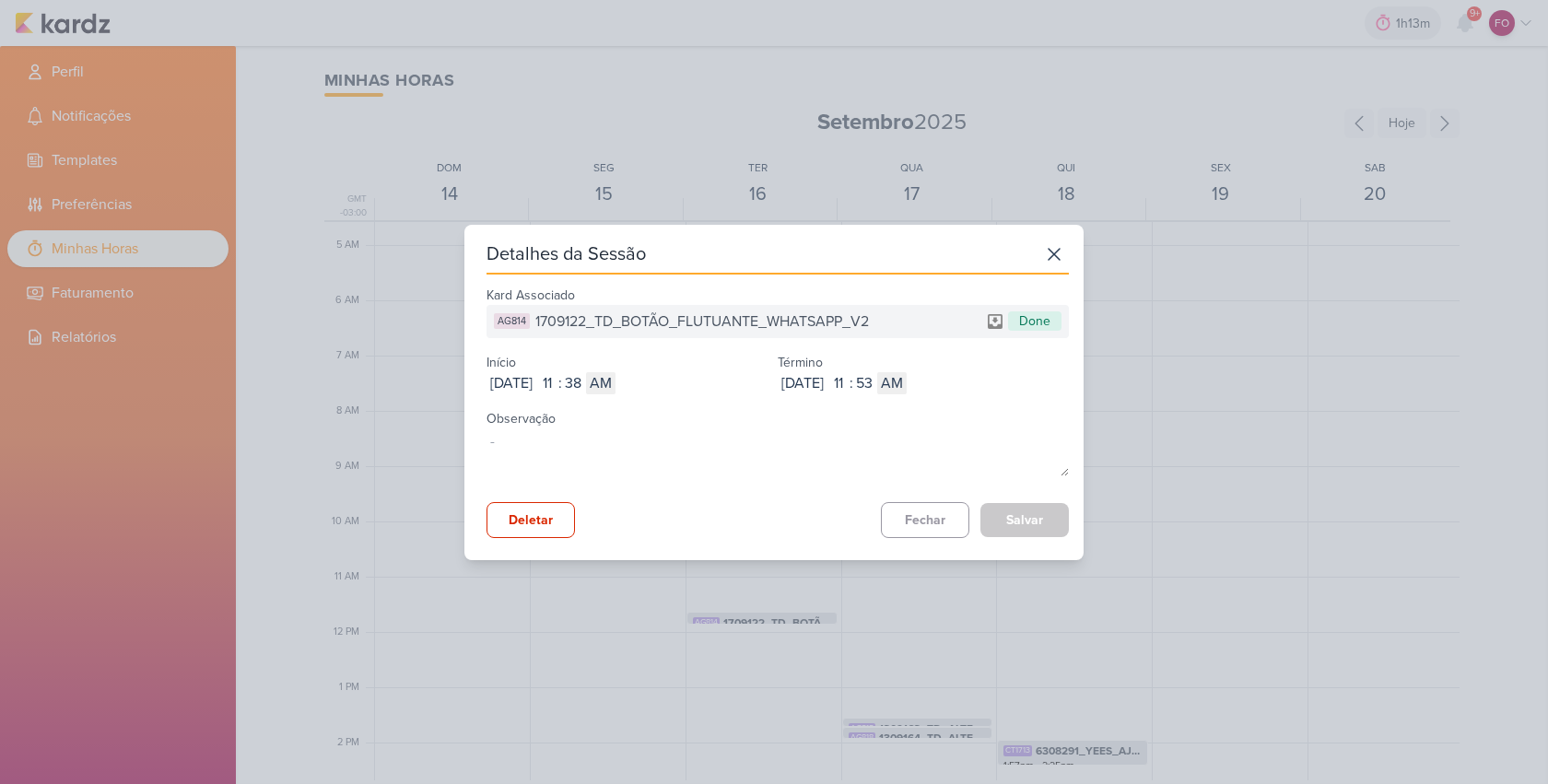
click at [713, 330] on span "1709122_TD_BOTÃO_FLUTUANTE_WHATSAPP_V2" at bounding box center [702, 320] width 334 height 22
click at [711, 322] on span "1709122_TD_BOTÃO_FLUTUANTE_WHATSAPP_V2" at bounding box center [702, 320] width 334 height 22
click at [933, 519] on button "Fechar" at bounding box center [924, 520] width 89 height 36
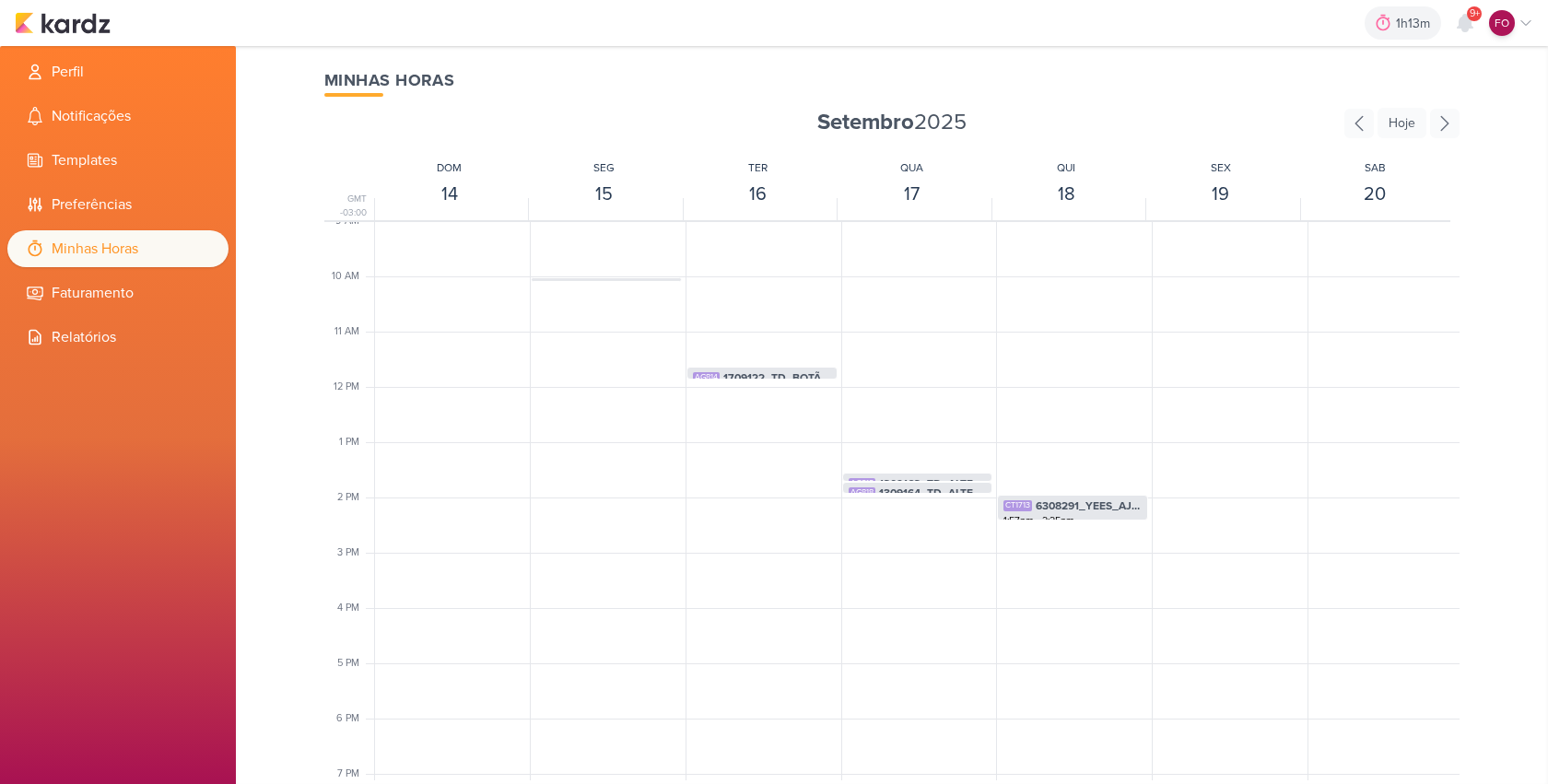
scroll to position [608, 0]
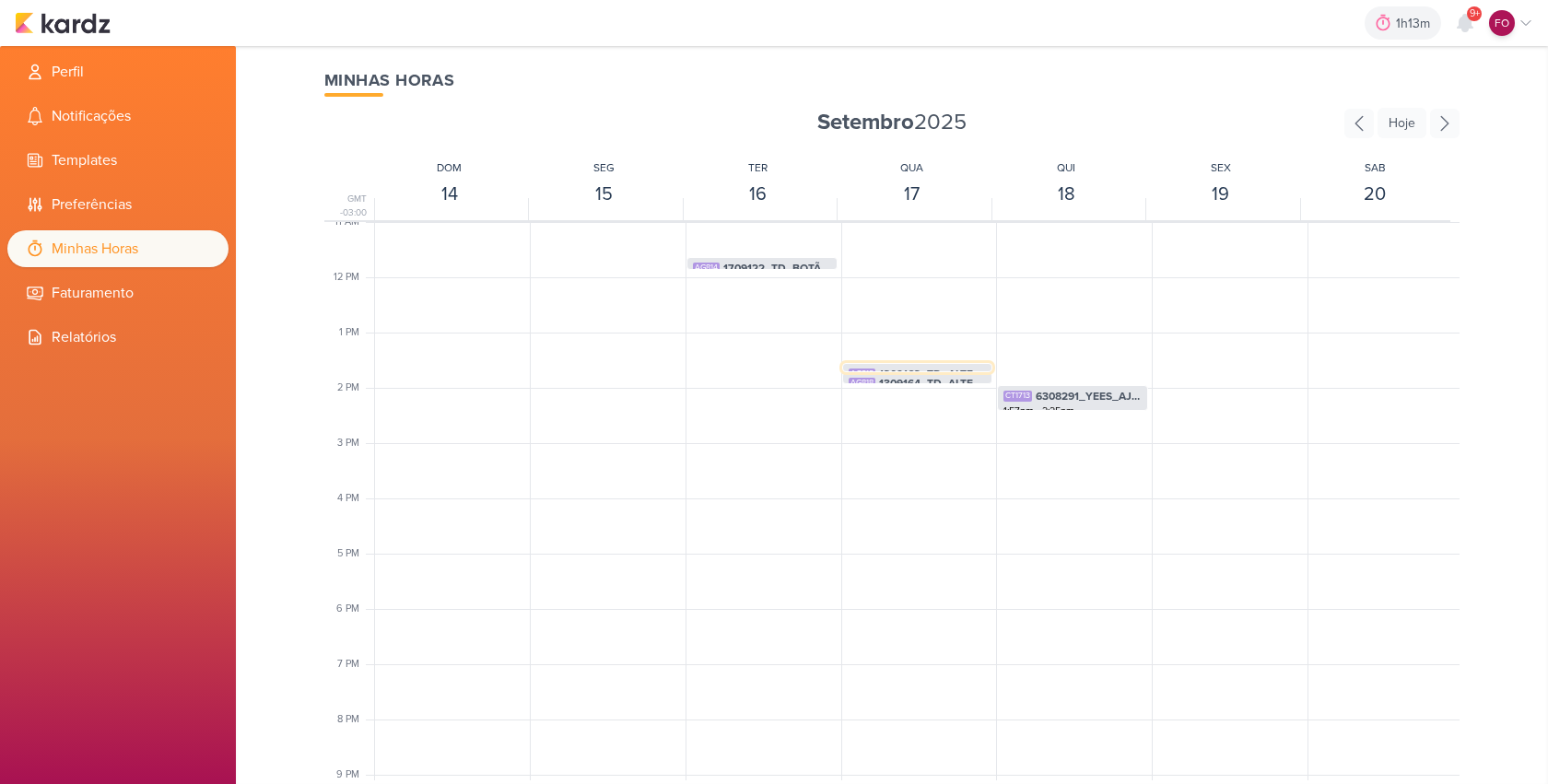
click at [916, 365] on span "1309163_TD_ALTERAR_STATUS_EM_CONSTRUÇÃO_IADL" at bounding box center [932, 373] width 108 height 16
select select "pm"
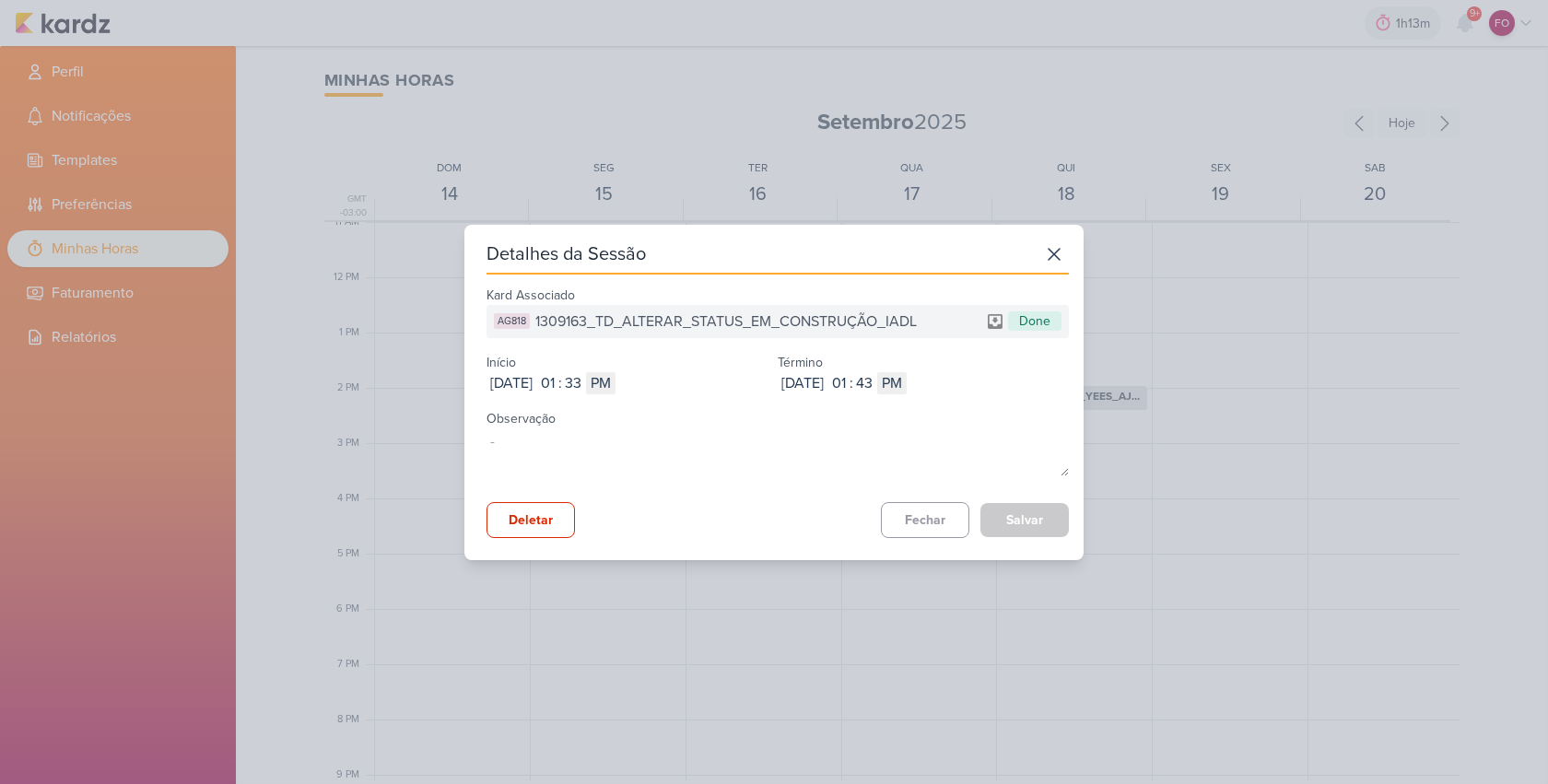
click at [671, 320] on span "1309163_TD_ALTERAR_STATUS_EM_CONSTRUÇÃO_IADL" at bounding box center [726, 320] width 382 height 22
click at [927, 525] on button "Fechar" at bounding box center [924, 520] width 89 height 36
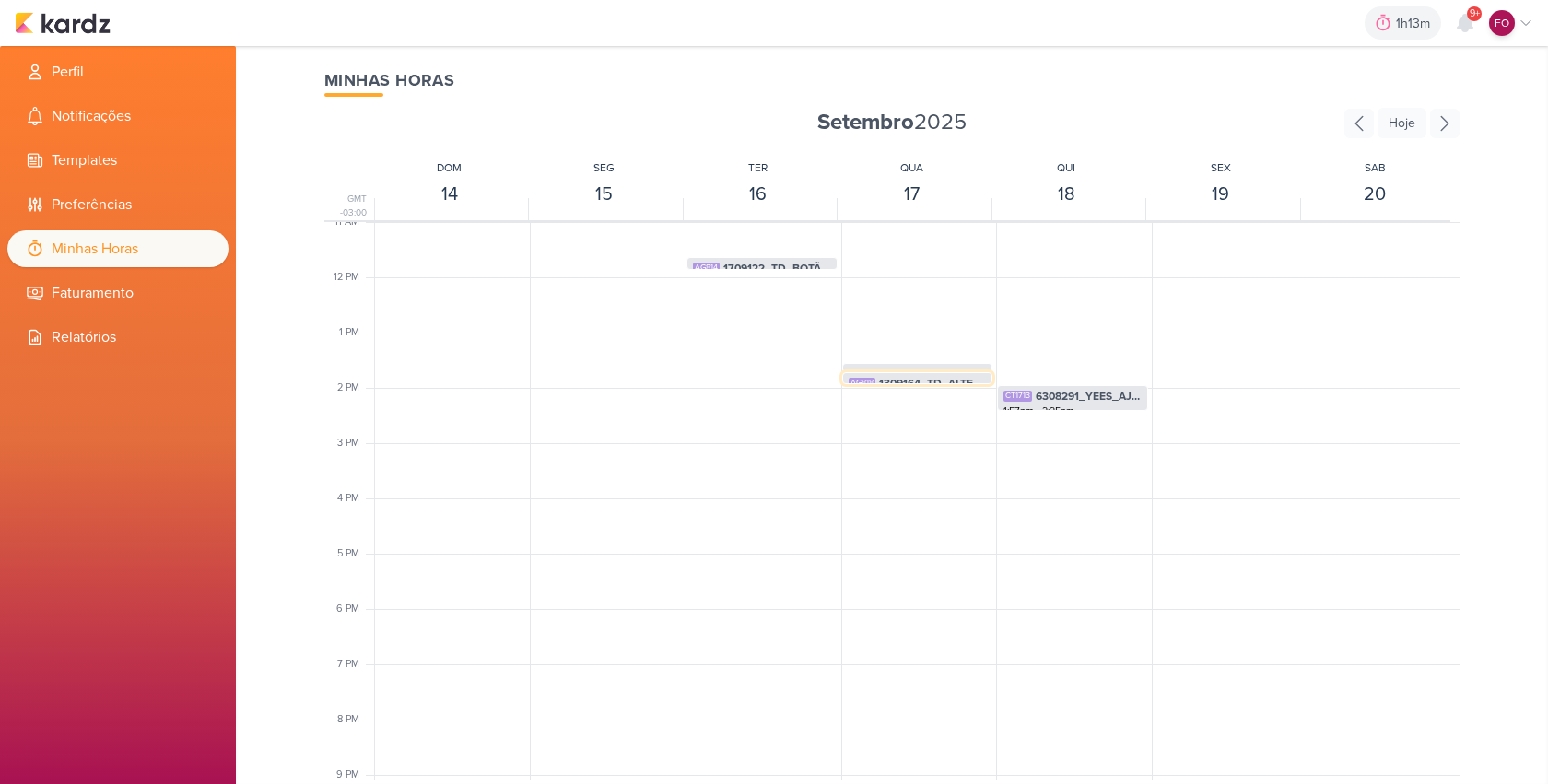
click at [939, 382] on span "1309164_TD_ALTERAR_ORDEM_PAGINA_IMOVEIS" at bounding box center [932, 382] width 108 height 16
select select "pm"
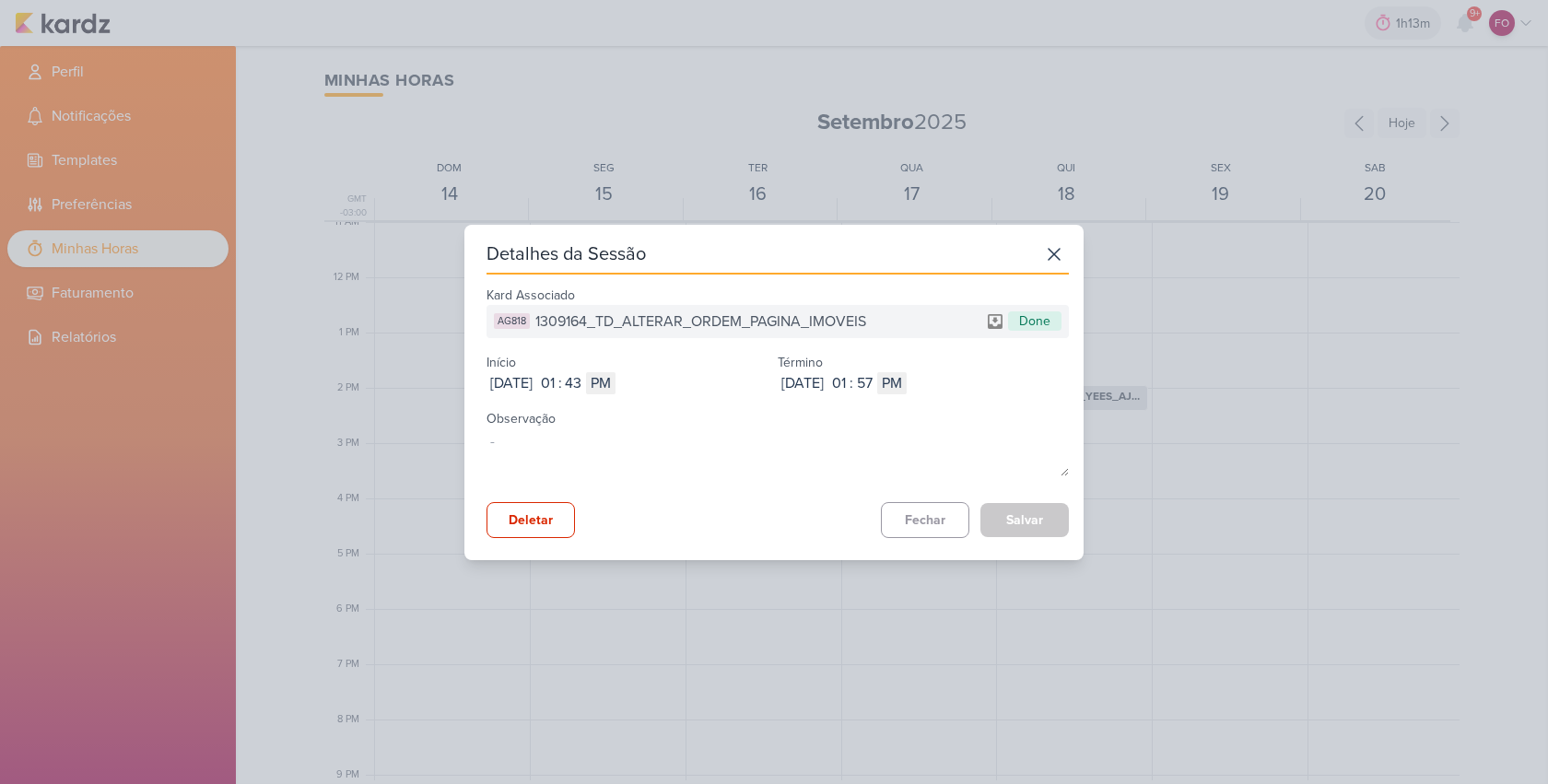
click at [767, 315] on span "1309164_TD_ALTERAR_ORDEM_PAGINA_IMOVEIS" at bounding box center [700, 320] width 331 height 22
click at [908, 516] on button "Fechar" at bounding box center [924, 520] width 89 height 36
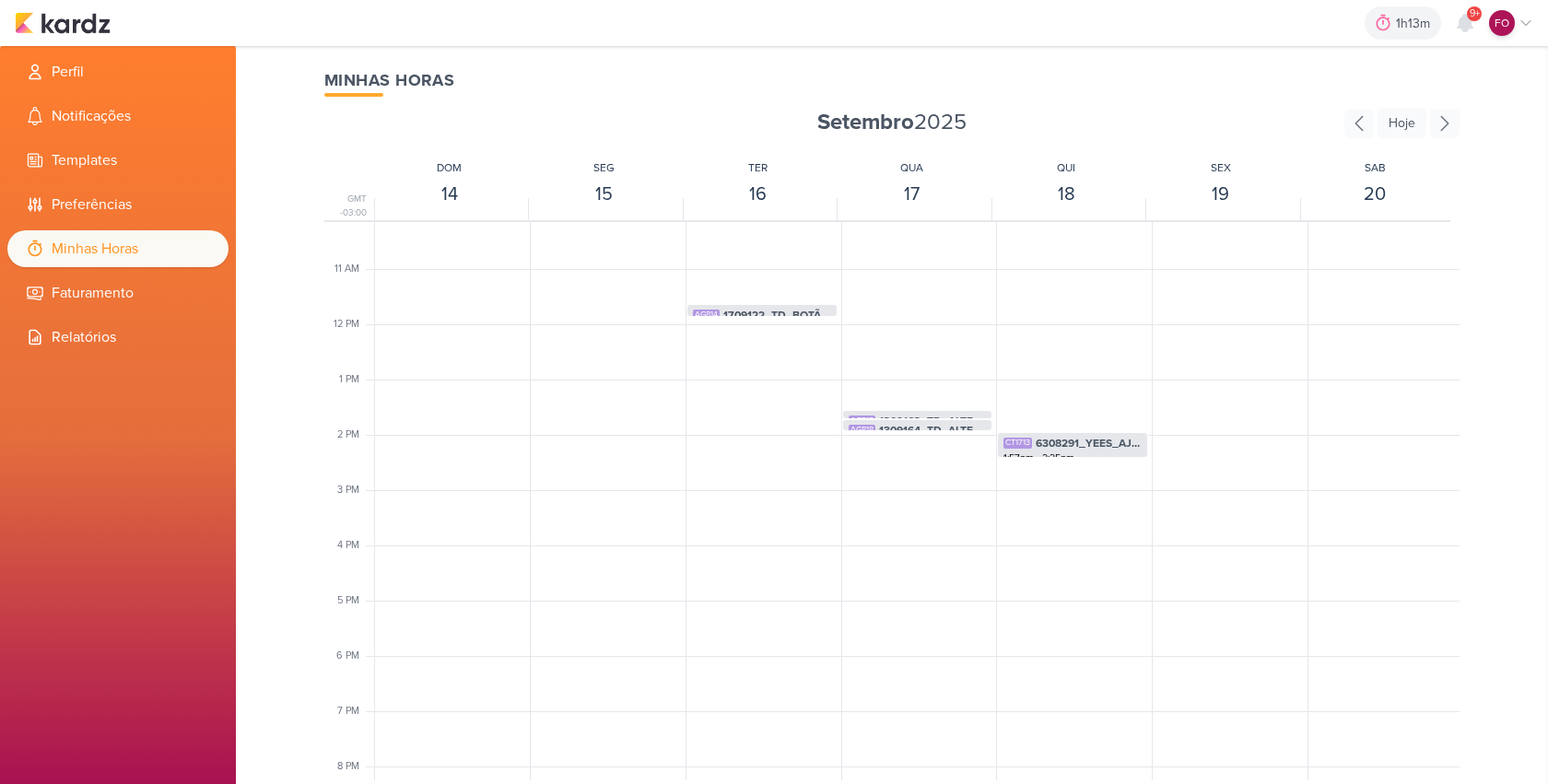
scroll to position [650, 0]
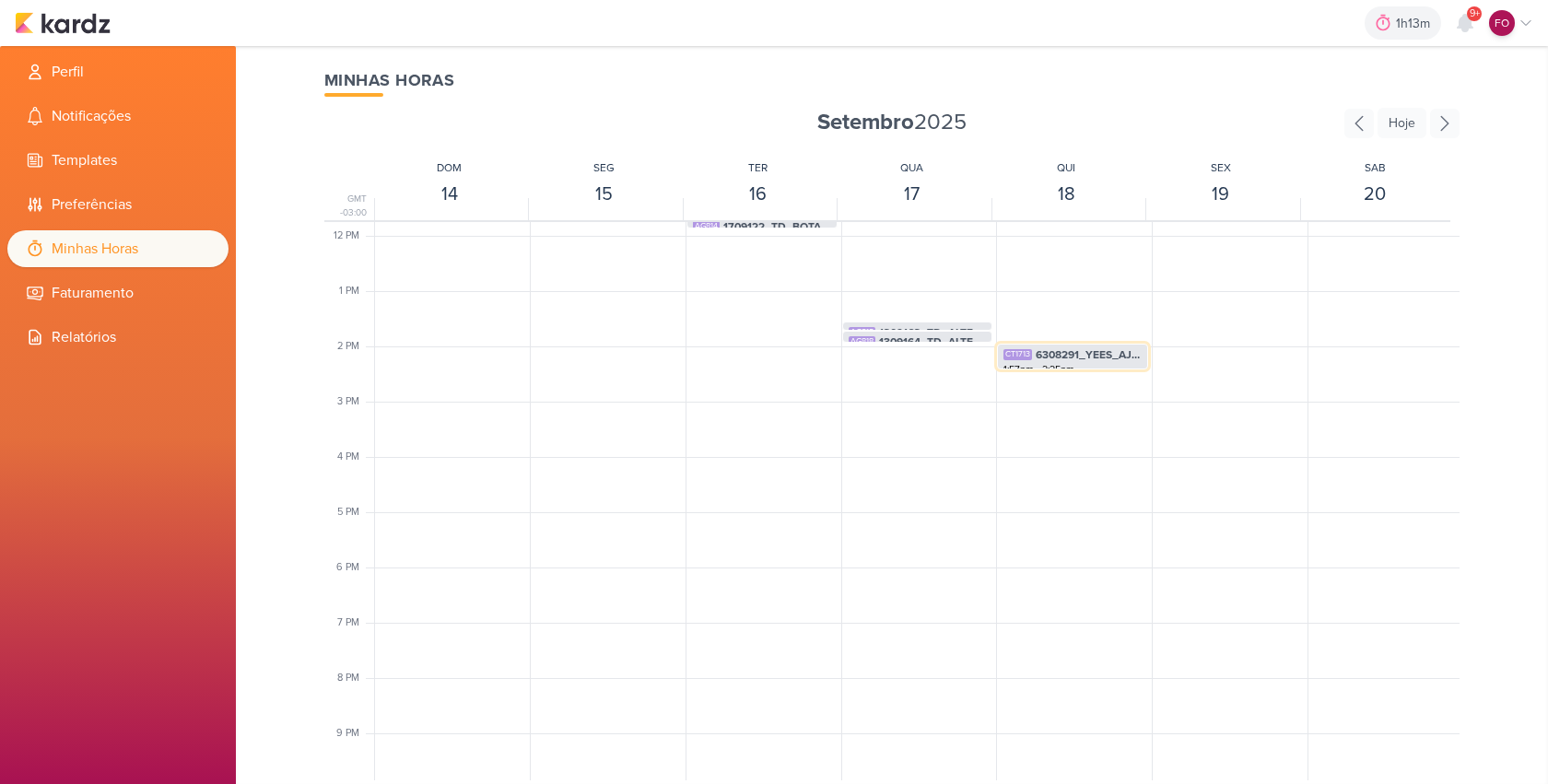
click at [1078, 357] on span "6308291_YEES_AJUSTES_SITE_09.09" at bounding box center [1088, 354] width 106 height 16
select select "pm"
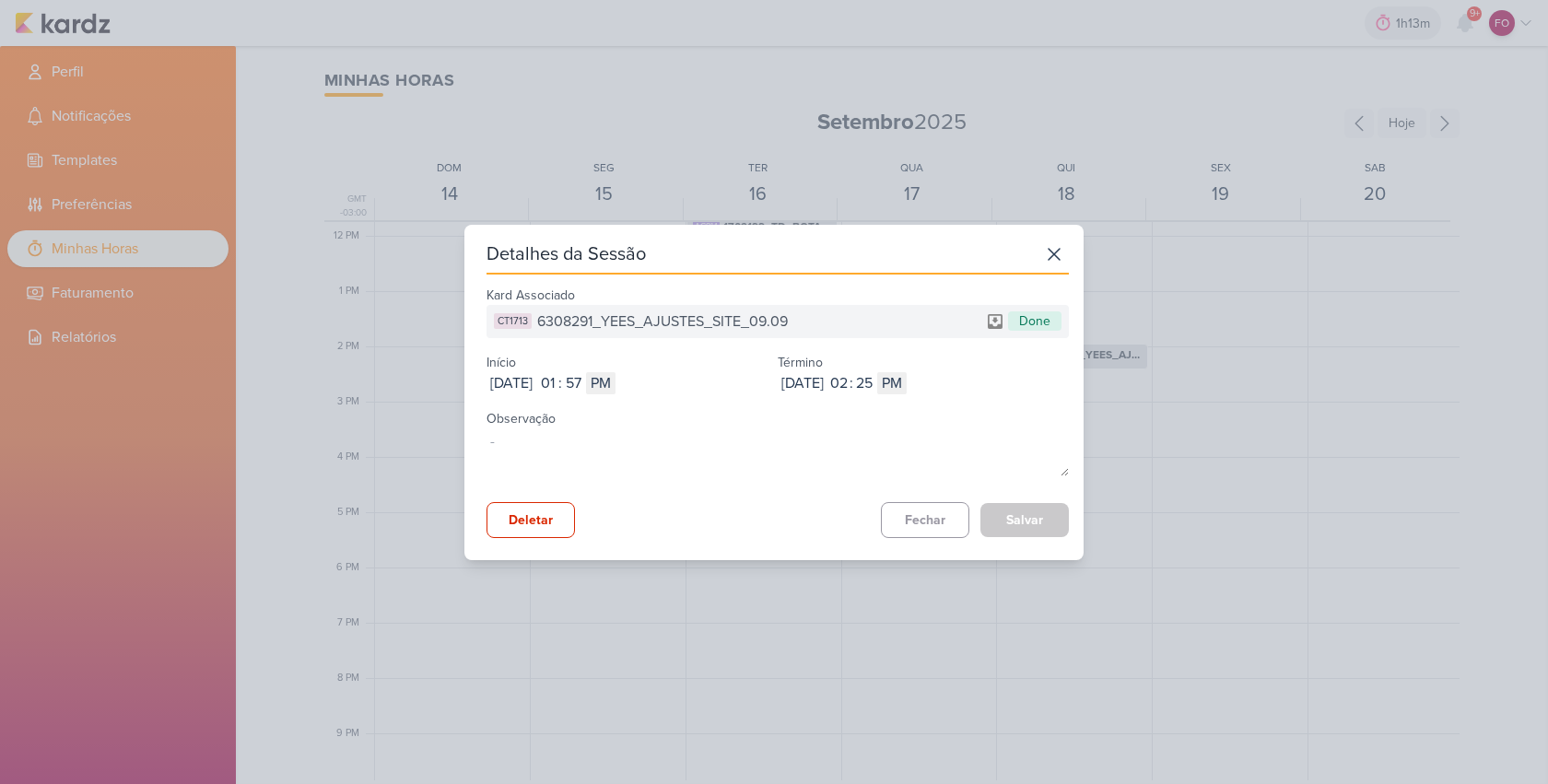
click at [564, 320] on span "6308291_YEES_AJUSTES_SITE_09.09" at bounding box center [662, 320] width 251 height 22
click at [918, 520] on button "Fechar" at bounding box center [924, 520] width 89 height 36
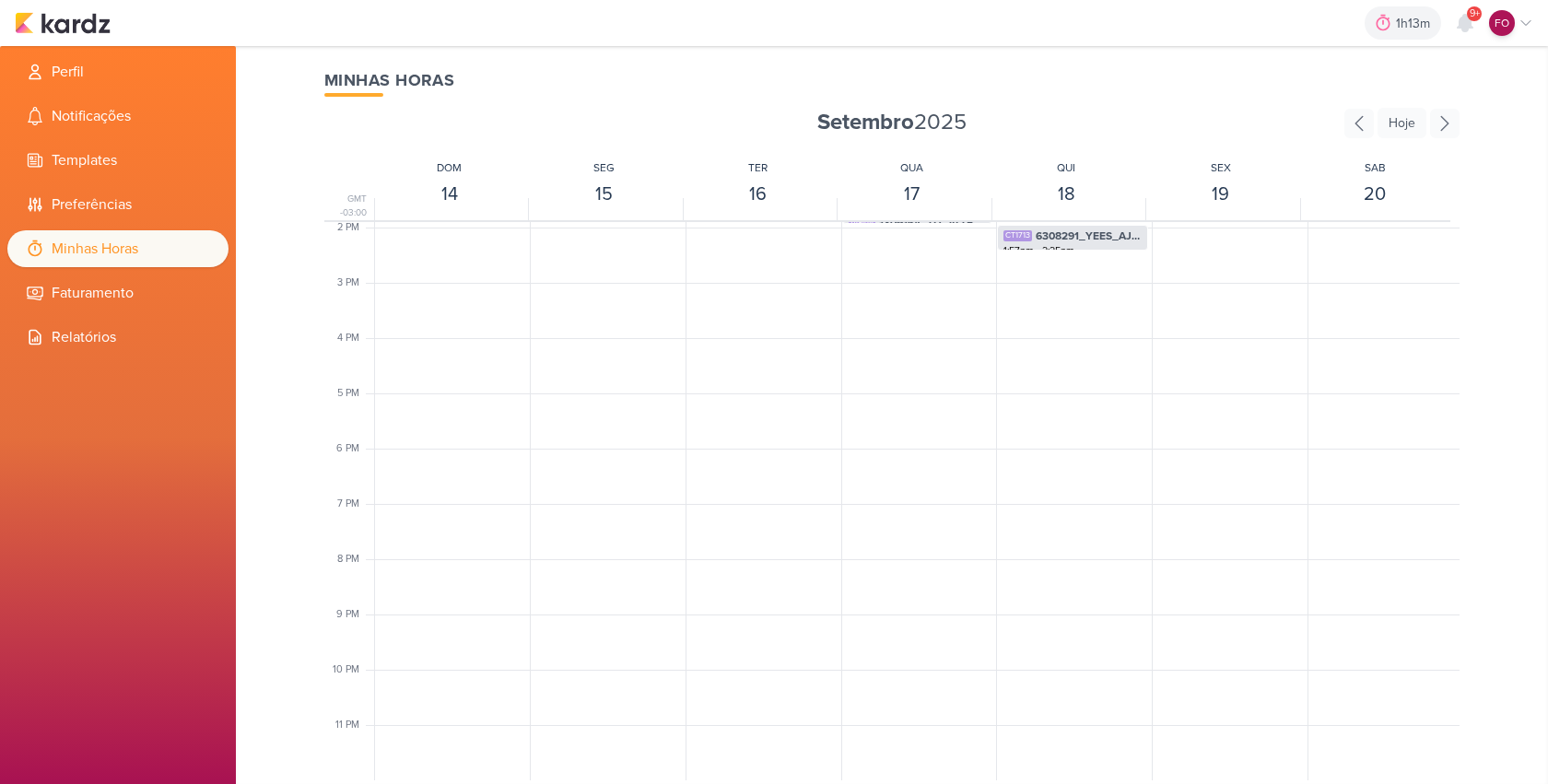
scroll to position [433, 0]
click at [1446, 122] on icon at bounding box center [1444, 123] width 30 height 30
click at [919, 329] on span "1309191_TD_ATUALIZAR_ANDAMENTO_DE_OBRAS_LCSA" at bounding box center [933, 337] width 106 height 16
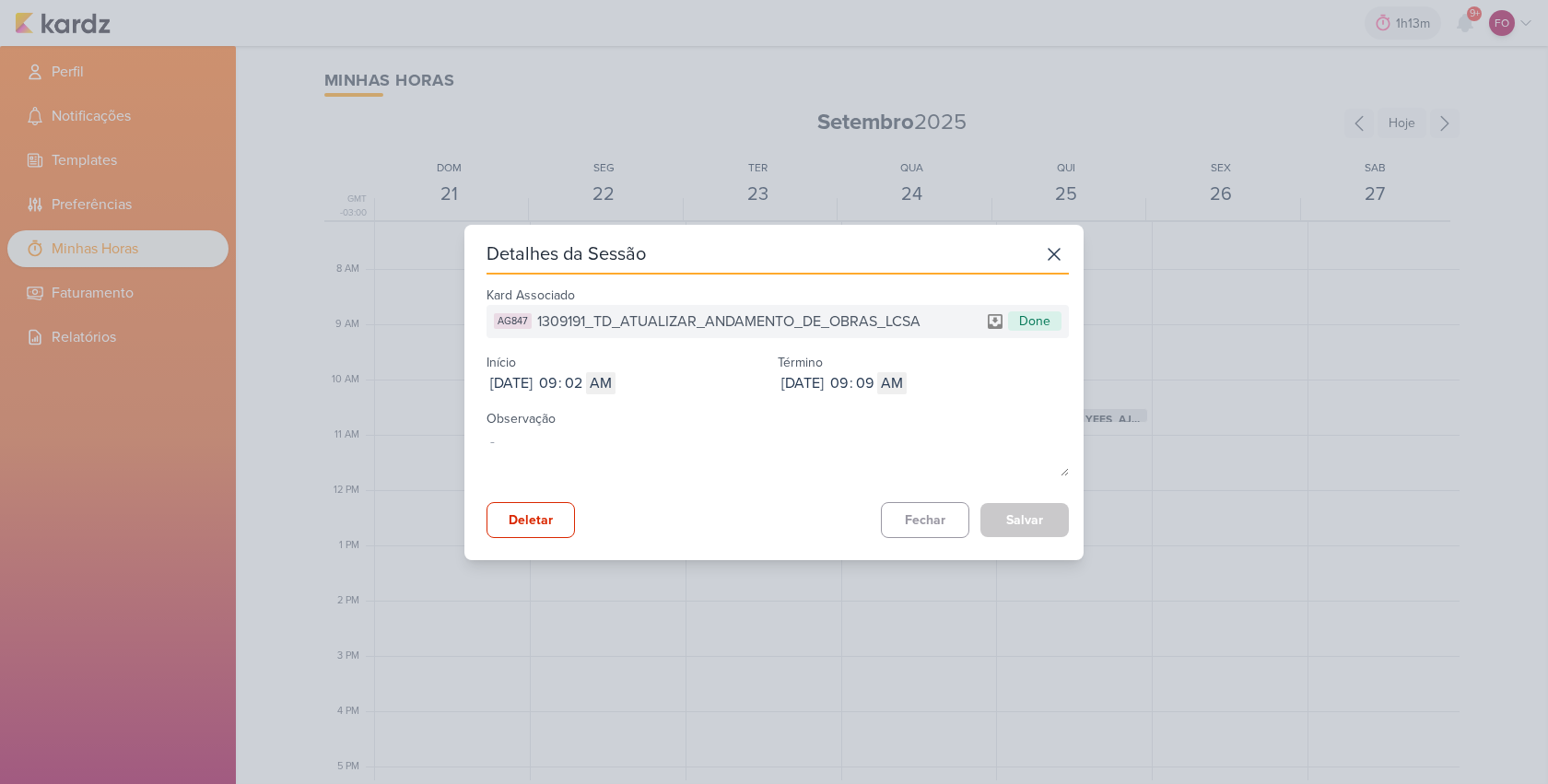
click at [687, 318] on span "1309191_TD_ATUALIZAR_ANDAMENTO_DE_OBRAS_LCSA" at bounding box center [729, 320] width 383 height 22
click at [938, 521] on button "Fechar" at bounding box center [924, 520] width 89 height 36
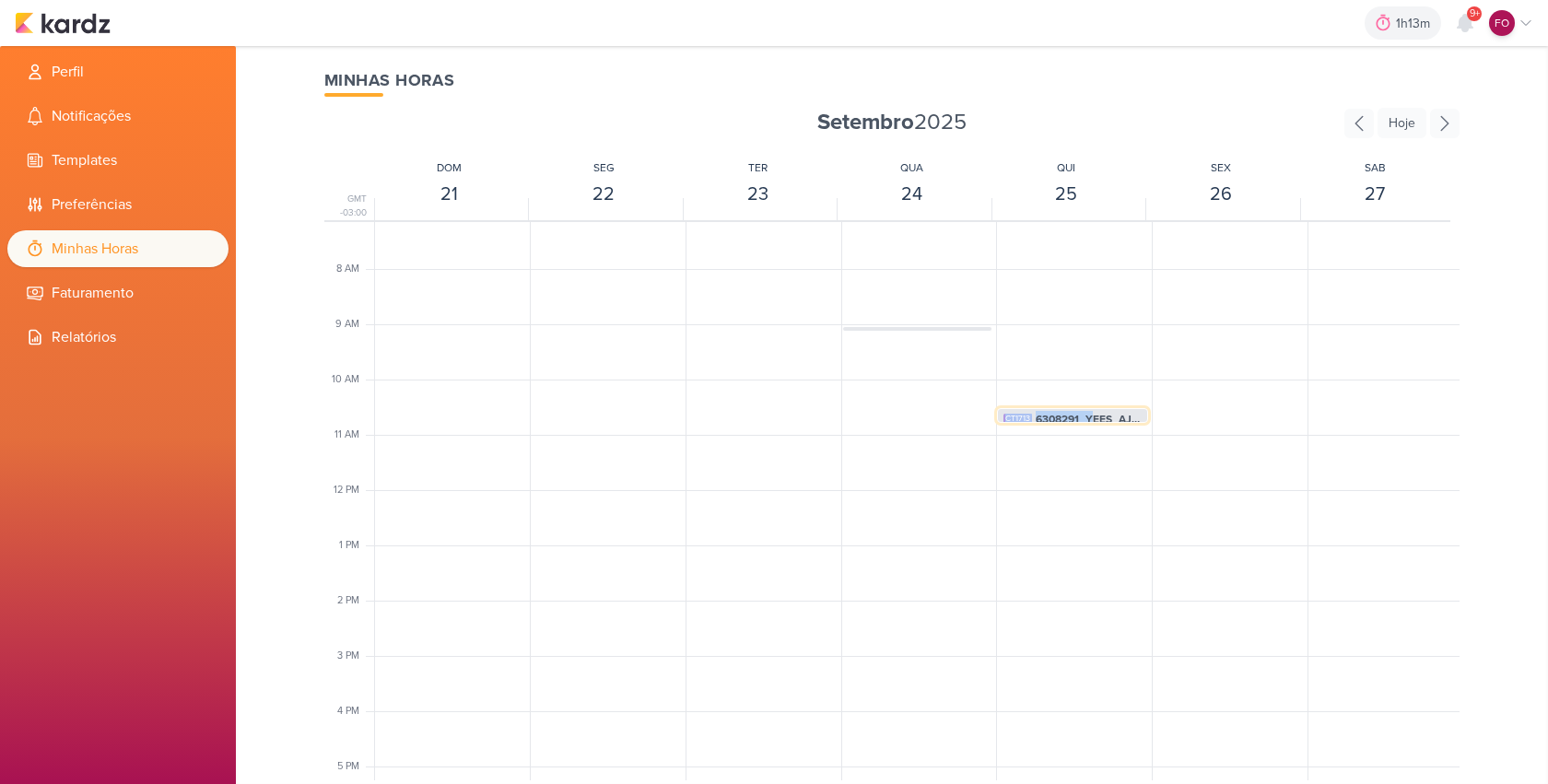
click at [1092, 422] on div "CT1713 6308291_YEES_AJUSTES_SITE_09.09 10:31am - 10:48am" at bounding box center [1071, 489] width 152 height 1327
click at [1092, 417] on span "6308291_YEES_AJUSTES_SITE_09.09" at bounding box center [1088, 419] width 106 height 16
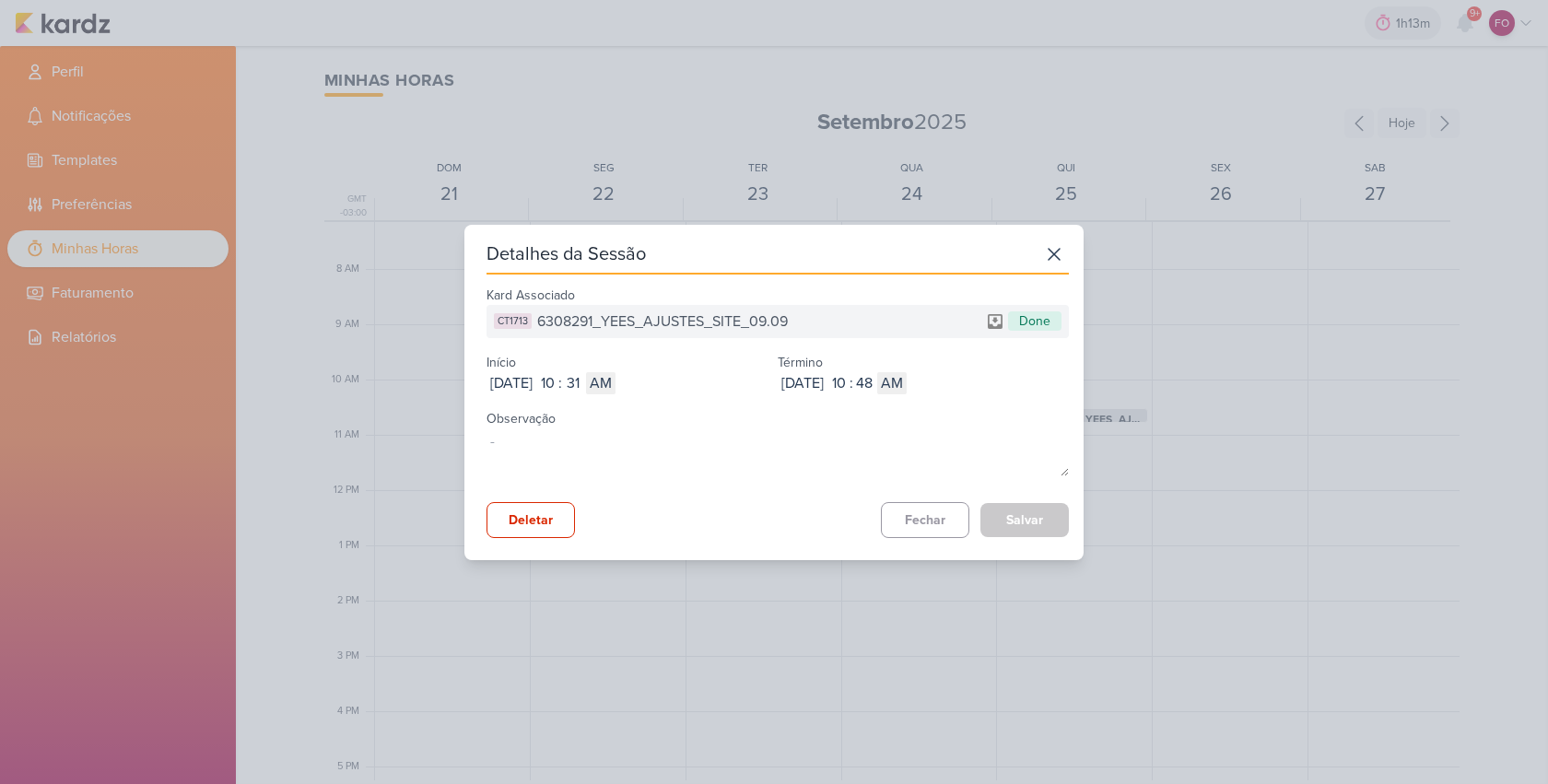
click at [663, 319] on span "6308291_YEES_AJUSTES_SITE_09.09" at bounding box center [662, 320] width 251 height 22
click at [943, 508] on button "Fechar" at bounding box center [924, 520] width 89 height 36
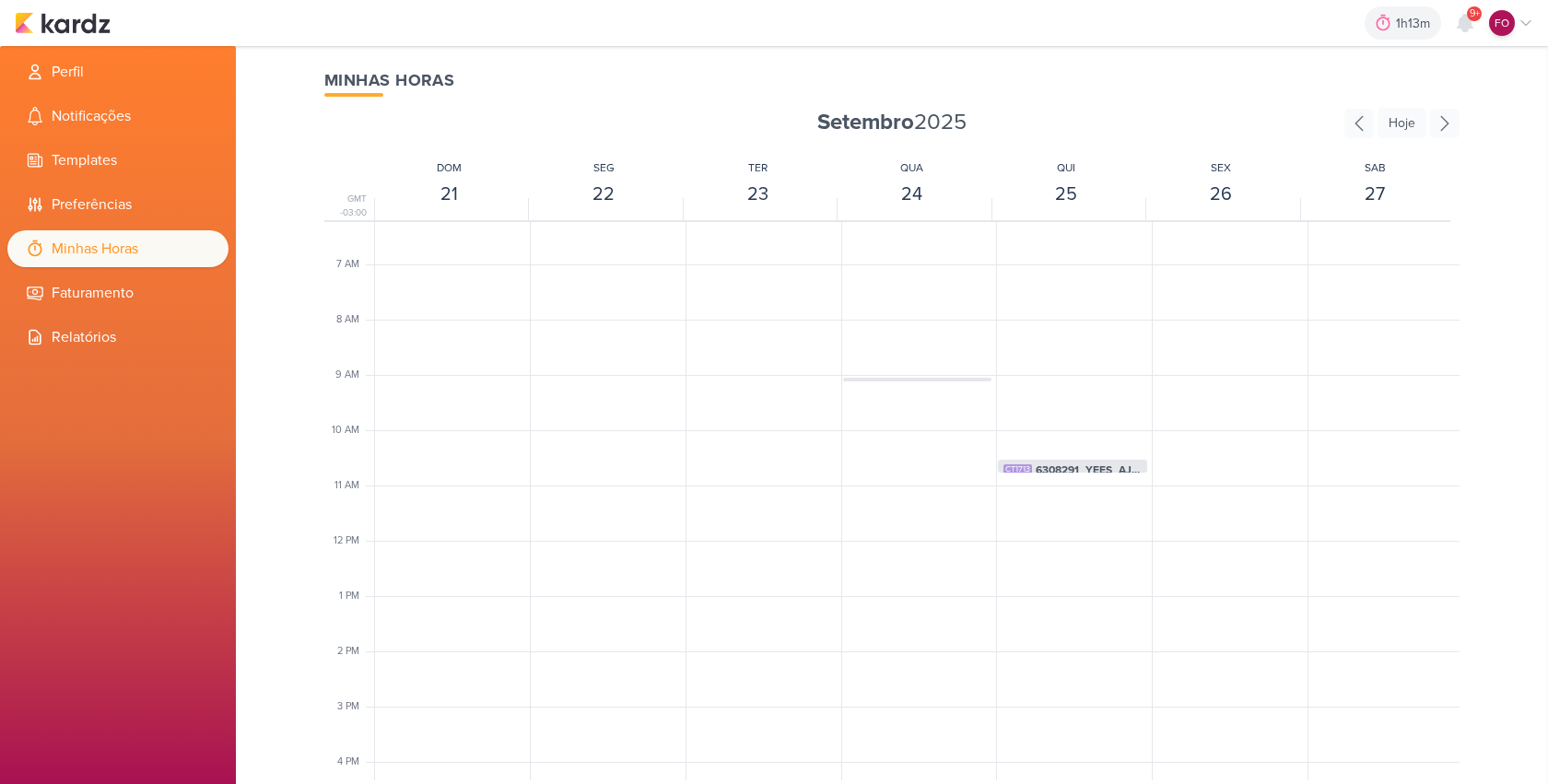
scroll to position [471, 0]
click at [1231, 723] on span "6709252_YEES_SITE_AJUSTES_ICONES_PILARES" at bounding box center [1243, 729] width 109 height 16
select select "pm"
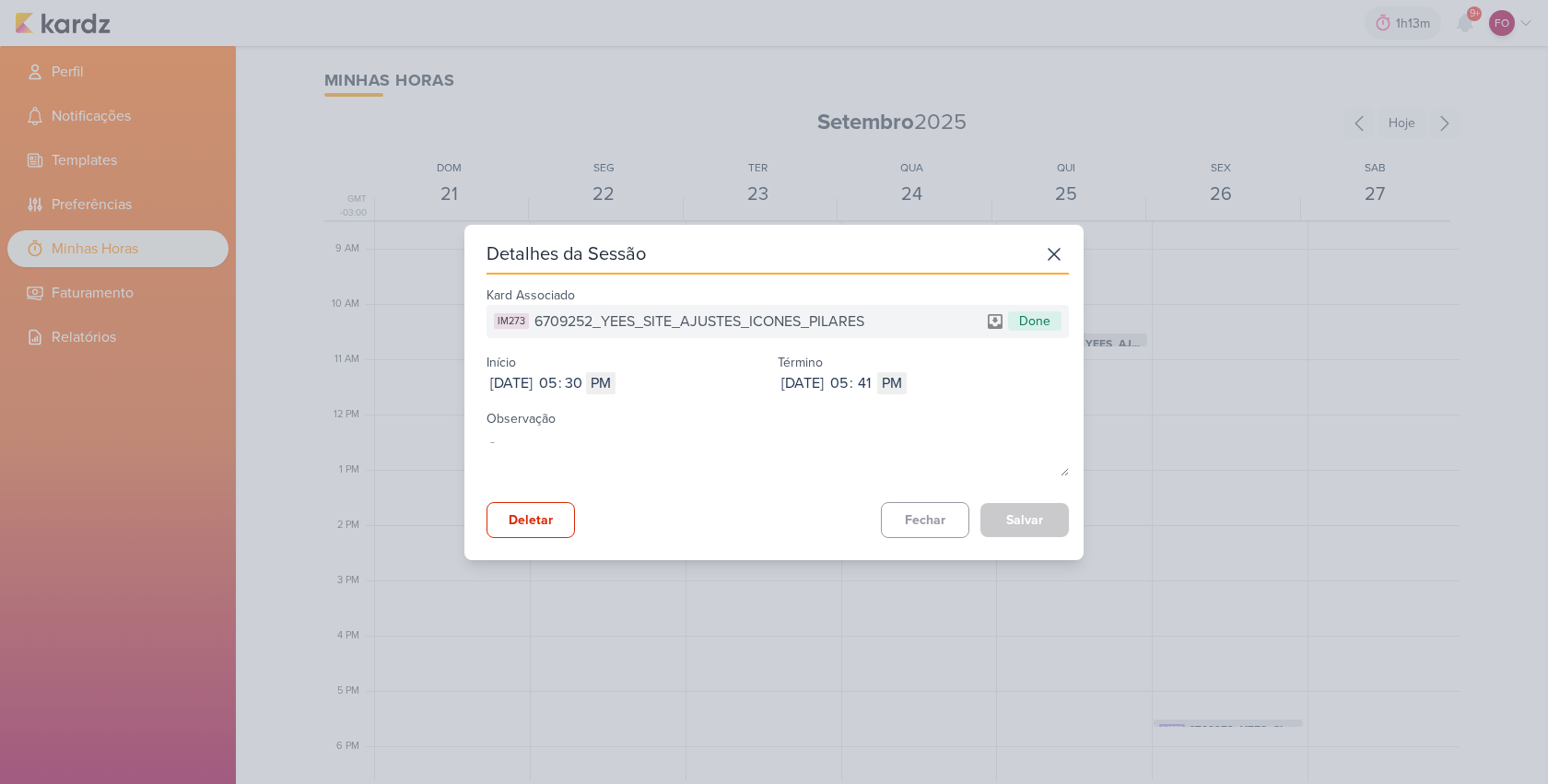
click at [792, 320] on span "6709252_YEES_SITE_AJUSTES_ICONES_PILARES" at bounding box center [699, 320] width 330 height 22
click at [791, 320] on span "6709252_YEES_SITE_AJUSTES_ICONES_PILARES" at bounding box center [699, 320] width 330 height 22
click at [919, 515] on button "Fechar" at bounding box center [924, 520] width 89 height 36
click at [919, 515] on div "Minhas Horas Setembro 2025 Hoje GMT -03:00 DOM 21 SEG 22 TER 23 QUA 24 QUI 25 S…" at bounding box center [892, 415] width 1179 height 738
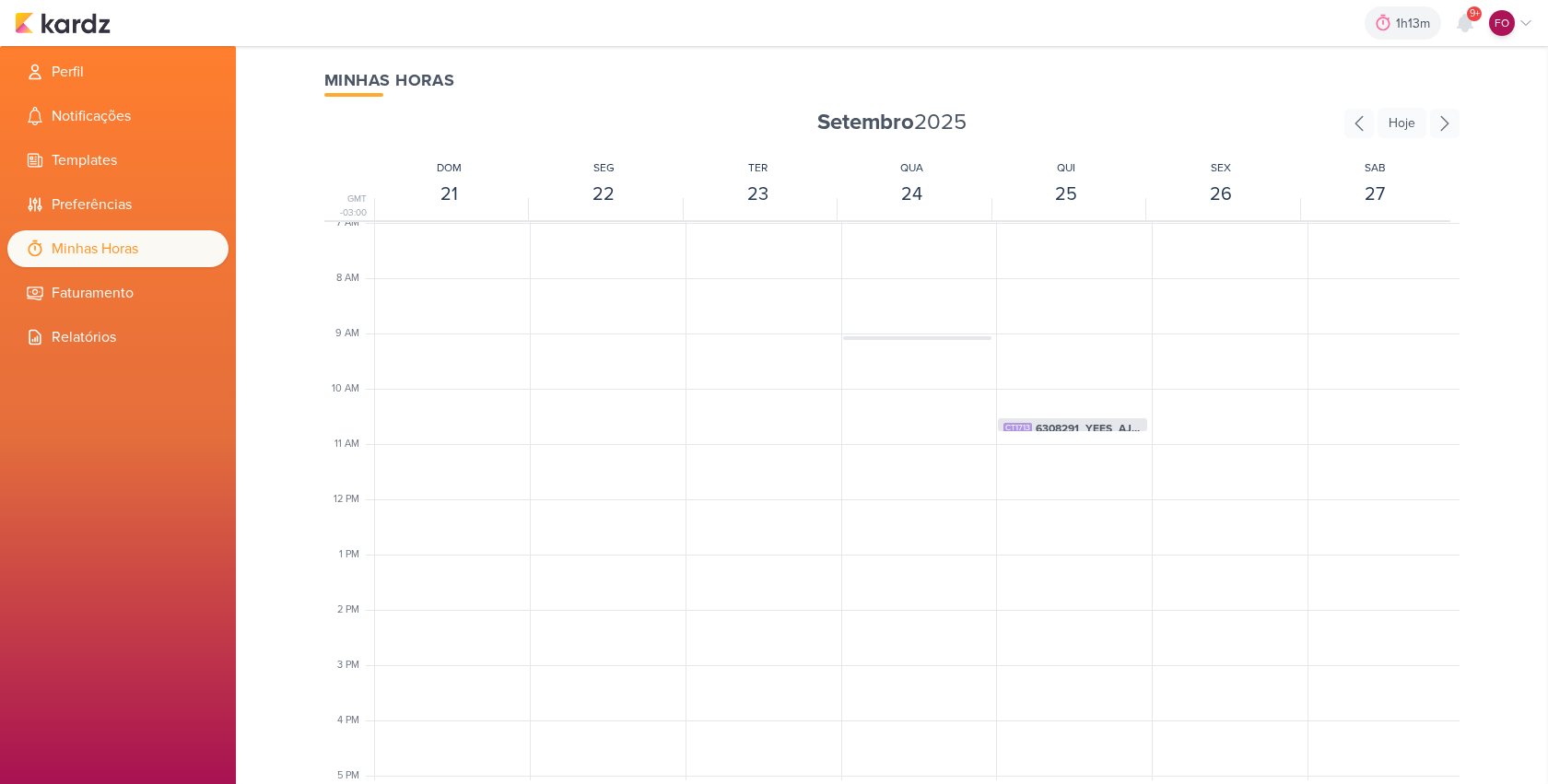
scroll to position [49, 0]
click at [1455, 129] on icon at bounding box center [1444, 123] width 30 height 30
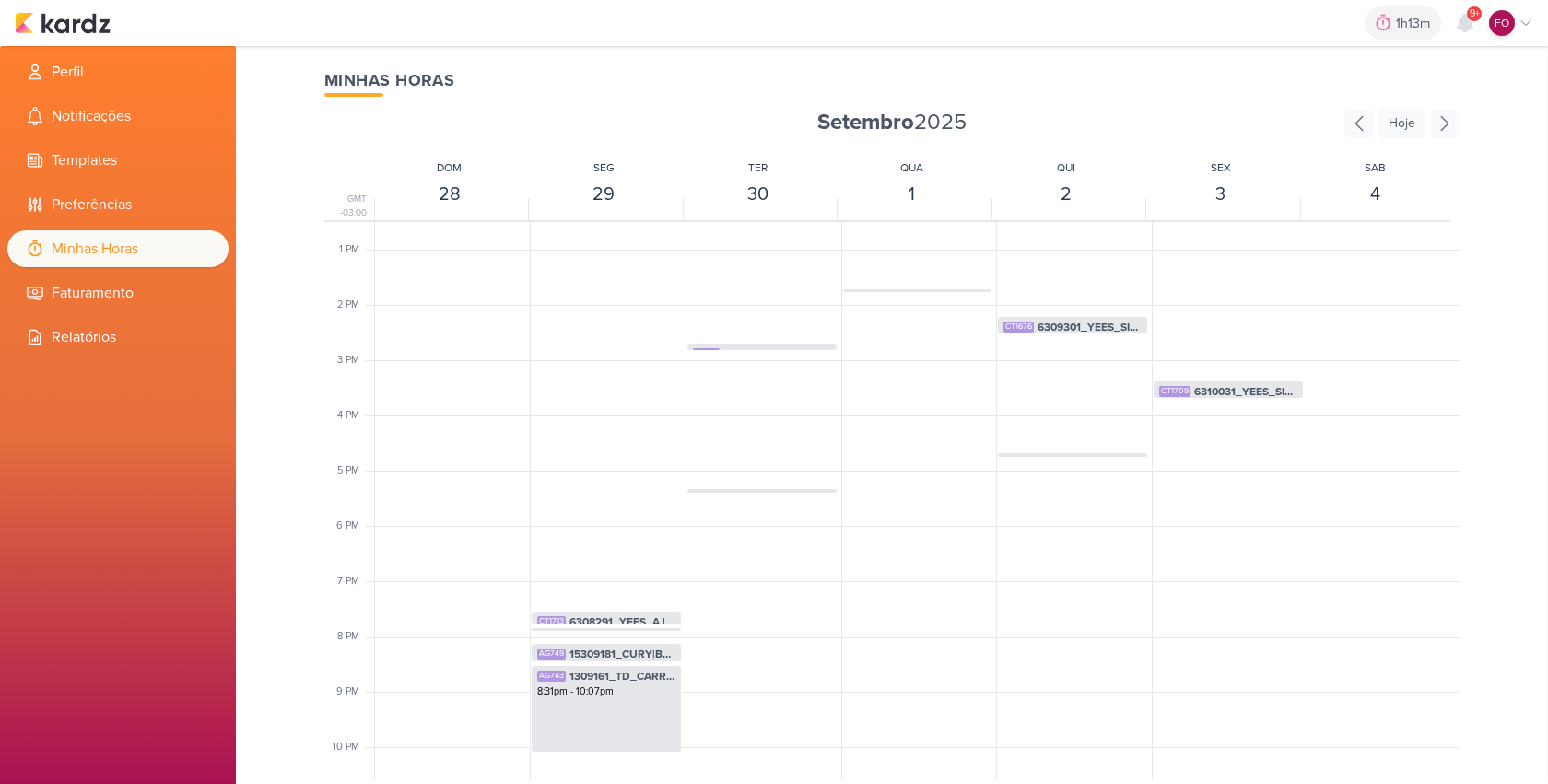
scroll to position [768, 0]
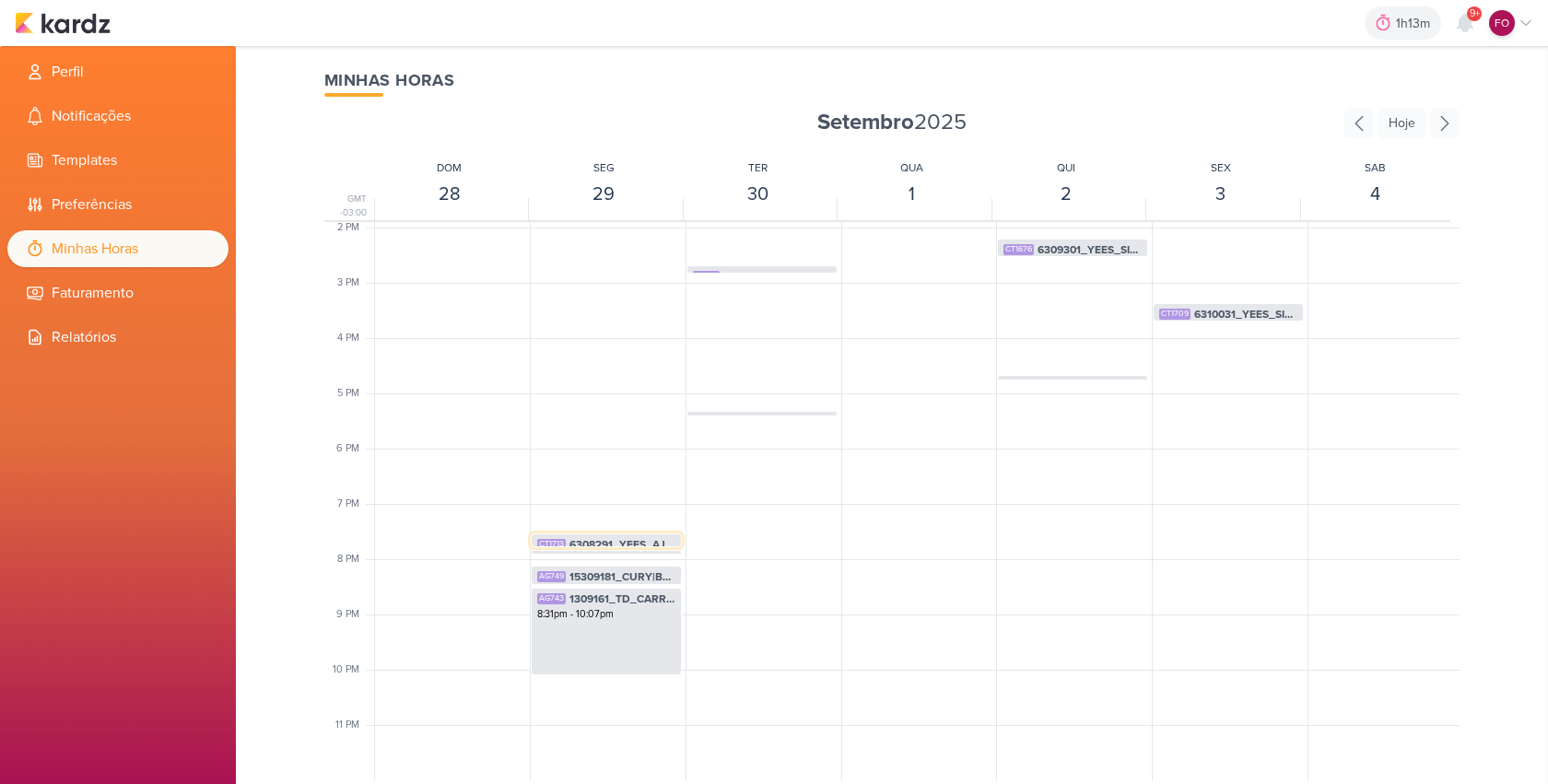
click at [608, 541] on span "6308291_YEES_AJUSTES_SITE_09.09" at bounding box center [622, 544] width 106 height 16
select select "pm"
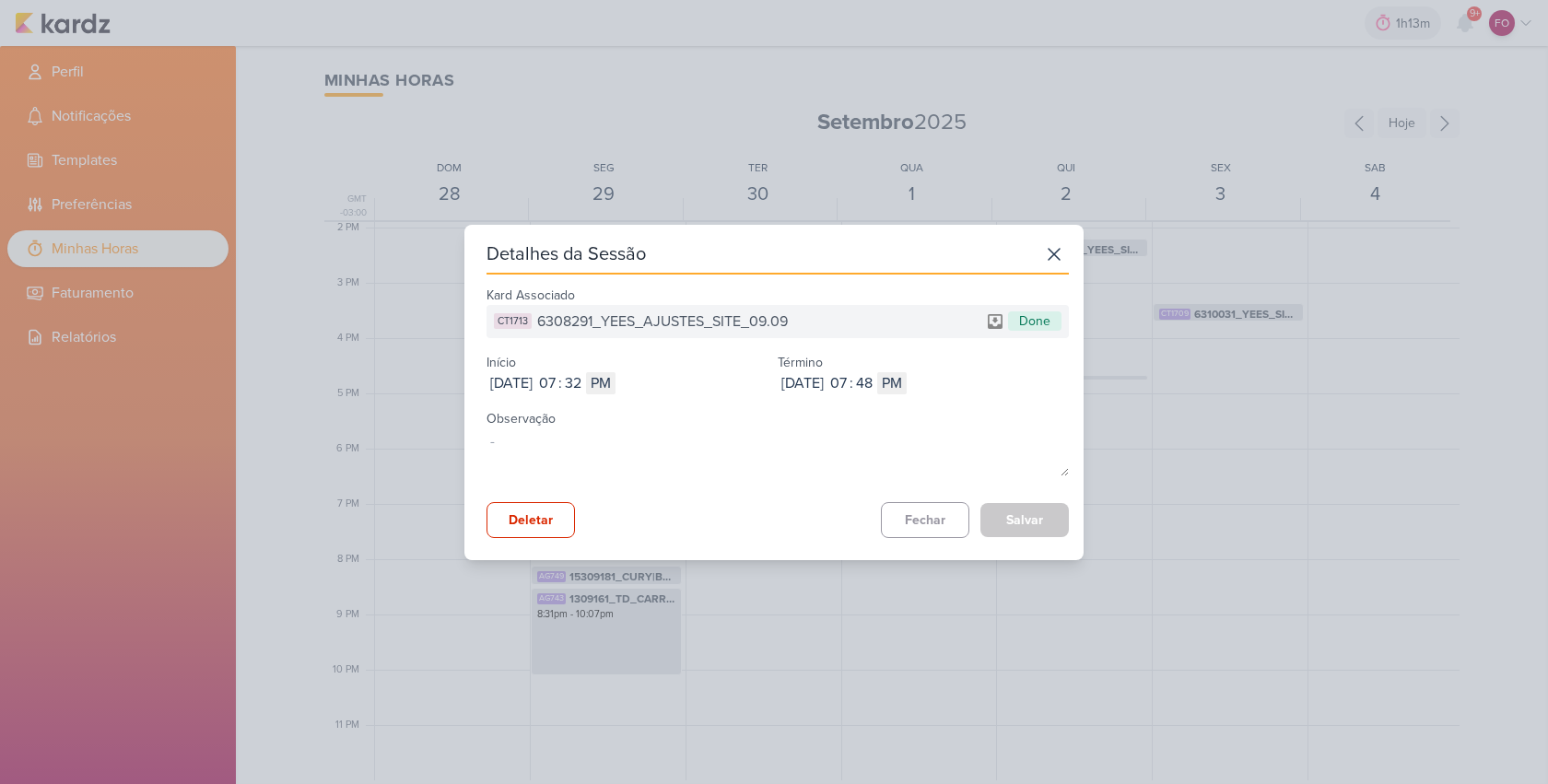
click at [659, 315] on span "6308291_YEES_AJUSTES_SITE_09.09" at bounding box center [662, 320] width 251 height 22
click at [925, 519] on button "Fechar" at bounding box center [924, 520] width 89 height 36
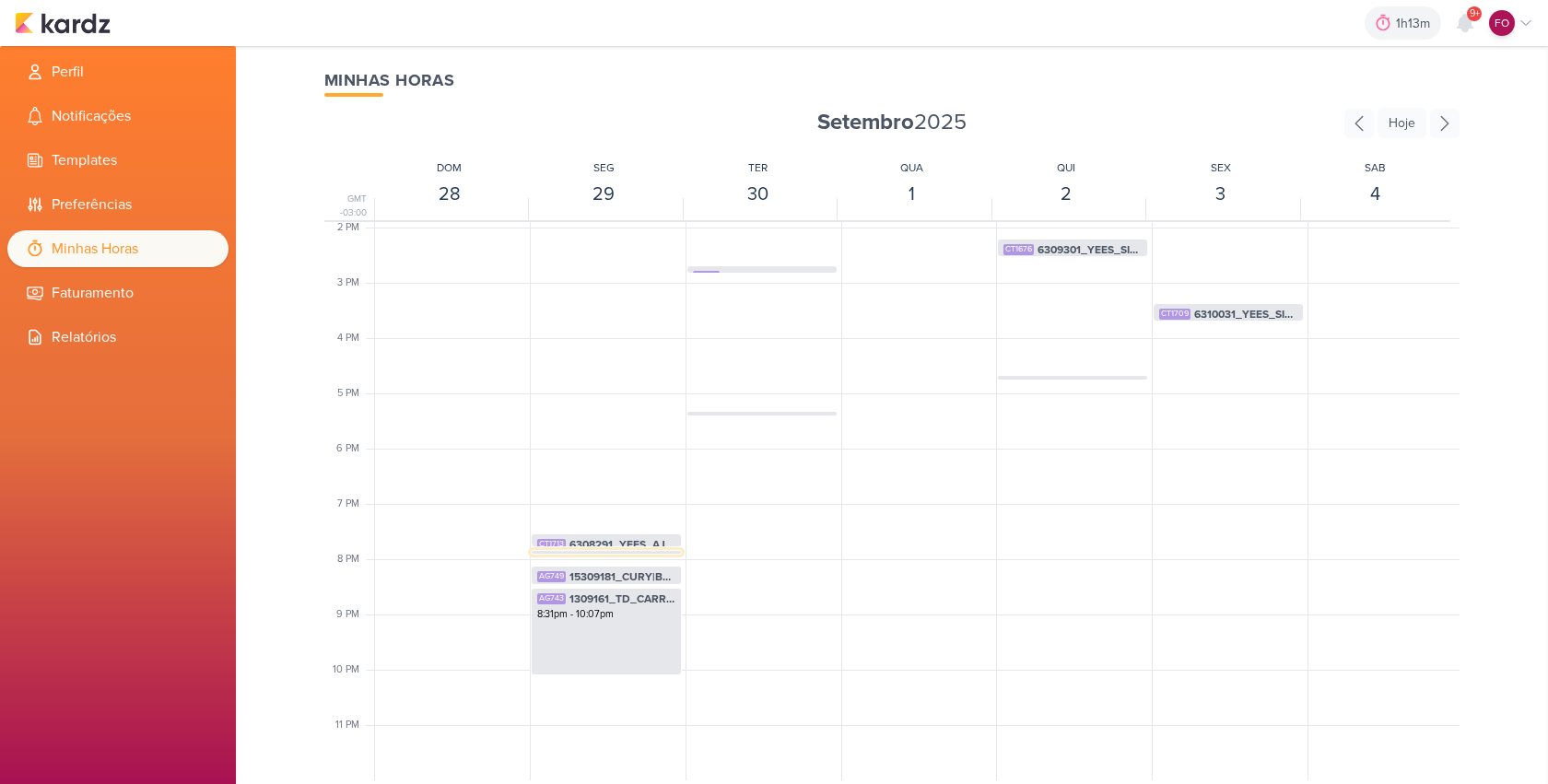
click at [638, 553] on div "IM301 6709291_YEES_AJUSTES_LINHA_DO_TEMPO_SITE 7:50pm - 7:55pm" at bounding box center [606, 552] width 151 height 5
select select "pm"
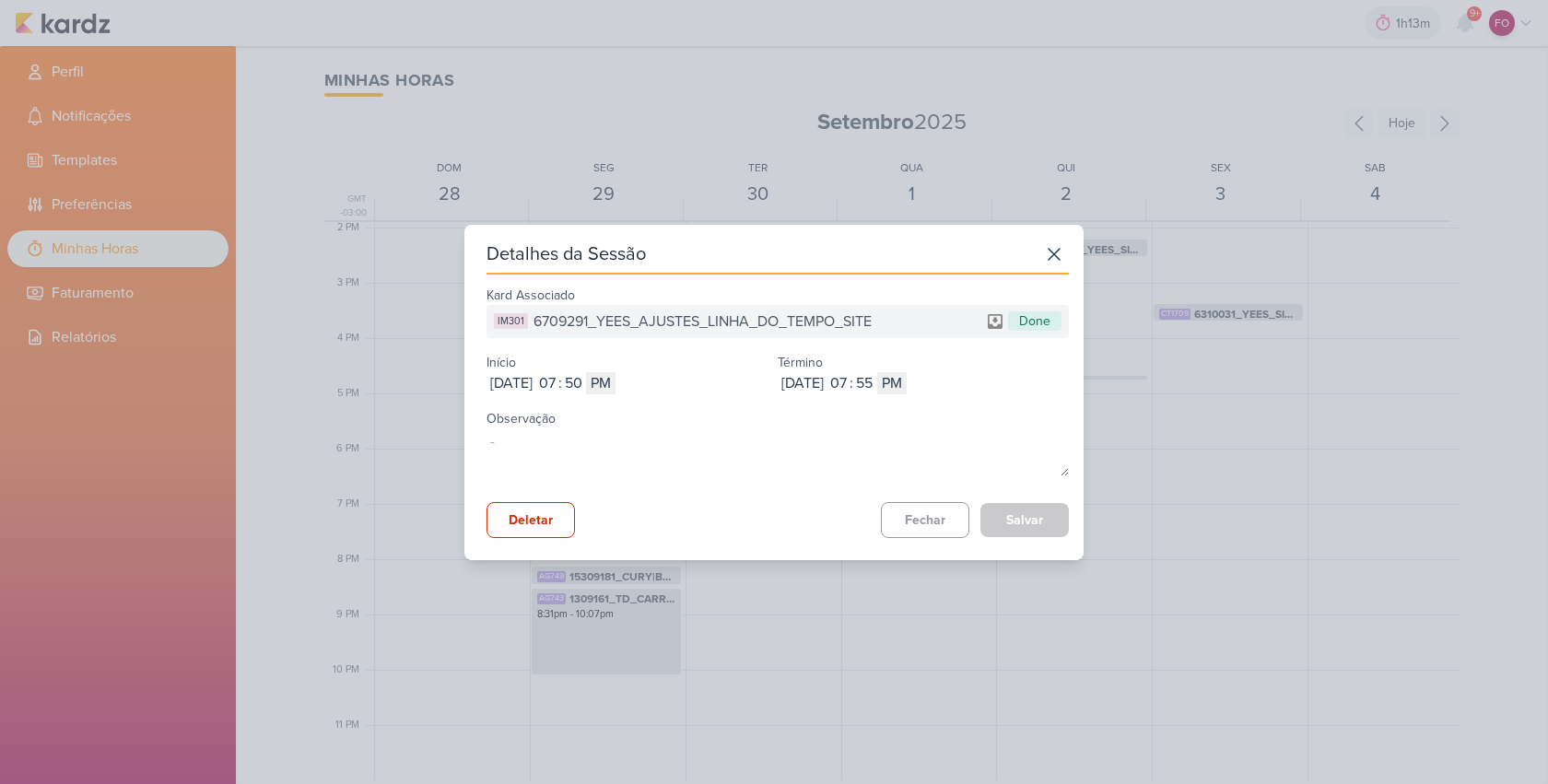
click at [589, 321] on span "6709291_YEES_AJUSTES_LINHA_DO_TEMPO_SITE" at bounding box center [702, 320] width 338 height 22
click at [664, 326] on span "6709291_YEES_AJUSTES_LINHA_DO_TEMPO_SITE" at bounding box center [702, 320] width 338 height 22
click at [663, 326] on span "6709291_YEES_AJUSTES_LINHA_DO_TEMPO_SITE" at bounding box center [702, 320] width 338 height 22
click at [917, 513] on button "Fechar" at bounding box center [924, 520] width 89 height 36
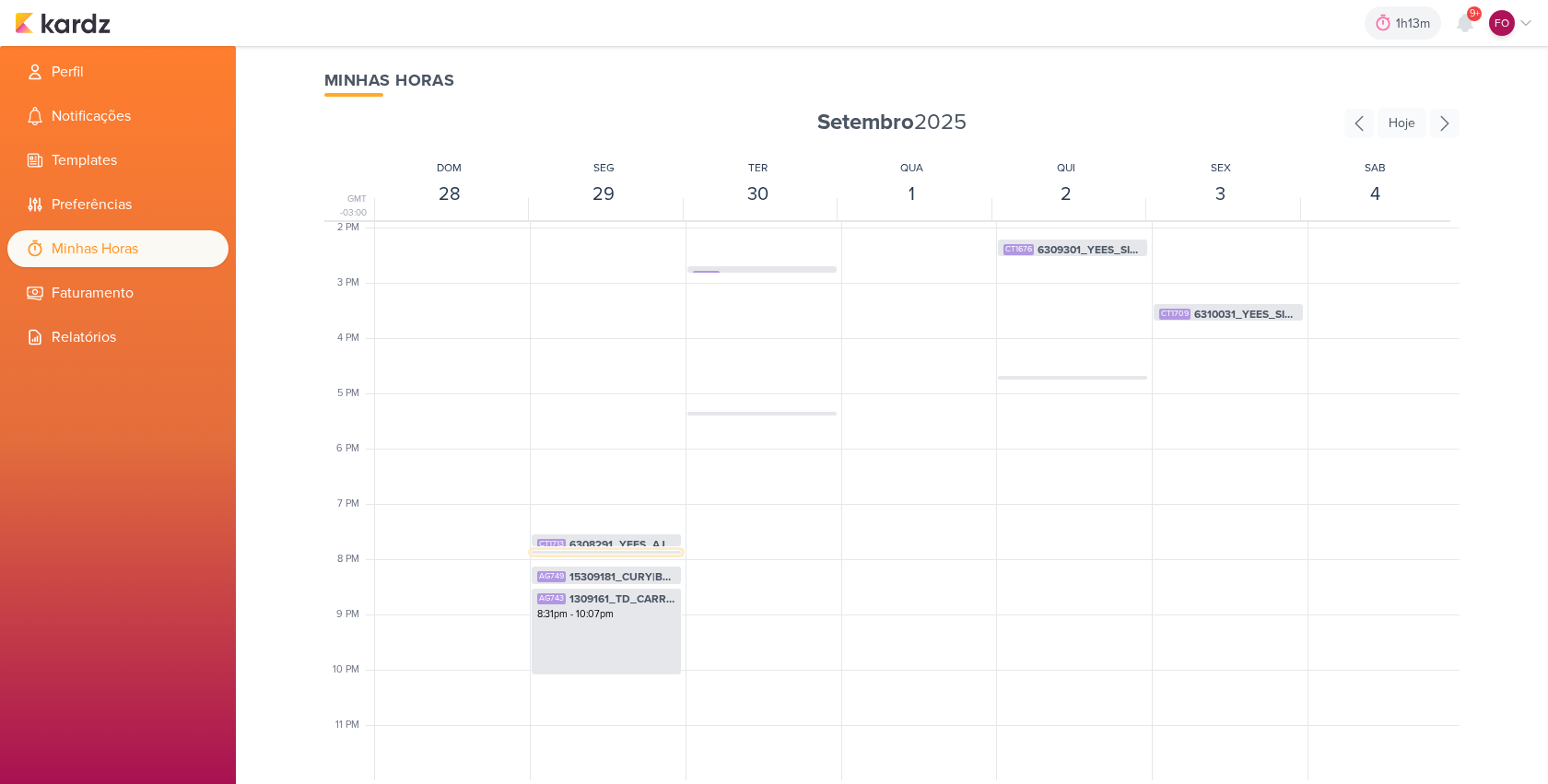
click at [600, 552] on span "6709291_YEES_AJUSTES_LINHA_DO_TEMPO_SITE" at bounding box center [620, 560] width 110 height 16
select select "pm"
click at [598, 572] on span "15309181_CURY|BETINA_AJUSTE_LP_V.3" at bounding box center [622, 576] width 106 height 16
select select "pm"
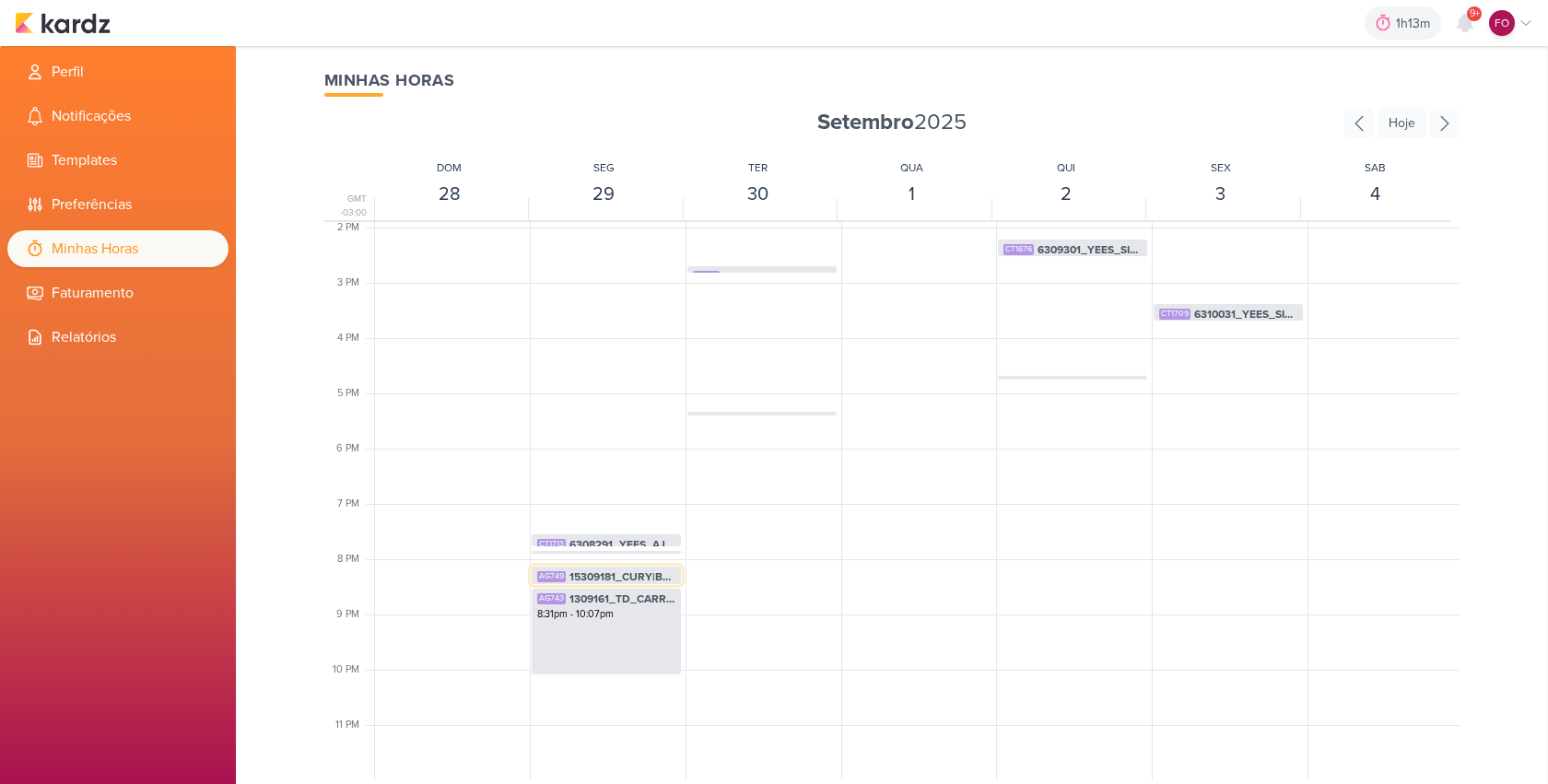
select select "pm"
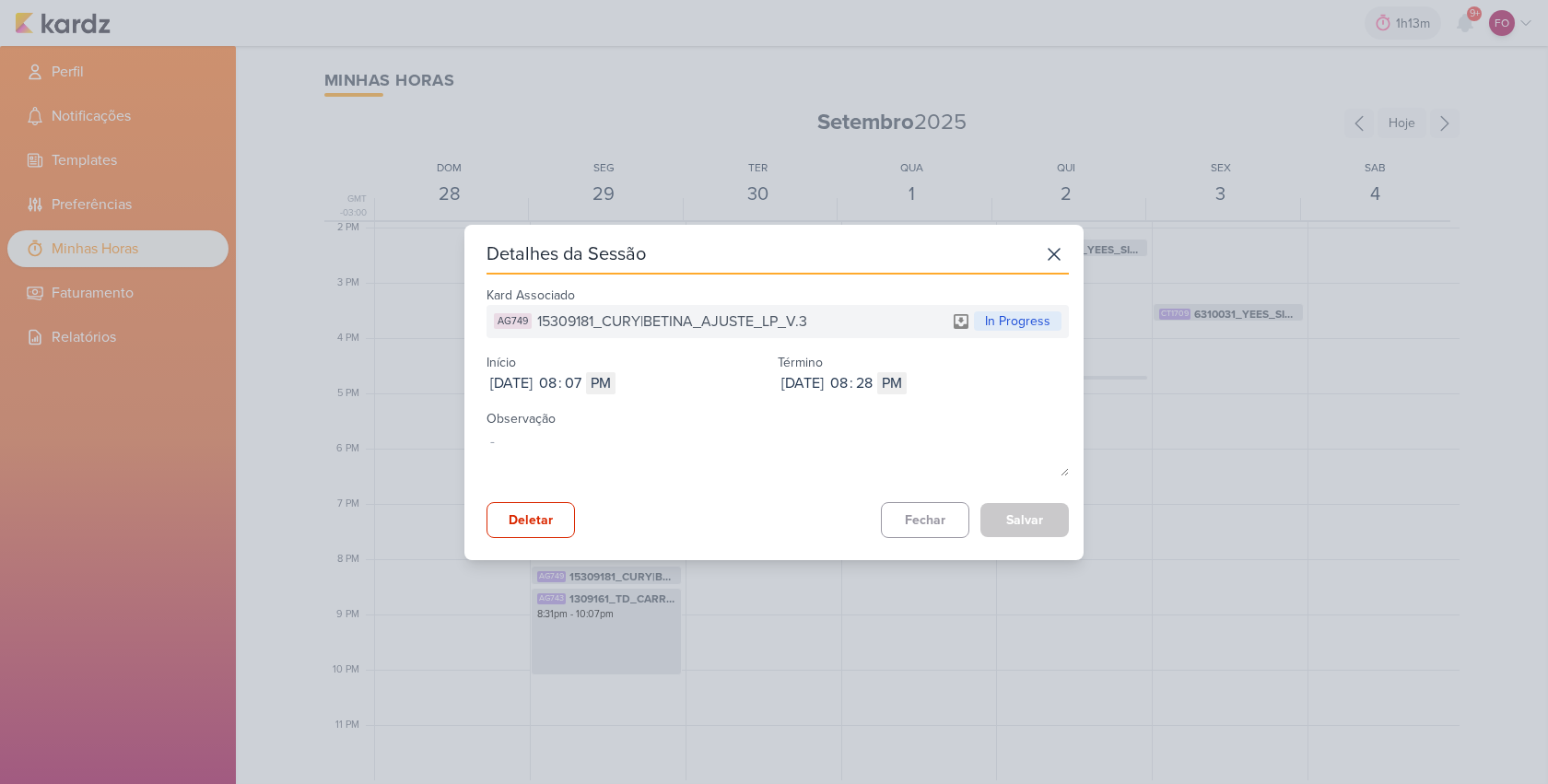
click at [653, 320] on span "15309181_CURY|BETINA_AJUSTE_LP_V.3" at bounding box center [671, 320] width 270 height 22
click at [918, 522] on button "Fechar" at bounding box center [924, 520] width 89 height 36
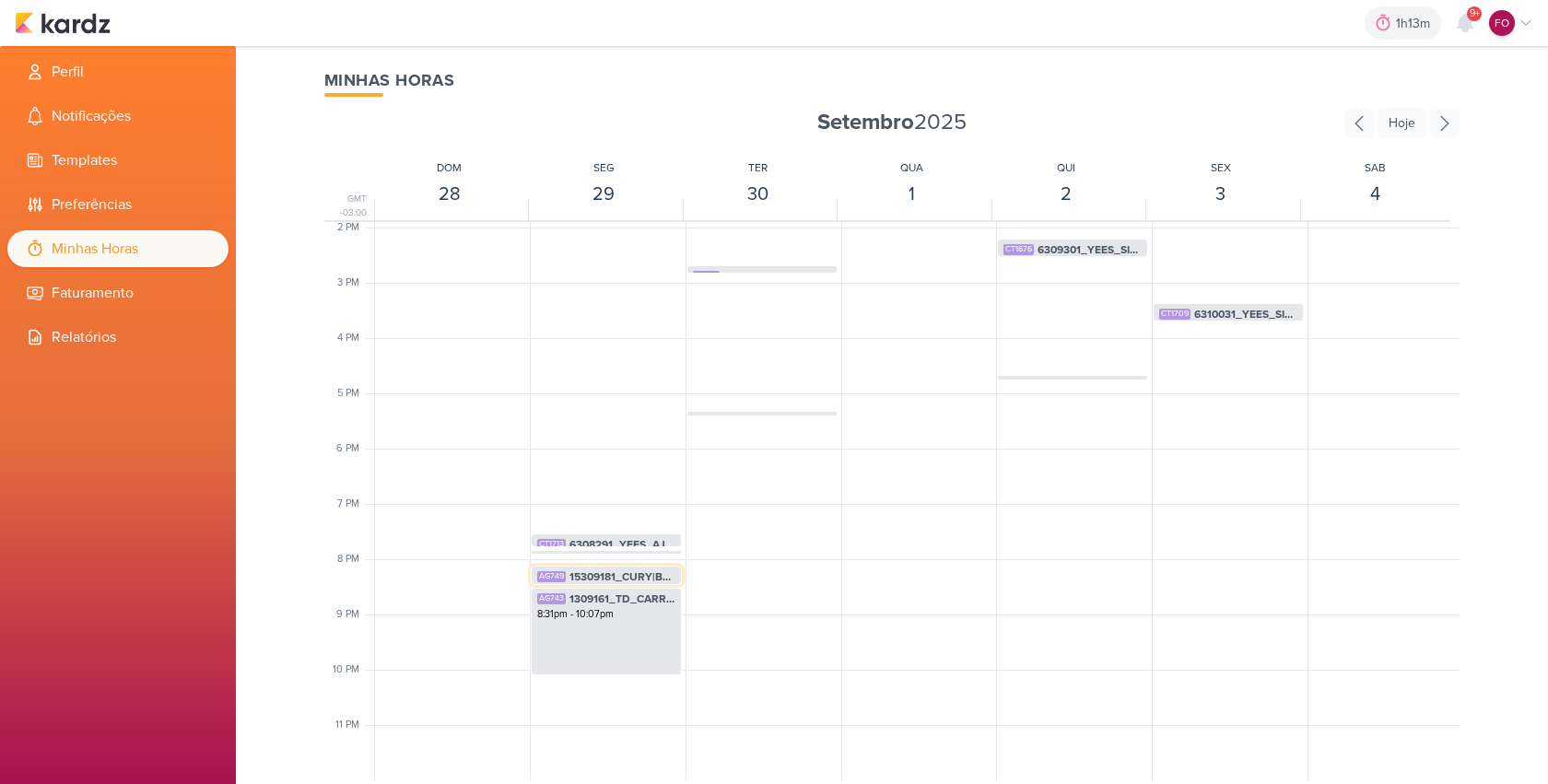
click at [640, 573] on span "15309181_CURY|BETINA_AJUSTE_LP_V.3" at bounding box center [622, 576] width 106 height 16
select select "pm"
click at [609, 598] on span "1309161_TD_CARROSSEL_GALERIA_DOS_PRODUTOS" at bounding box center [622, 598] width 106 height 16
select select "pm"
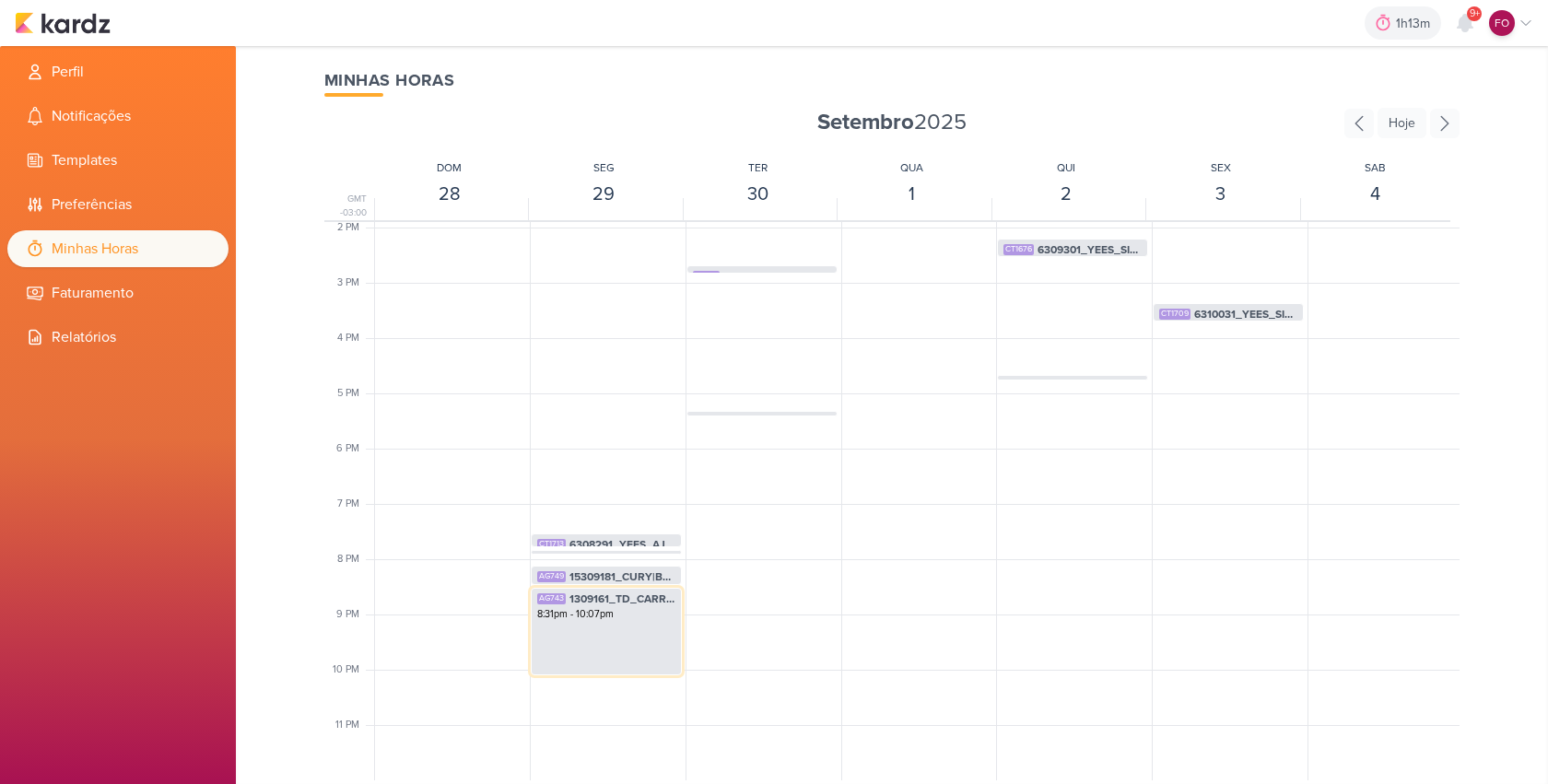
select select "pm"
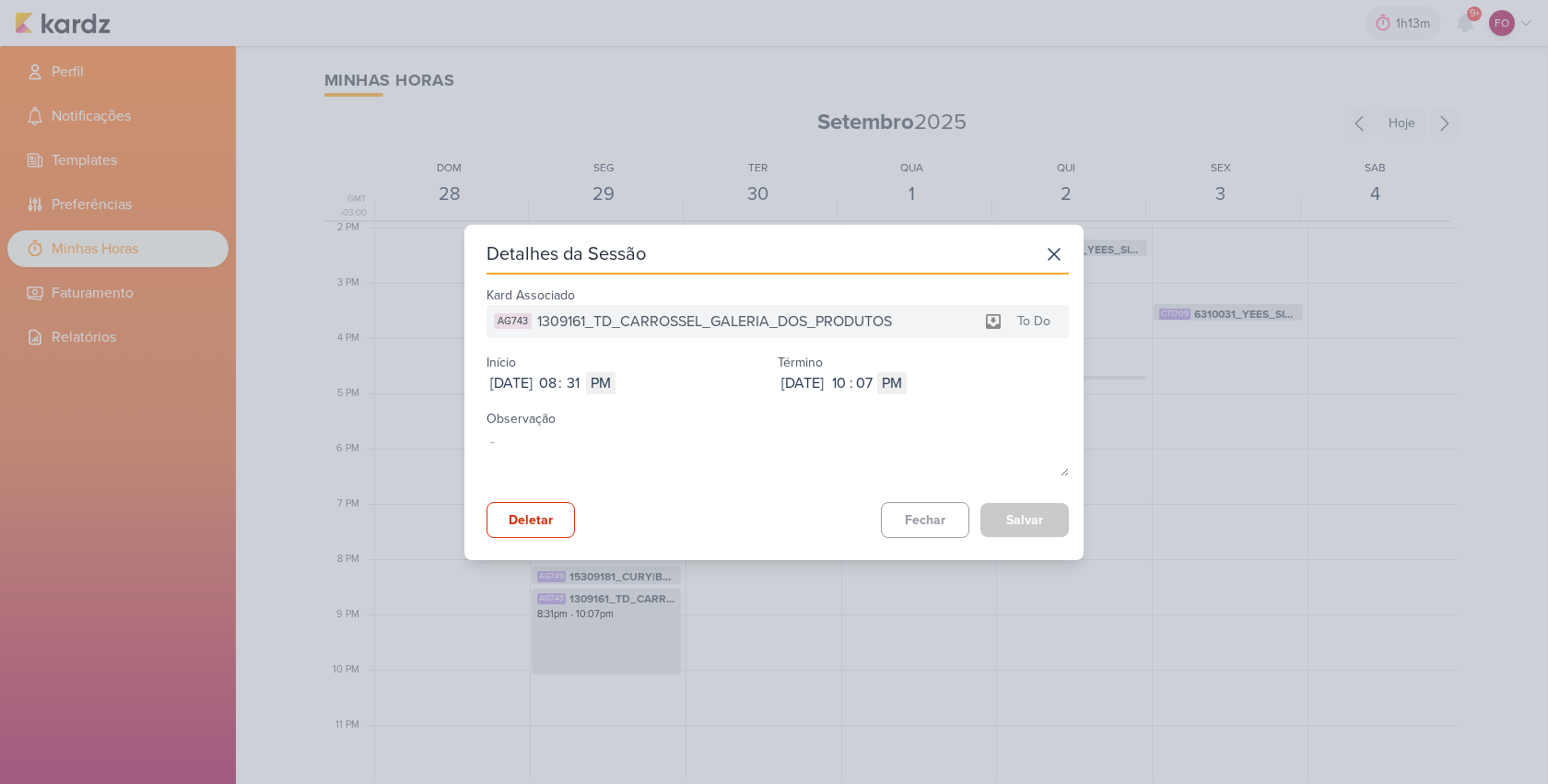
click at [696, 320] on span "1309161_TD_CARROSSEL_GALERIA_DOS_PRODUTOS" at bounding box center [714, 320] width 355 height 22
click at [558, 381] on input "08" at bounding box center [547, 382] width 22 height 22
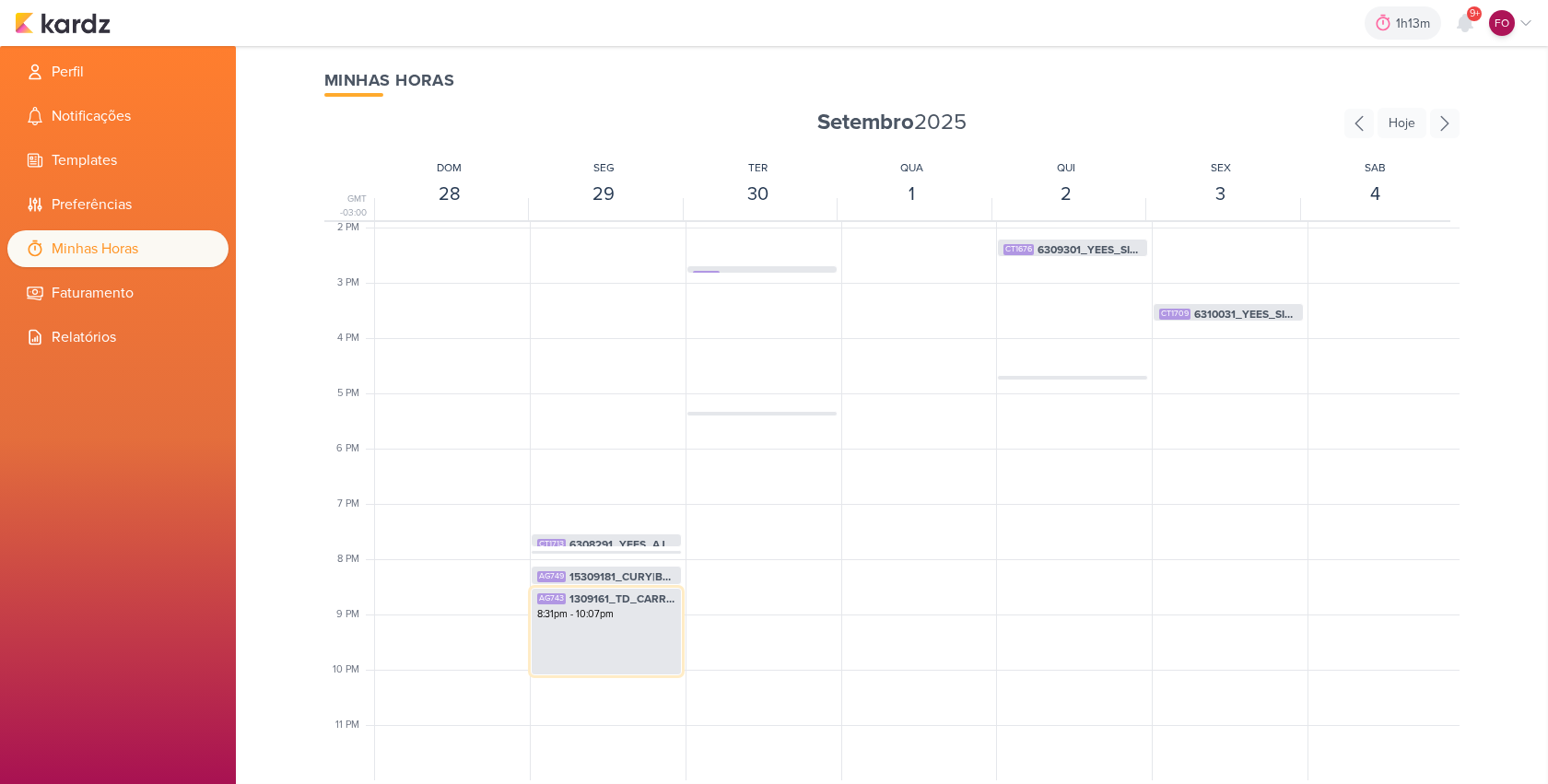
click at [614, 624] on div "AG743 1309161_TD_CARROSSEL_GALERIA_DOS_PRODUTOS 8:31pm - 10:07pm" at bounding box center [606, 631] width 151 height 88
select select "pm"
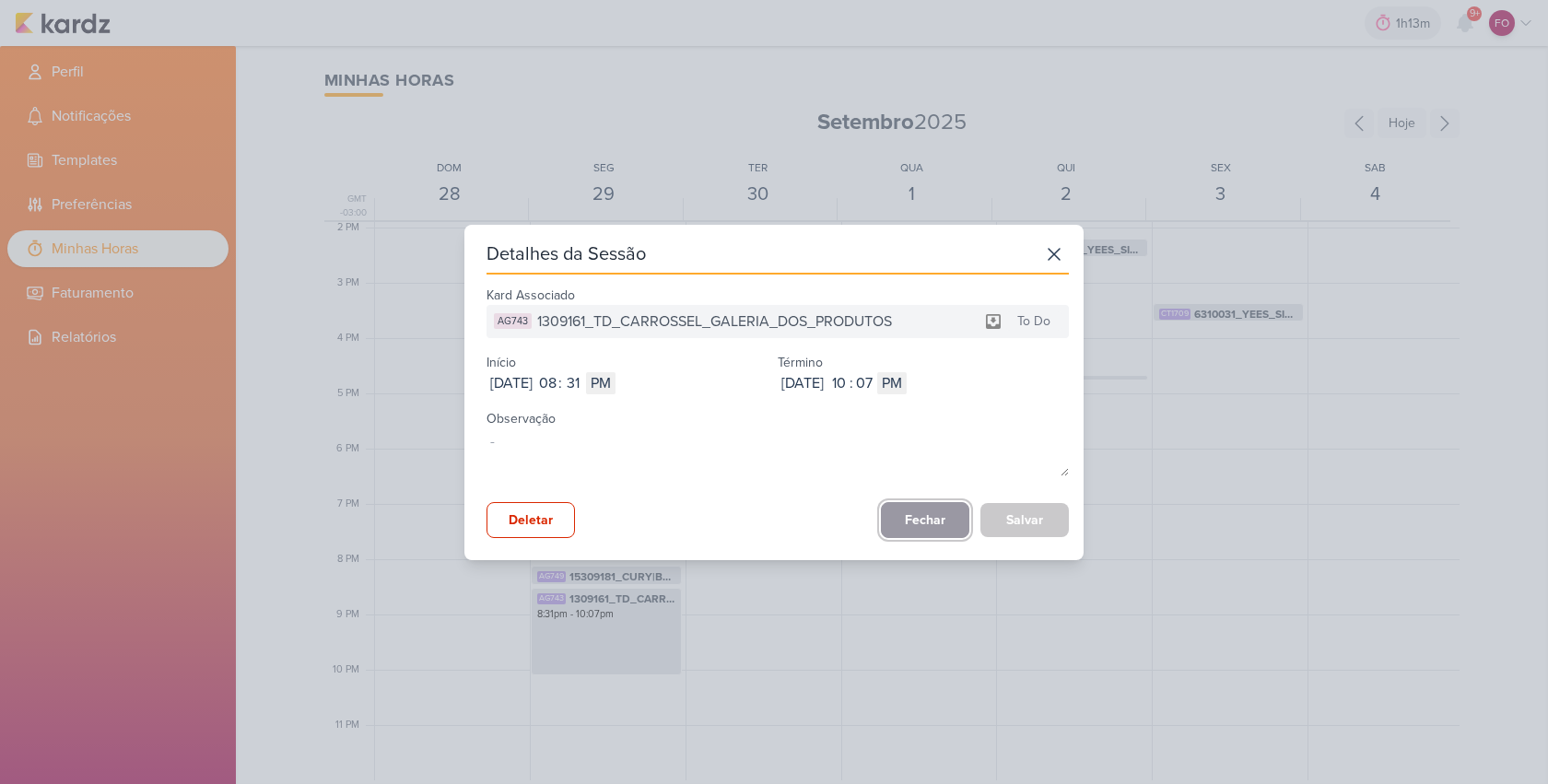
click at [914, 521] on button "Fechar" at bounding box center [924, 520] width 89 height 36
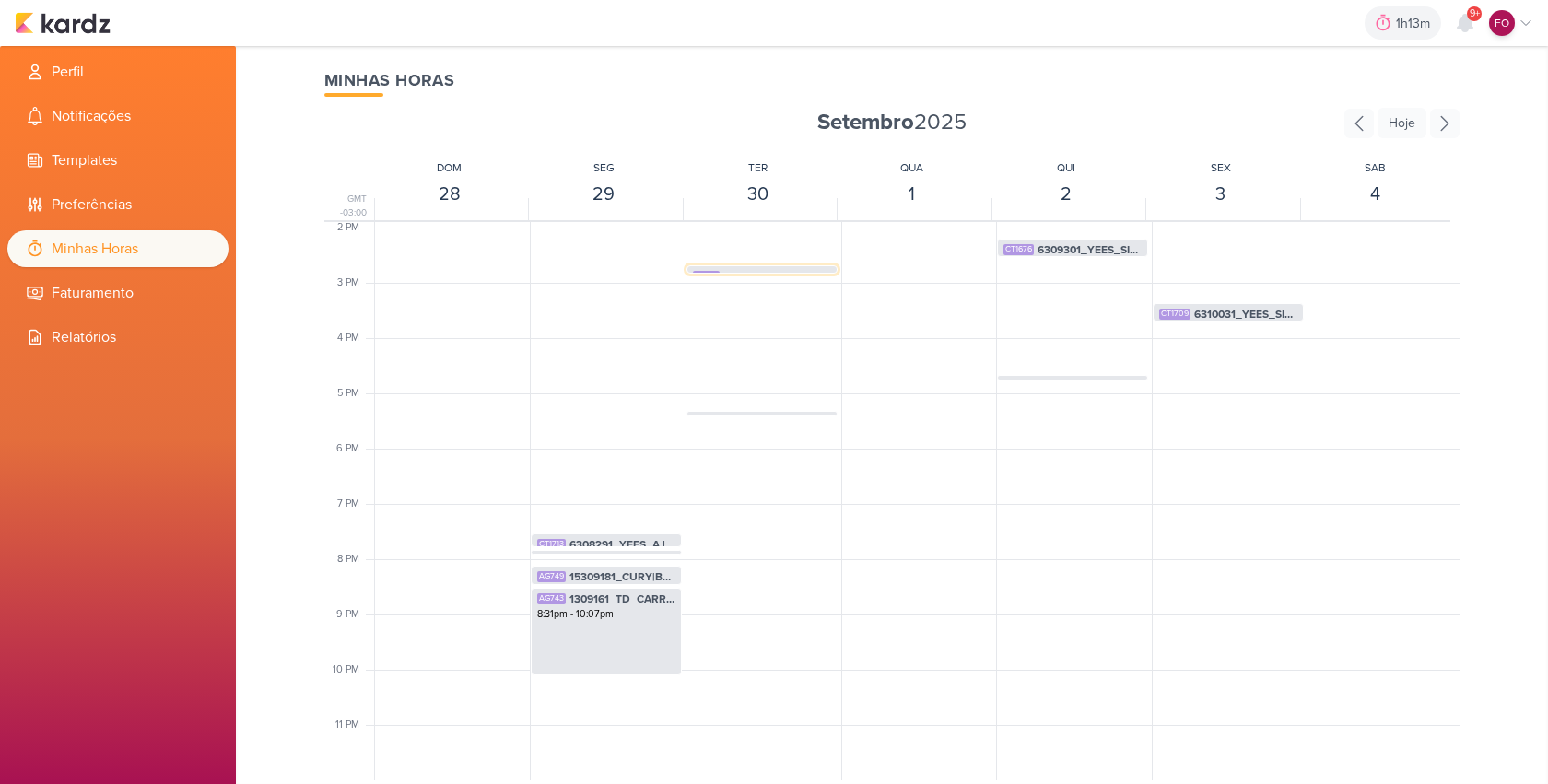
click at [766, 269] on span "6309291_YEES_AJUSTES_LOGO_SITE" at bounding box center [776, 276] width 108 height 16
select select "pm"
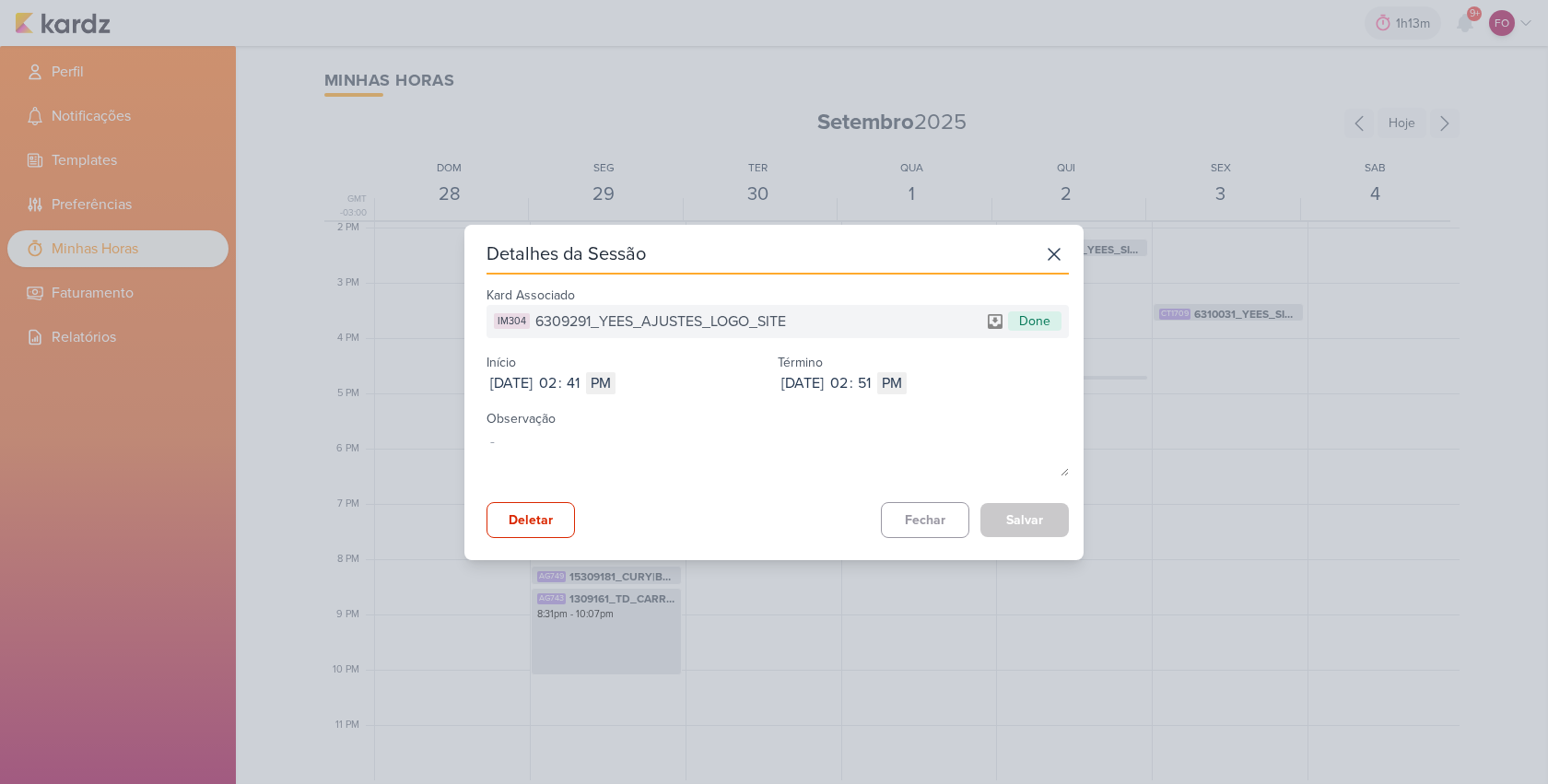
click at [712, 315] on span "6309291_YEES_AJUSTES_LOGO_SITE" at bounding box center [660, 320] width 251 height 22
click at [931, 517] on button "Fechar" at bounding box center [924, 520] width 89 height 36
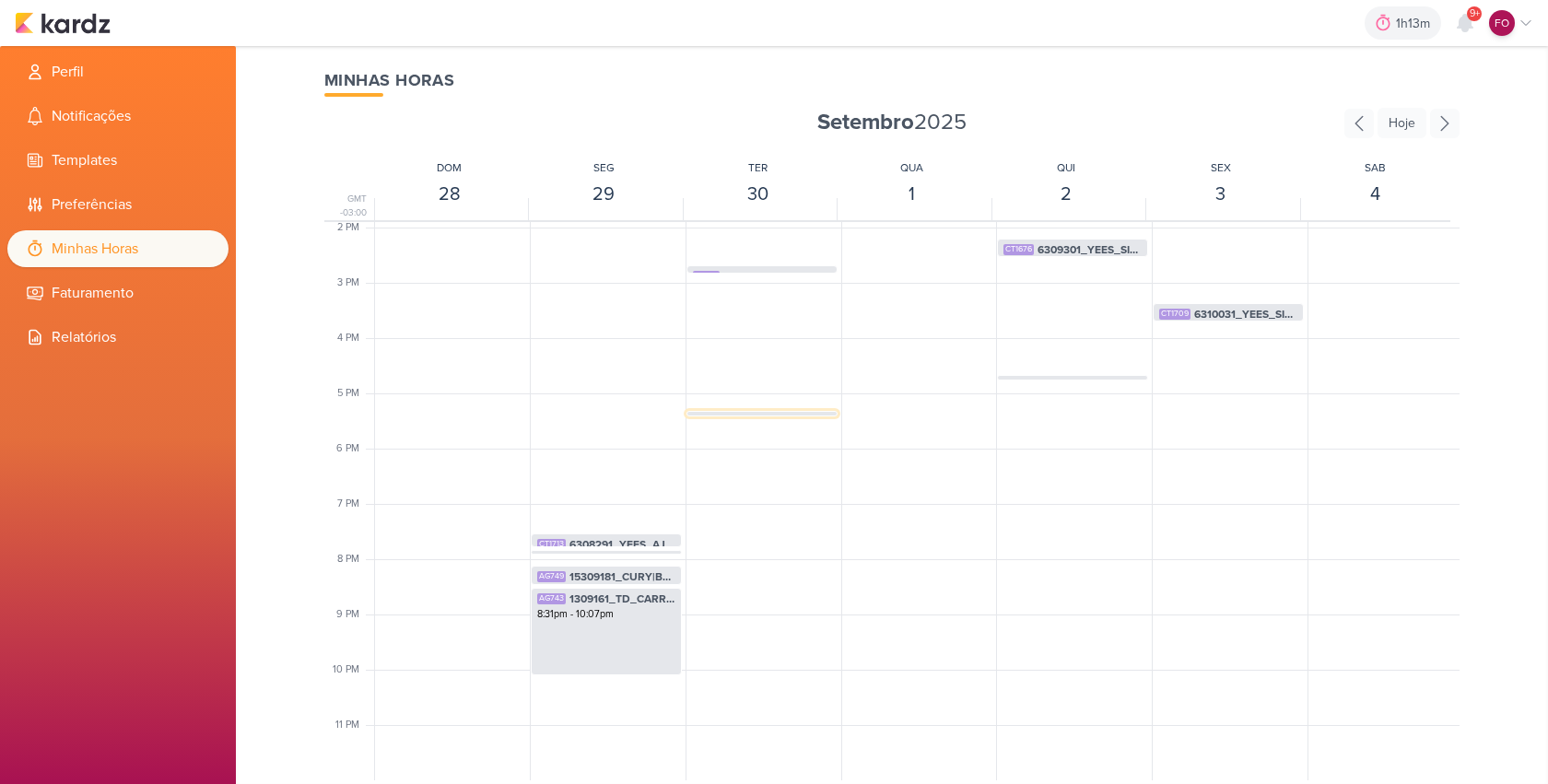
click at [767, 412] on div "AG749 15309181_CURY|BETINA_AJUSTE_LP_V.3 5:19pm - 5:25pm" at bounding box center [761, 429] width 149 height 35
select select "pm"
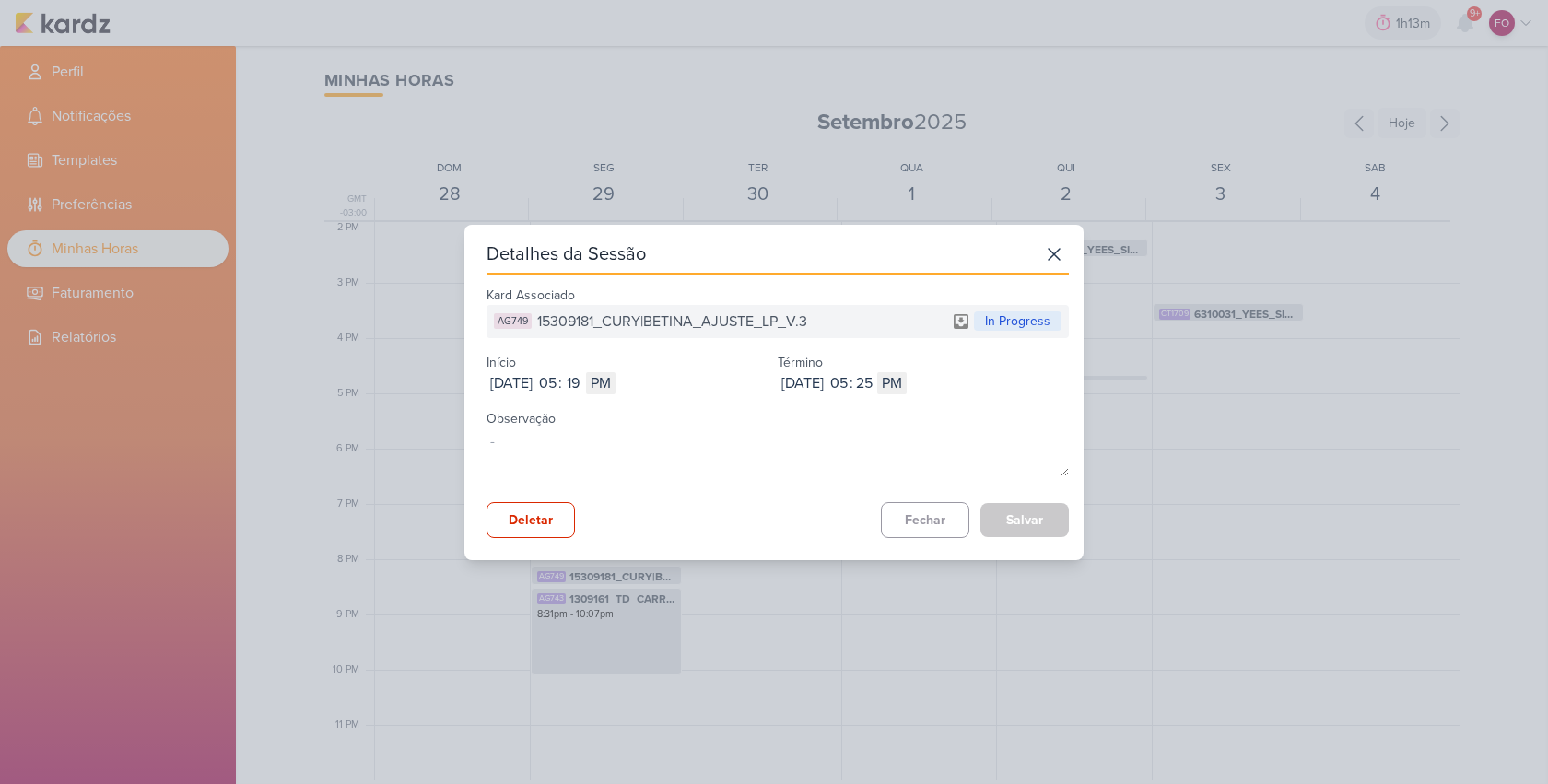
click at [699, 316] on span "15309181_CURY|BETINA_AJUSTE_LP_V.3" at bounding box center [671, 320] width 270 height 22
click at [934, 516] on button "Fechar" at bounding box center [924, 520] width 89 height 36
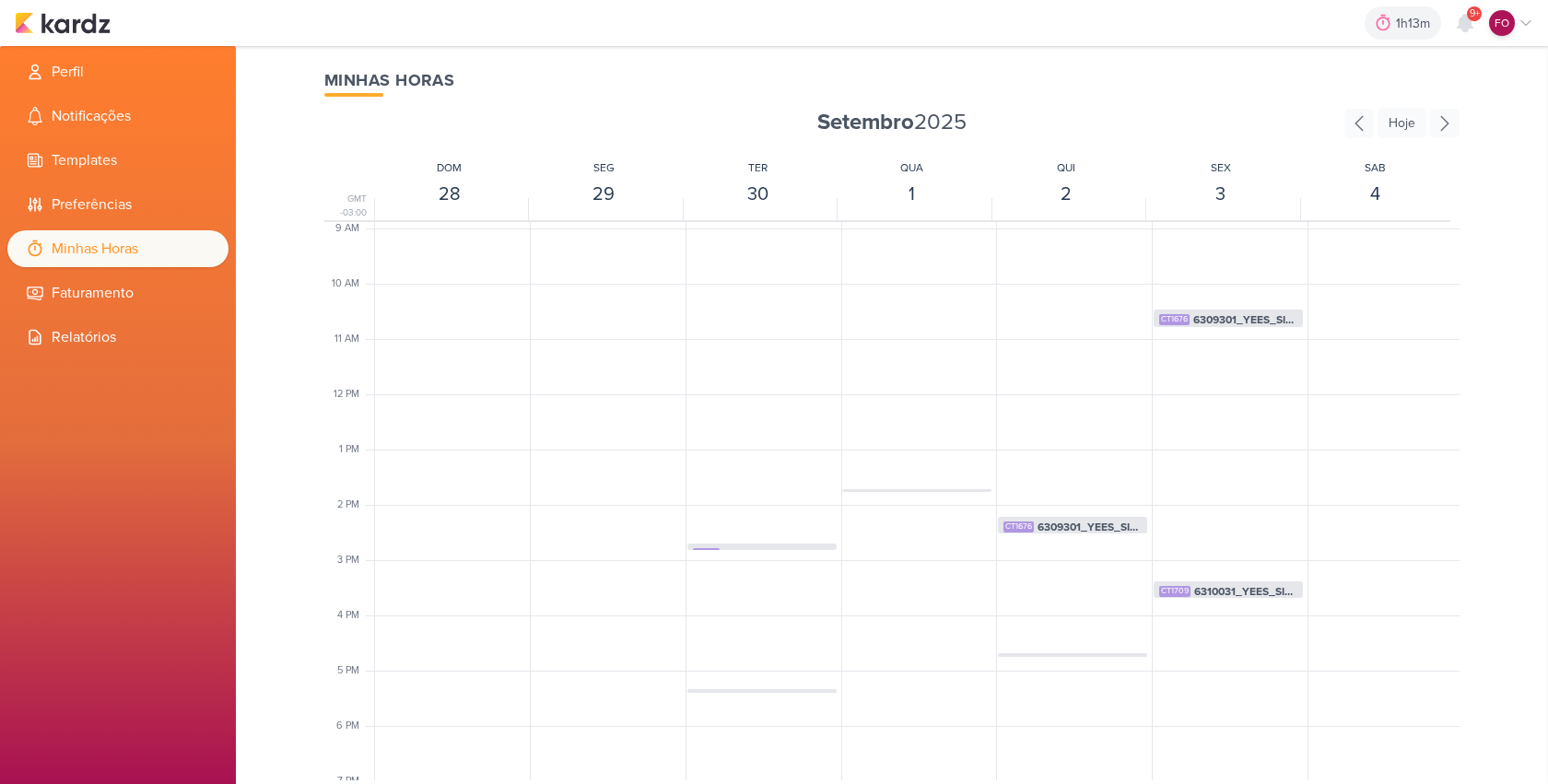
scroll to position [723, 0]
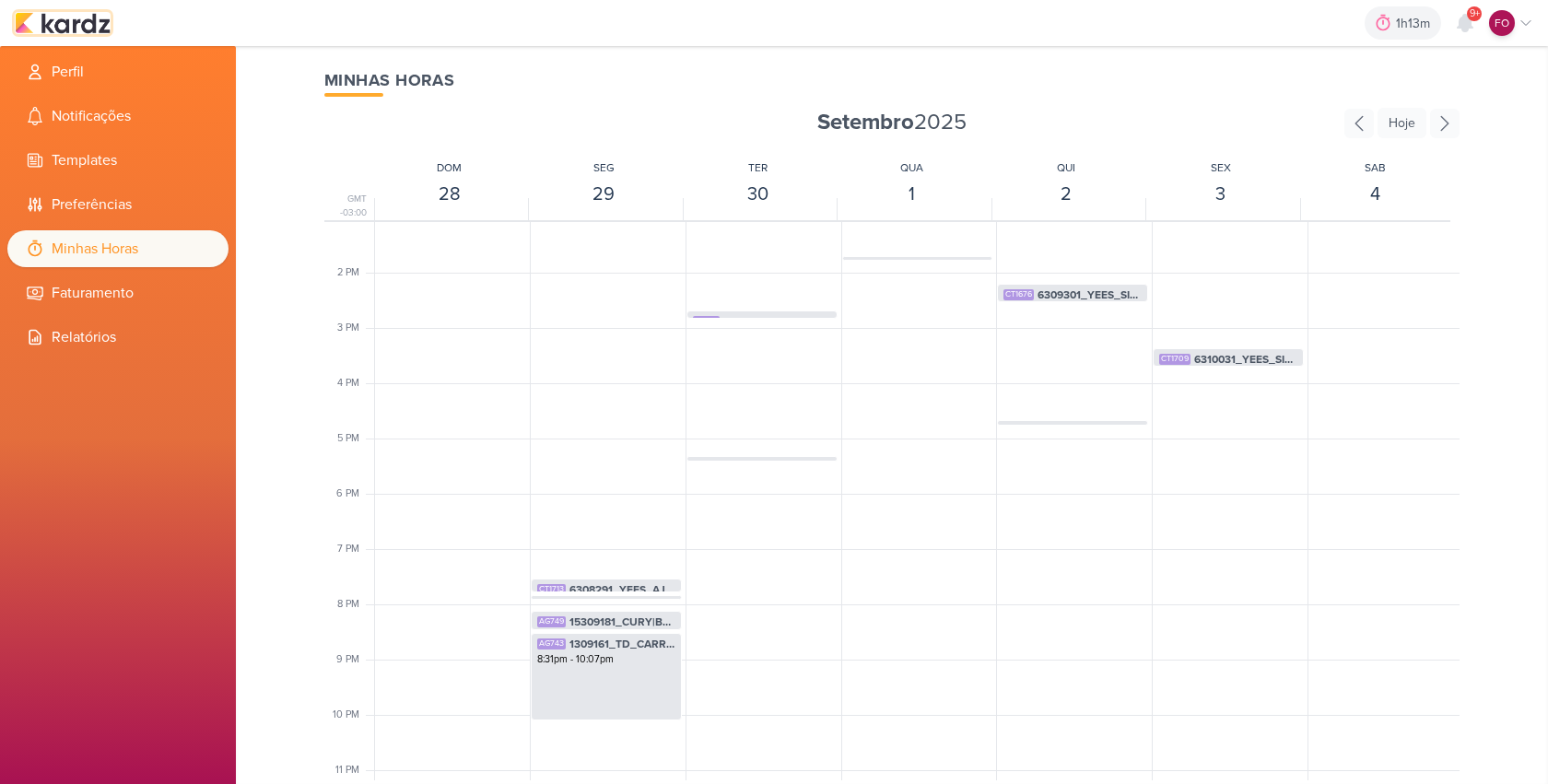
click at [68, 20] on img at bounding box center [62, 23] width 95 height 22
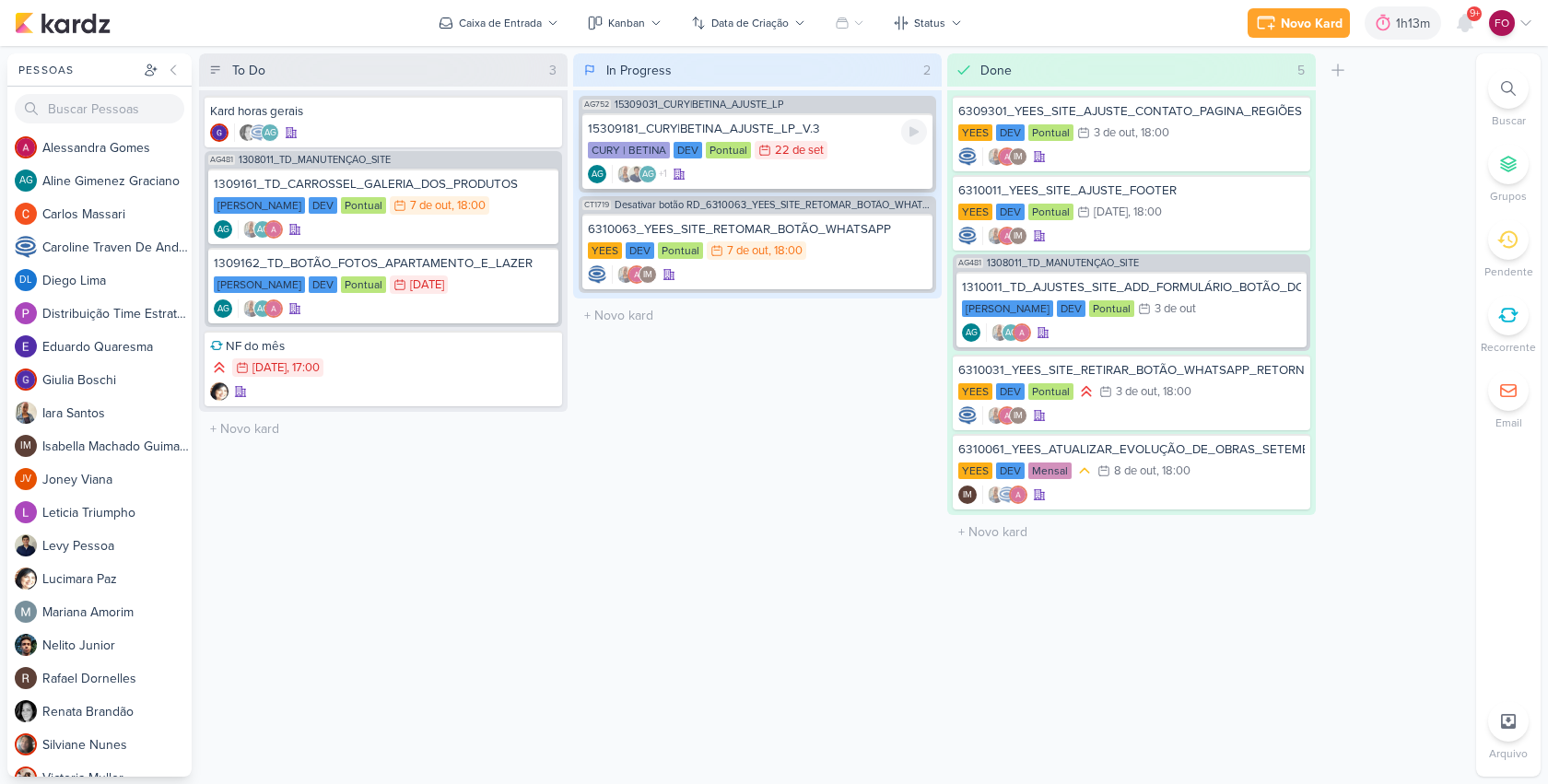
click at [851, 141] on div "CURY | BETINA DEV Pontual 22/9 22 de set" at bounding box center [756, 151] width 339 height 20
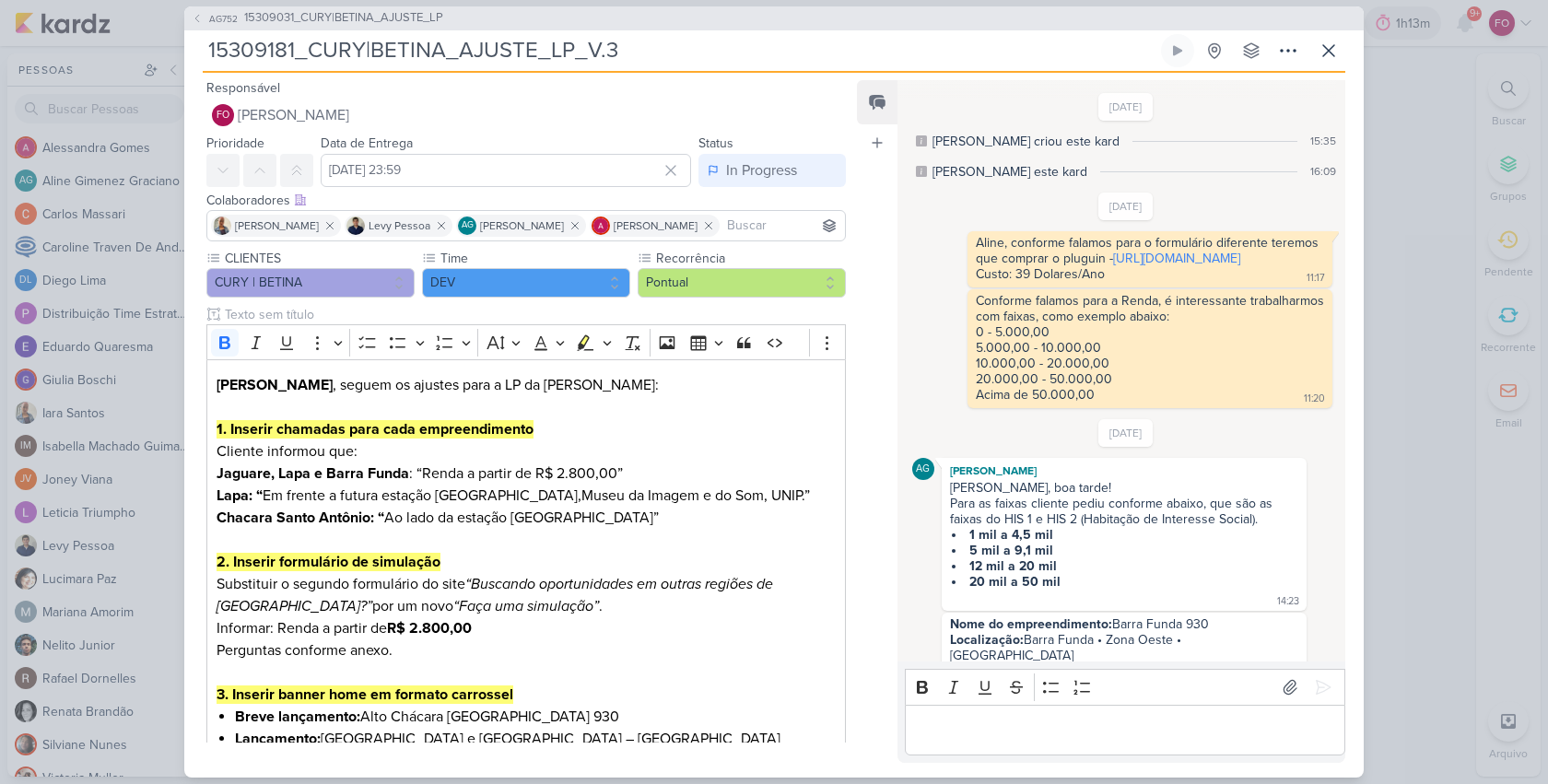
scroll to position [1170, 0]
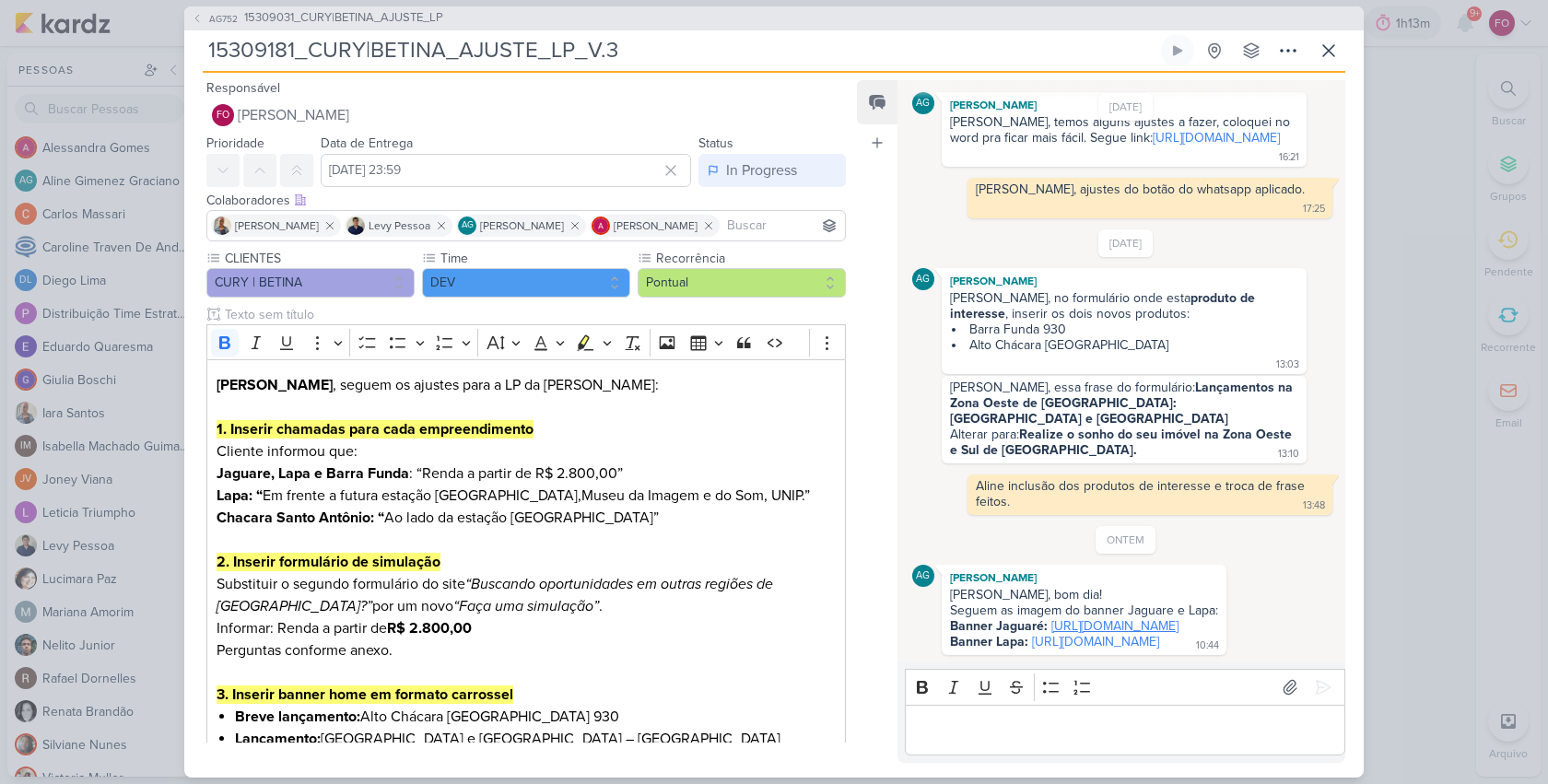
click at [1076, 618] on link "https://drive.google.com/drive/folders/1JsFFg-MCN6loK3a7zjpmMzvZI50sJ-oi?usp=sh…" at bounding box center [1114, 626] width 127 height 15
click at [1155, 633] on link "https://drive.google.com/drive/folders/1cEYJe7QFtf_pg-q_EQ153aEly2a--GNX?usp=sh…" at bounding box center [1095, 641] width 127 height 15
click at [1327, 51] on icon at bounding box center [1328, 51] width 22 height 22
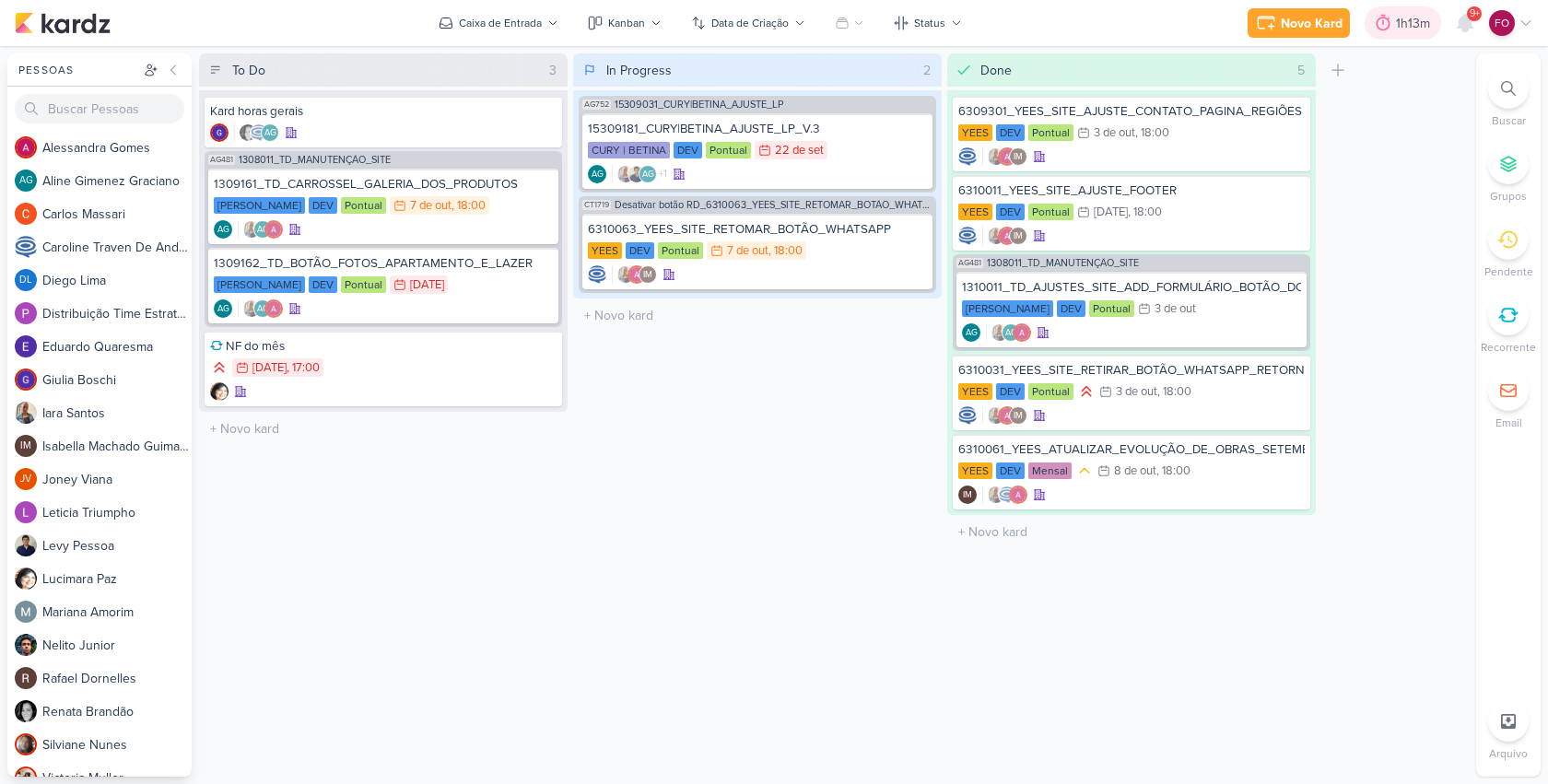
click at [1406, 17] on div "1h13m" at bounding box center [1415, 23] width 40 height 19
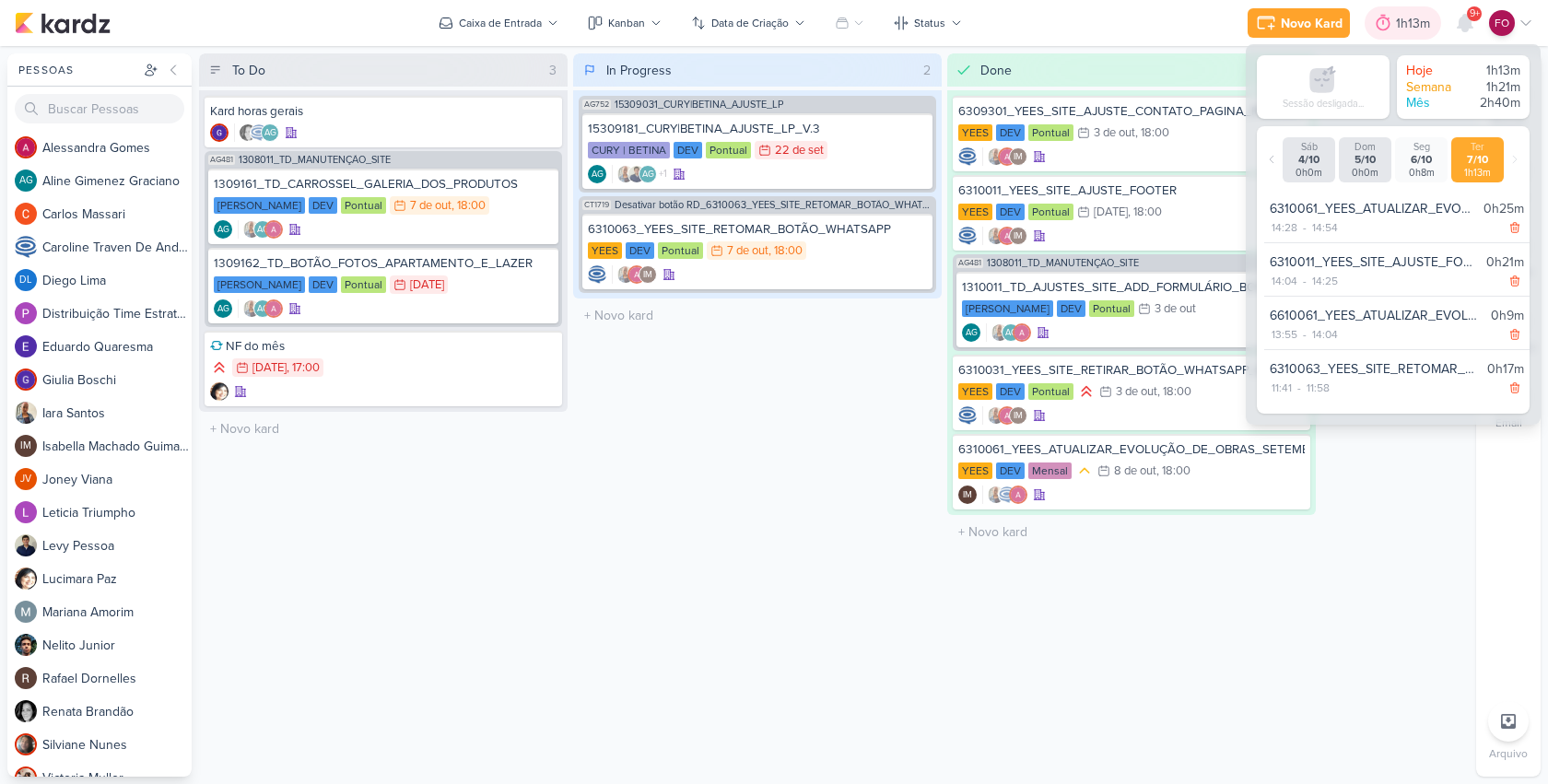
click at [1406, 17] on div "1h13m" at bounding box center [1415, 23] width 40 height 19
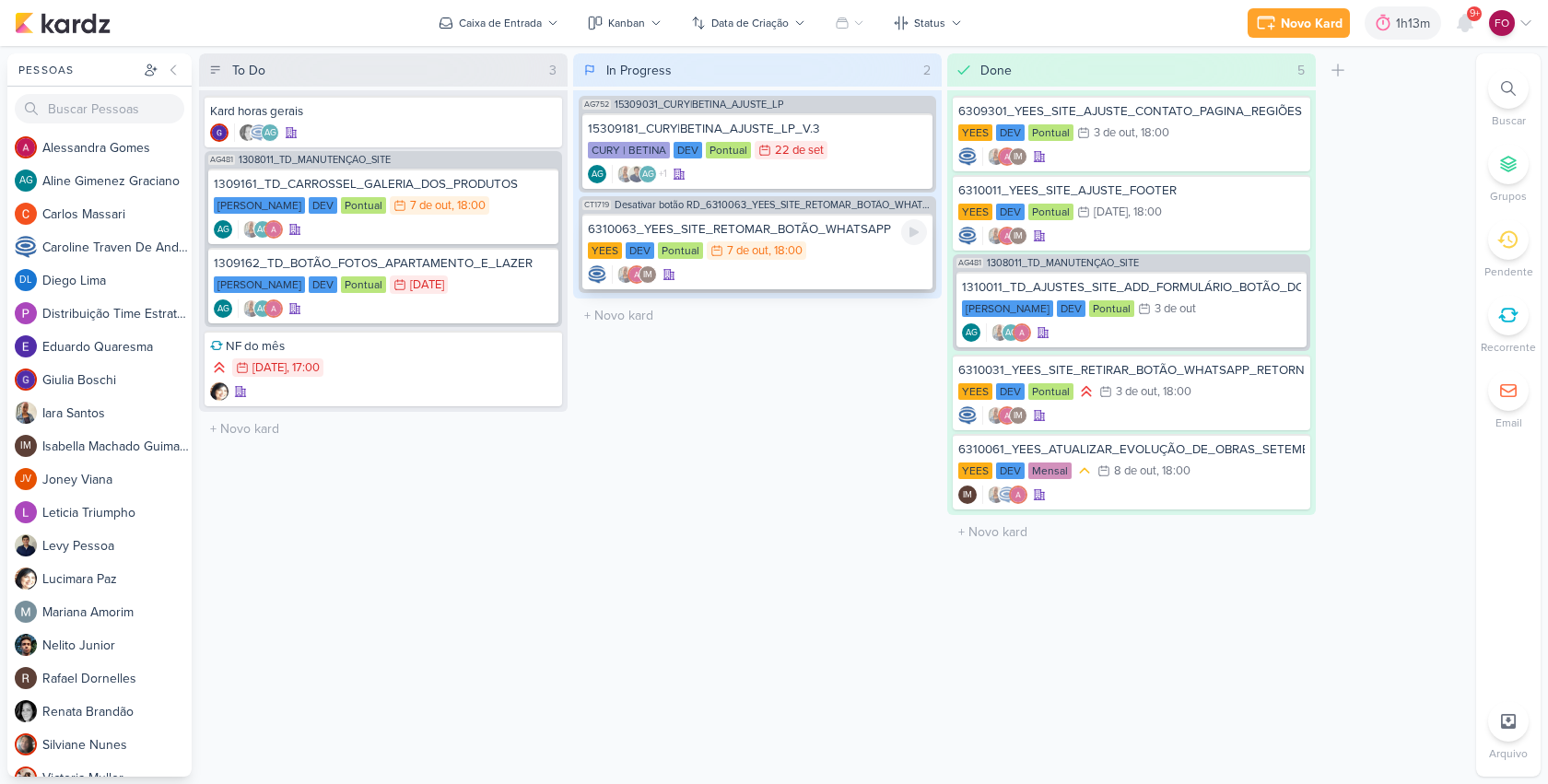
click at [849, 267] on div "IM" at bounding box center [756, 274] width 339 height 18
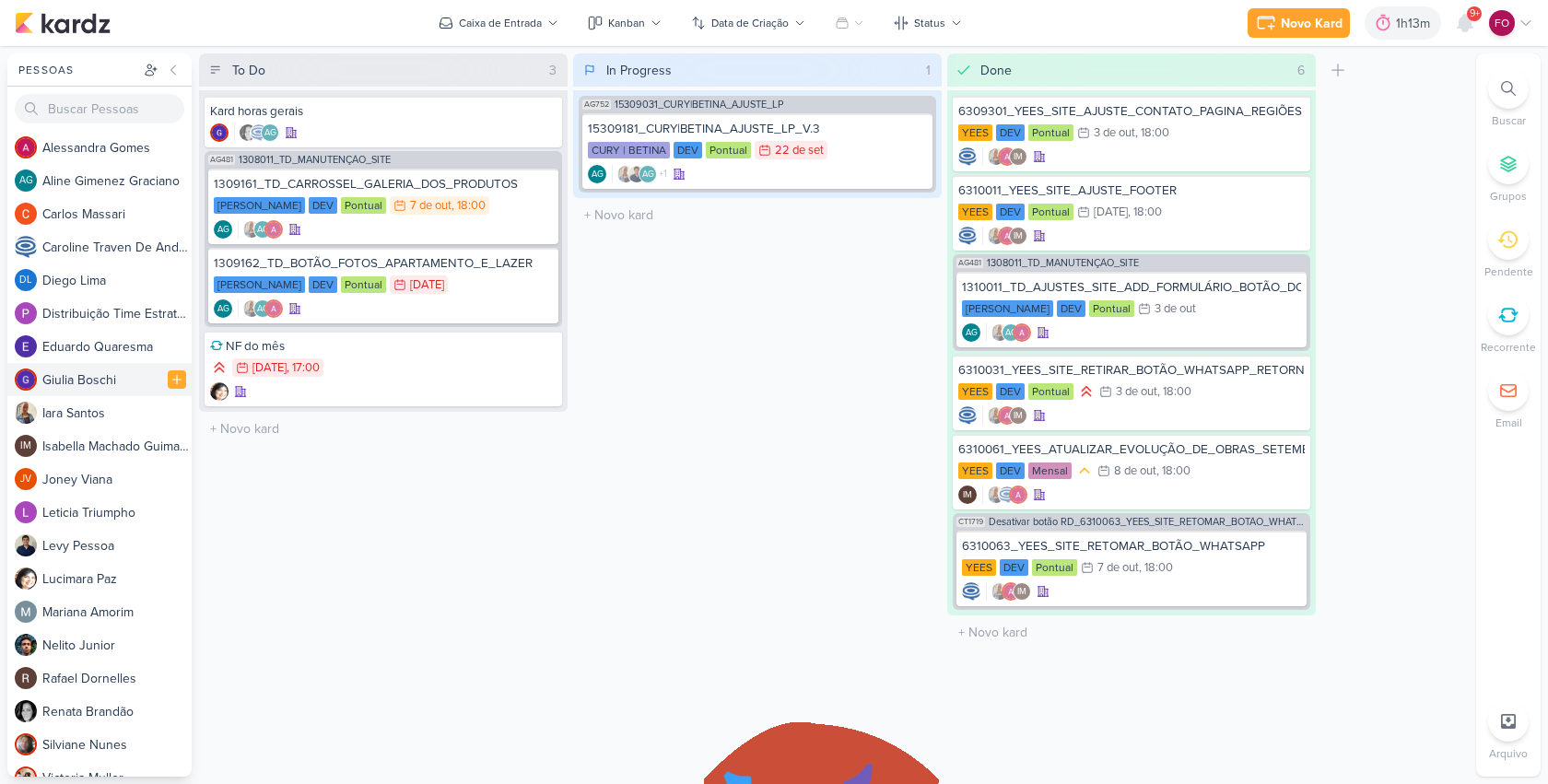
drag, startPoint x: 842, startPoint y: 241, endPoint x: 25, endPoint y: 390, distance: 830.5
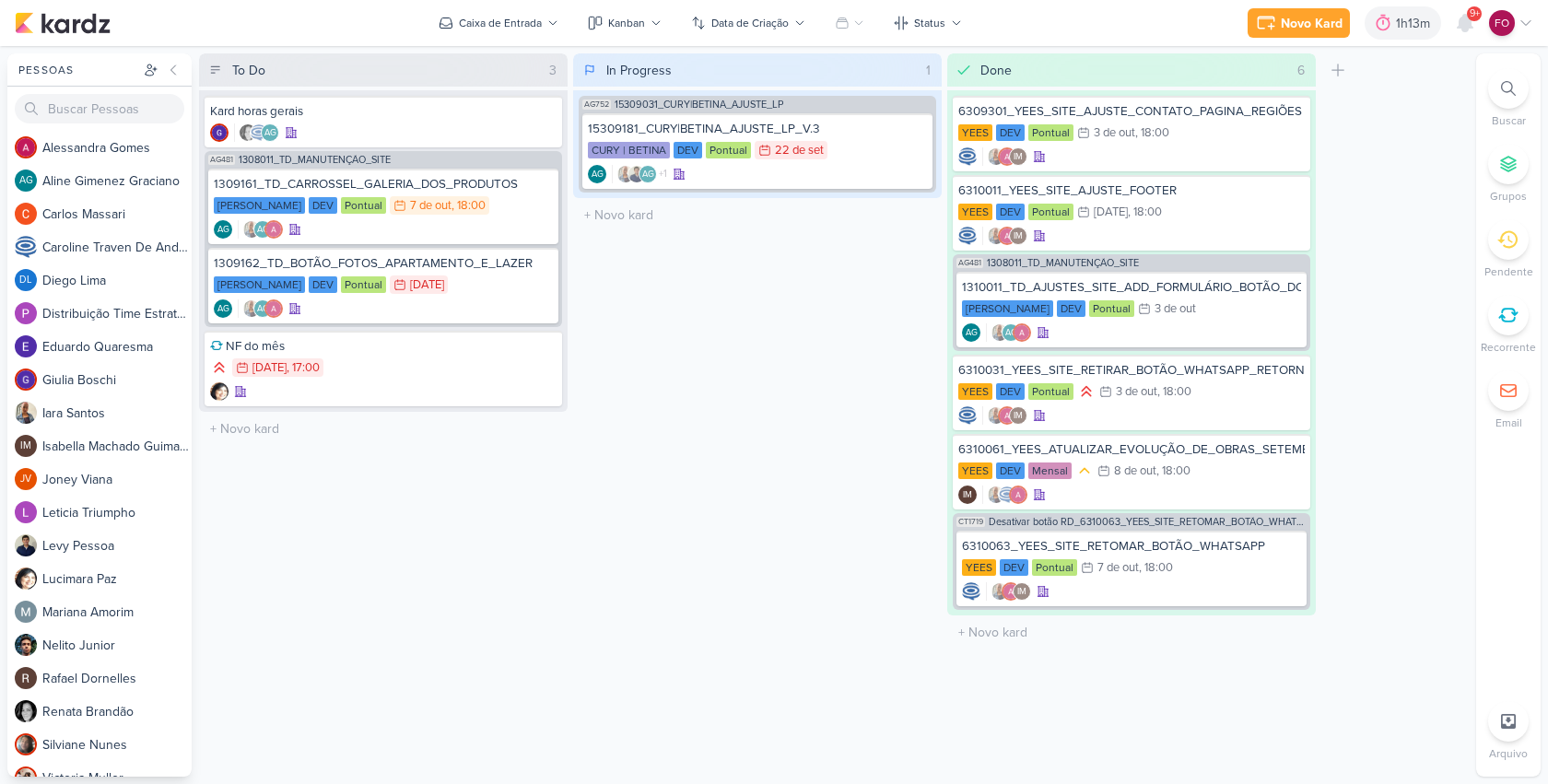
click at [672, 403] on div "In Progress 1 Mover Para Esquerda Mover Para Direita Deletar AG752 15309031_CUR…" at bounding box center [757, 415] width 368 height 723
